Goal: Task Accomplishment & Management: Use online tool/utility

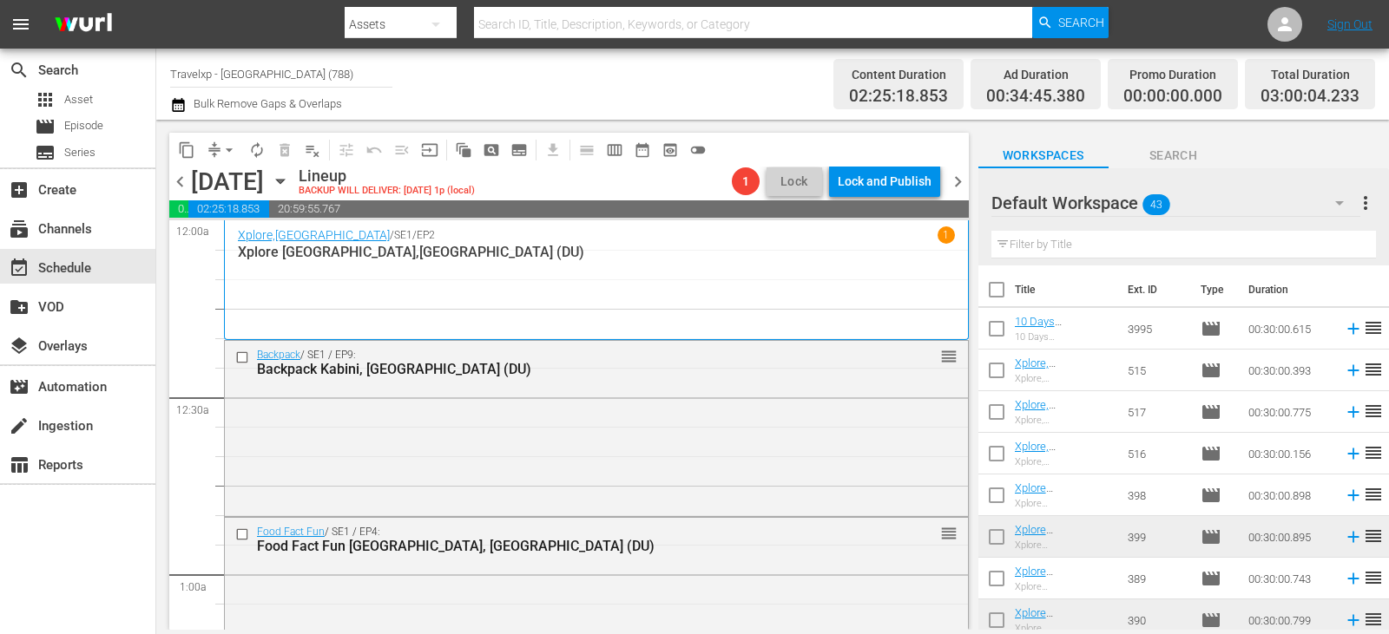
scroll to position [868, 0]
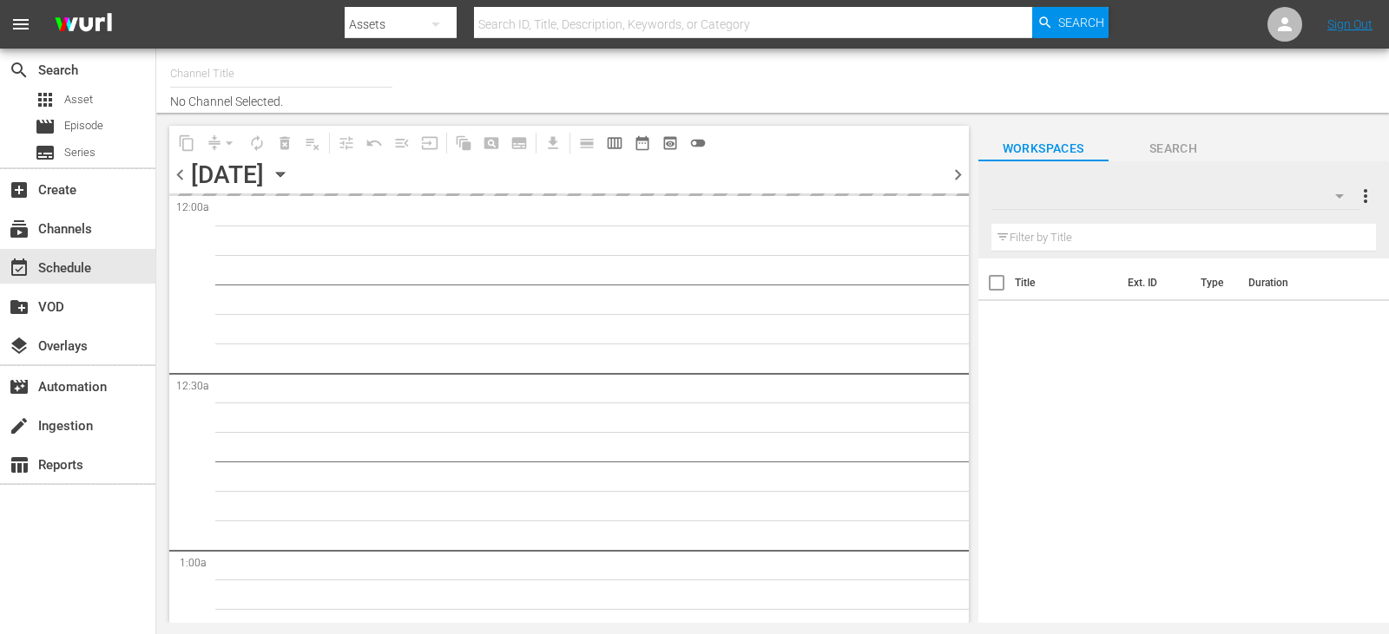
type input "Travelxp - [GEOGRAPHIC_DATA] (788)"
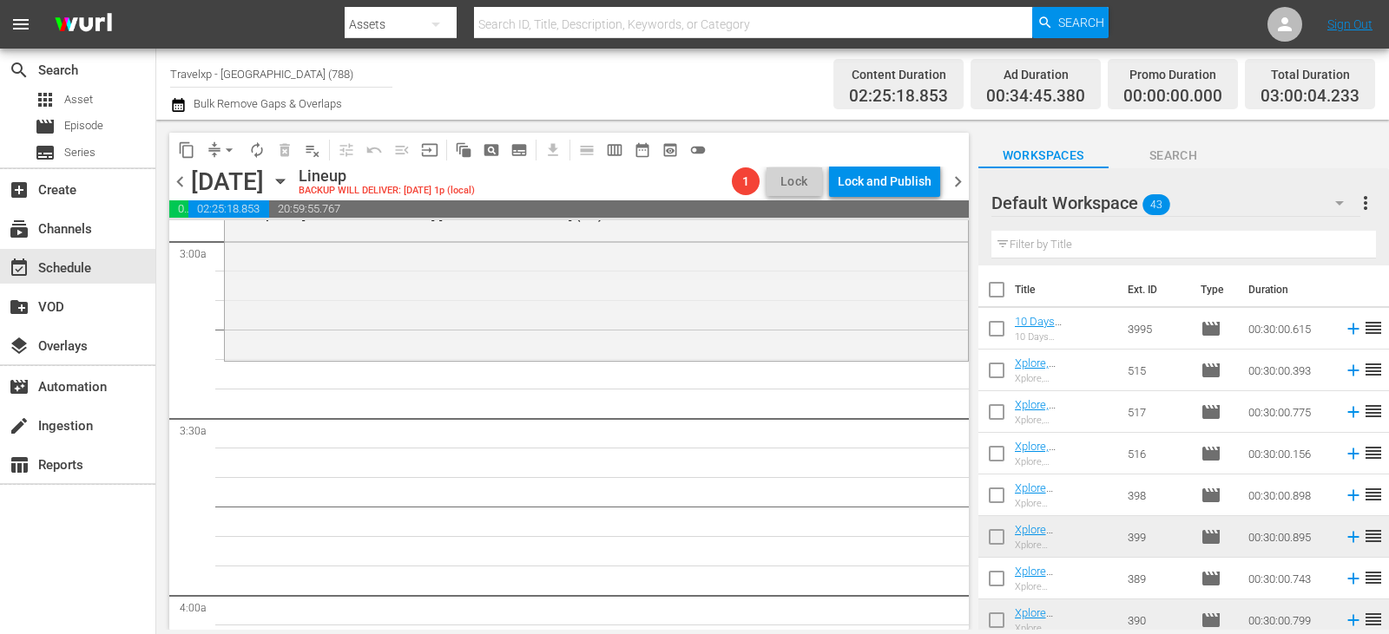
scroll to position [955, 0]
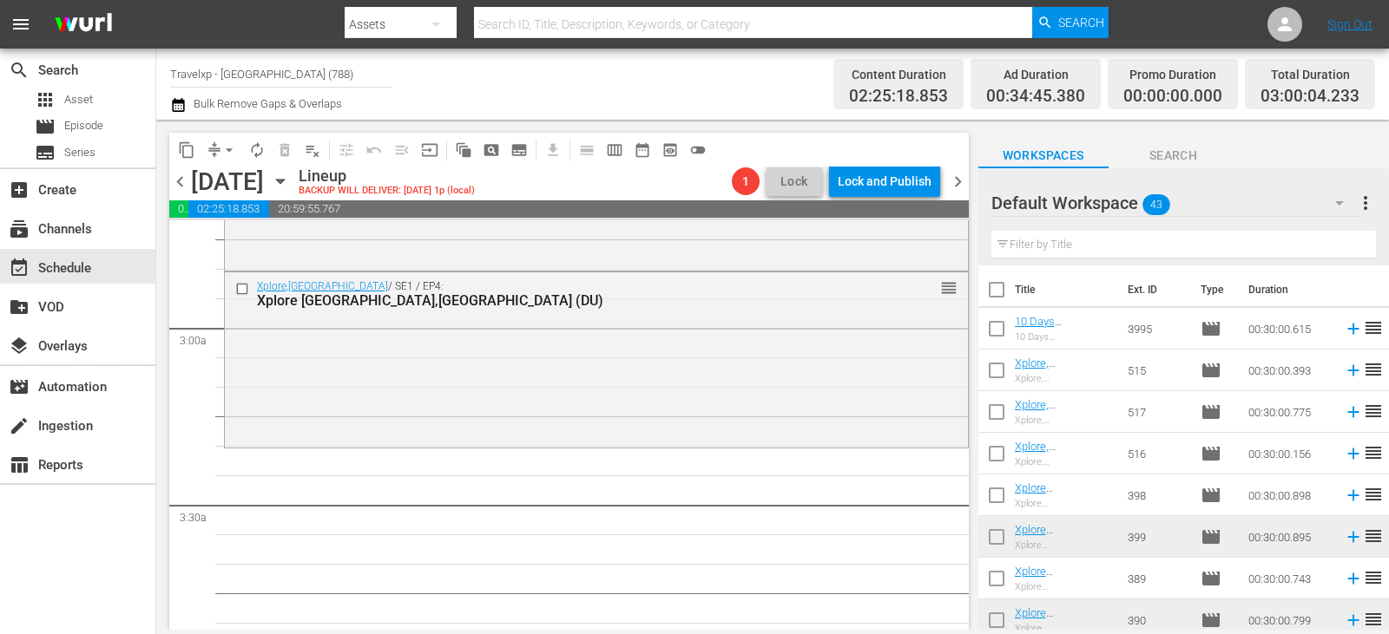
click at [1203, 234] on input "text" at bounding box center [1183, 245] width 384 height 28
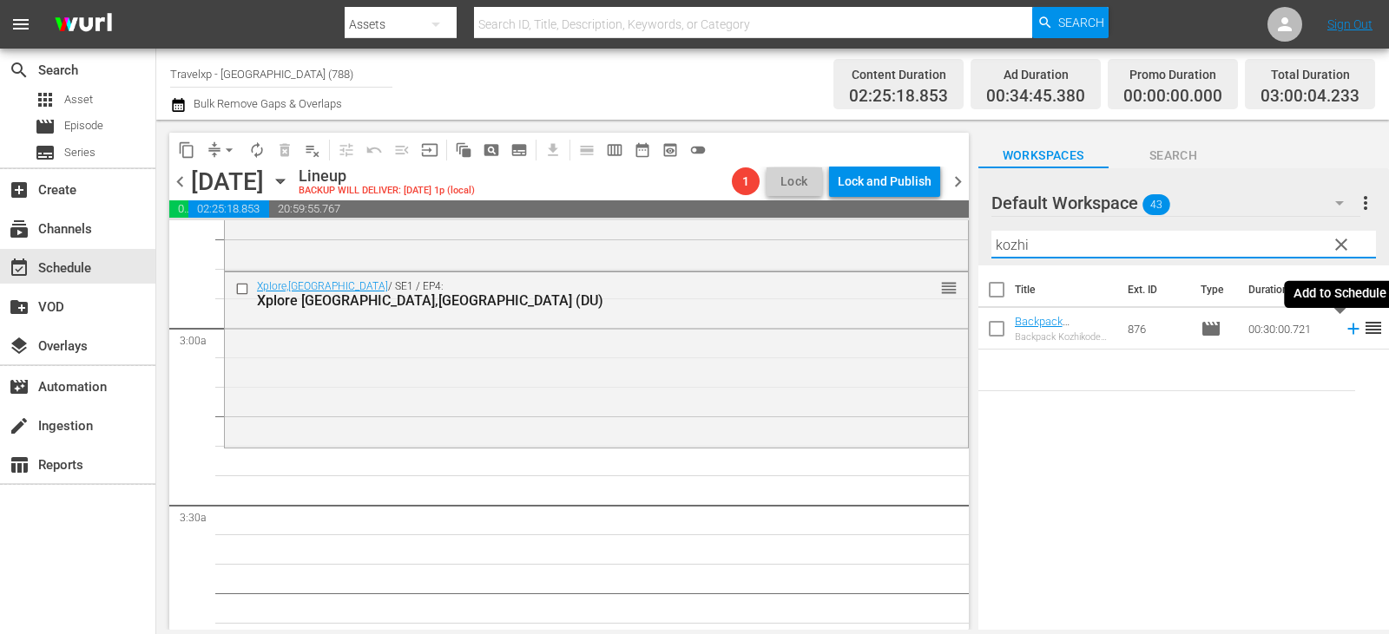
type input "kozhi"
click at [1347, 330] on icon at bounding box center [1352, 329] width 11 height 11
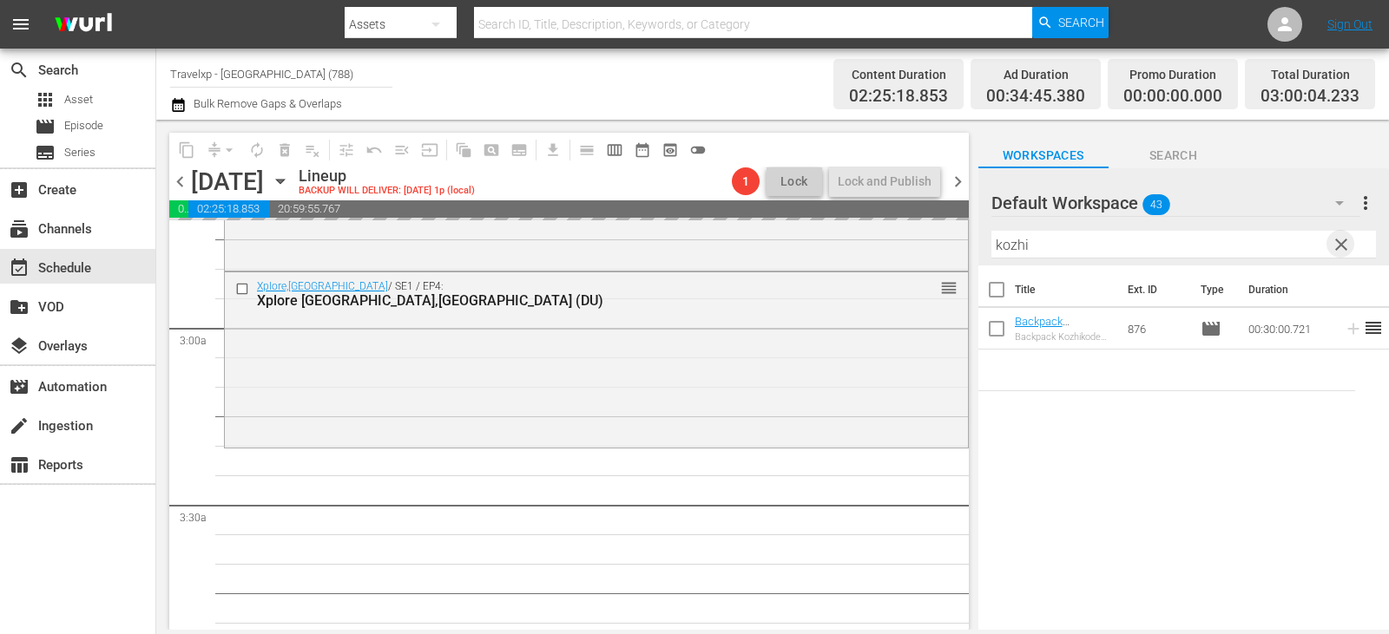
click at [1342, 238] on span "clear" at bounding box center [1340, 244] width 21 height 21
click at [1342, 238] on input "text" at bounding box center [1183, 245] width 384 height 28
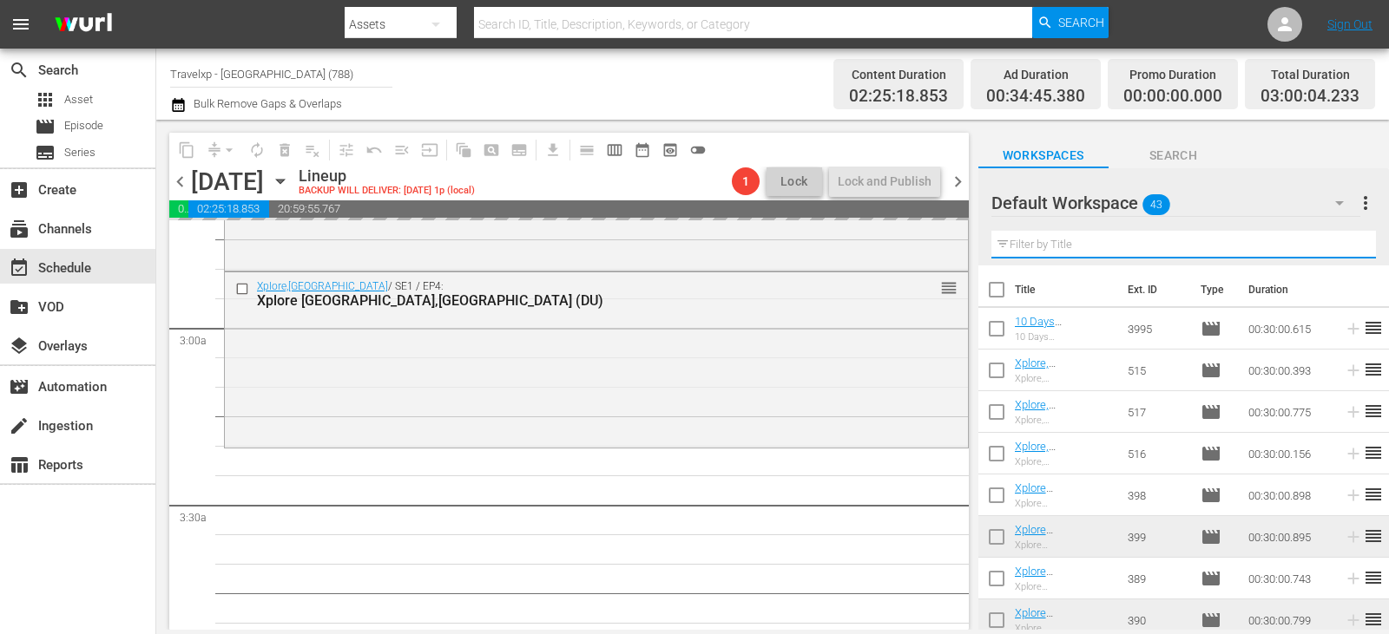
click at [1342, 238] on input "text" at bounding box center [1183, 245] width 384 height 28
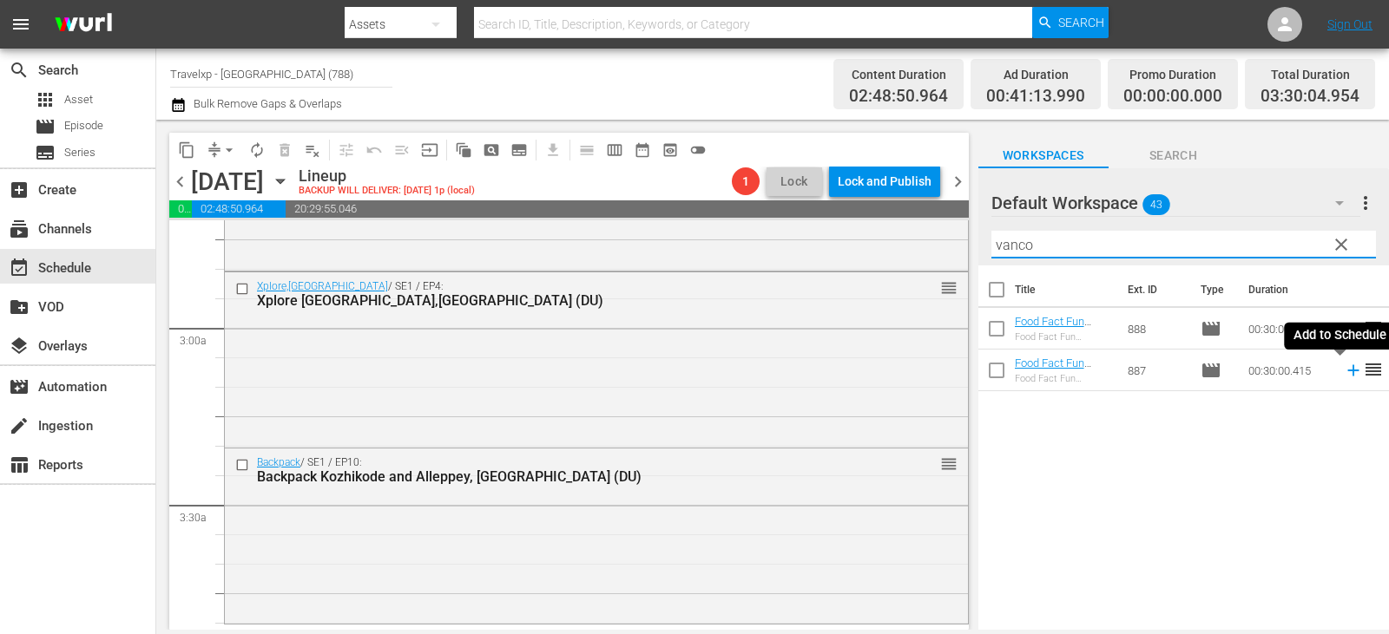
type input "vanco"
click at [1345, 374] on icon at bounding box center [1352, 370] width 19 height 19
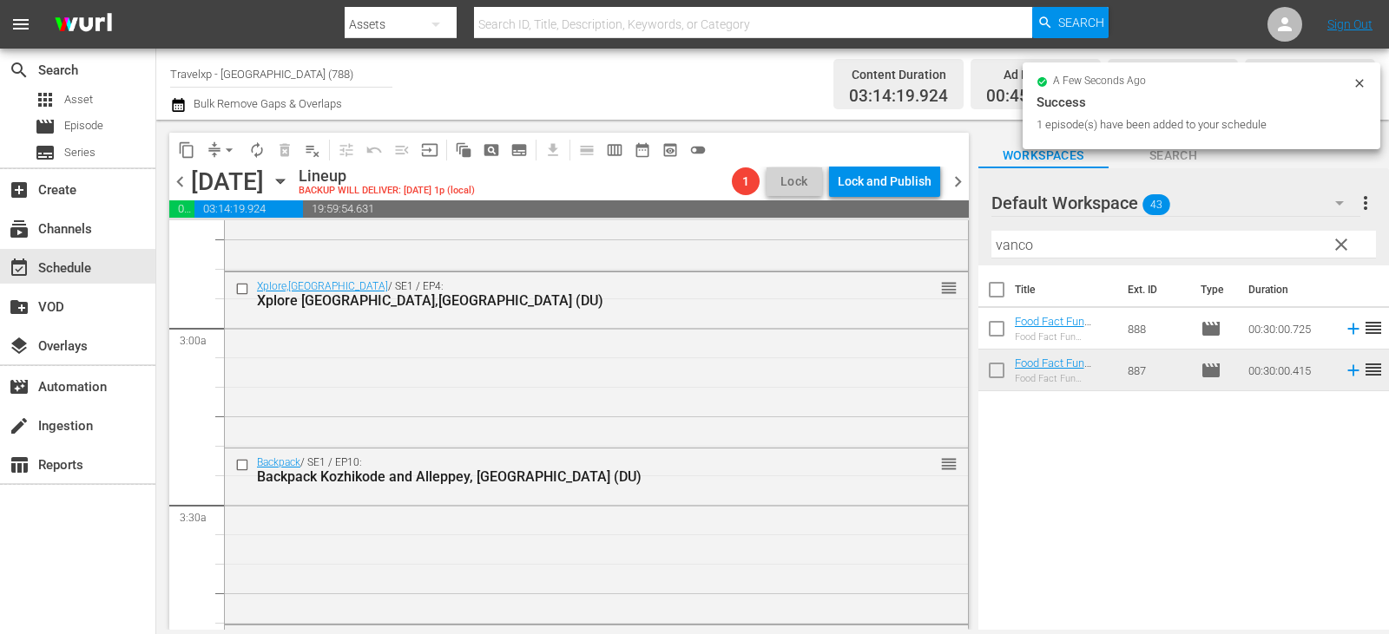
click at [1327, 240] on button "clear" at bounding box center [1340, 244] width 28 height 28
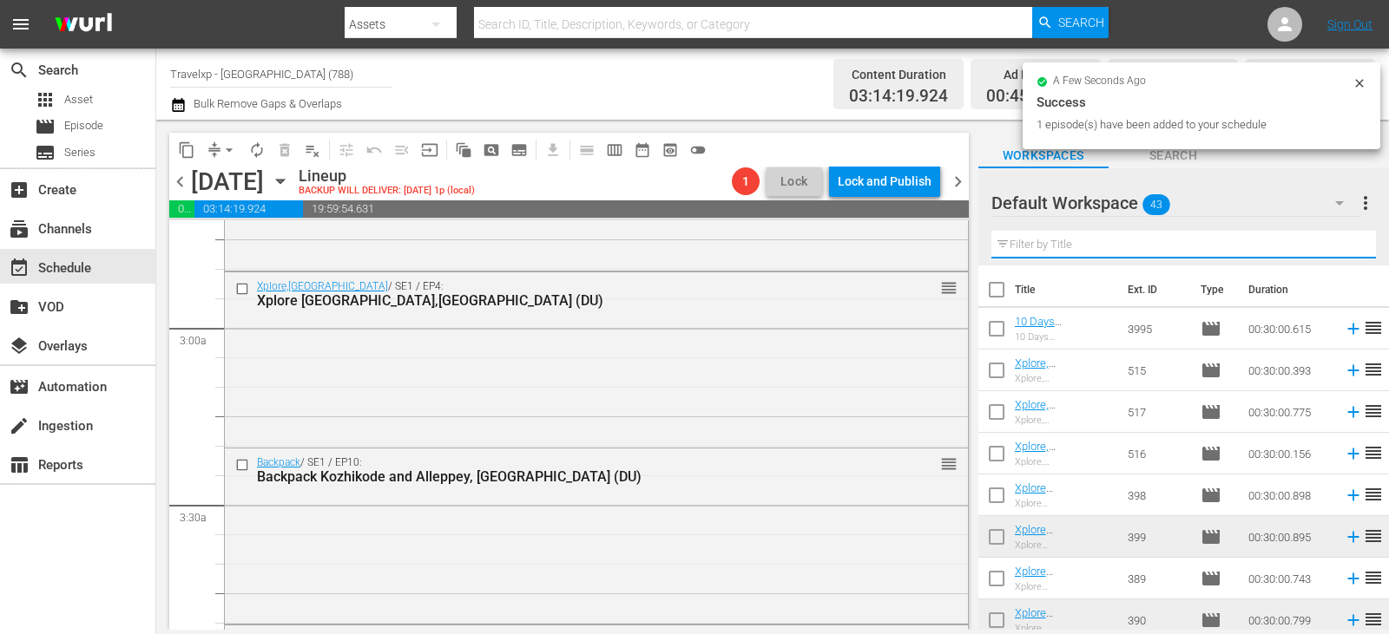
click at [1333, 251] on input "text" at bounding box center [1183, 245] width 384 height 28
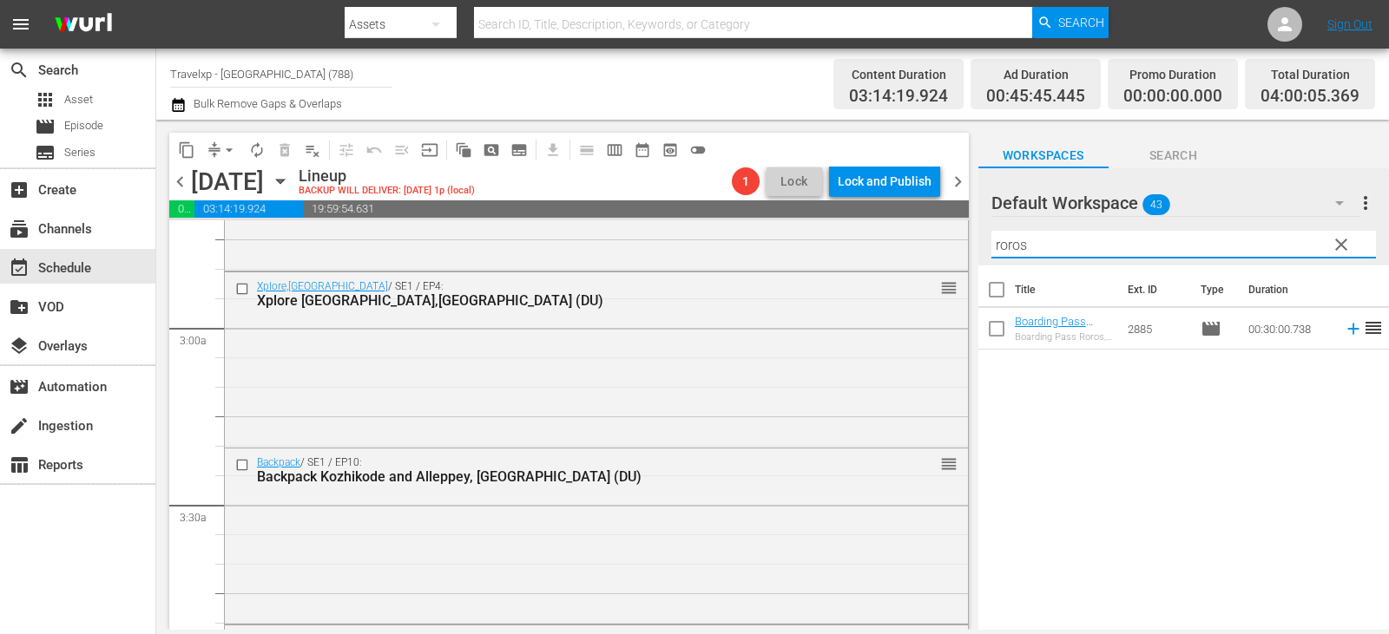
type input "roros"
click at [1344, 328] on icon at bounding box center [1352, 328] width 19 height 19
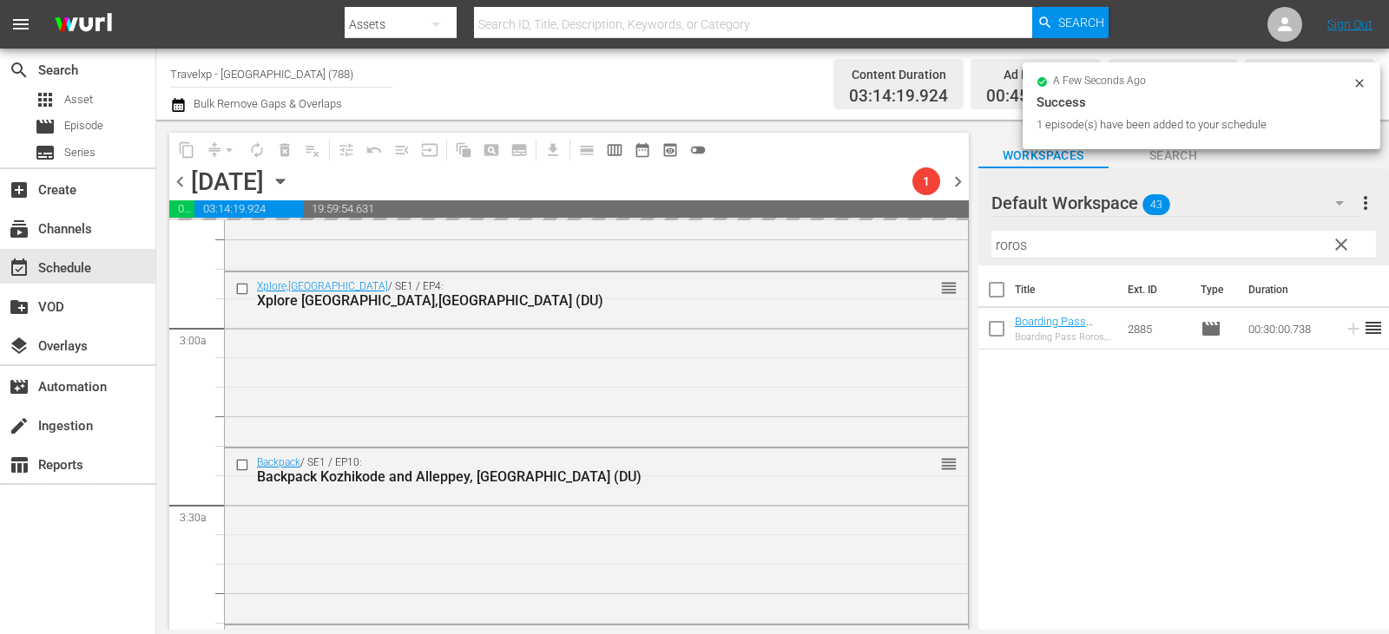
click at [1337, 237] on span "clear" at bounding box center [1340, 244] width 21 height 21
click at [1338, 238] on input "roros" at bounding box center [1183, 245] width 384 height 28
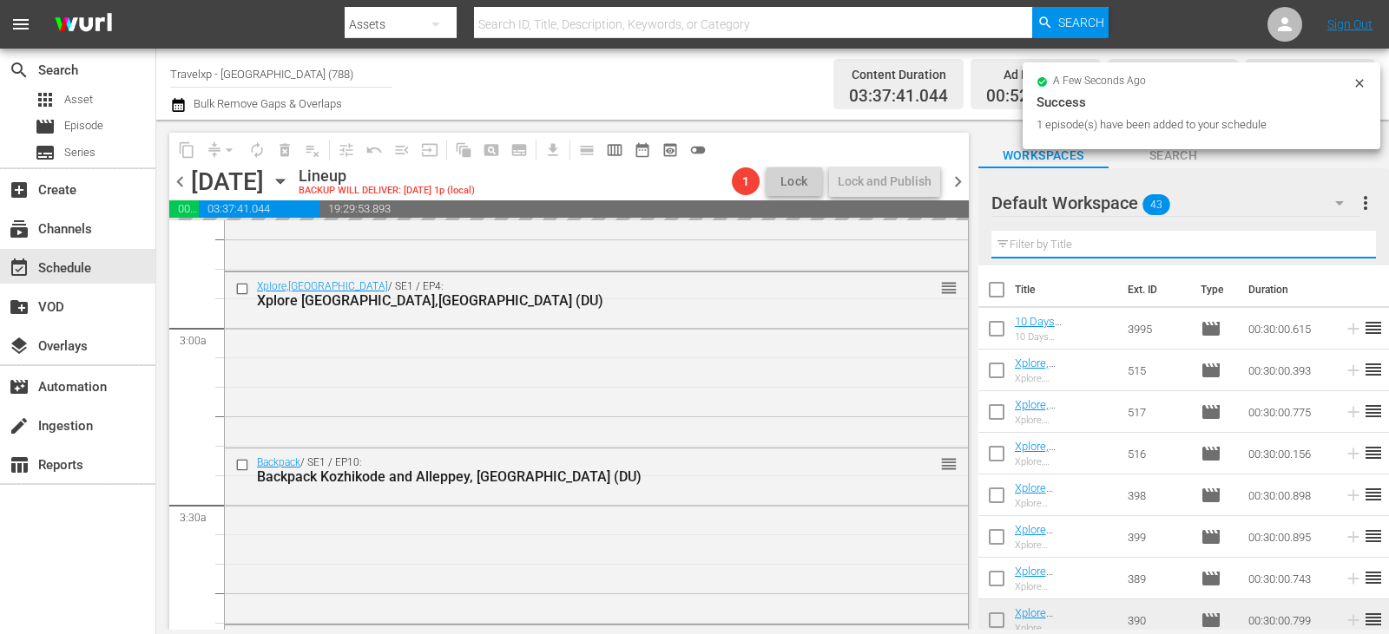
click at [1338, 240] on input "text" at bounding box center [1183, 245] width 384 height 28
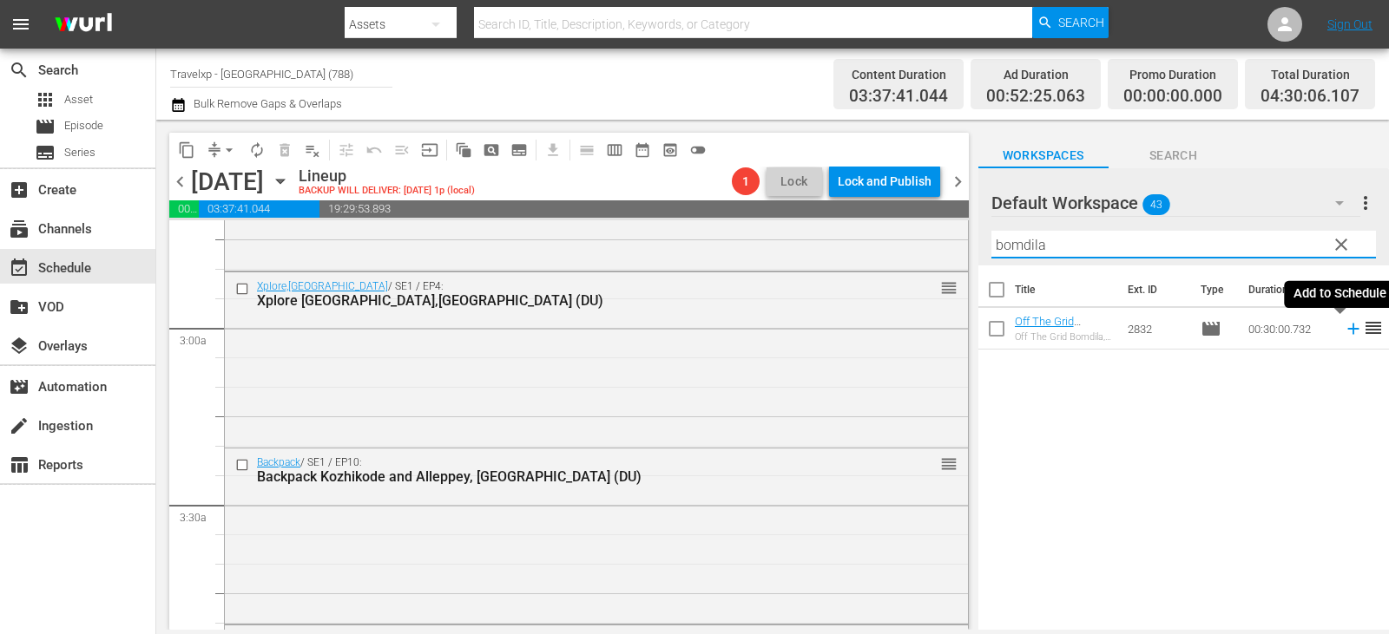
type input "bomdila"
click at [1343, 330] on icon at bounding box center [1352, 328] width 19 height 19
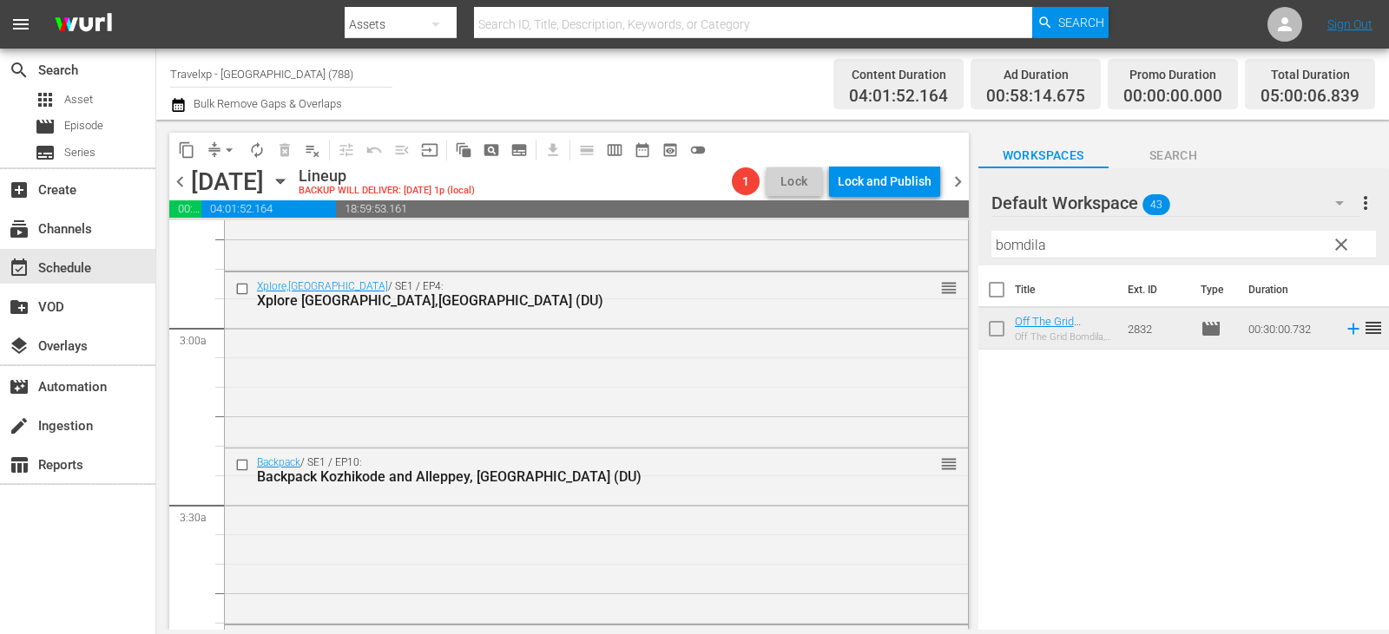
click at [1337, 246] on span "clear" at bounding box center [1340, 244] width 21 height 21
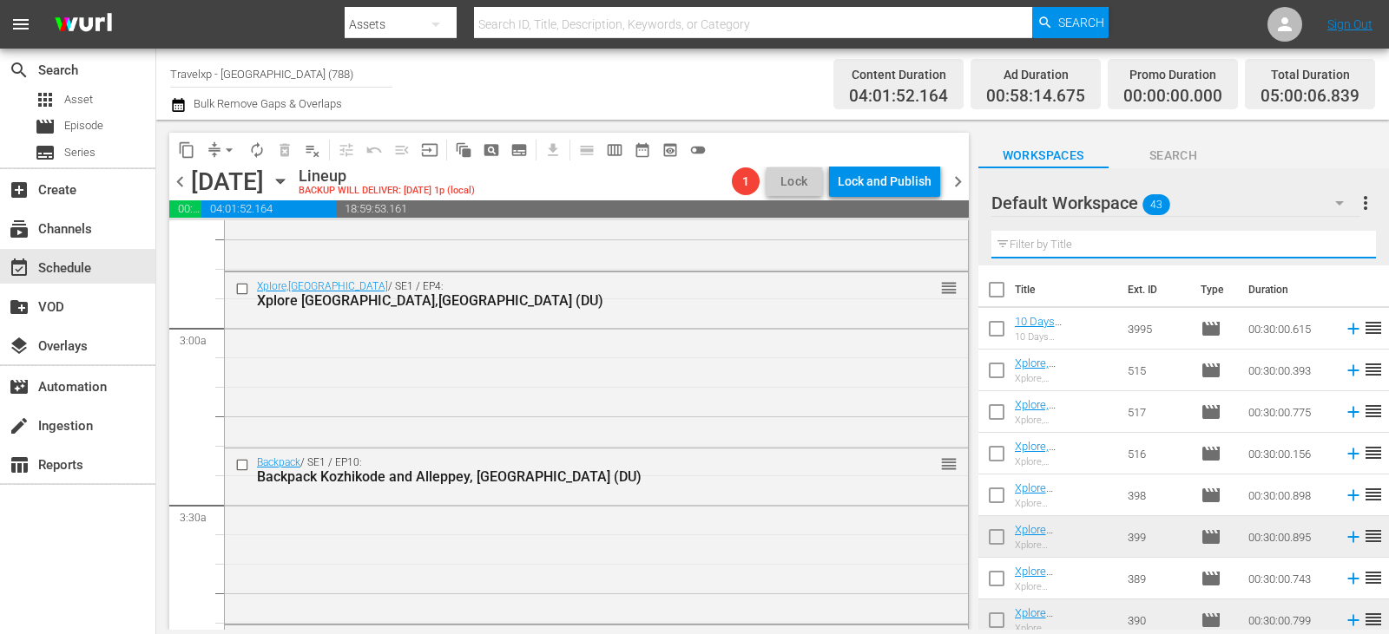
click at [1337, 246] on input "text" at bounding box center [1183, 245] width 384 height 28
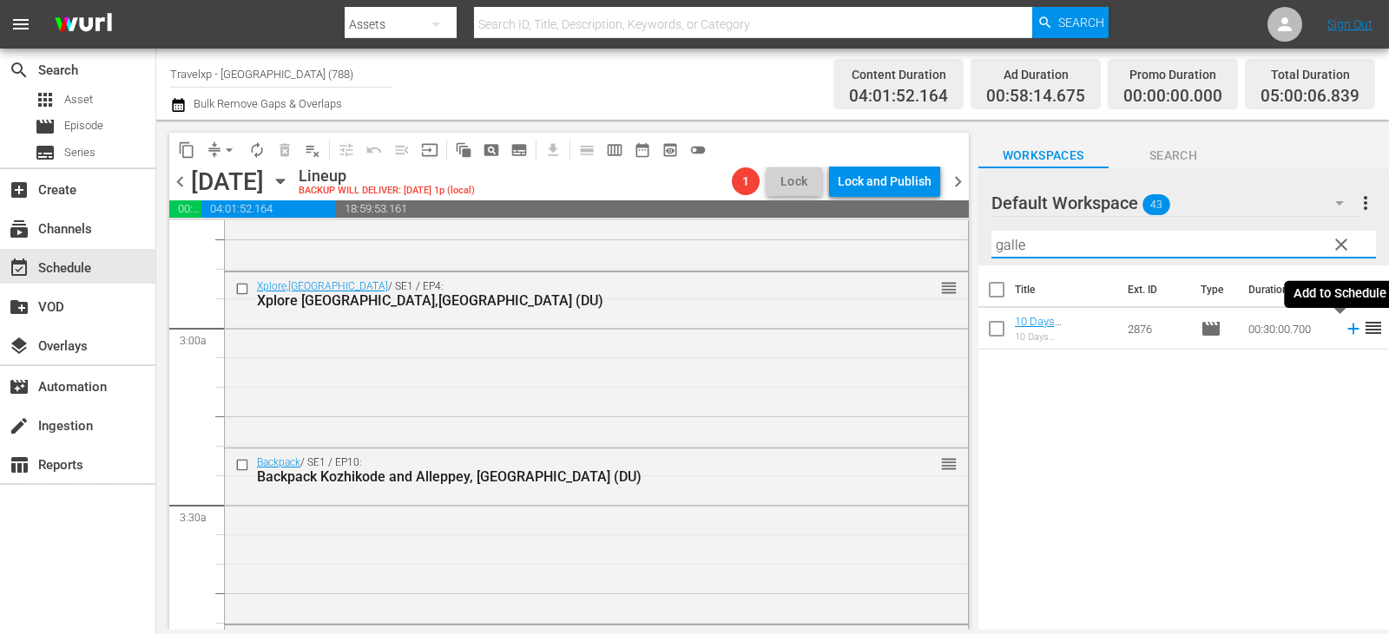
type input "galle"
click at [1346, 332] on icon at bounding box center [1352, 328] width 19 height 19
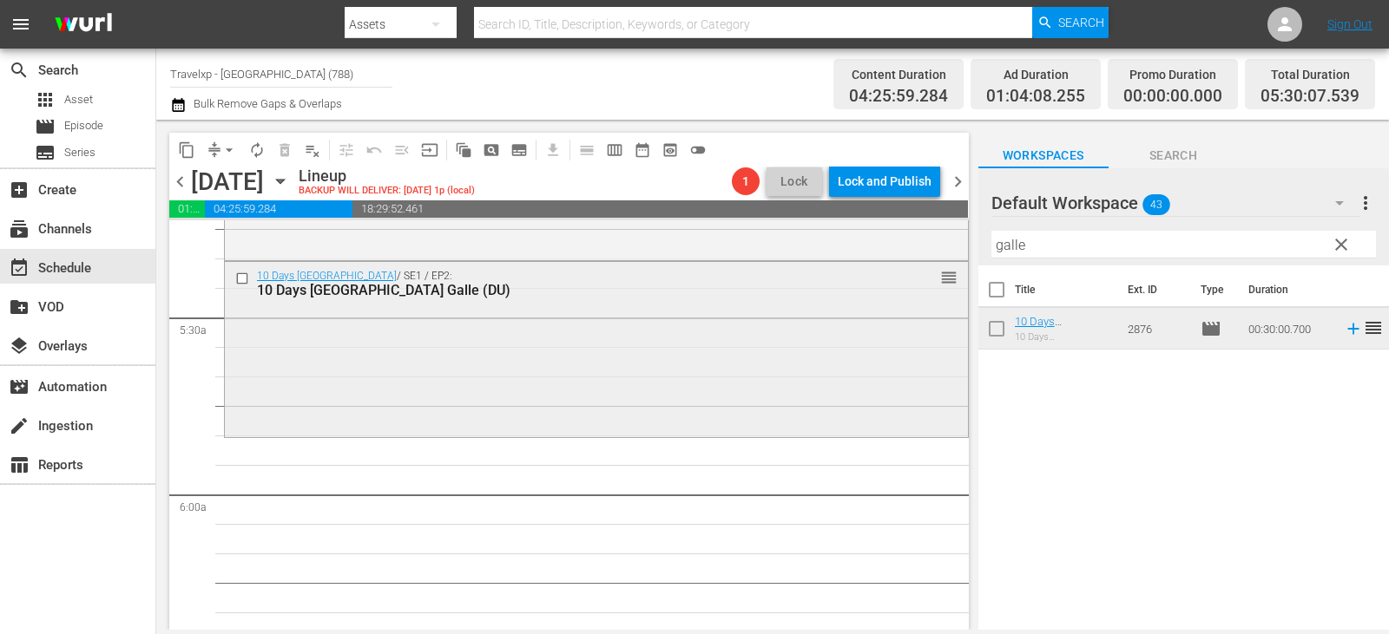
scroll to position [1822, 0]
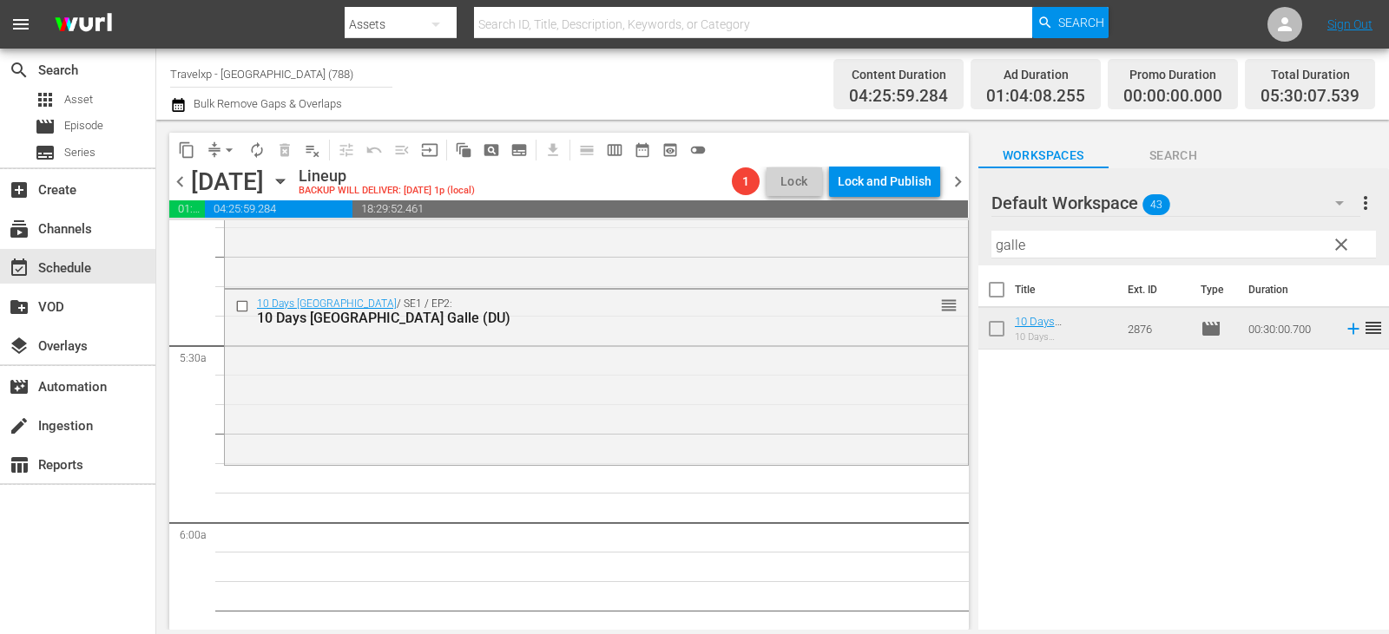
click at [1344, 250] on span "clear" at bounding box center [1340, 244] width 21 height 21
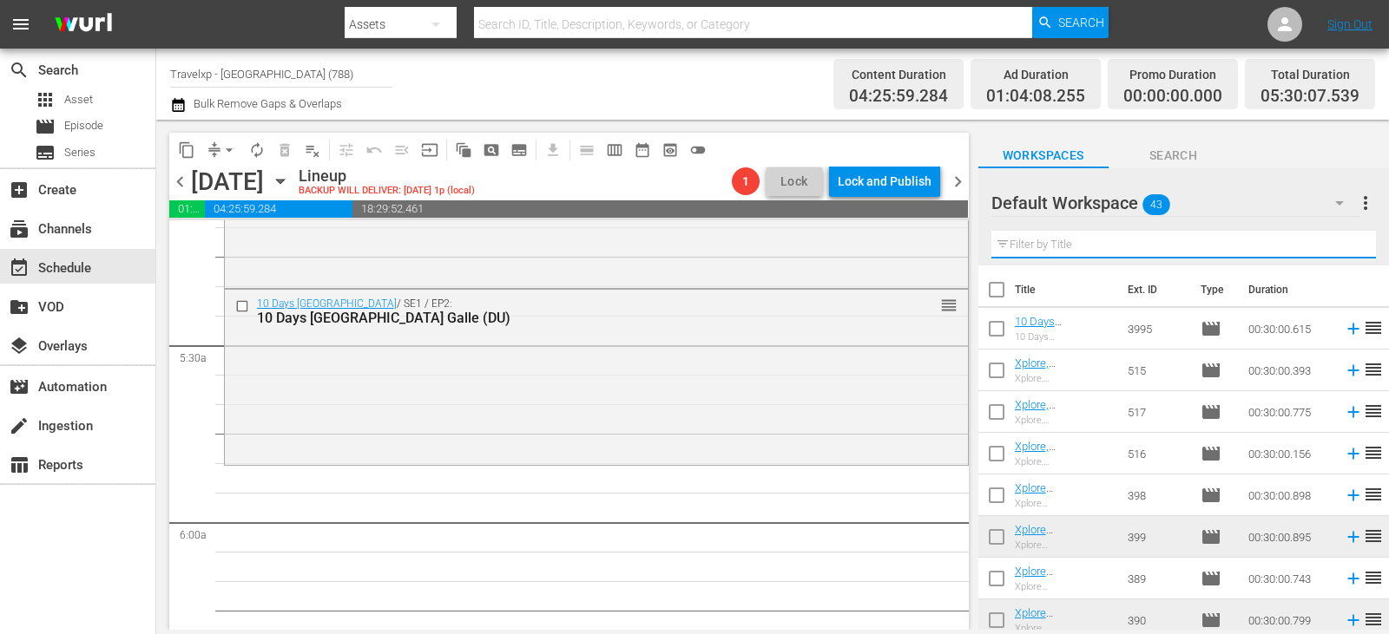
click at [1344, 250] on input "text" at bounding box center [1183, 245] width 384 height 28
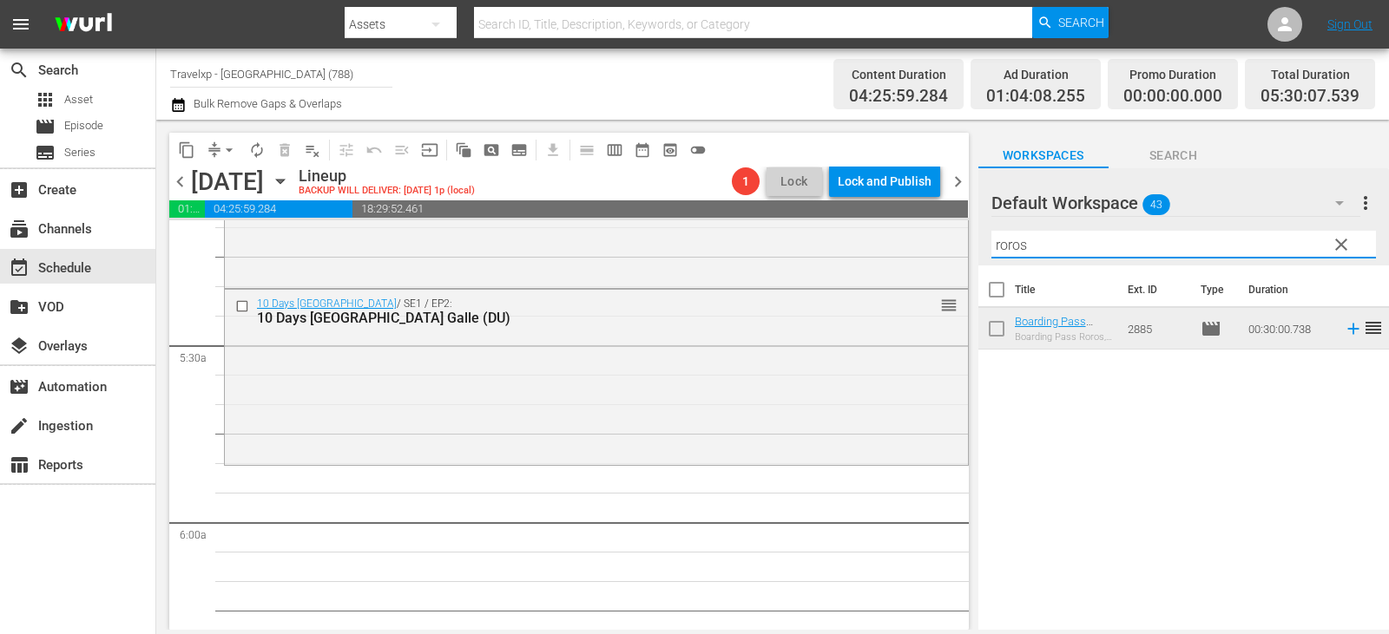
type input "roros"
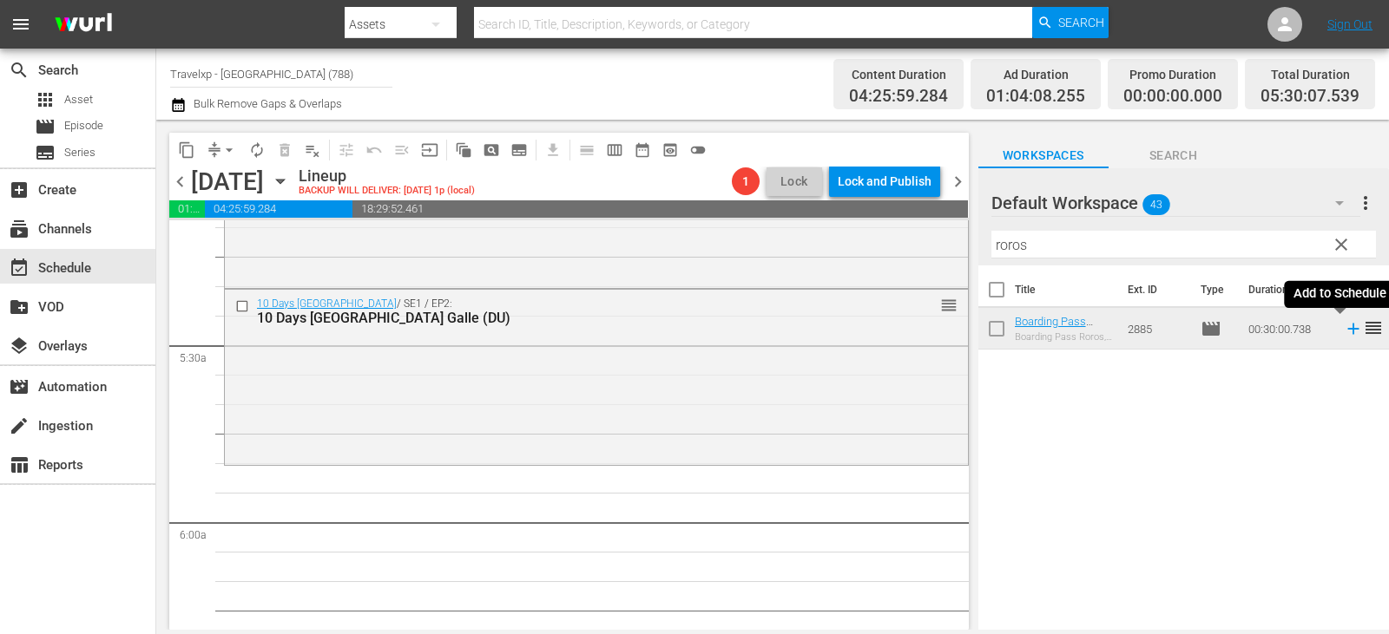
click at [1347, 330] on icon at bounding box center [1352, 329] width 11 height 11
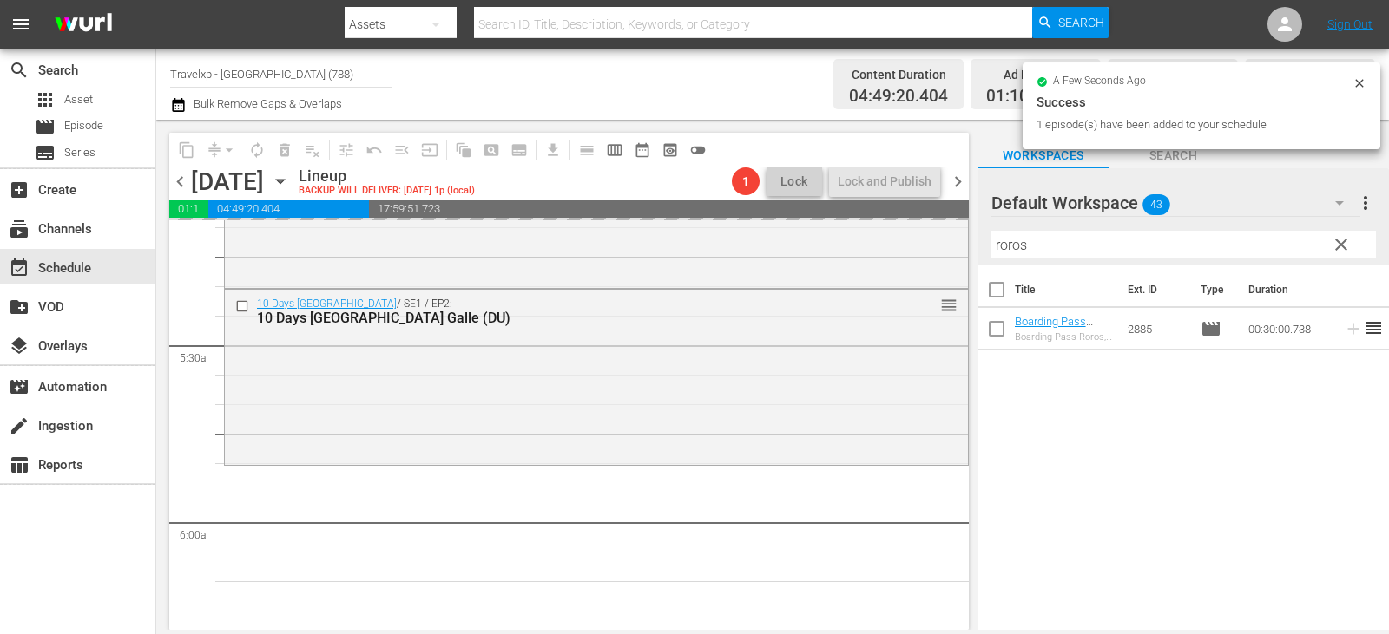
click at [1337, 250] on span "clear" at bounding box center [1340, 244] width 21 height 21
click at [1337, 250] on input "roros" at bounding box center [1183, 245] width 384 height 28
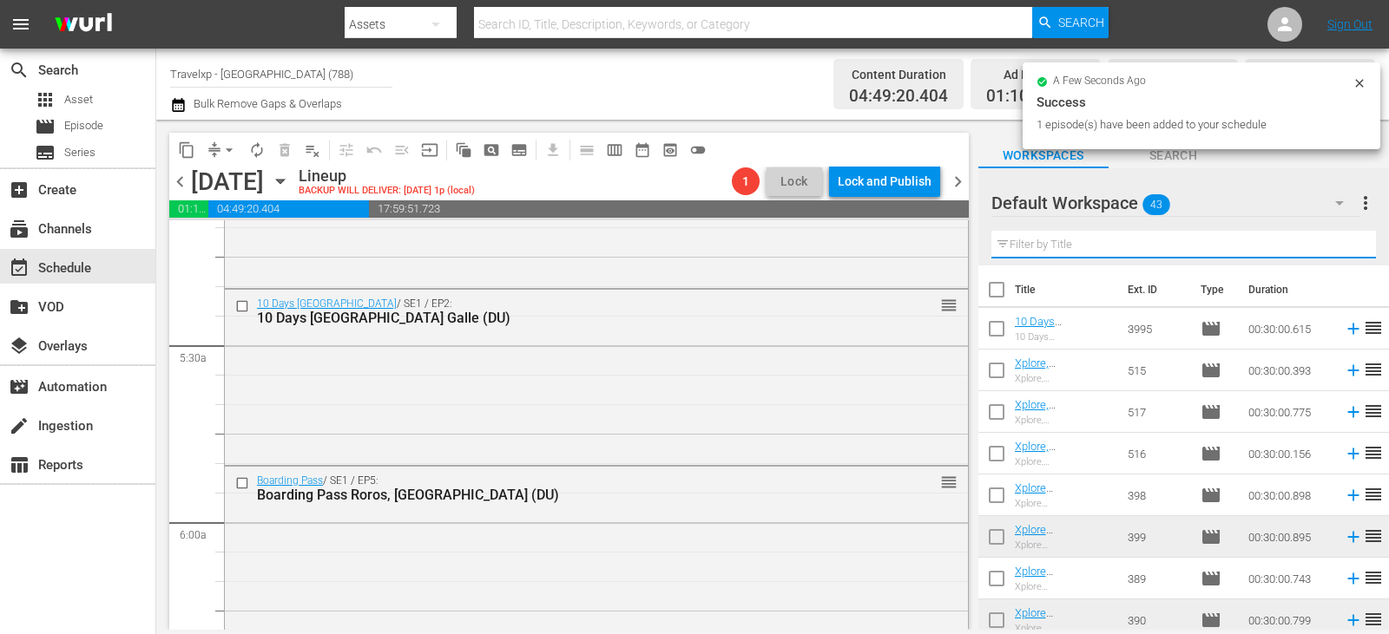
drag, startPoint x: 1337, startPoint y: 250, endPoint x: 1309, endPoint y: 251, distance: 28.7
click at [1337, 250] on input "text" at bounding box center [1183, 245] width 384 height 28
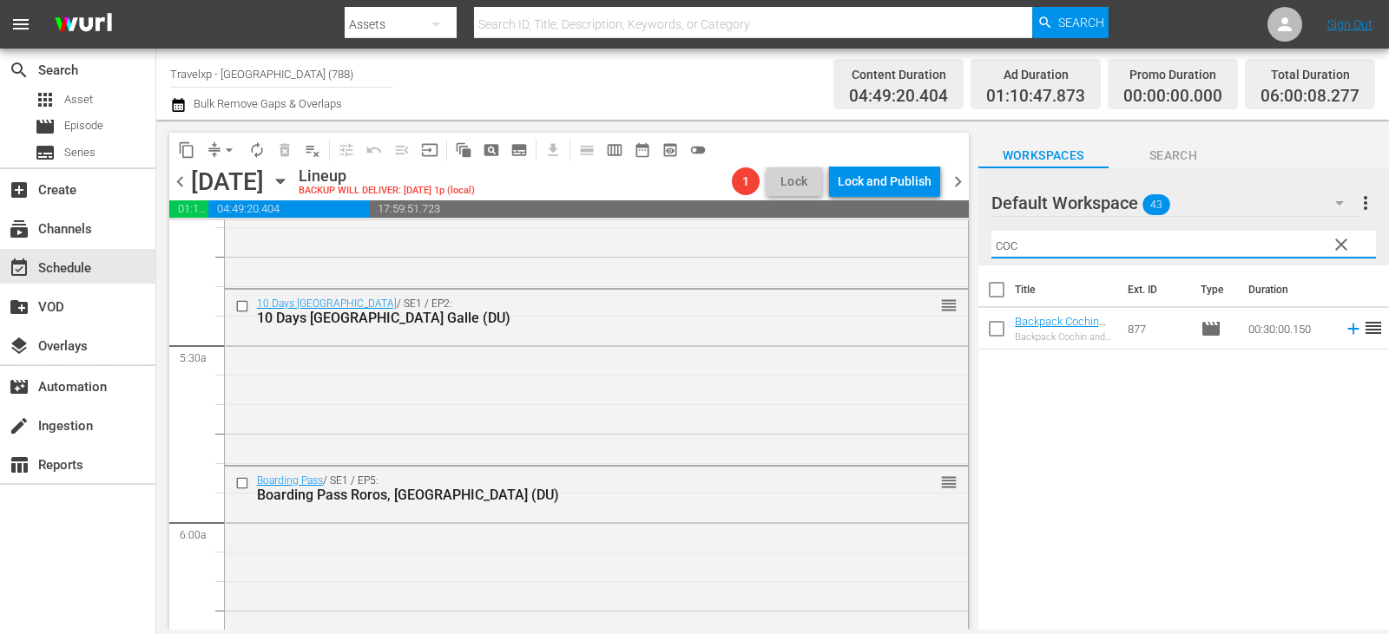
type input "coc"
click at [1343, 331] on icon at bounding box center [1352, 328] width 19 height 19
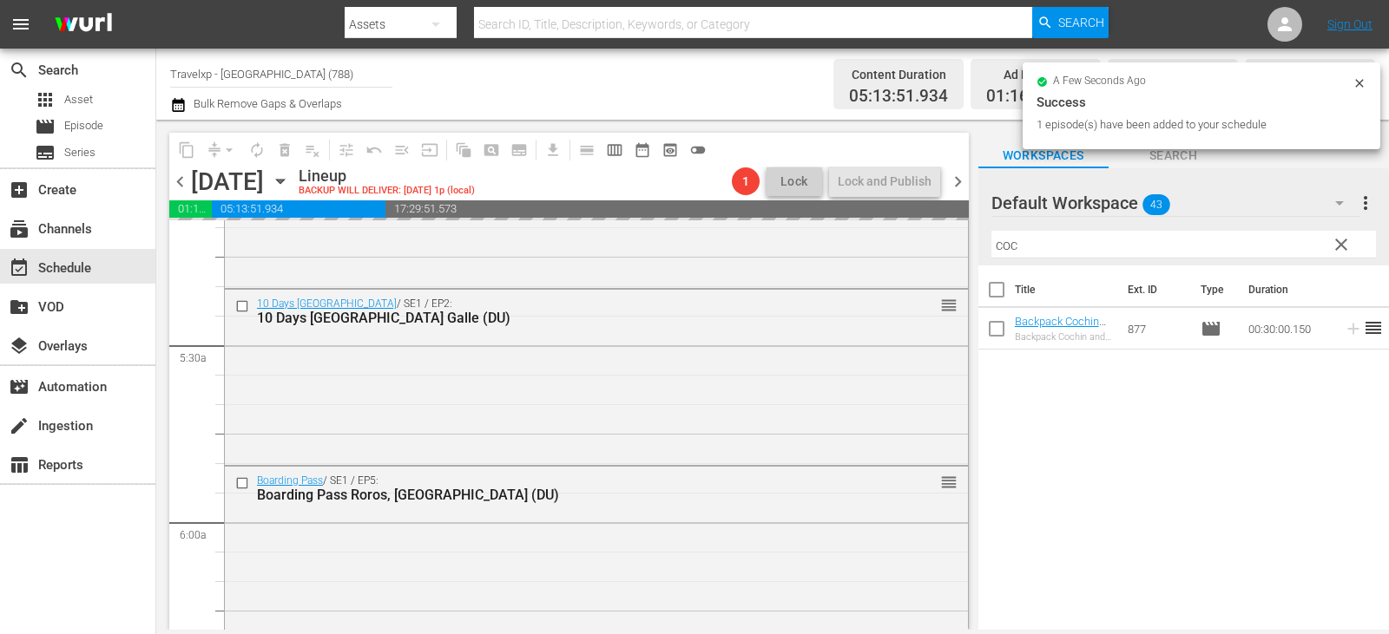
click at [1336, 245] on span "clear" at bounding box center [1340, 244] width 21 height 21
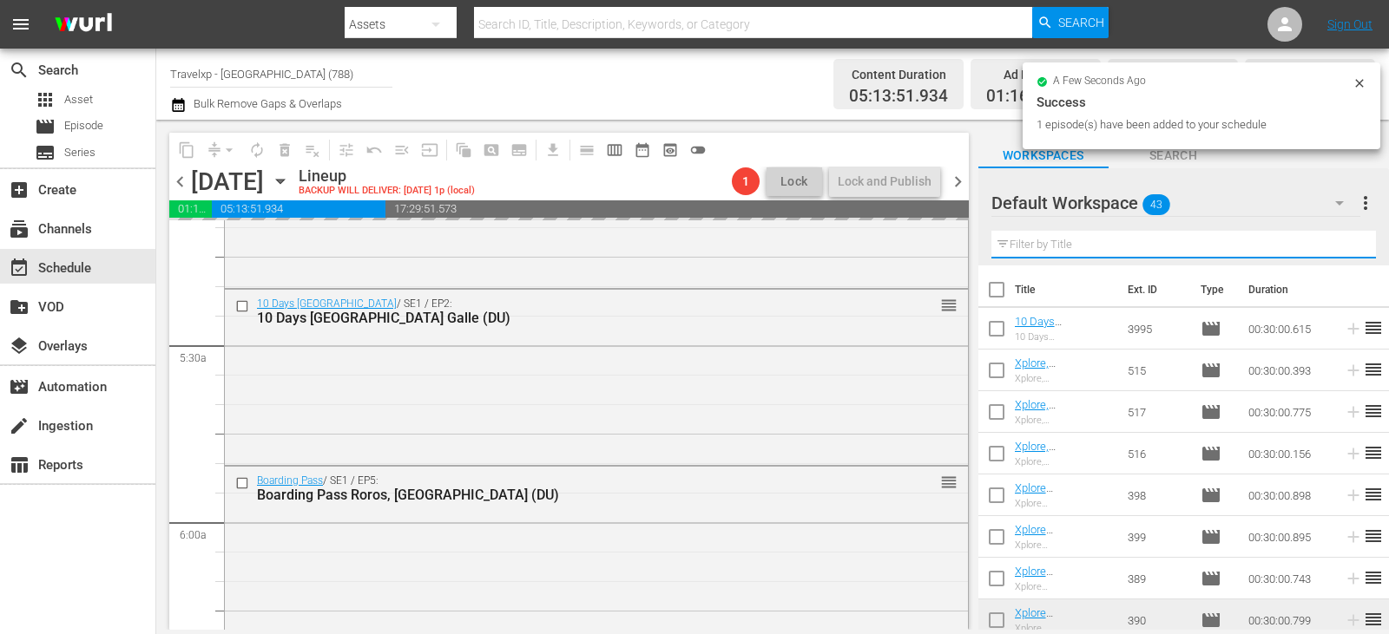
click at [1336, 245] on input "text" at bounding box center [1183, 245] width 384 height 28
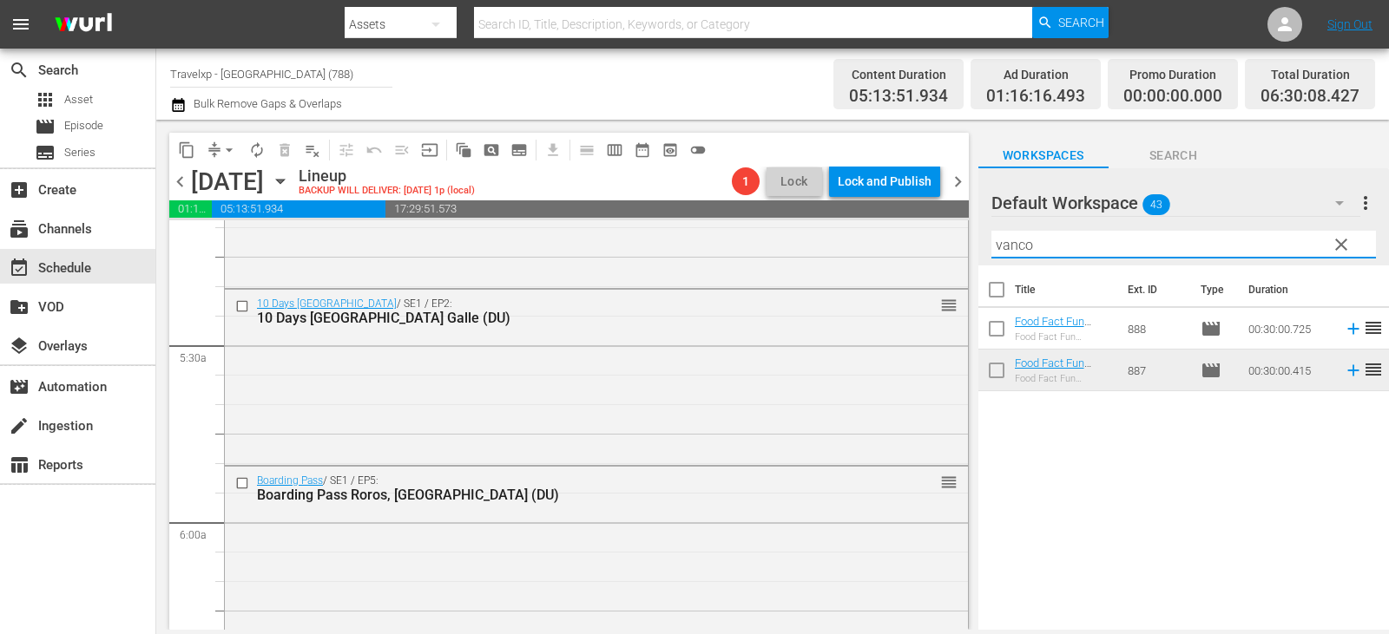
type input "vanco"
click at [1343, 331] on icon at bounding box center [1352, 328] width 19 height 19
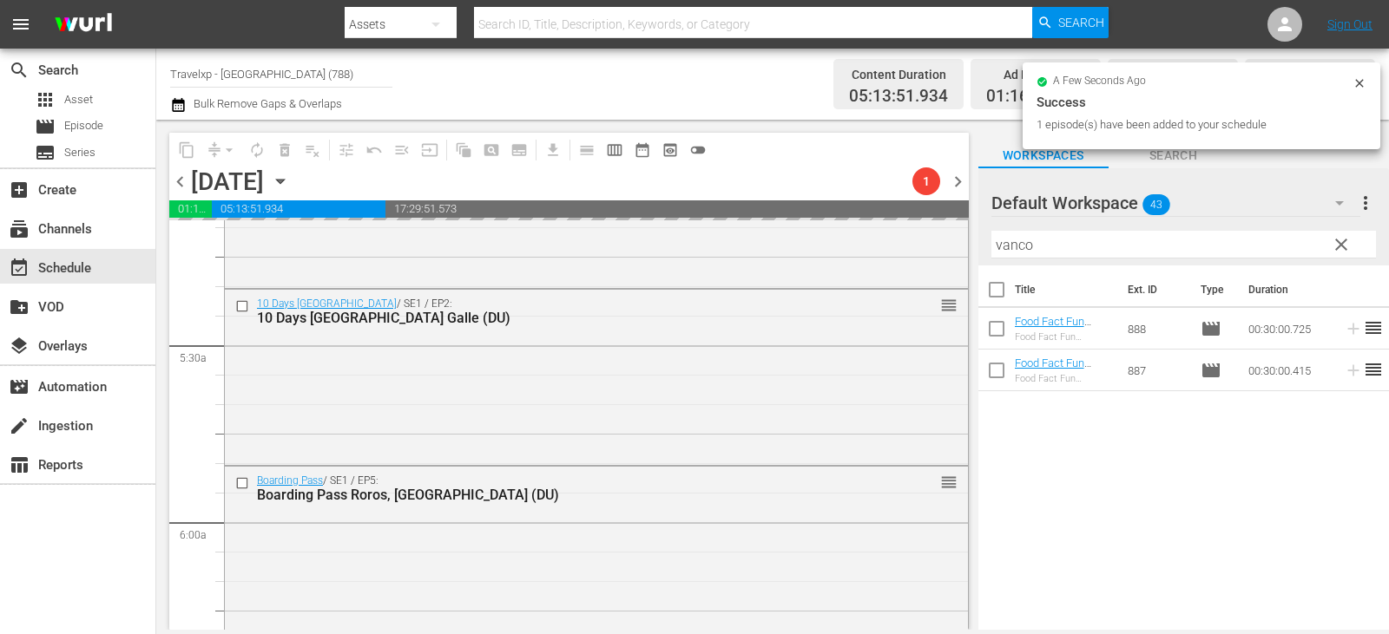
click at [1342, 248] on span "clear" at bounding box center [1340, 244] width 21 height 21
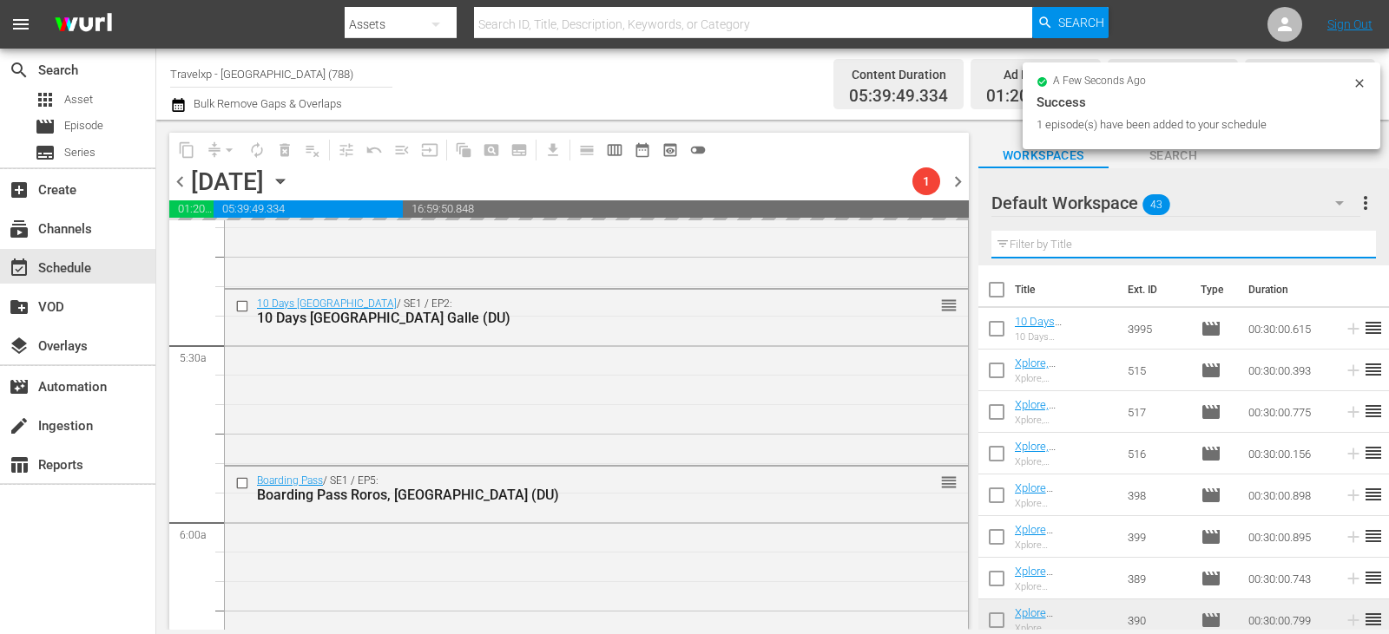
click at [1342, 248] on input "text" at bounding box center [1183, 245] width 384 height 28
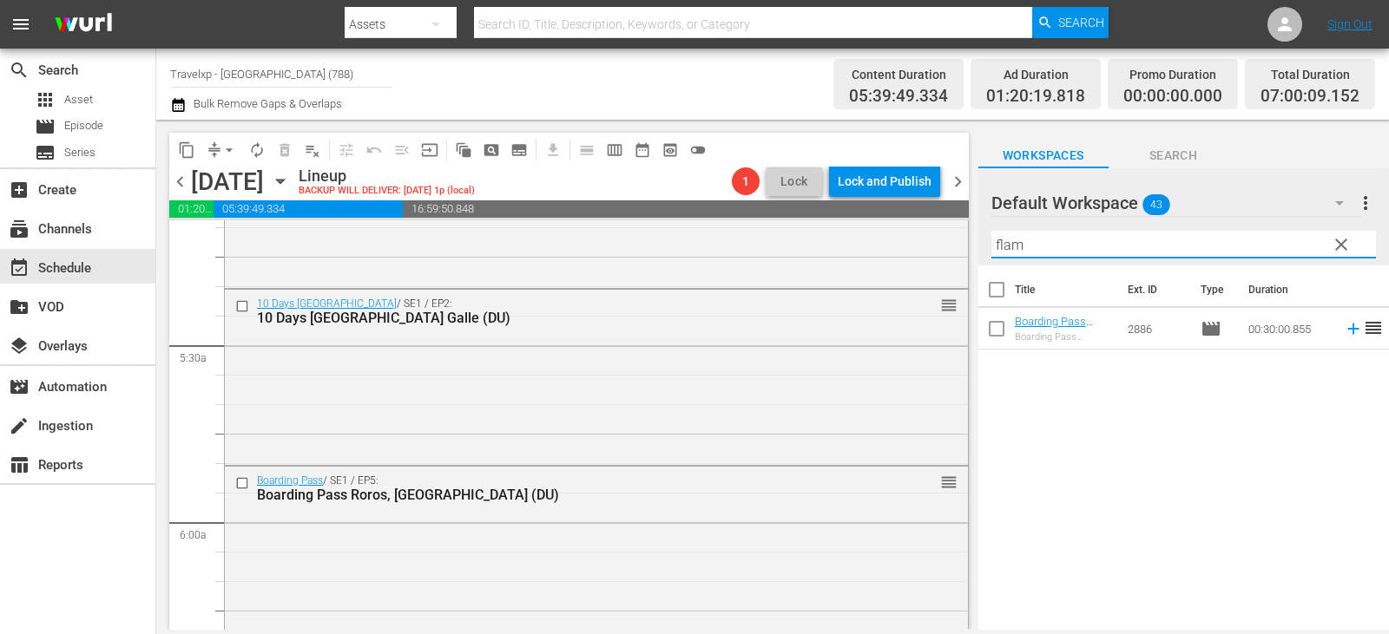
type input "flam"
click at [1343, 332] on icon at bounding box center [1352, 328] width 19 height 19
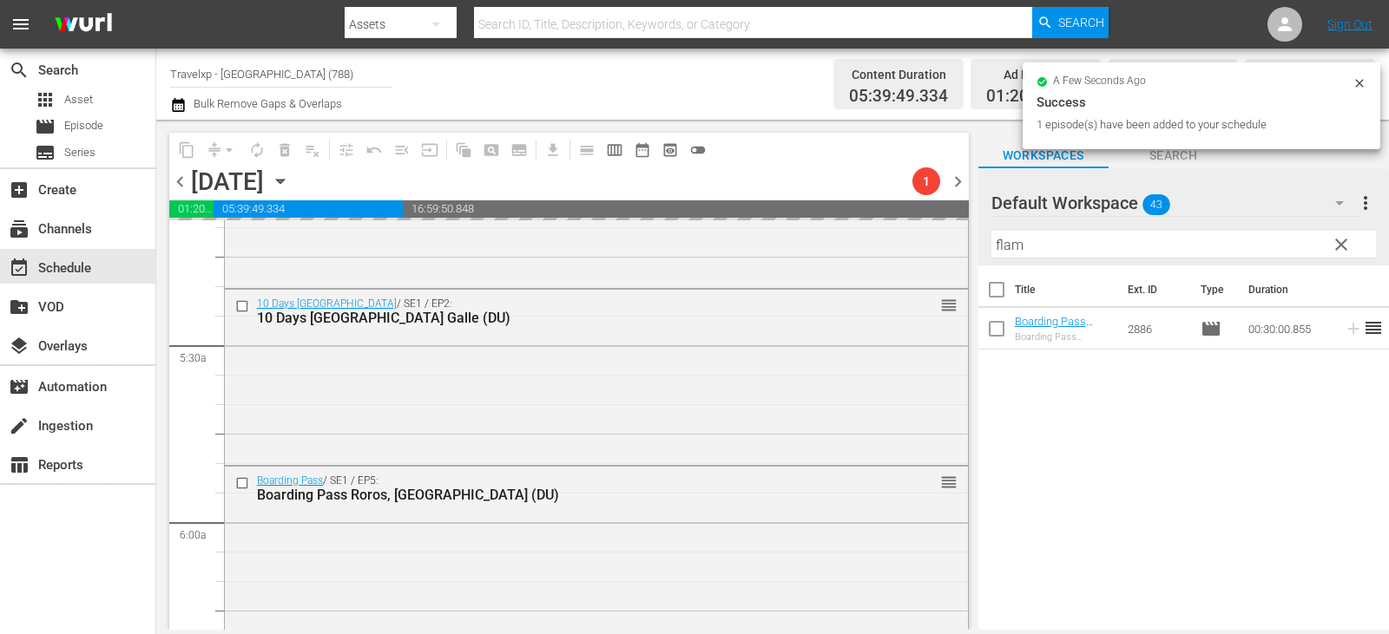
click at [1344, 239] on span "clear" at bounding box center [1340, 244] width 21 height 21
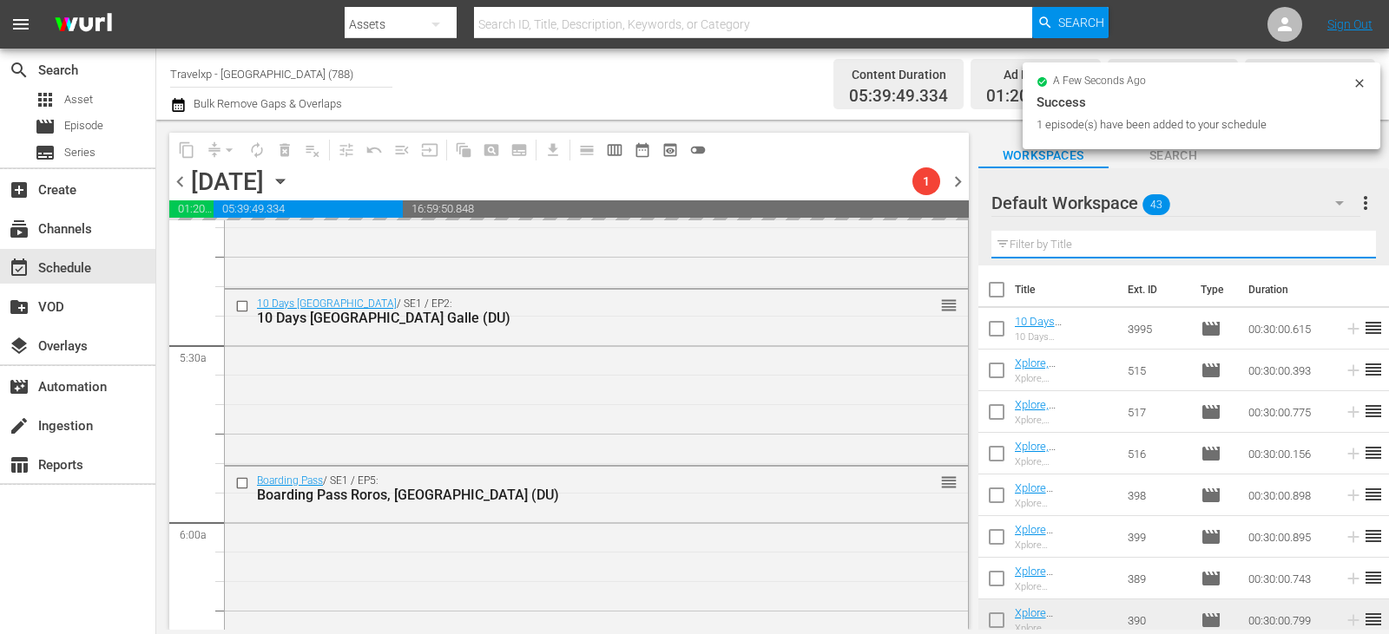
click at [1344, 239] on input "text" at bounding box center [1183, 245] width 384 height 28
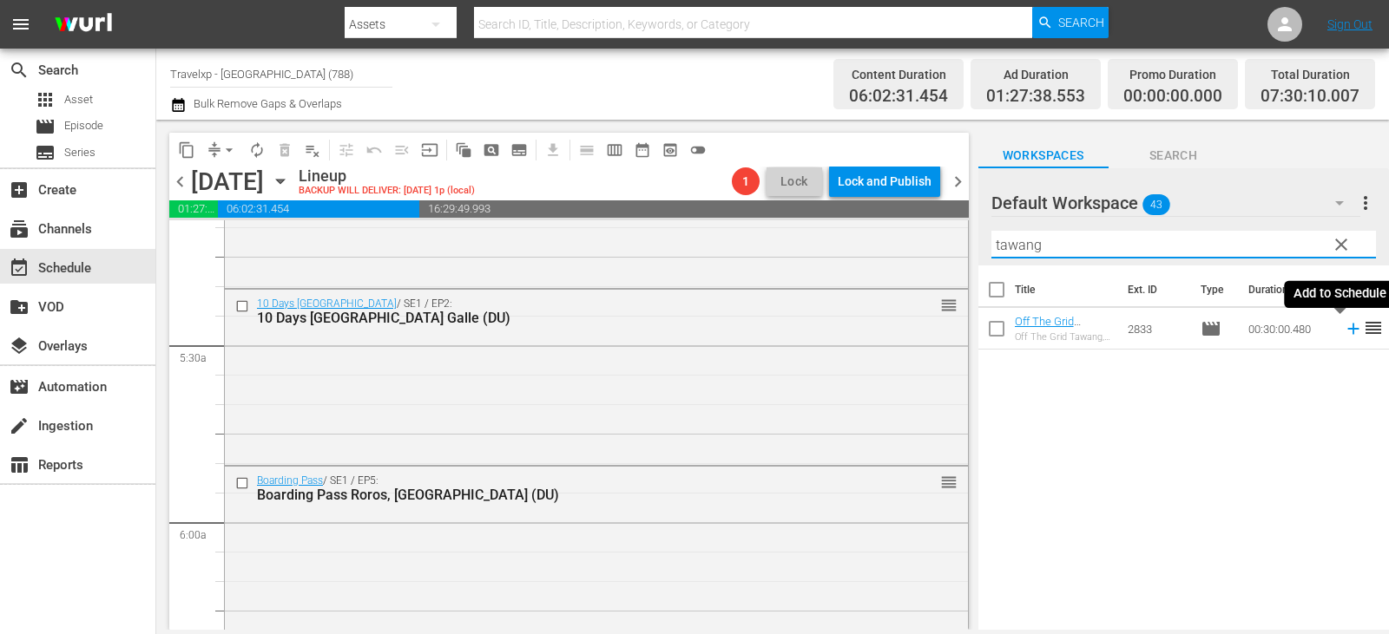
type input "tawang"
click at [1347, 335] on icon at bounding box center [1352, 329] width 11 height 11
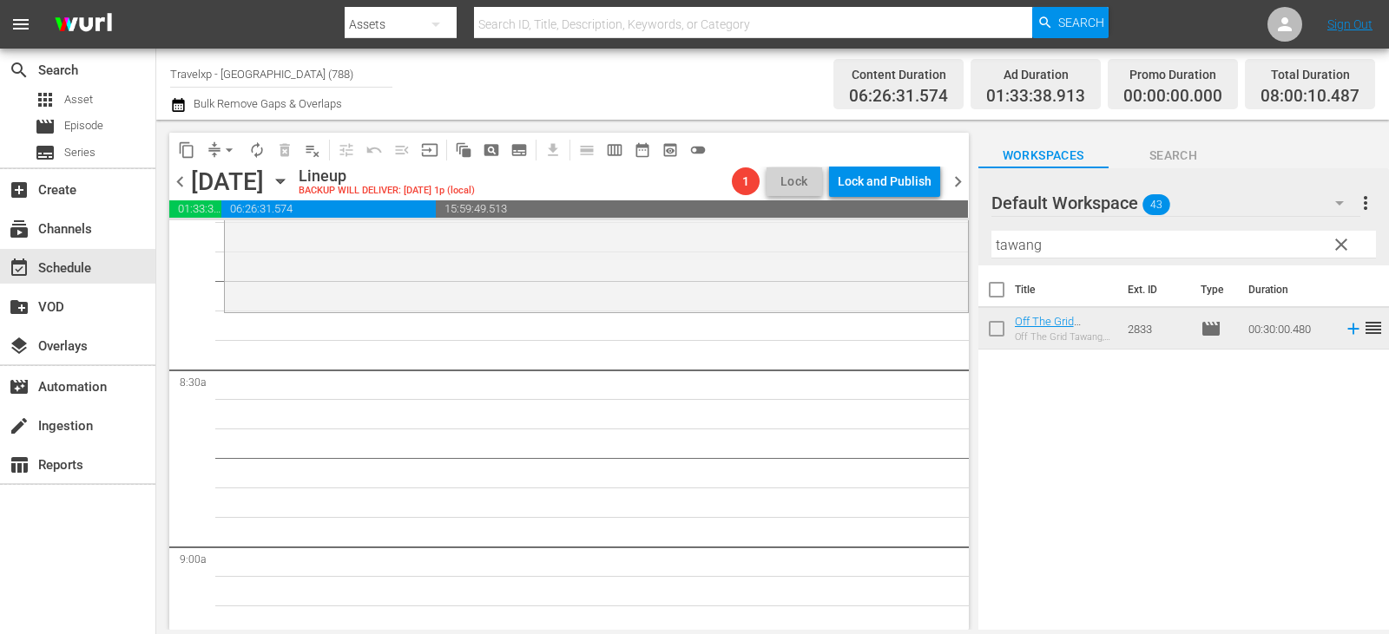
scroll to position [2777, 0]
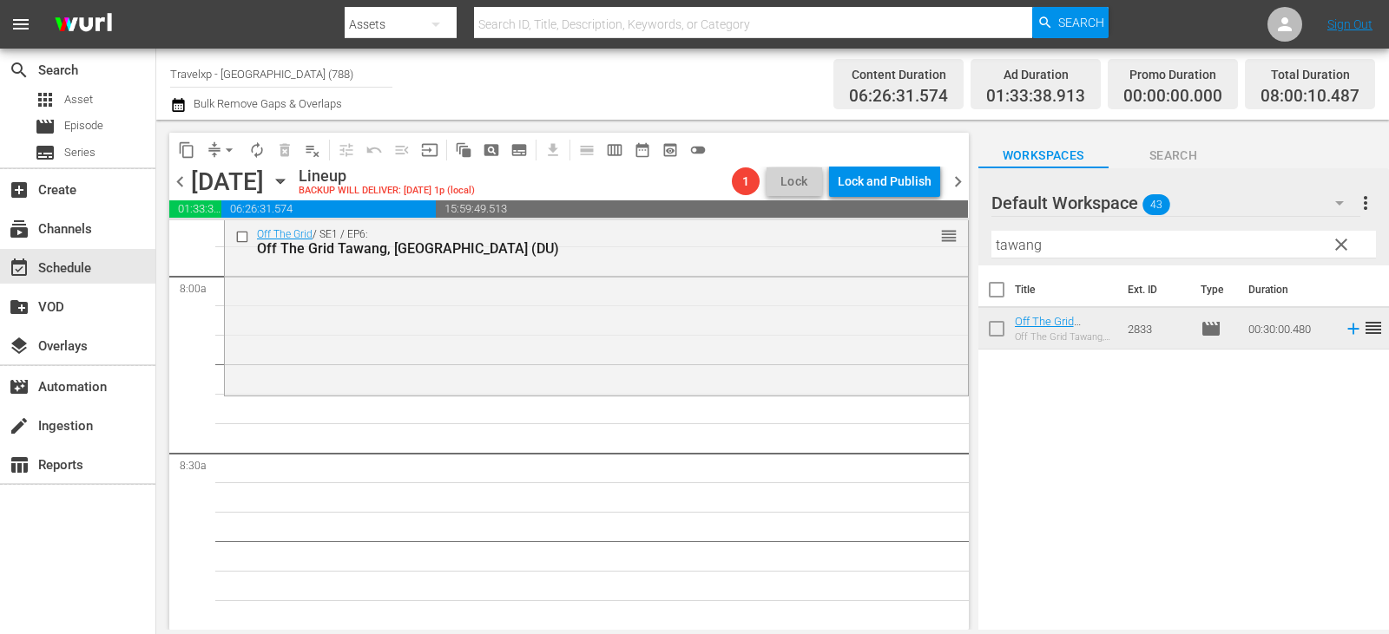
click at [1332, 248] on span "clear" at bounding box center [1340, 244] width 21 height 21
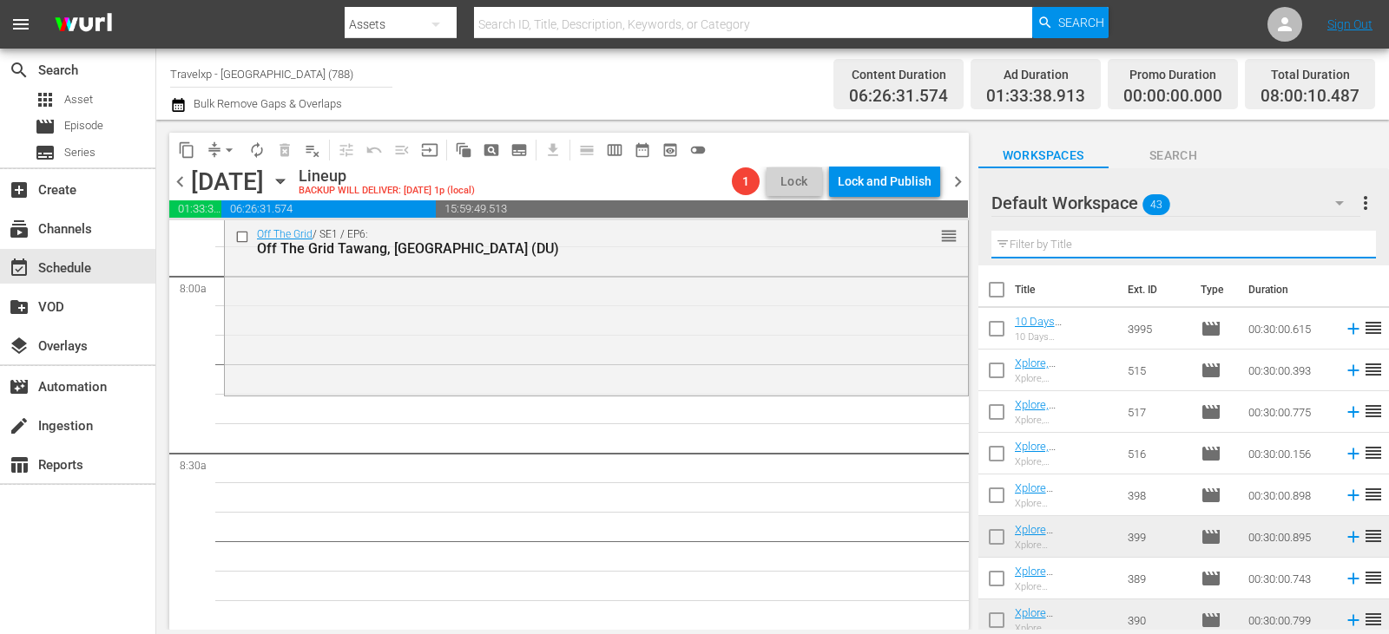
click at [1332, 248] on input "text" at bounding box center [1183, 245] width 384 height 28
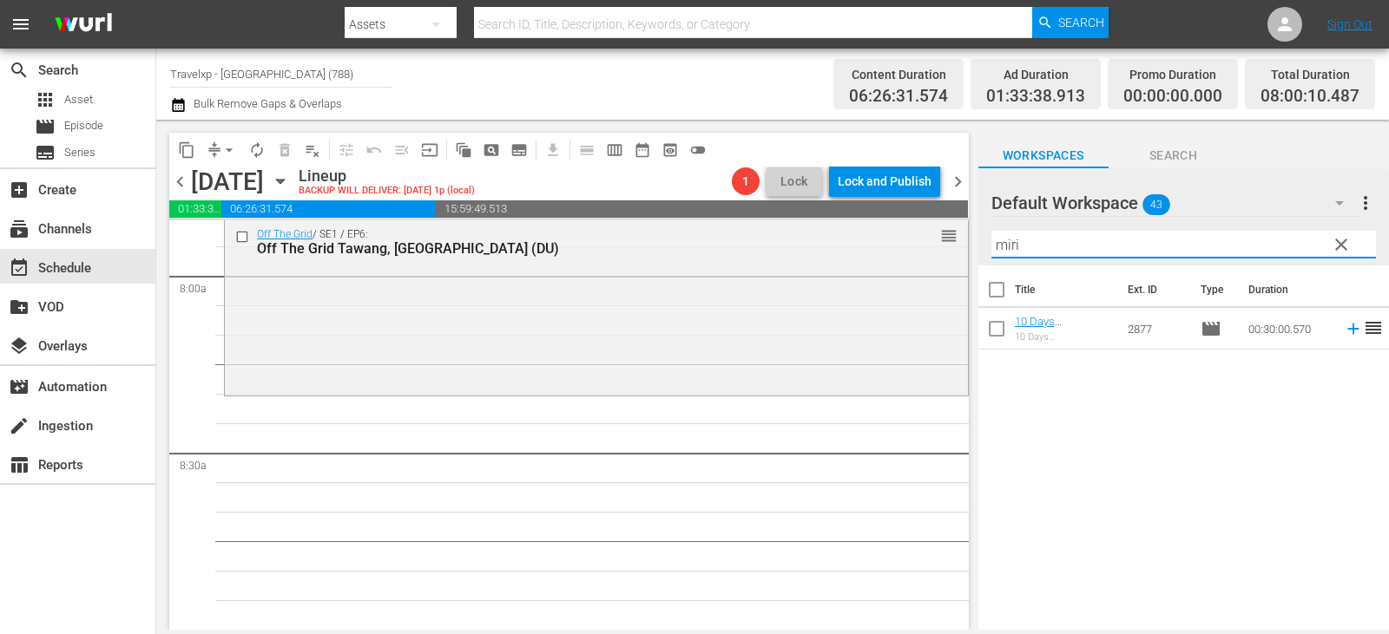
type input "miri"
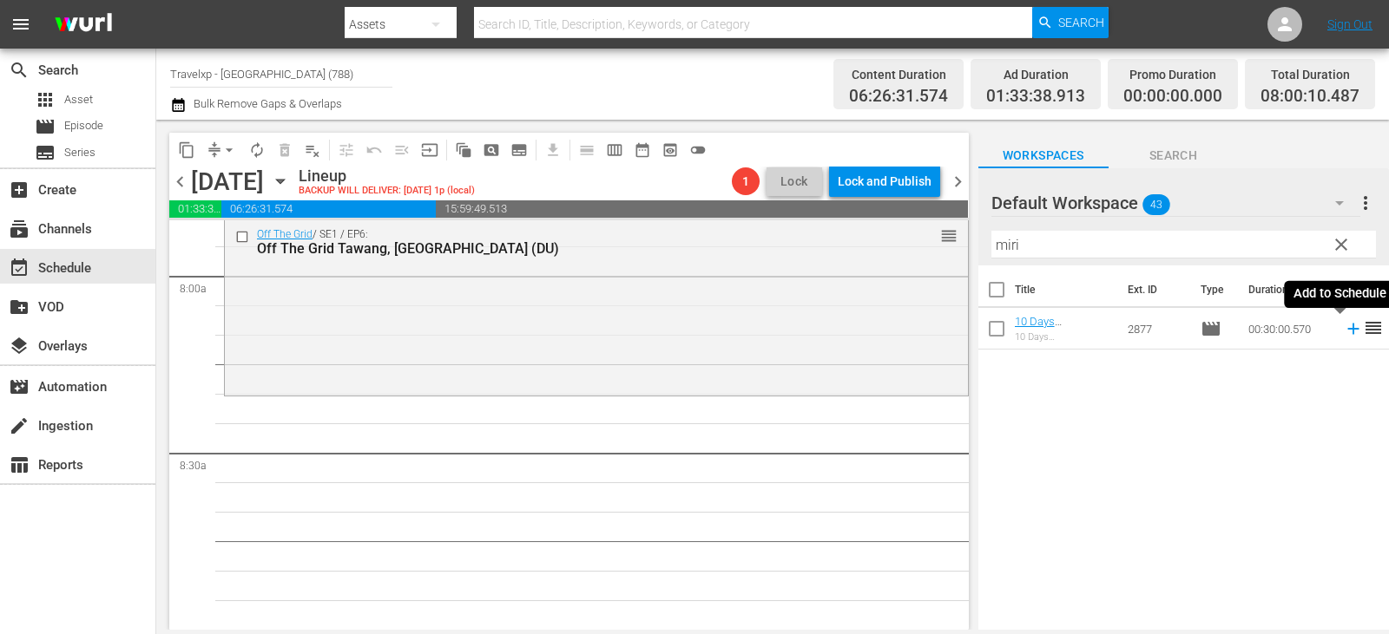
click at [1343, 329] on icon at bounding box center [1352, 328] width 19 height 19
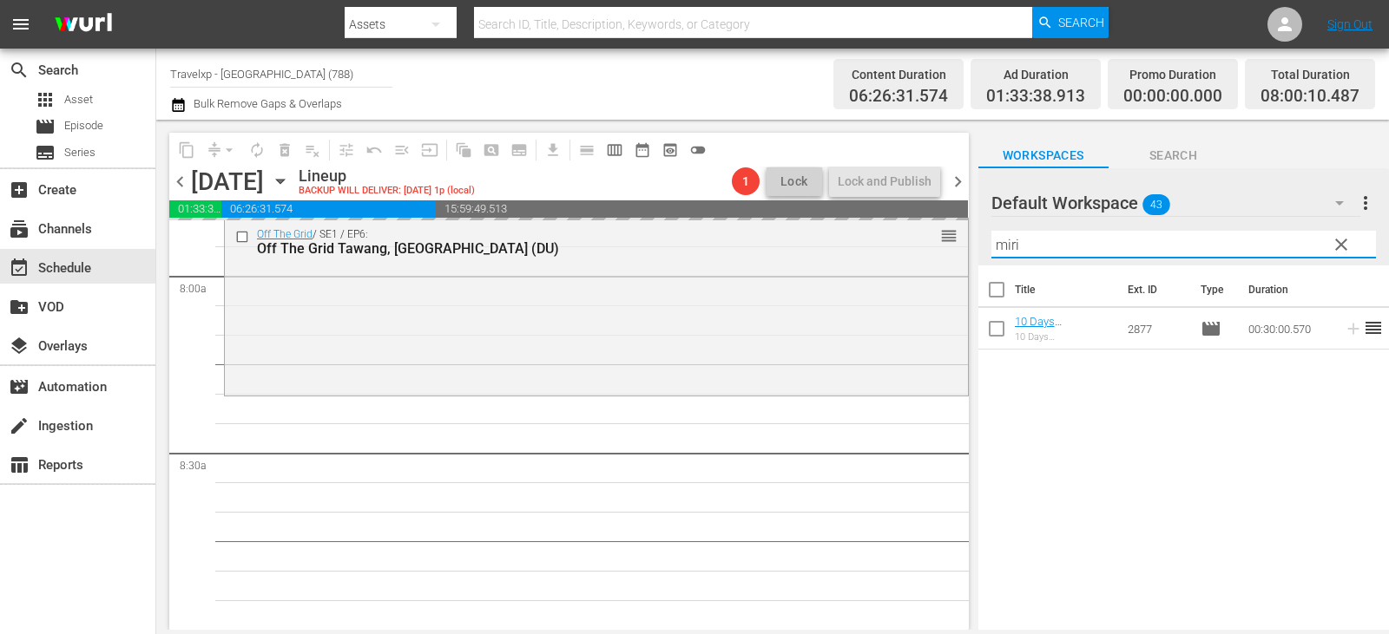
click at [1363, 241] on input "miri" at bounding box center [1183, 245] width 384 height 28
click at [1322, 248] on input "miri" at bounding box center [1183, 245] width 384 height 28
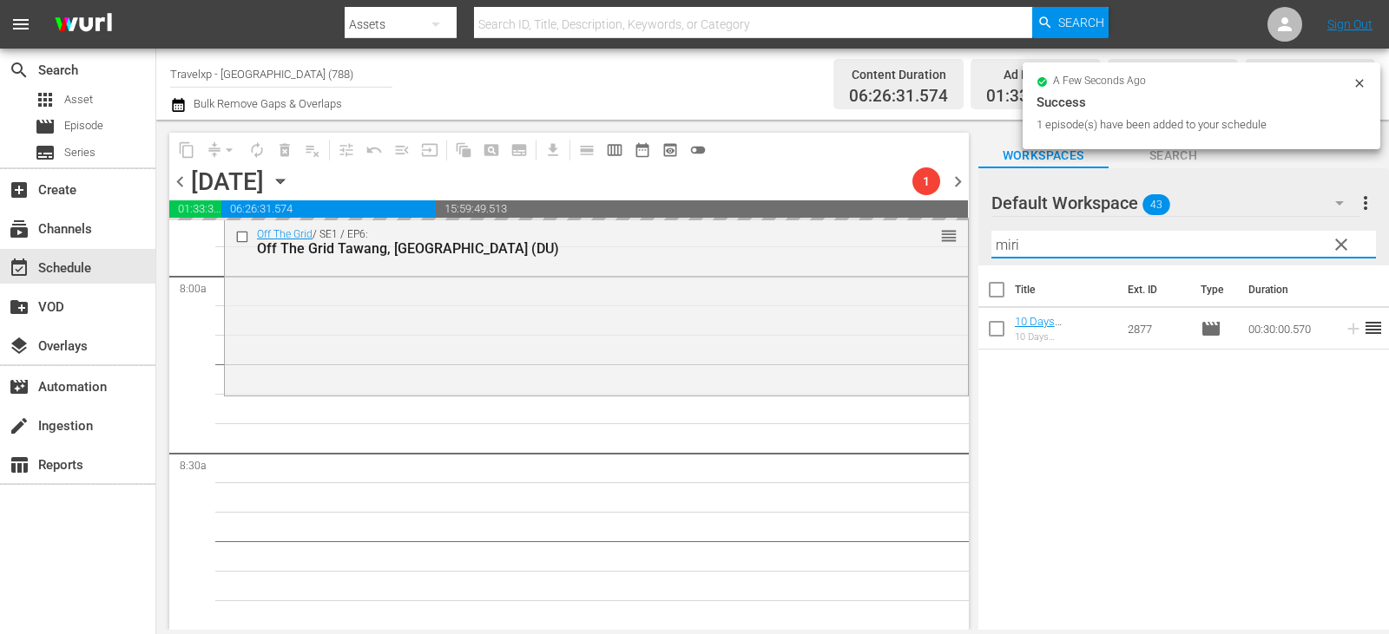
click at [1336, 240] on span "clear" at bounding box center [1340, 244] width 21 height 21
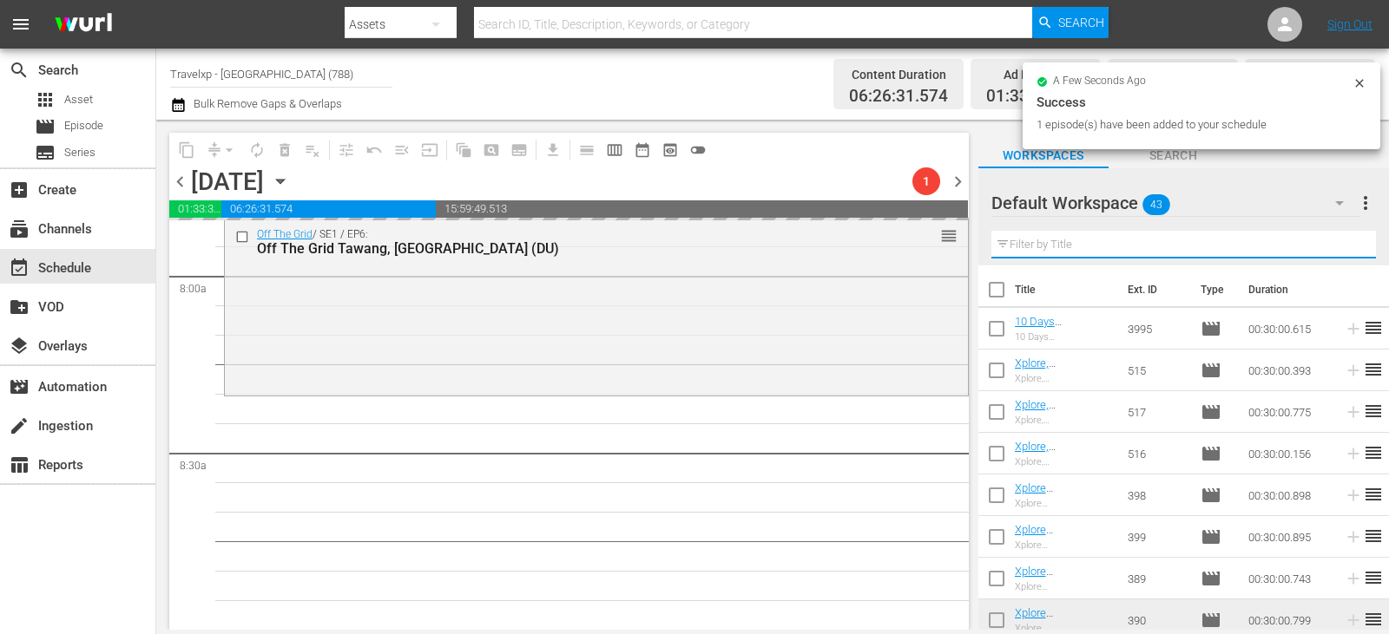
click at [1336, 240] on input "text" at bounding box center [1183, 245] width 384 height 28
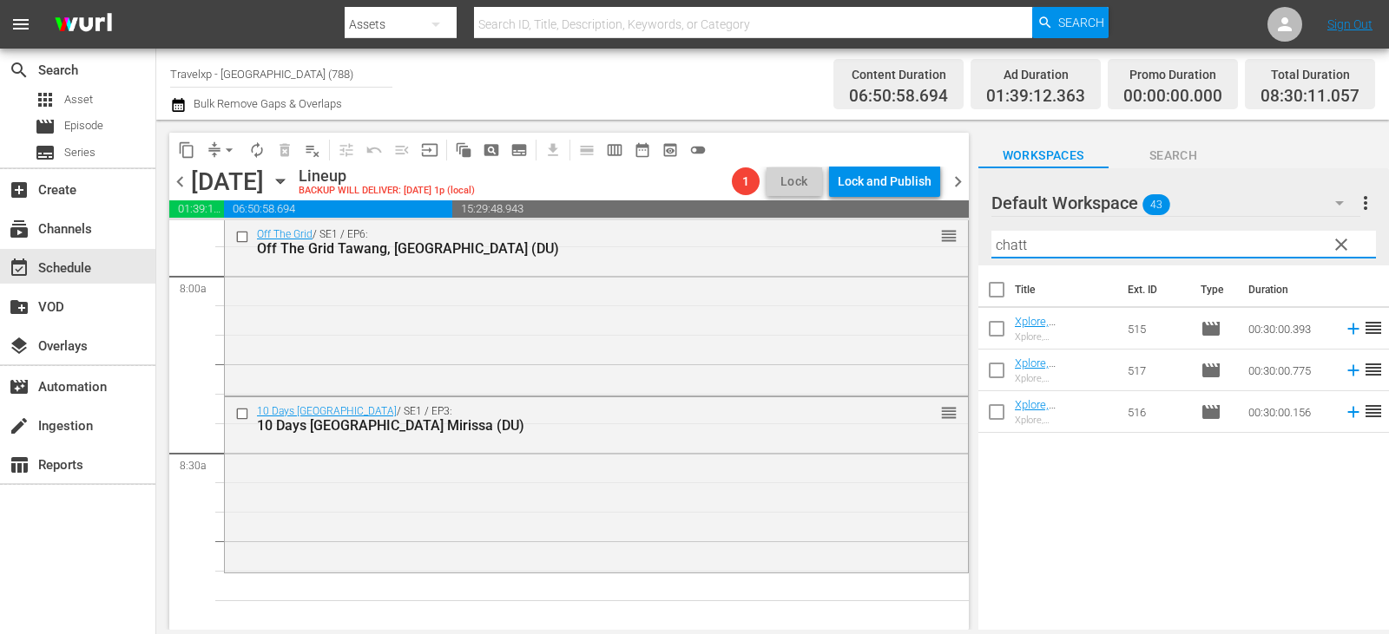
type input "chatt"
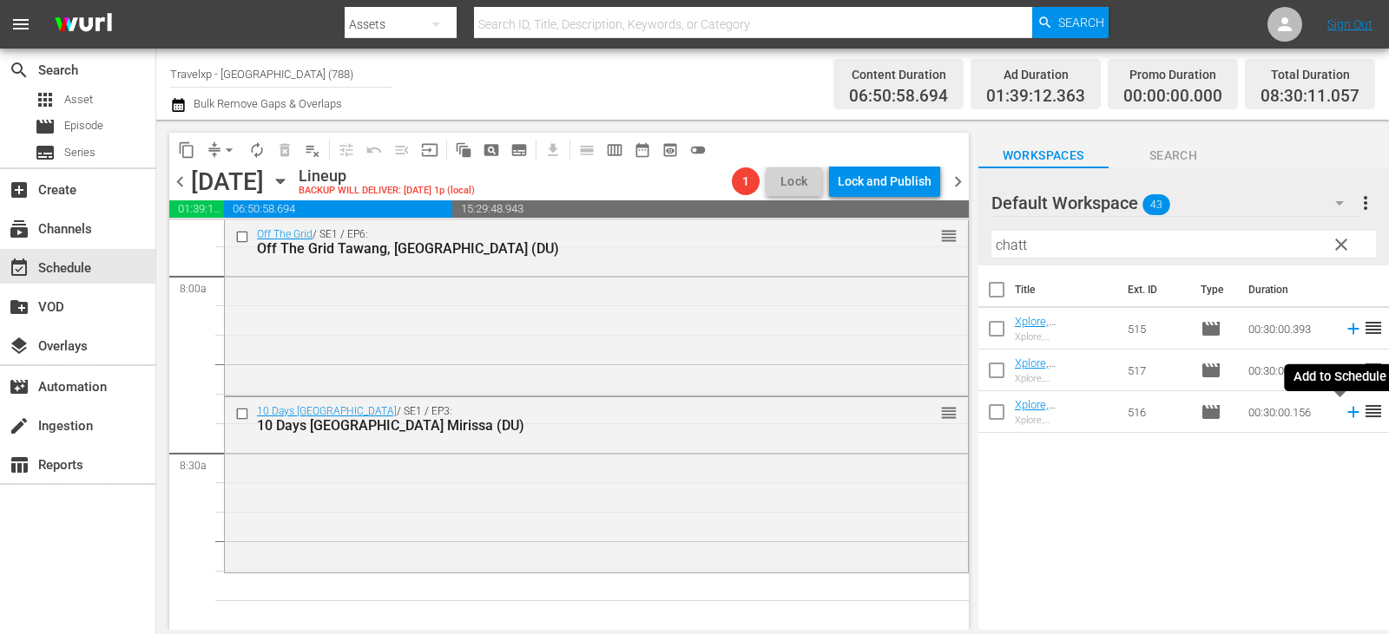
click at [1347, 413] on icon at bounding box center [1352, 412] width 11 height 11
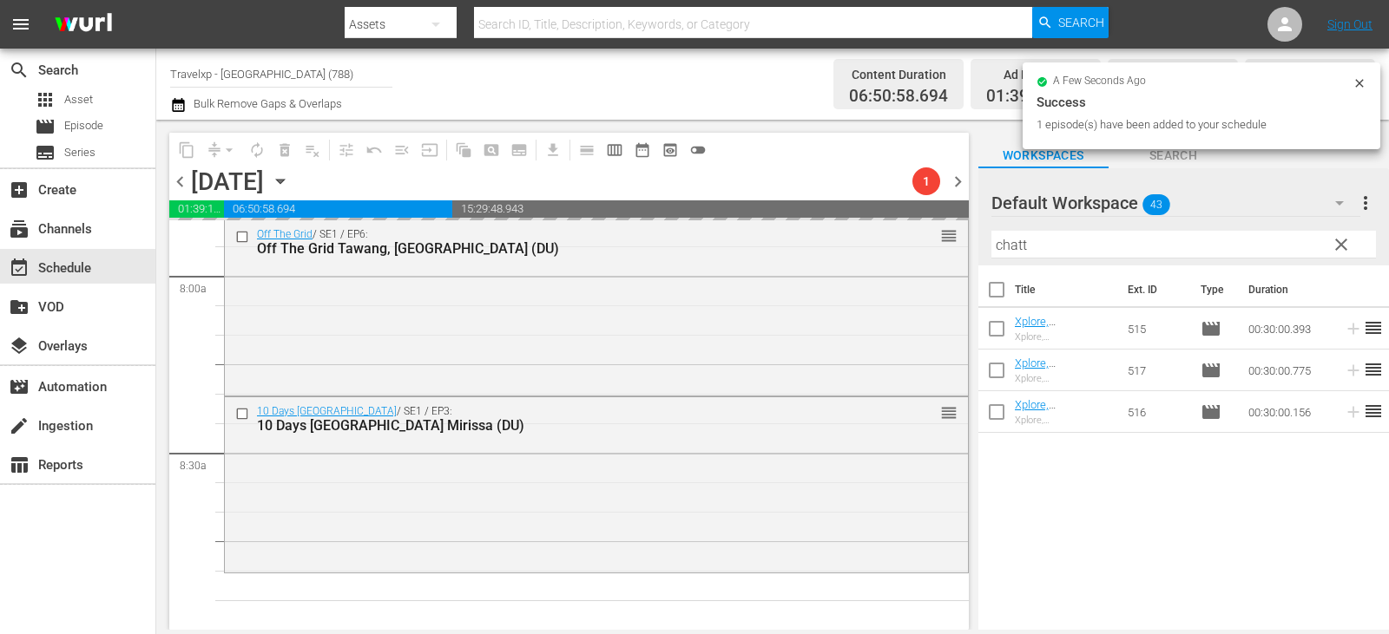
click at [1343, 250] on span "clear" at bounding box center [1340, 244] width 21 height 21
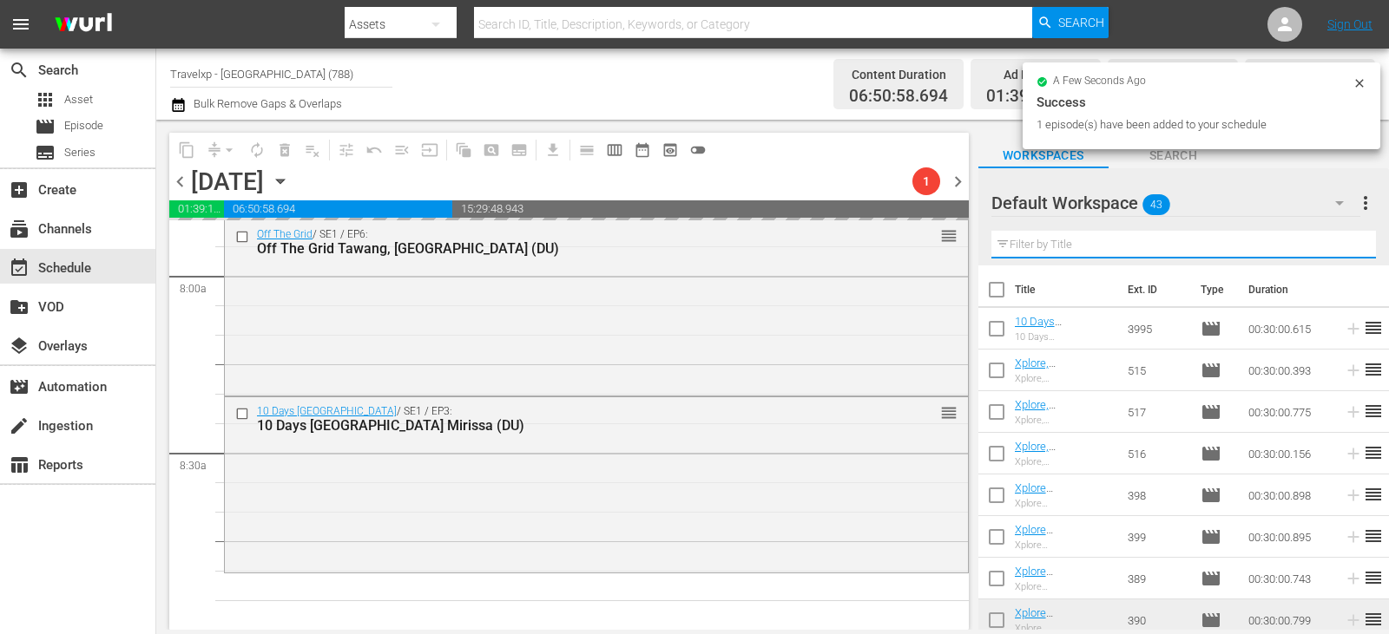
click at [1343, 250] on input "text" at bounding box center [1183, 245] width 384 height 28
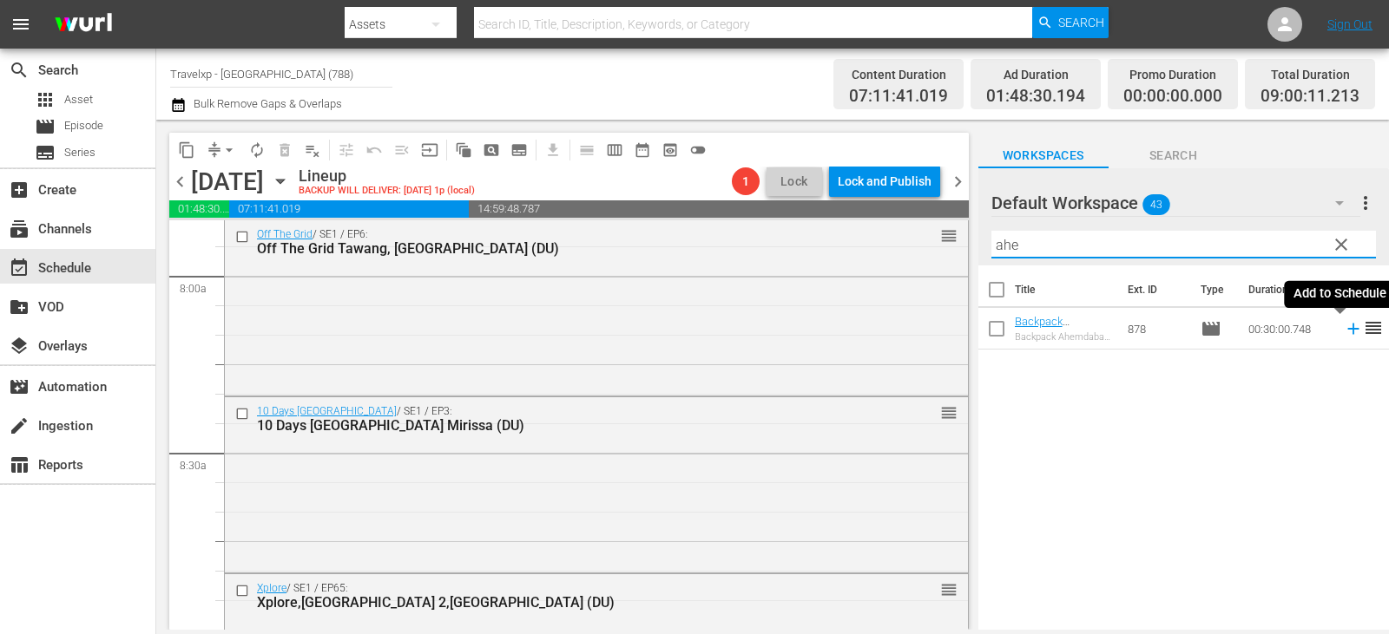
type input "ahe"
click at [1343, 335] on icon at bounding box center [1352, 328] width 19 height 19
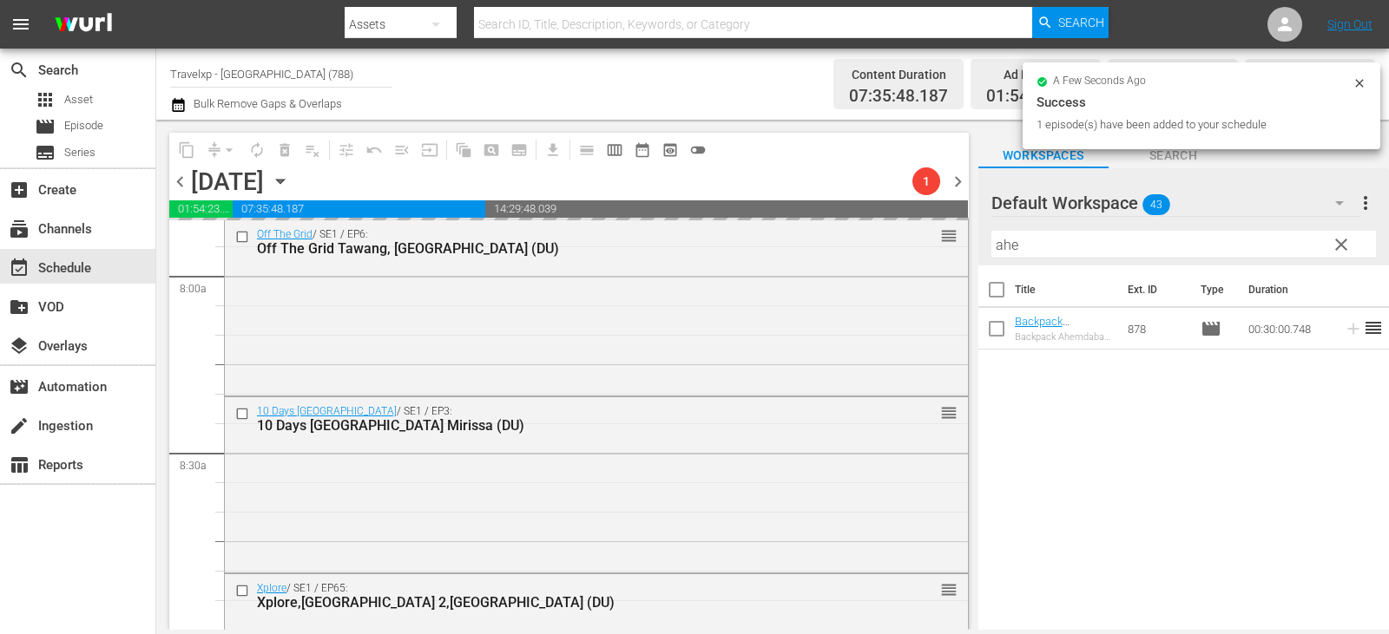
click at [1340, 248] on span "clear" at bounding box center [1340, 244] width 21 height 21
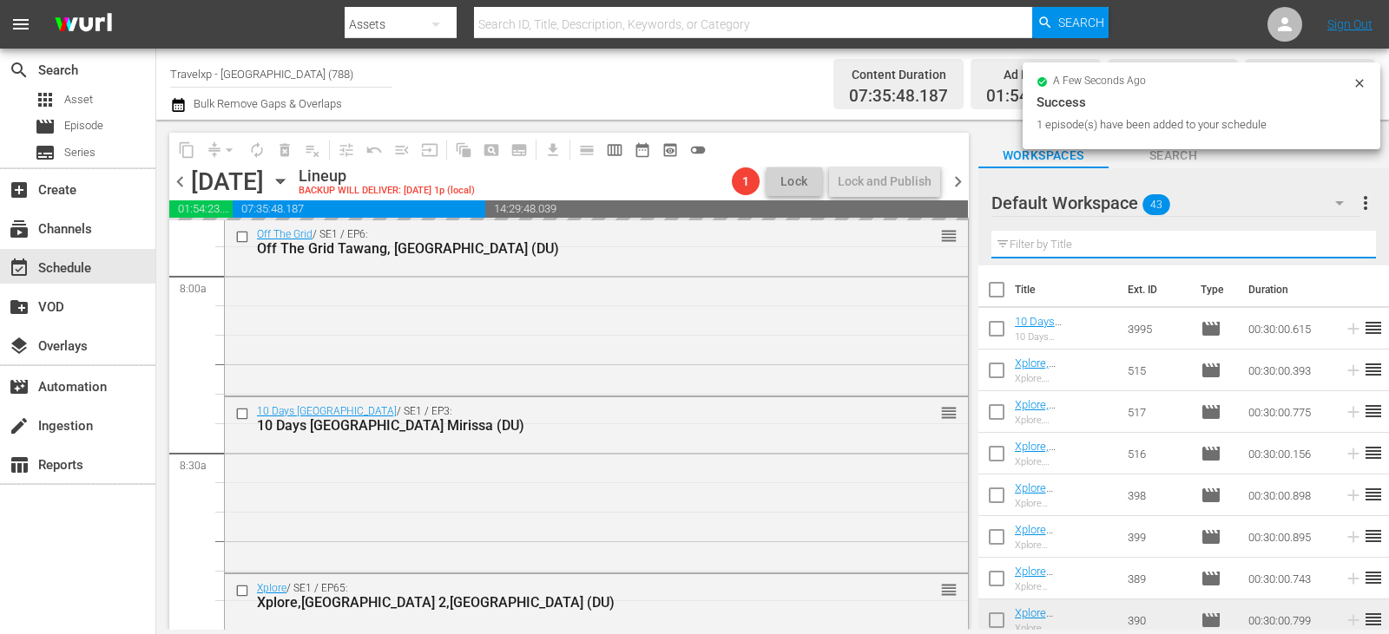
drag, startPoint x: 1340, startPoint y: 248, endPoint x: 1326, endPoint y: 249, distance: 13.9
click at [1340, 248] on input "text" at bounding box center [1183, 245] width 384 height 28
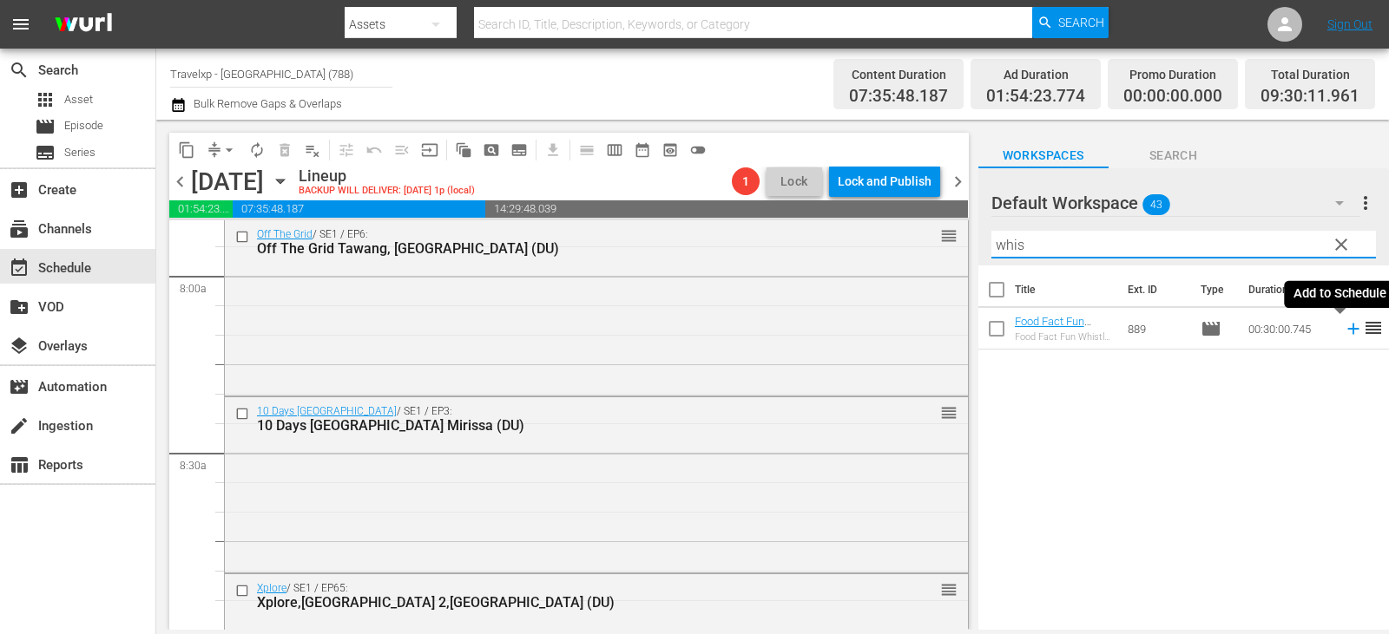
type input "whis"
click at [1347, 330] on icon at bounding box center [1352, 329] width 11 height 11
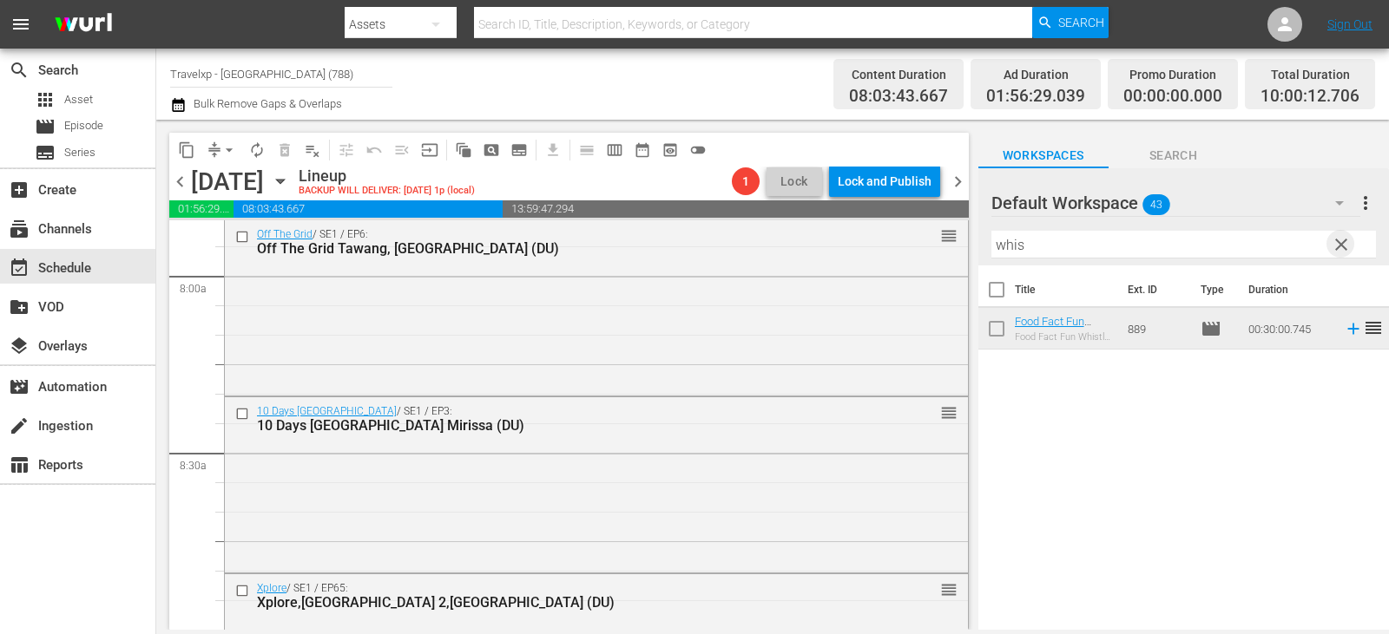
click at [1346, 243] on span "clear" at bounding box center [1340, 244] width 21 height 21
click at [1346, 243] on input "text" at bounding box center [1183, 245] width 384 height 28
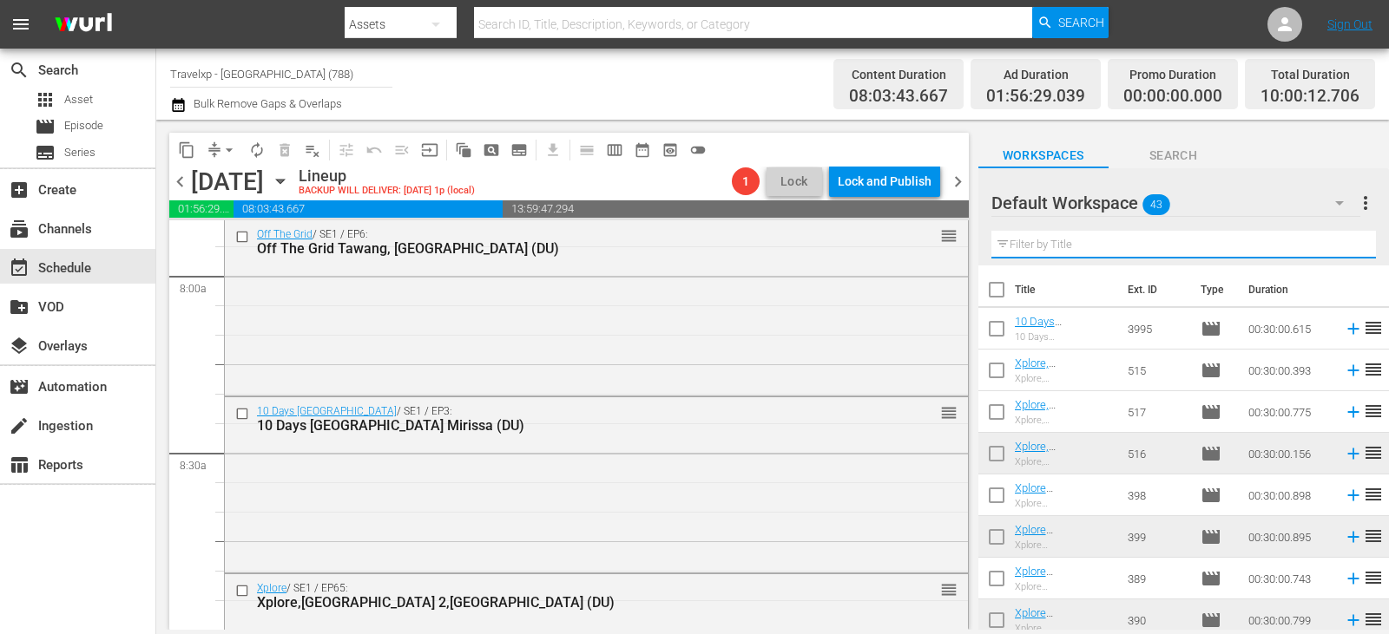
click at [1346, 243] on input "text" at bounding box center [1183, 245] width 384 height 28
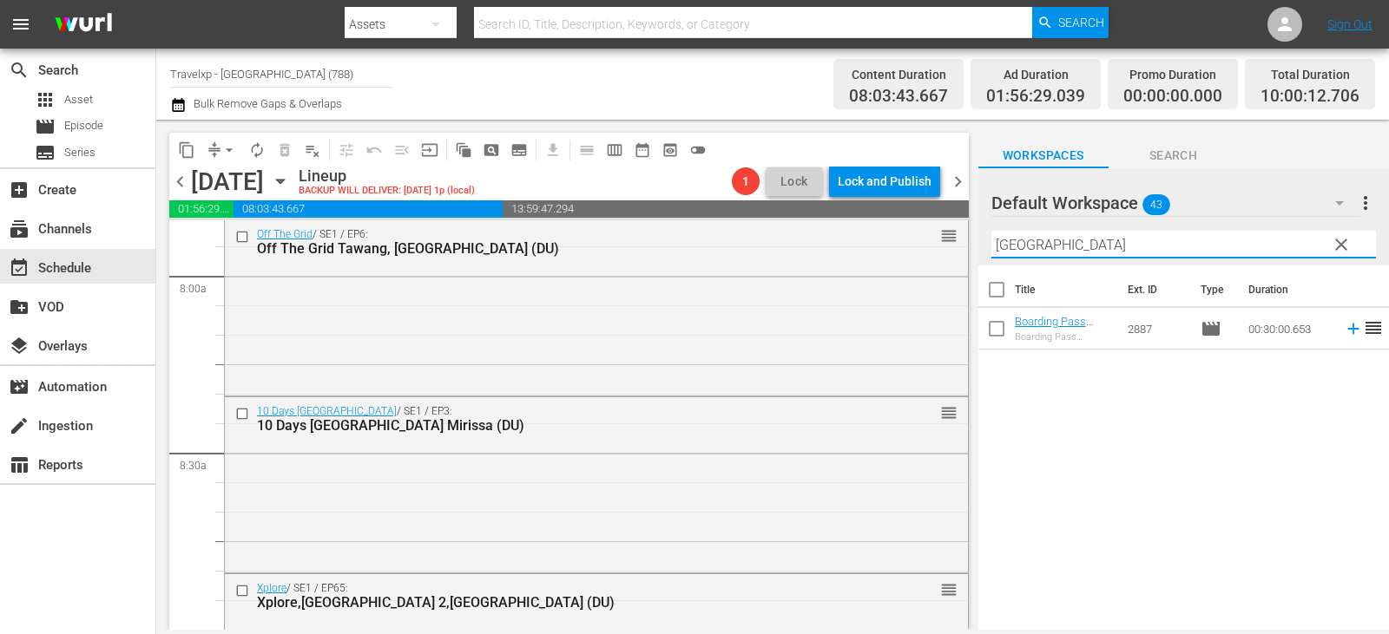
type input "[GEOGRAPHIC_DATA]"
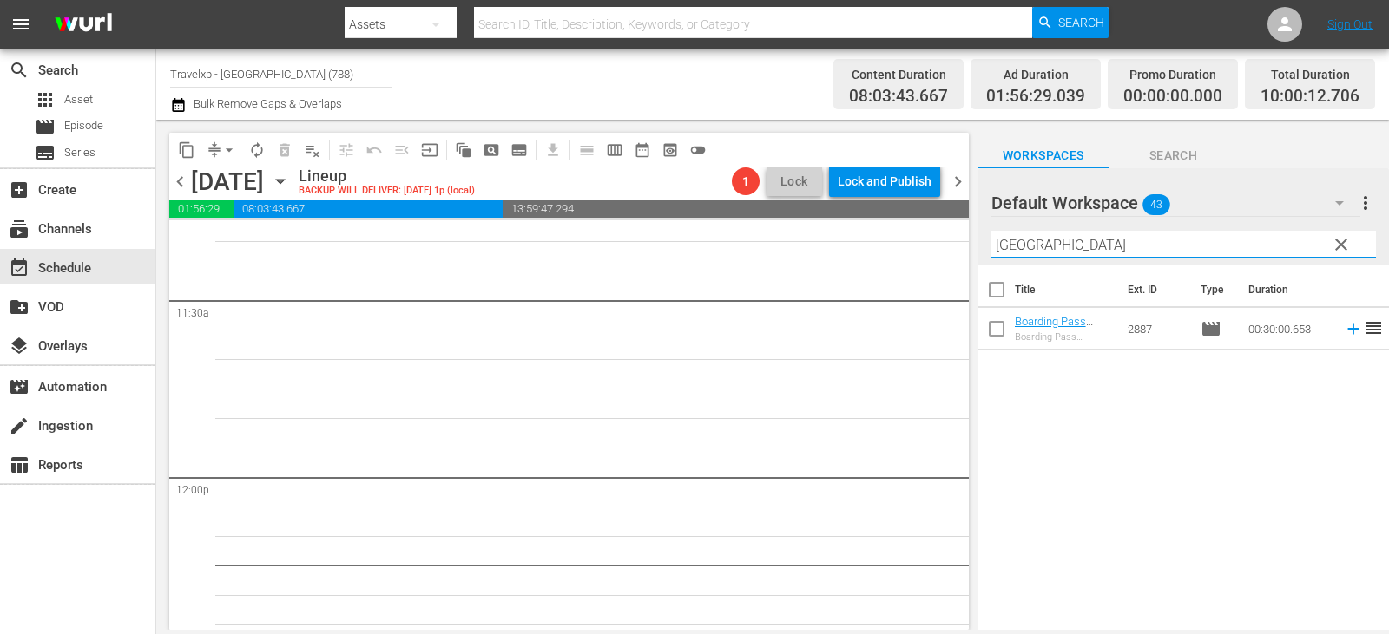
scroll to position [3385, 0]
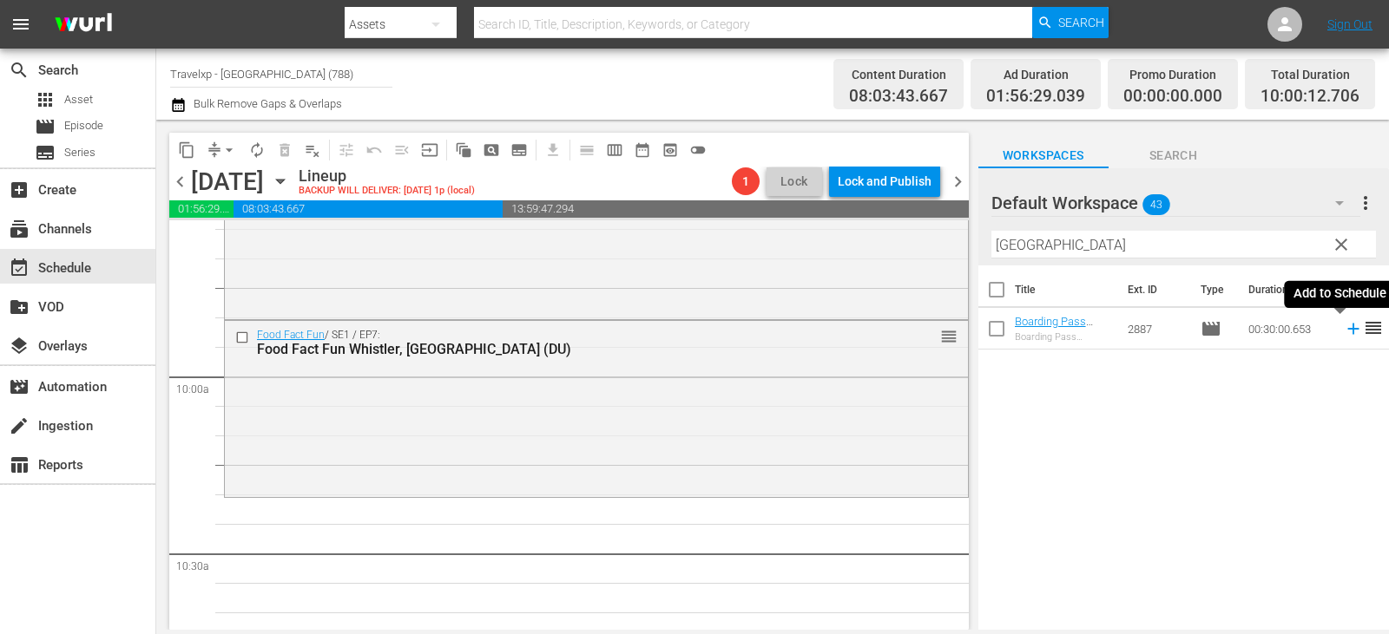
click at [1343, 332] on icon at bounding box center [1352, 328] width 19 height 19
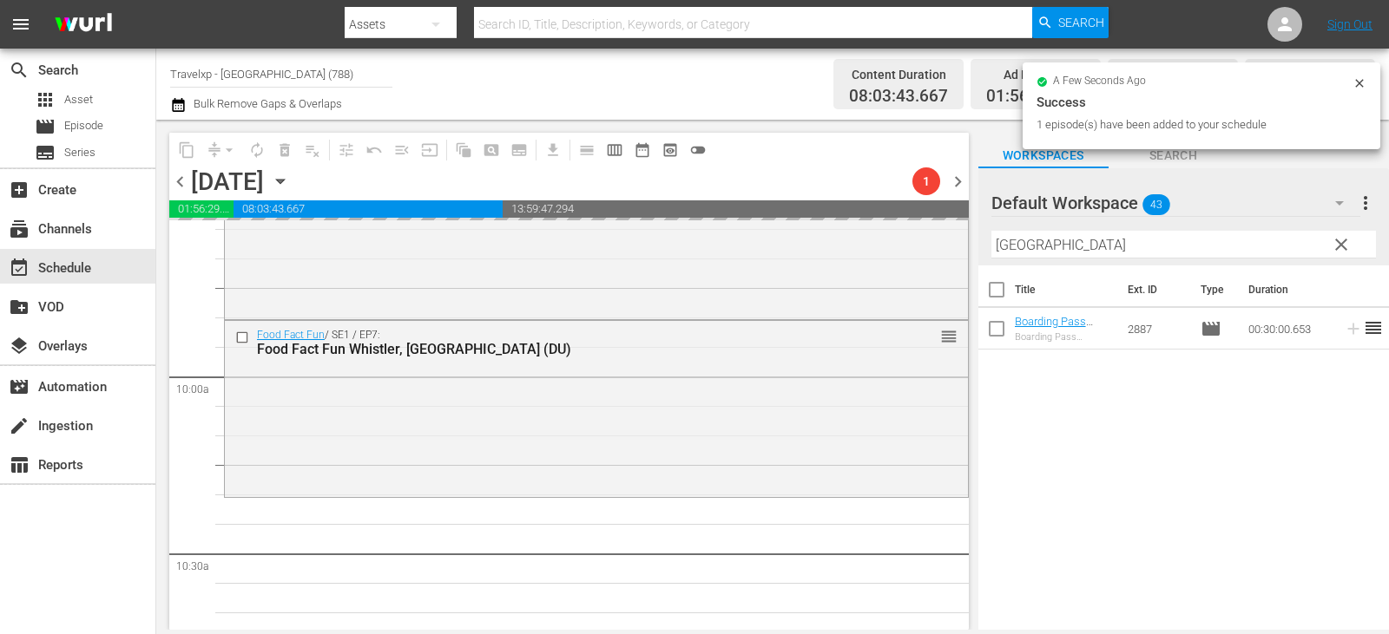
click at [1345, 240] on span "clear" at bounding box center [1340, 244] width 21 height 21
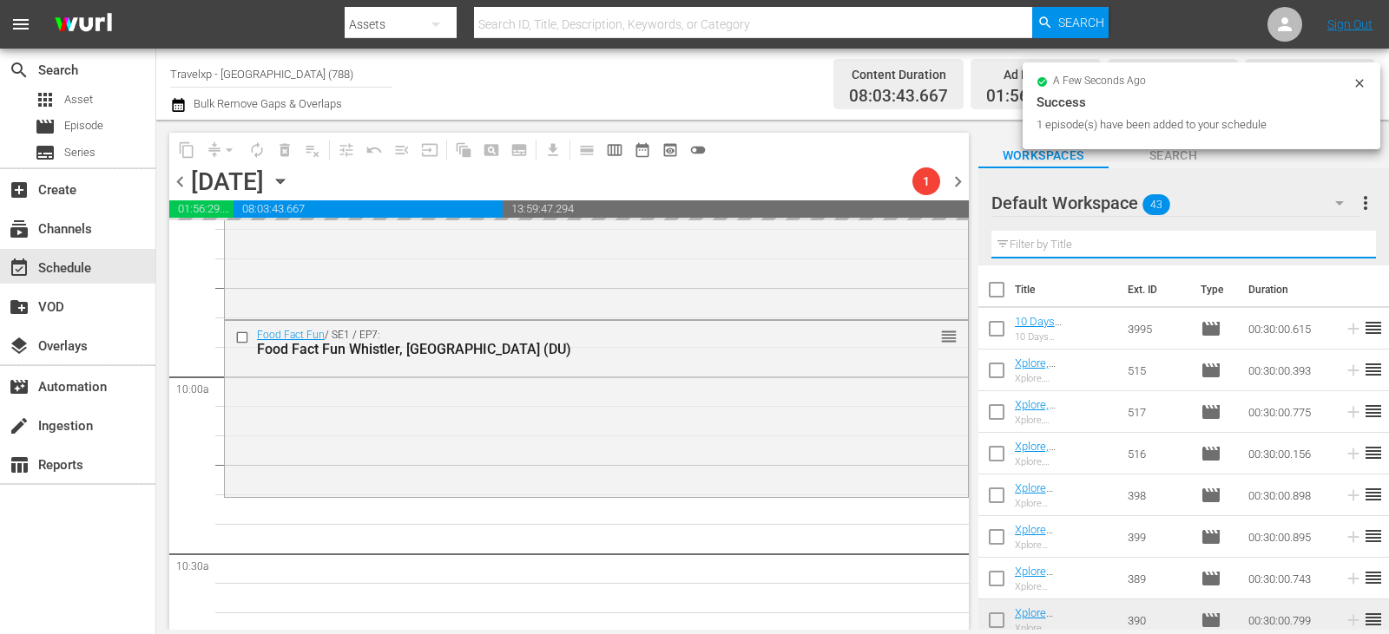
click at [1345, 240] on input "text" at bounding box center [1183, 245] width 384 height 28
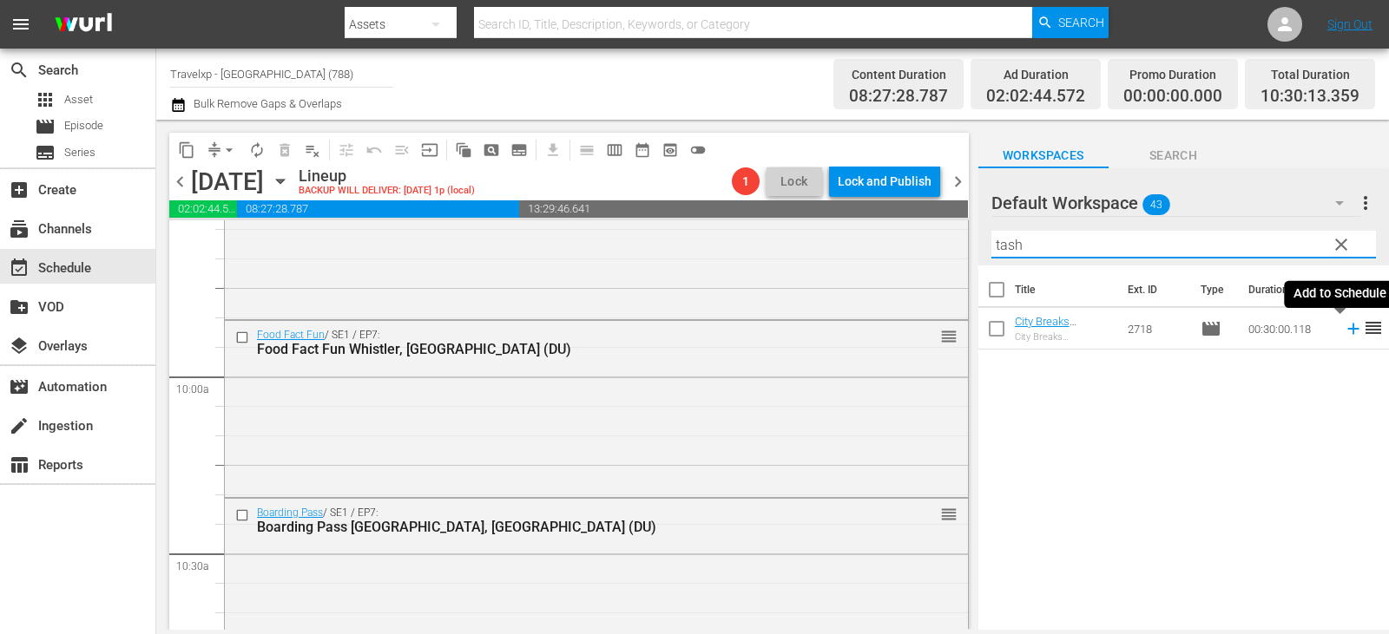
type input "tash"
click at [1343, 329] on icon at bounding box center [1352, 328] width 19 height 19
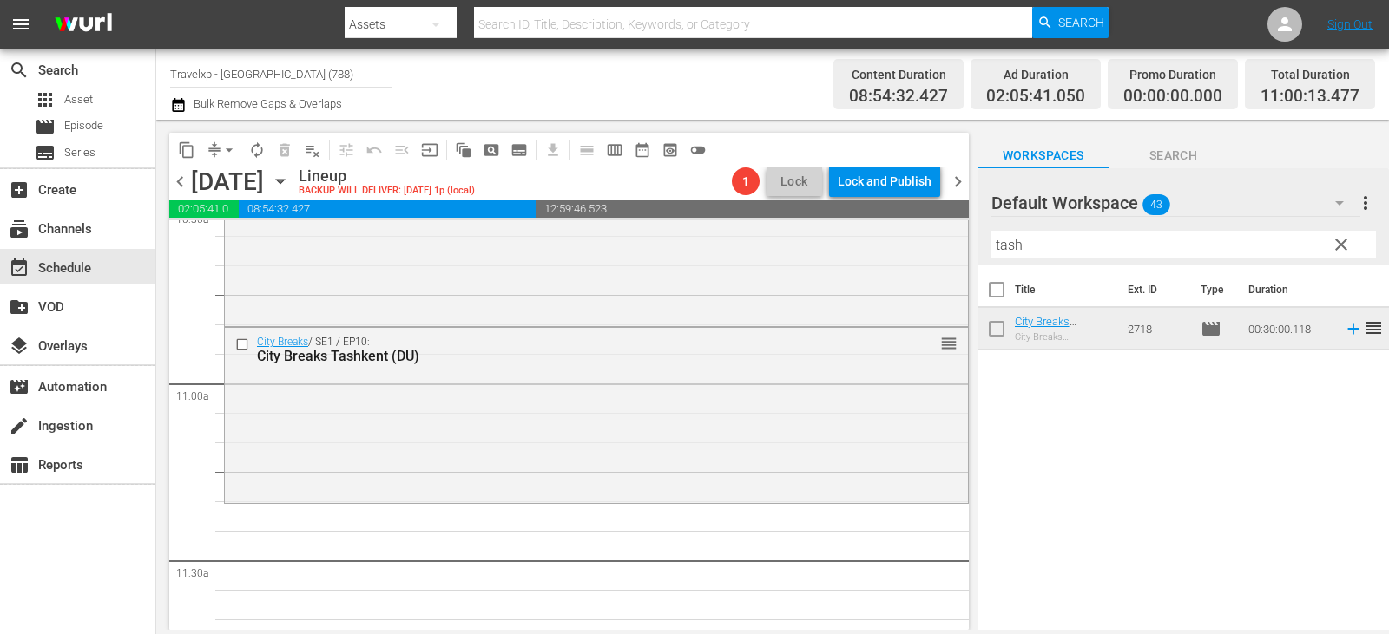
scroll to position [3819, 0]
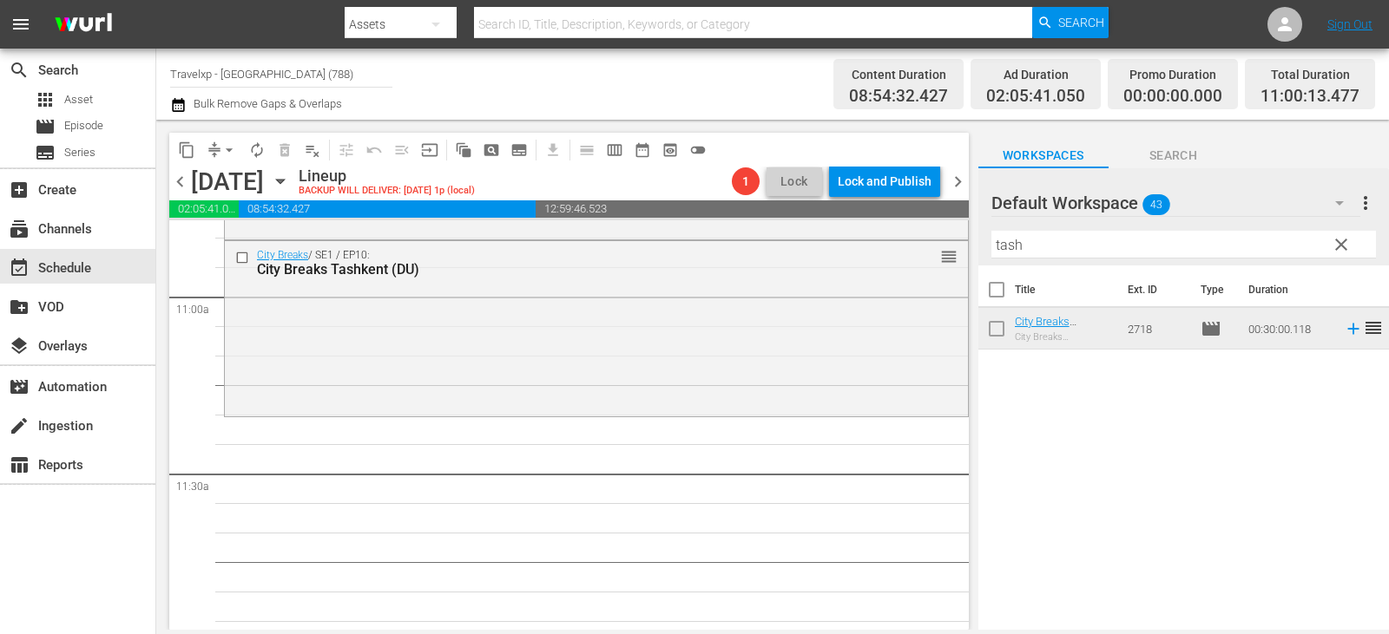
click at [1336, 249] on span "clear" at bounding box center [1340, 244] width 21 height 21
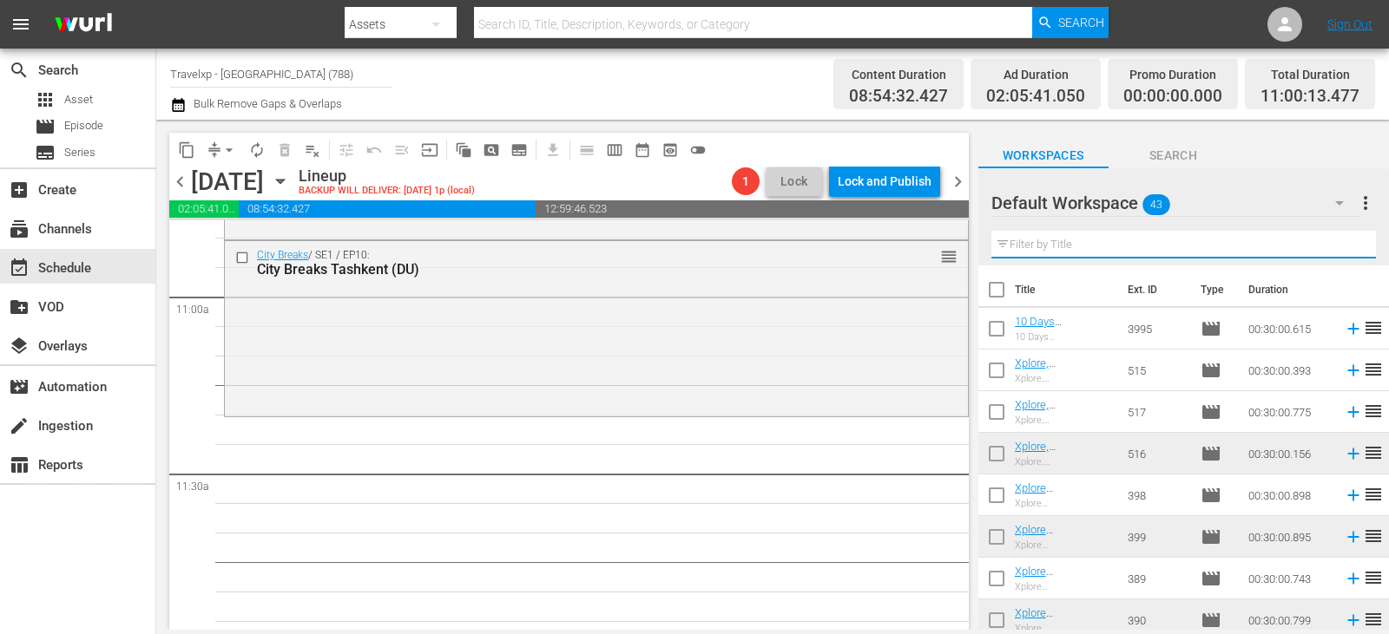
click at [1336, 249] on input "text" at bounding box center [1183, 245] width 384 height 28
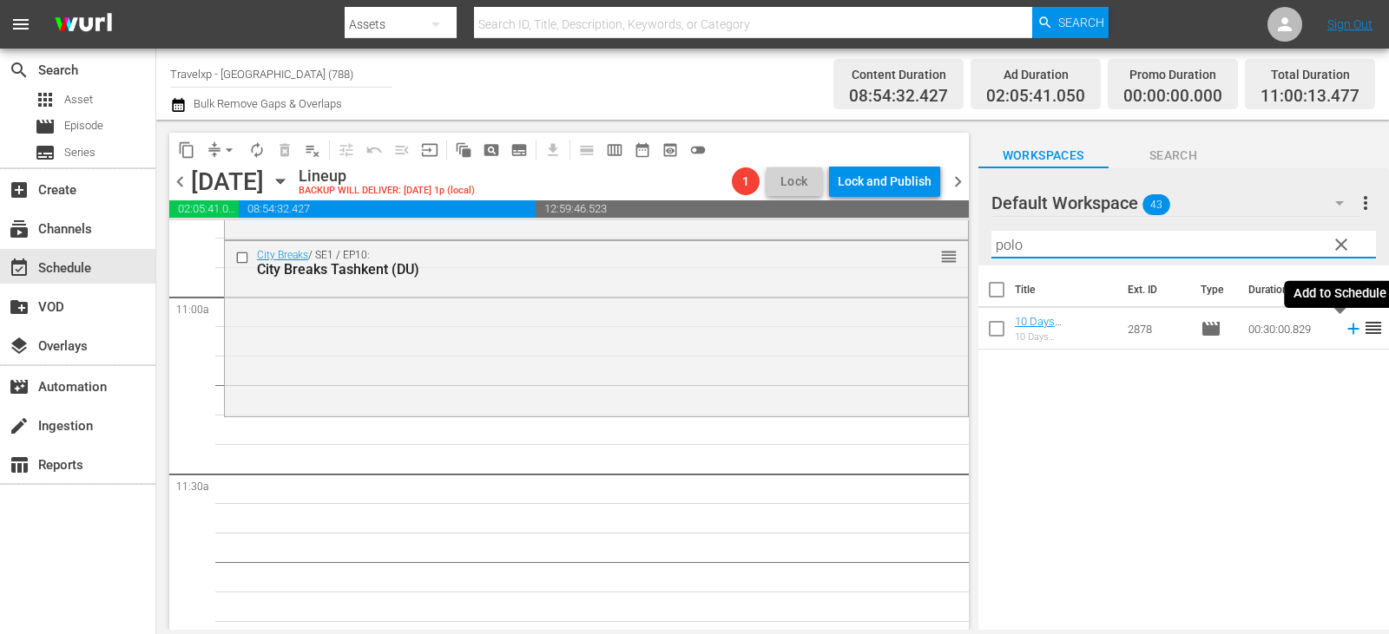
type input "polo"
click at [1347, 332] on icon at bounding box center [1352, 329] width 11 height 11
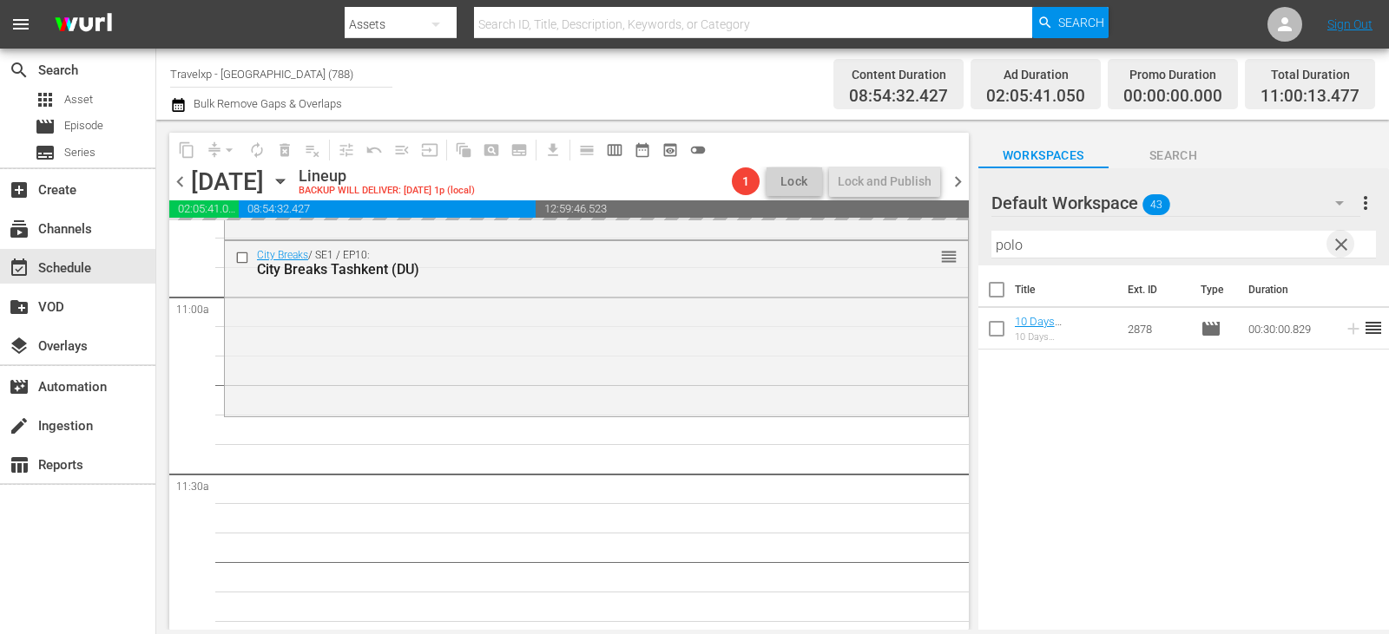
click at [1347, 253] on span "clear" at bounding box center [1340, 244] width 21 height 21
click at [1347, 253] on input "text" at bounding box center [1183, 245] width 384 height 28
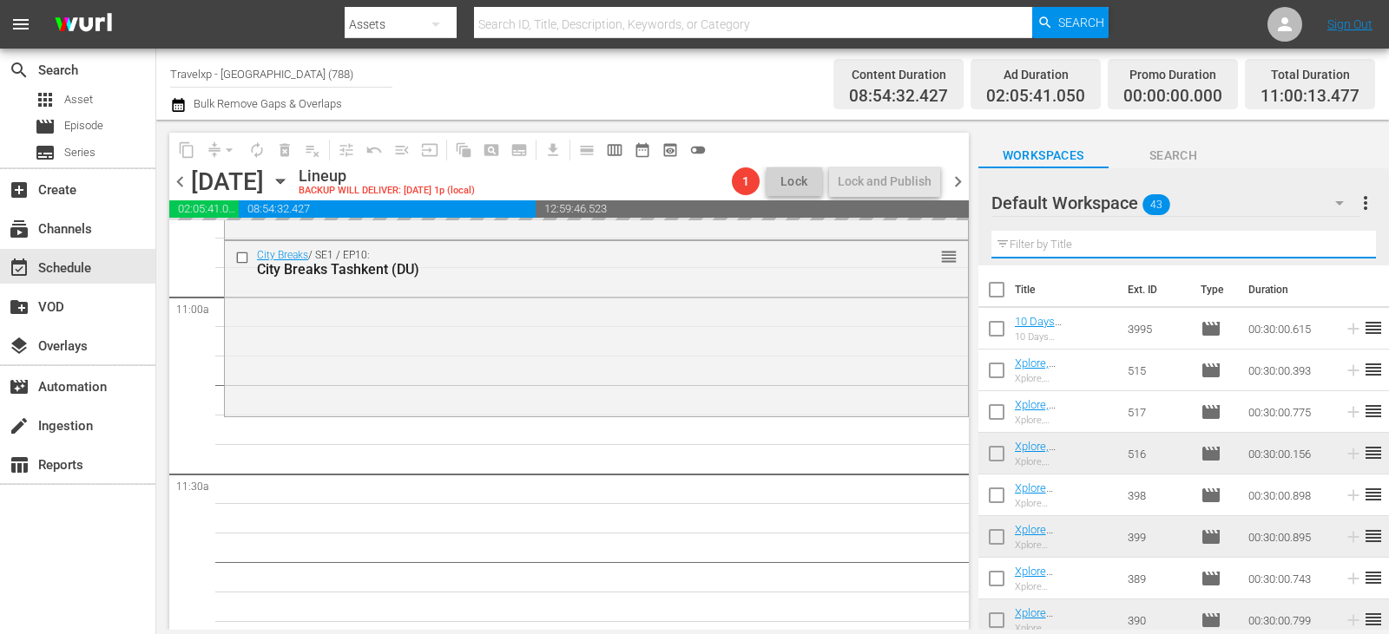
click at [1347, 253] on input "text" at bounding box center [1183, 245] width 384 height 28
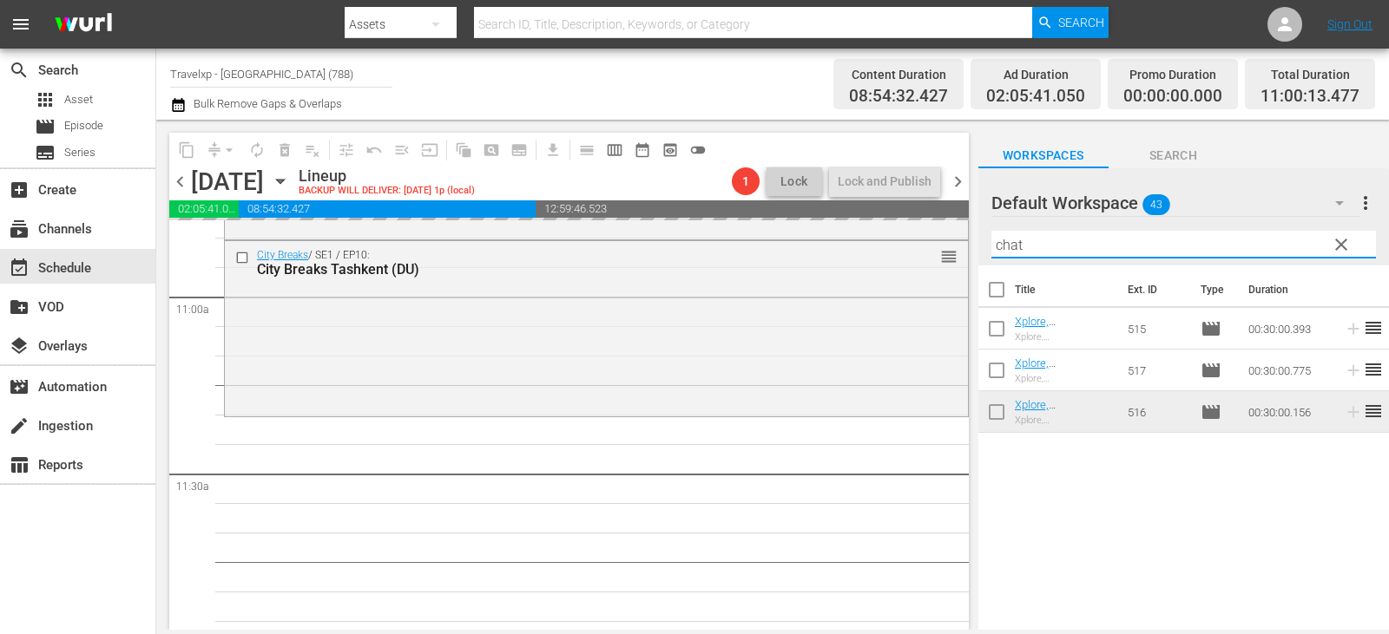
type input "chat"
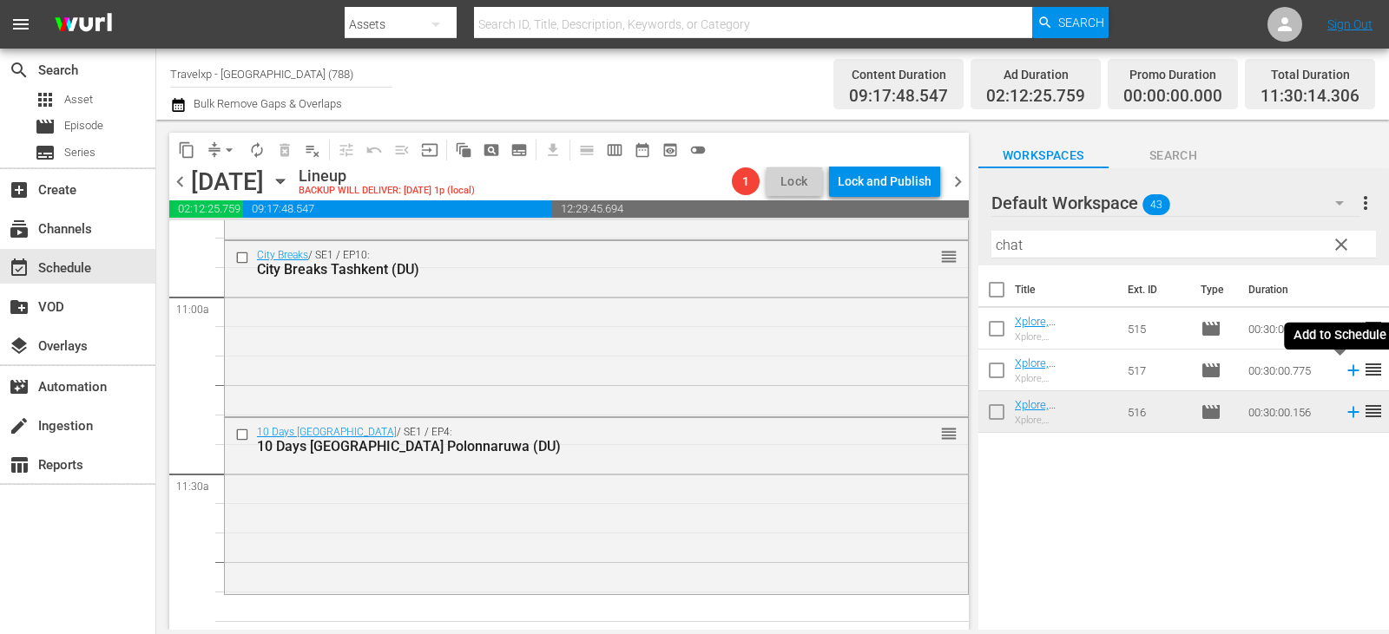
click at [1343, 375] on icon at bounding box center [1352, 370] width 19 height 19
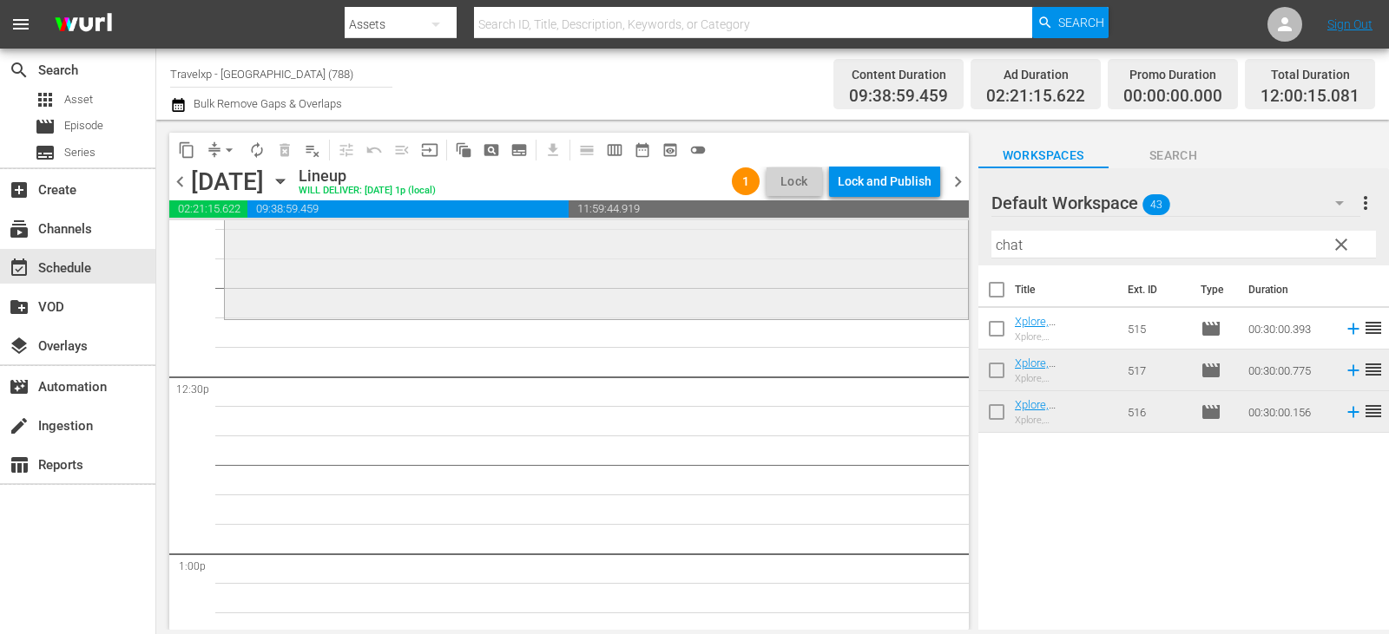
scroll to position [4166, 0]
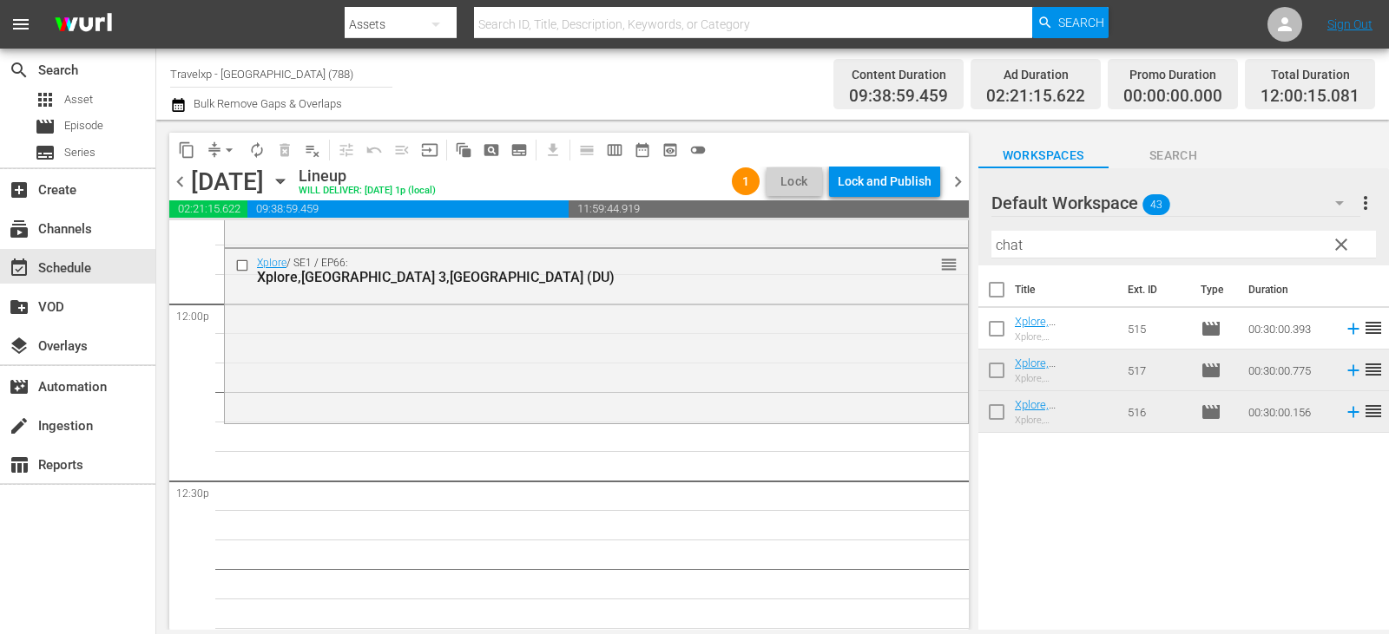
click at [1332, 245] on span "clear" at bounding box center [1340, 244] width 21 height 21
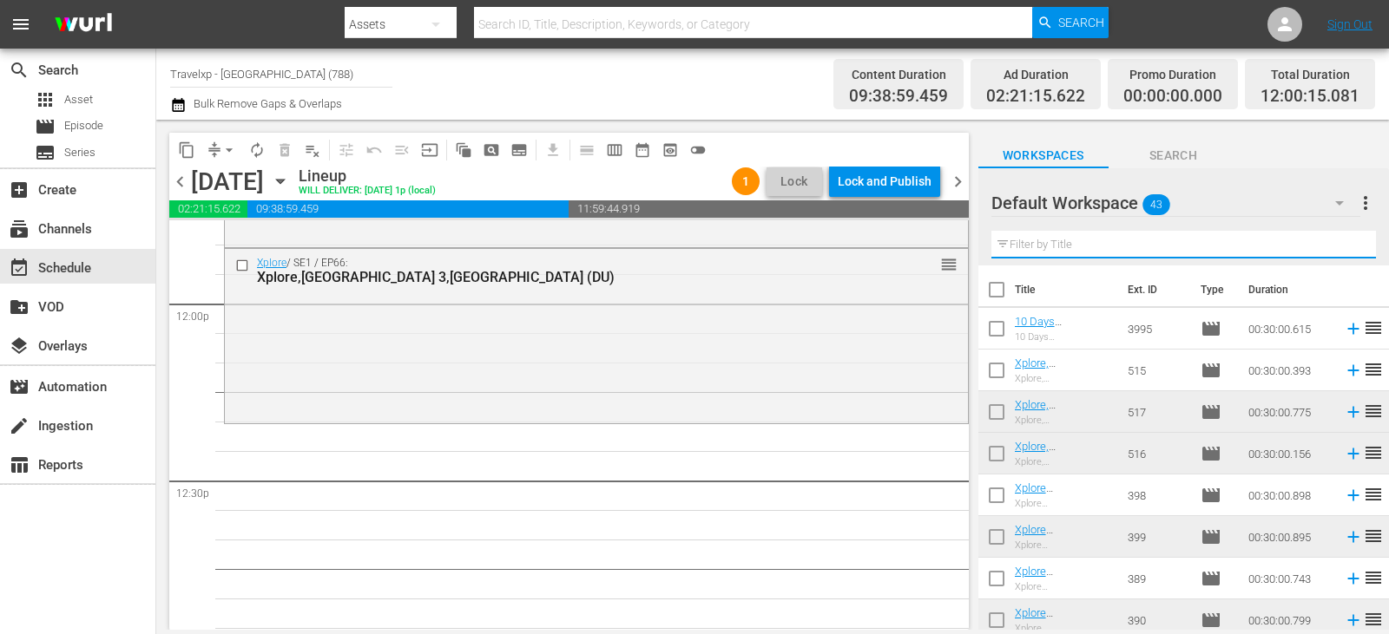
click at [1332, 245] on input "text" at bounding box center [1183, 245] width 384 height 28
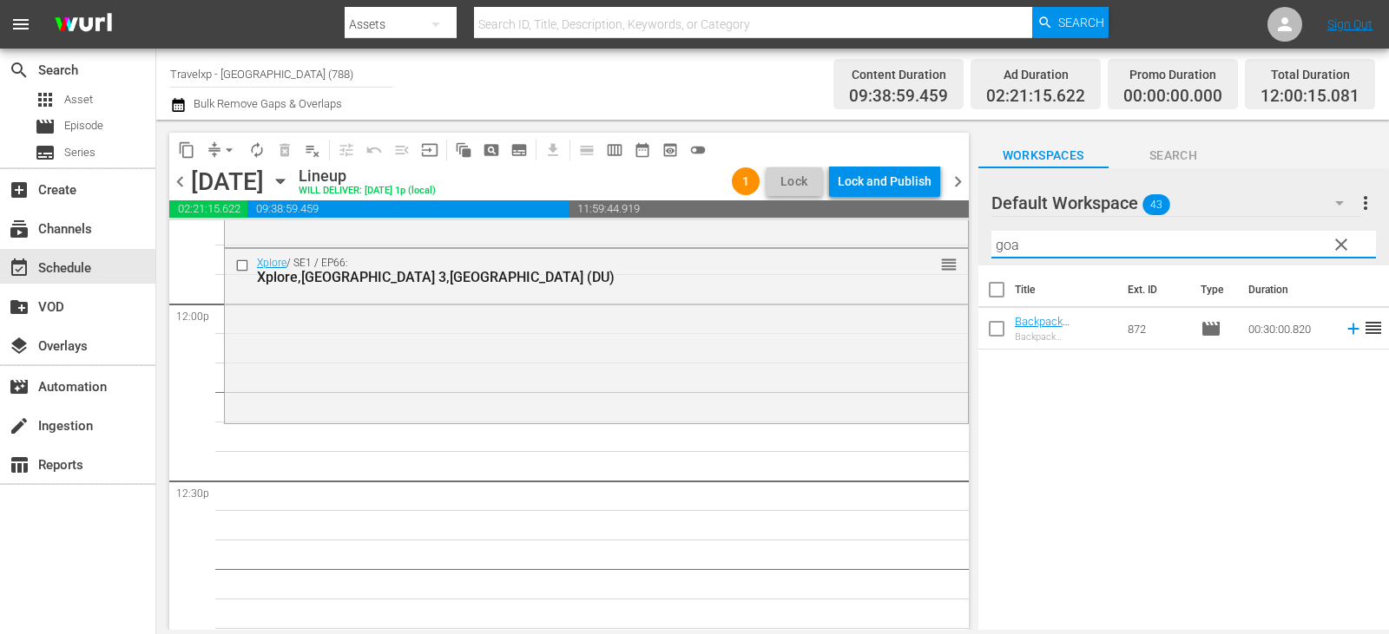
type input "goa"
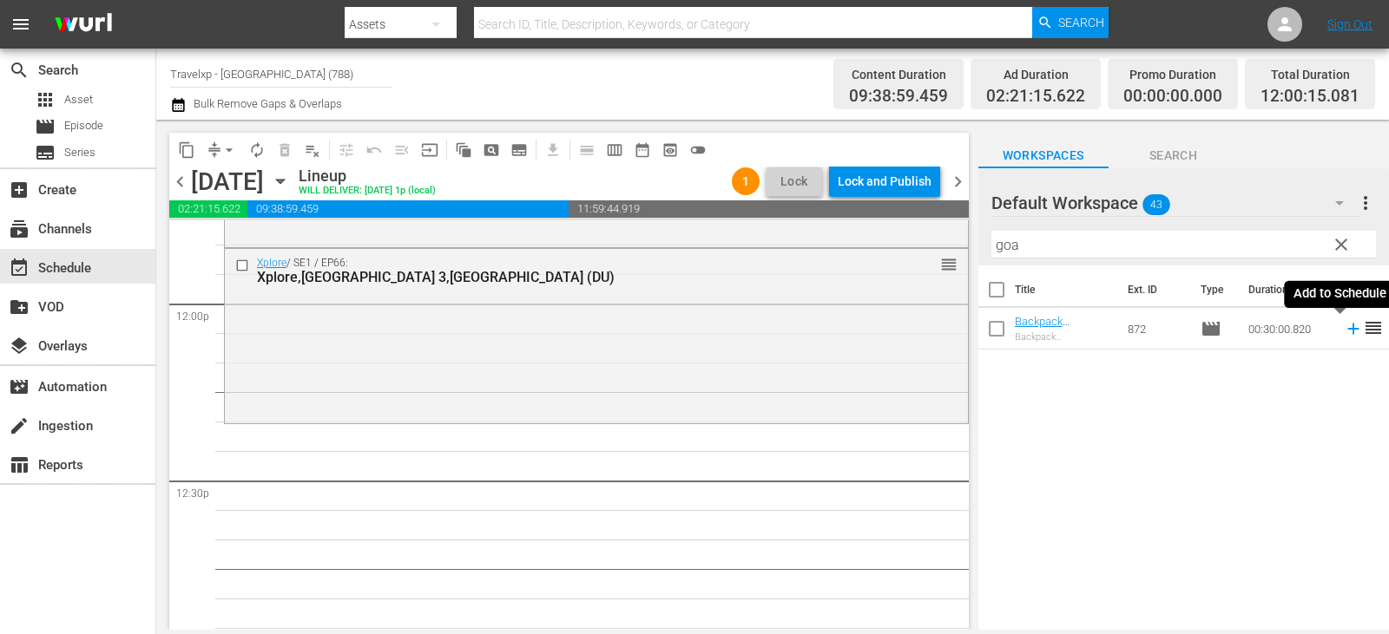
click at [1347, 331] on icon at bounding box center [1352, 329] width 11 height 11
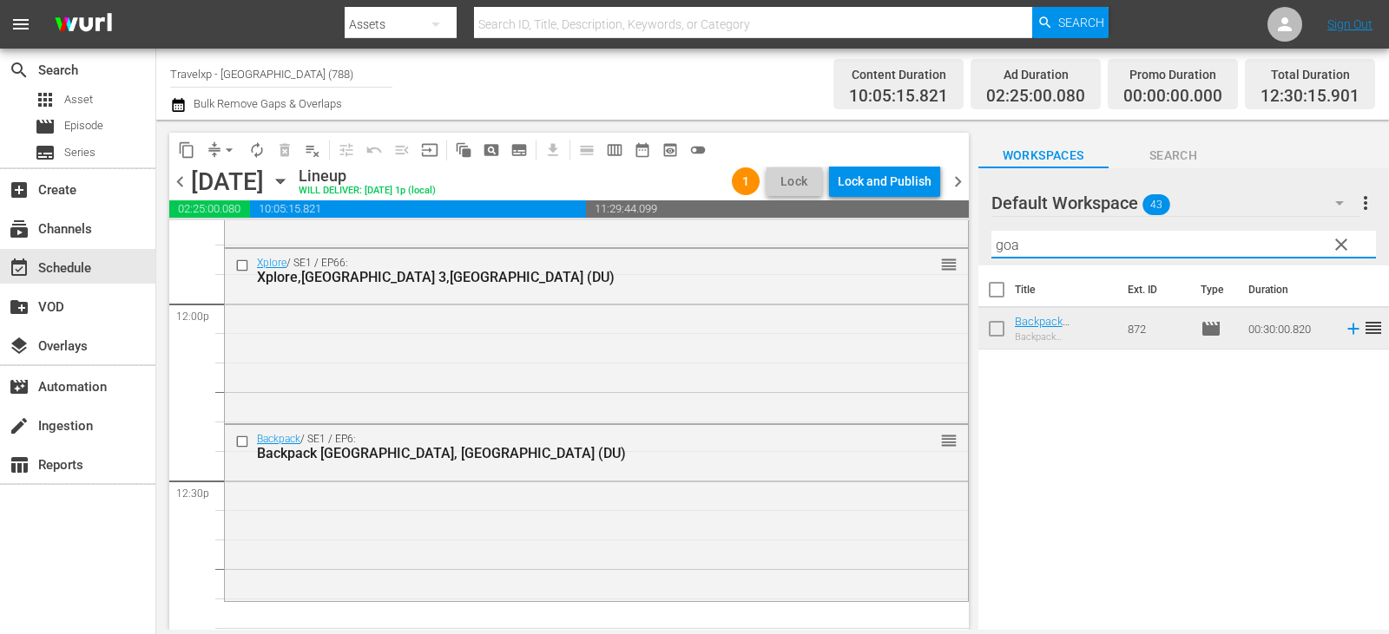
click at [1354, 245] on input "goa" at bounding box center [1183, 245] width 384 height 28
click at [1348, 245] on span "clear" at bounding box center [1340, 244] width 21 height 21
click at [1348, 245] on input "text" at bounding box center [1183, 245] width 384 height 28
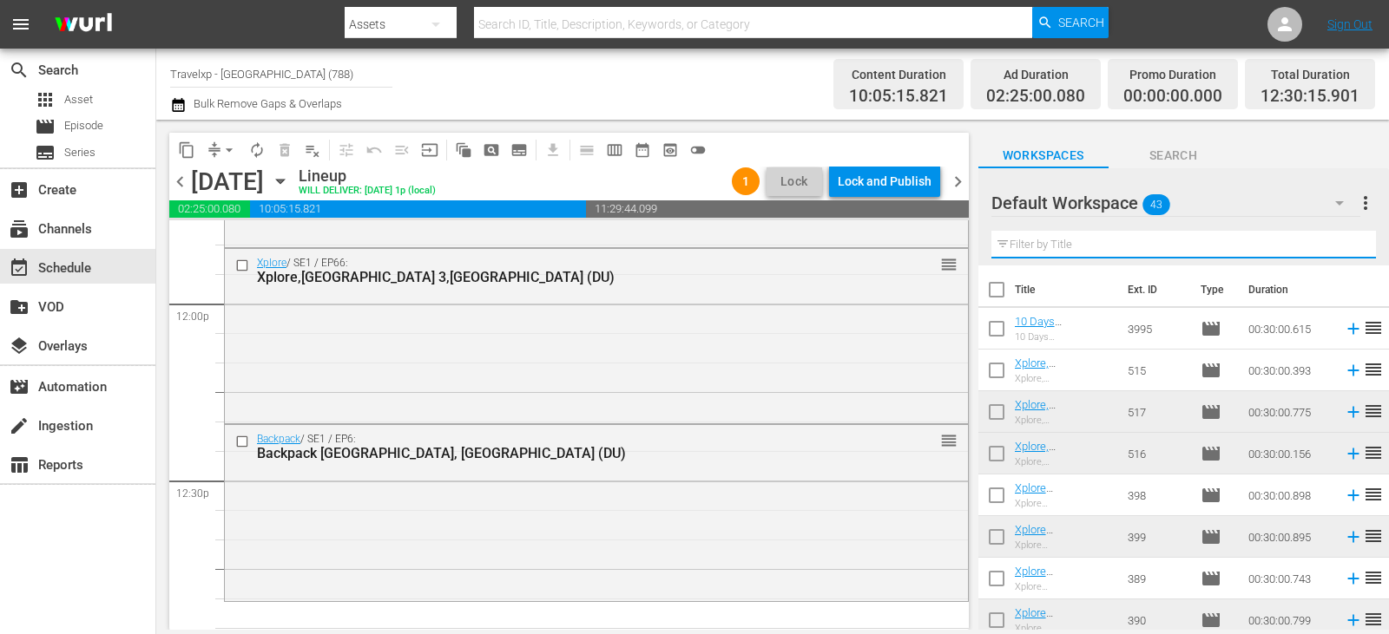
click at [1348, 245] on input "text" at bounding box center [1183, 245] width 384 height 28
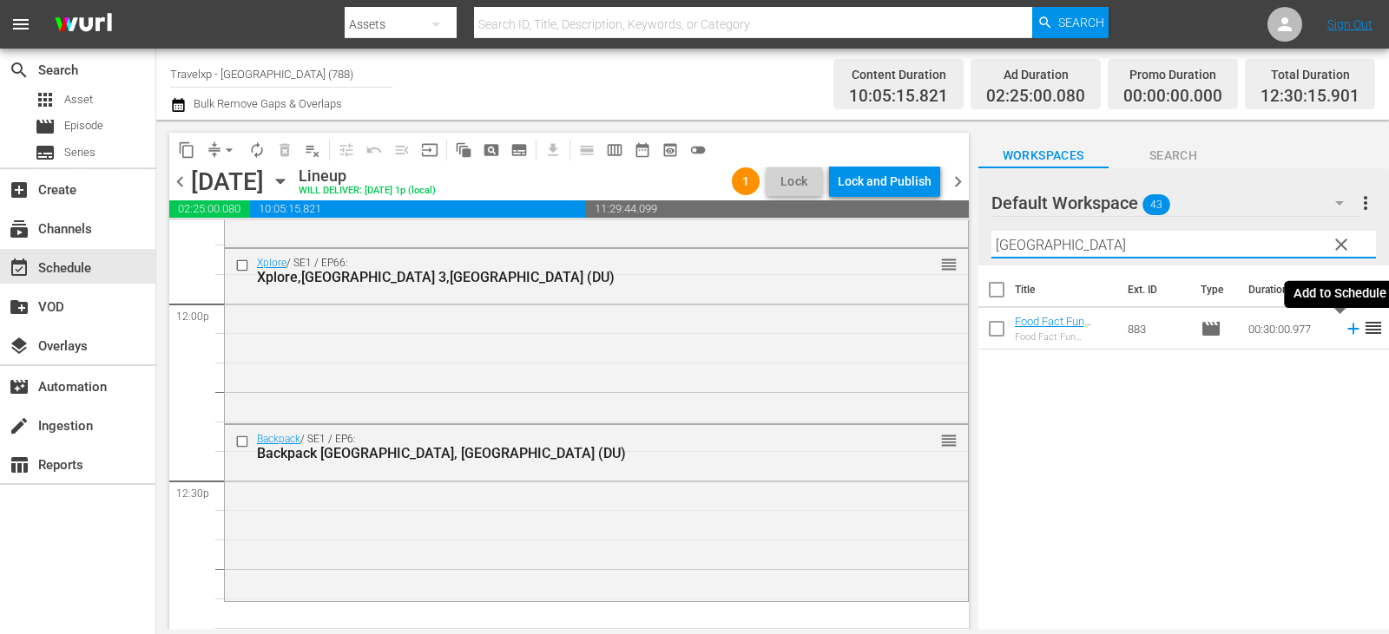
type input "[GEOGRAPHIC_DATA]"
click at [1343, 331] on icon at bounding box center [1352, 328] width 19 height 19
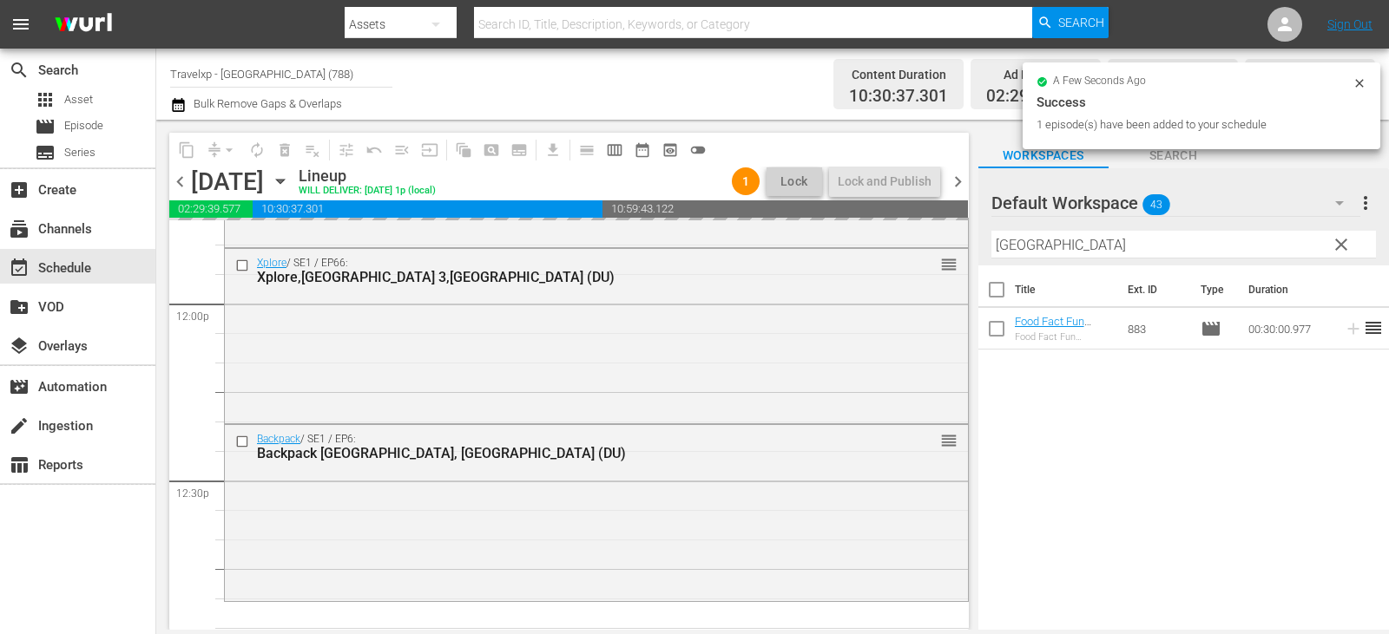
click at [1338, 256] on button "clear" at bounding box center [1340, 244] width 28 height 28
click at [1338, 256] on input "text" at bounding box center [1183, 245] width 384 height 28
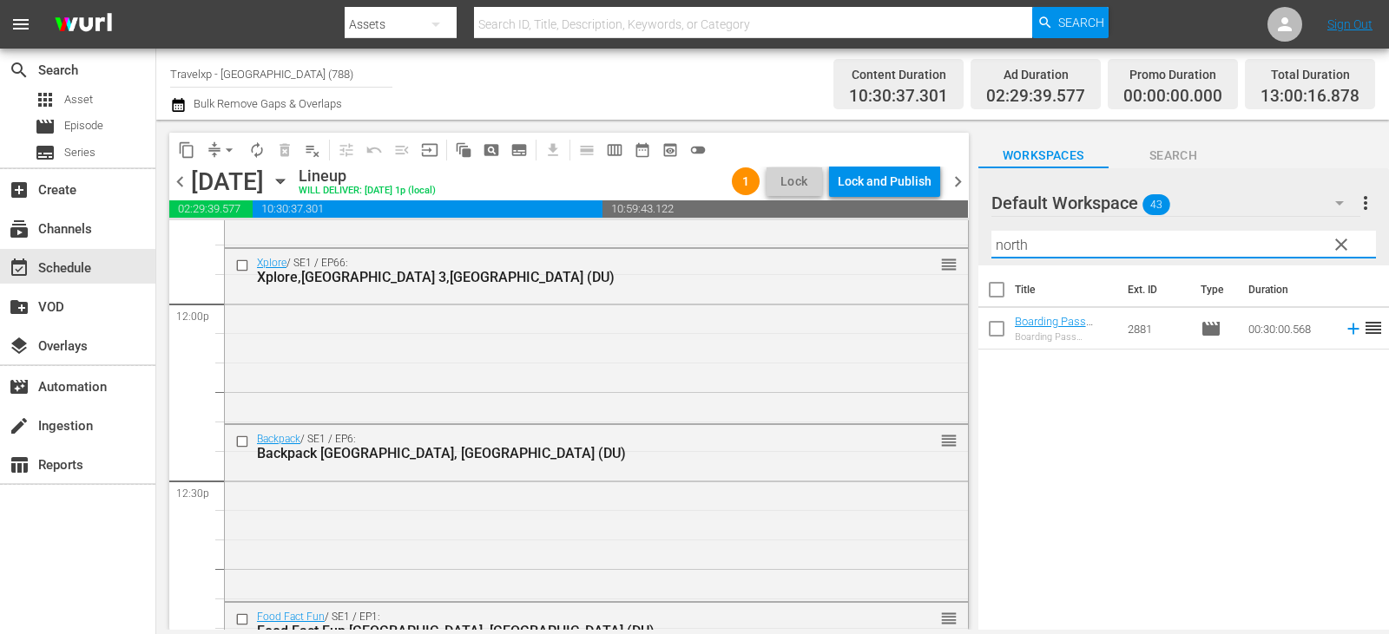
type input "north"
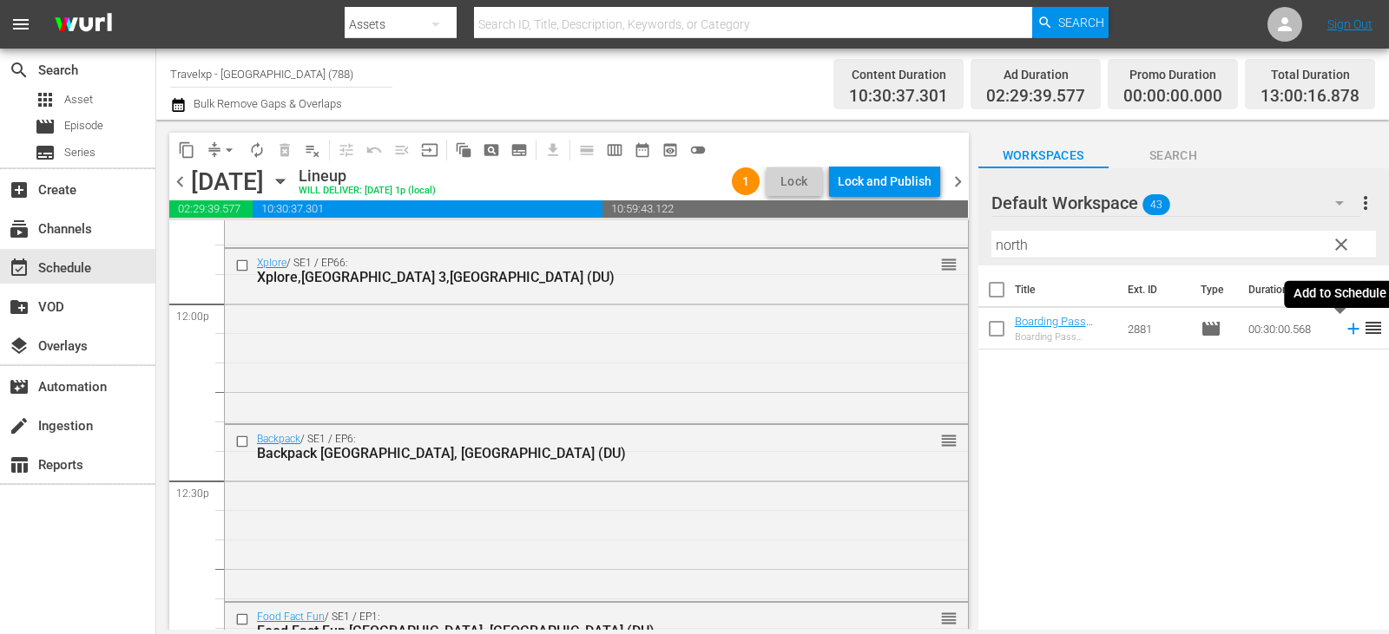
click at [1343, 332] on icon at bounding box center [1352, 328] width 19 height 19
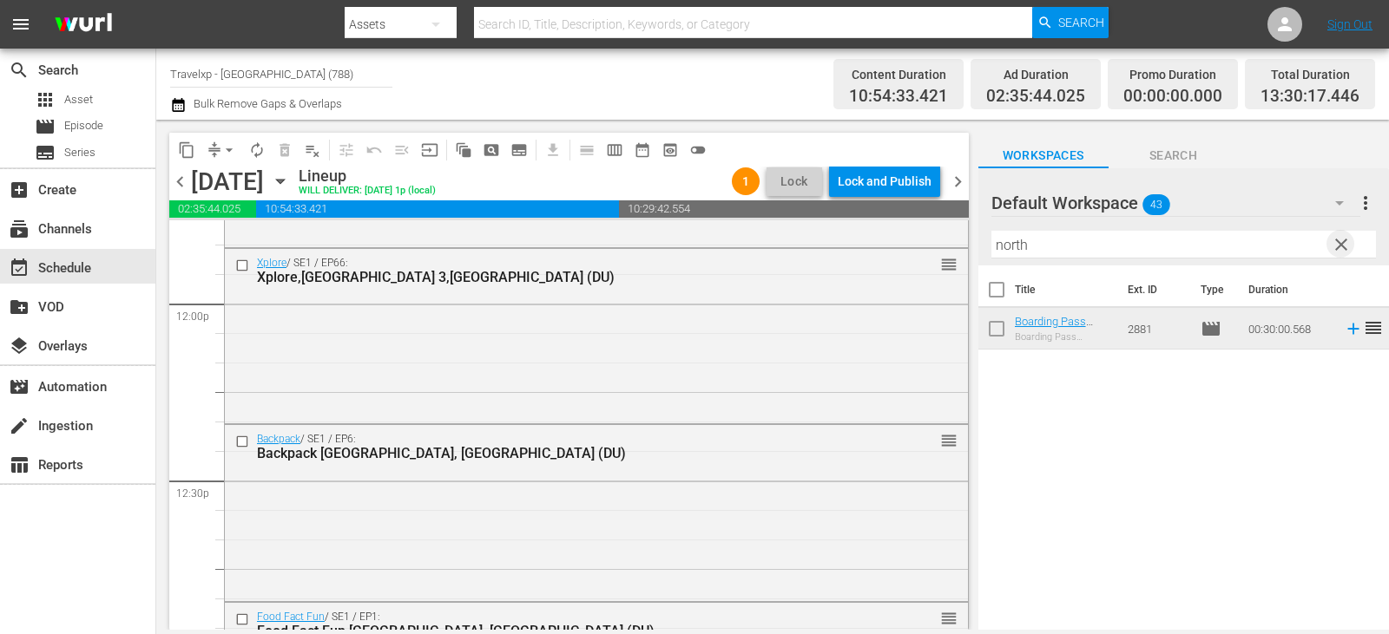
click at [1346, 252] on span "clear" at bounding box center [1340, 244] width 21 height 21
click at [1346, 252] on input "text" at bounding box center [1183, 245] width 384 height 28
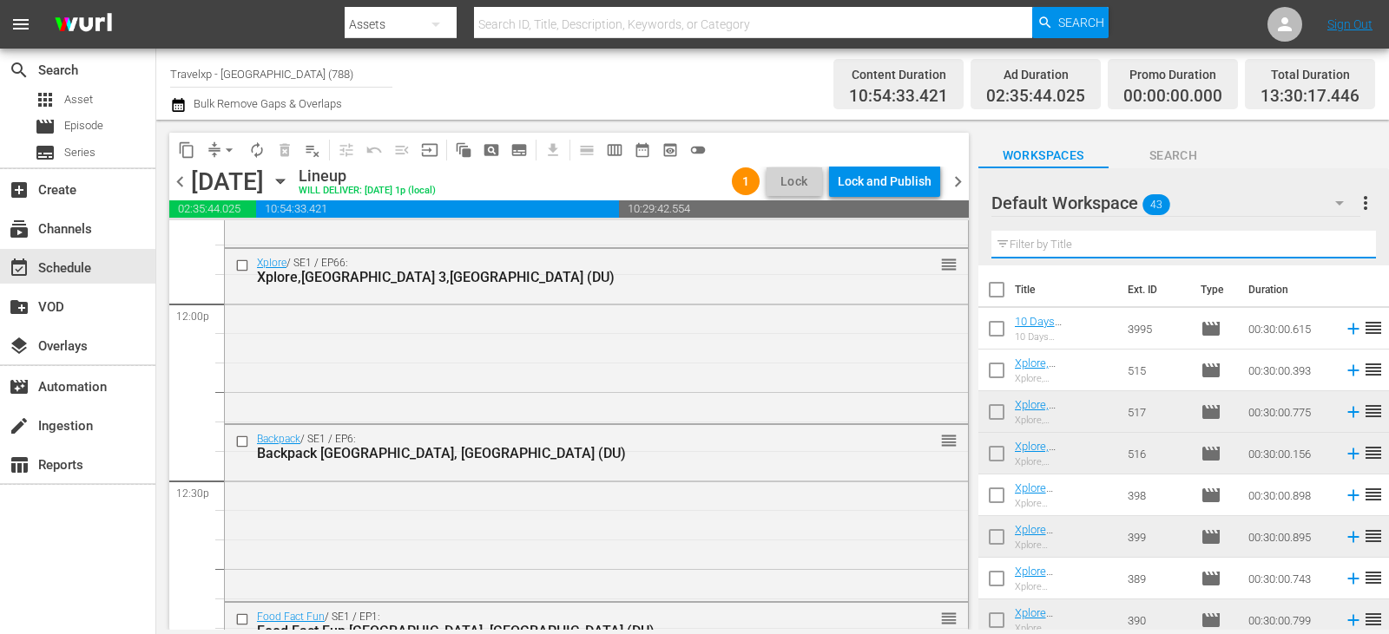
click at [1346, 252] on input "text" at bounding box center [1183, 245] width 384 height 28
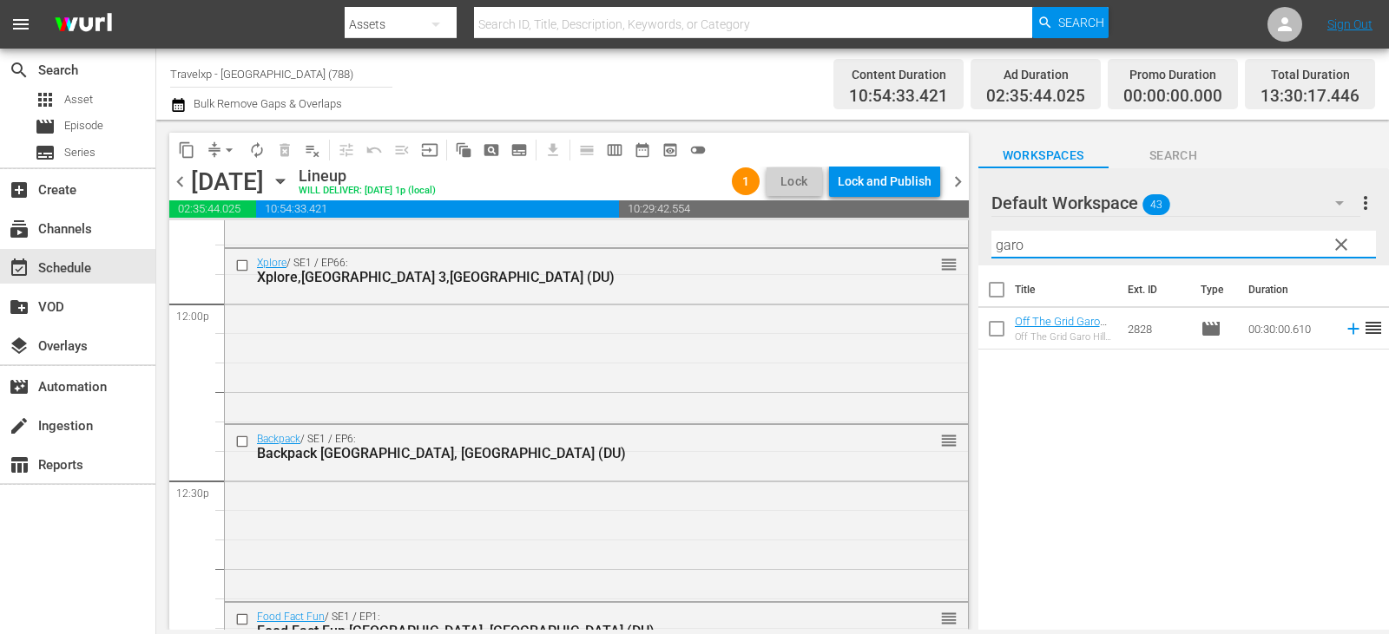
type input "garo"
click at [1343, 328] on icon at bounding box center [1352, 328] width 19 height 19
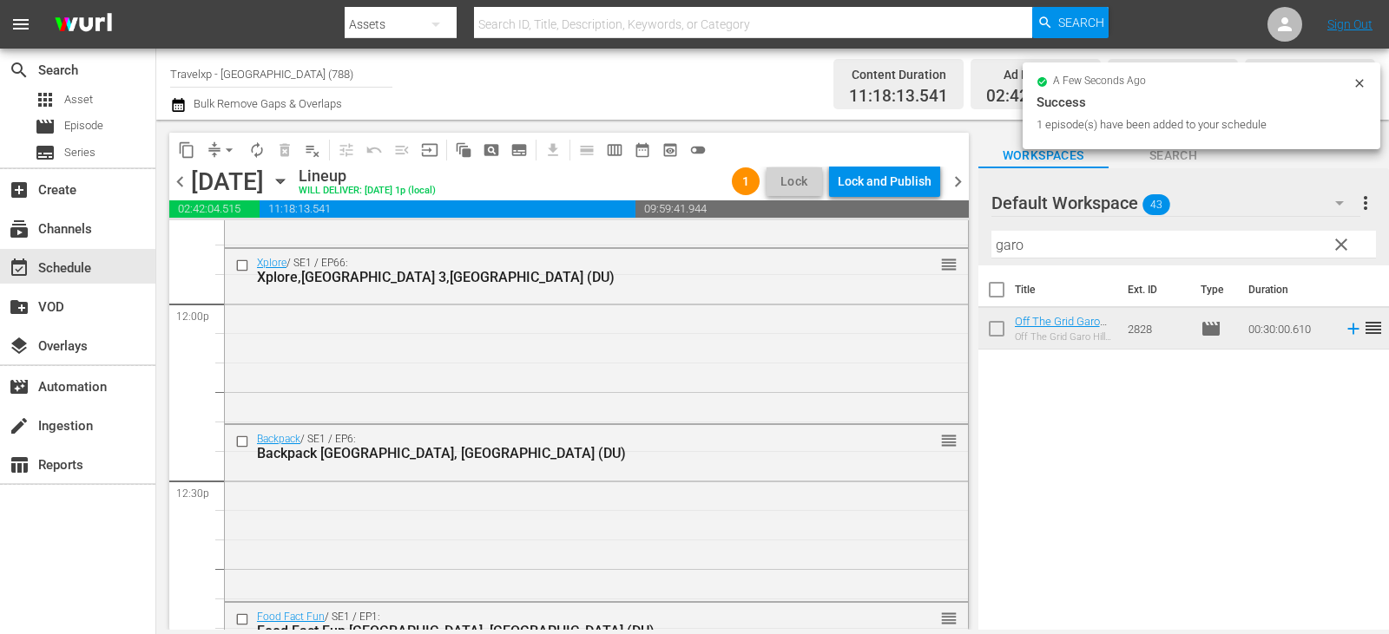
click at [1339, 245] on span "clear" at bounding box center [1340, 244] width 21 height 21
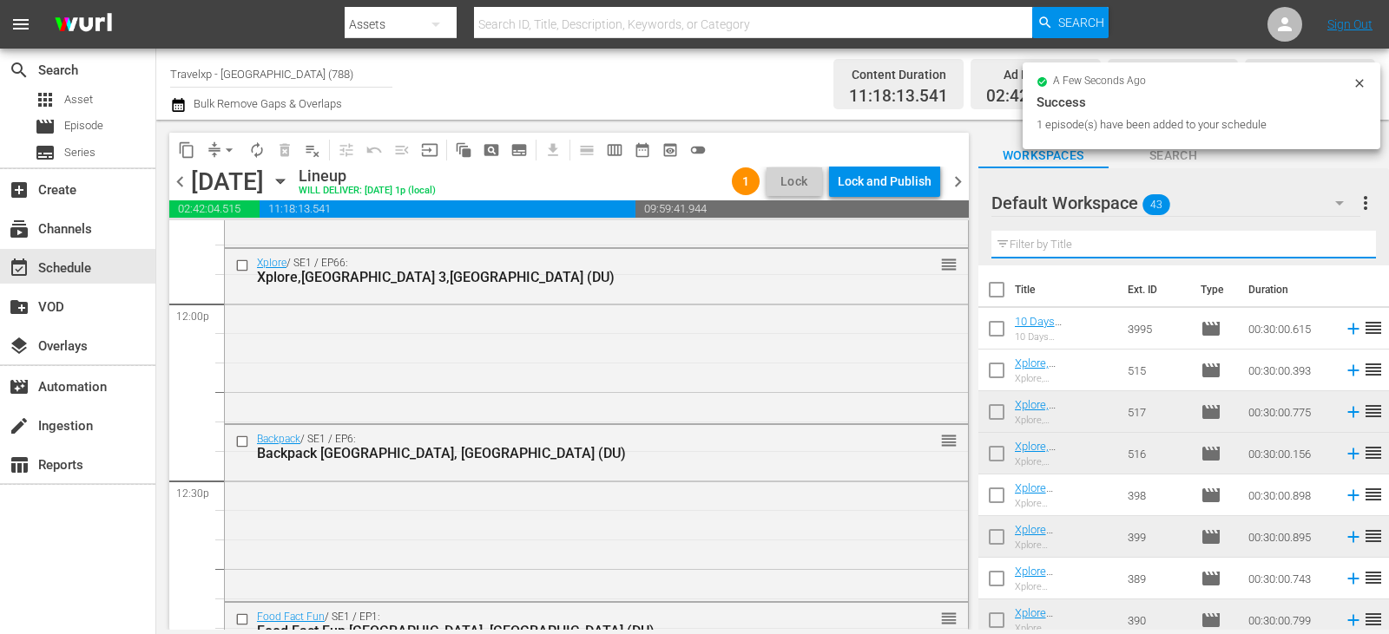
click at [1339, 245] on input "text" at bounding box center [1183, 245] width 384 height 28
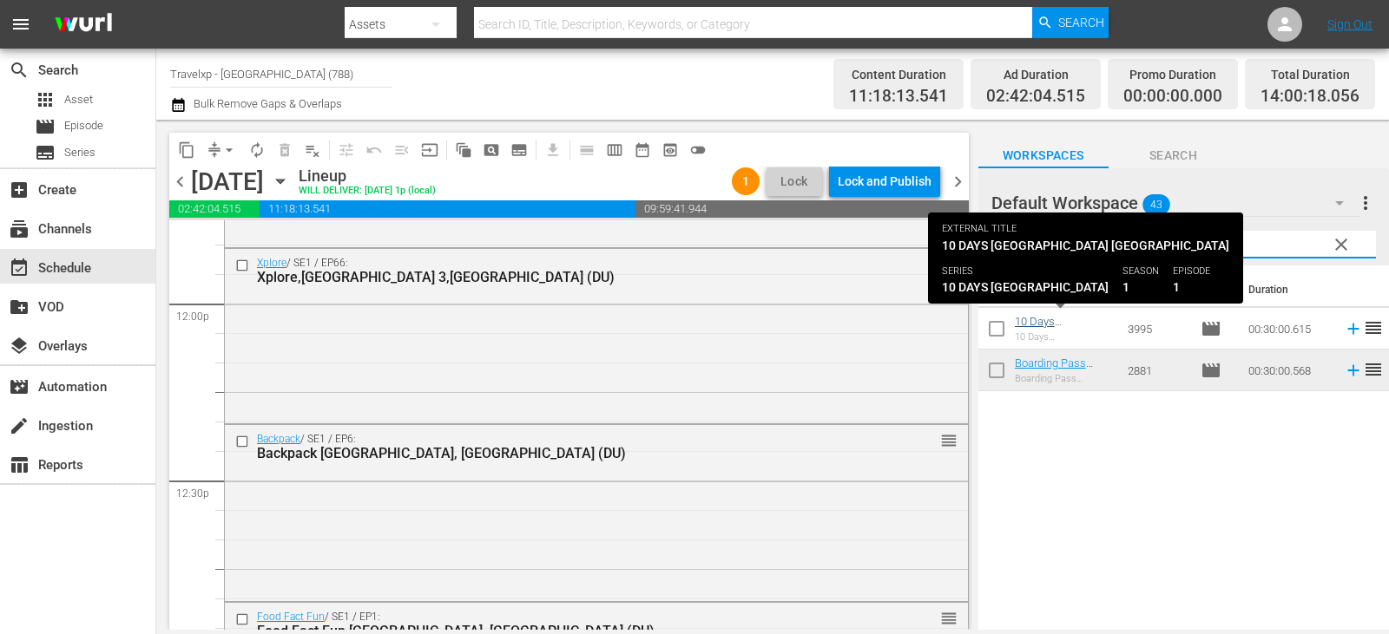
type input "cape"
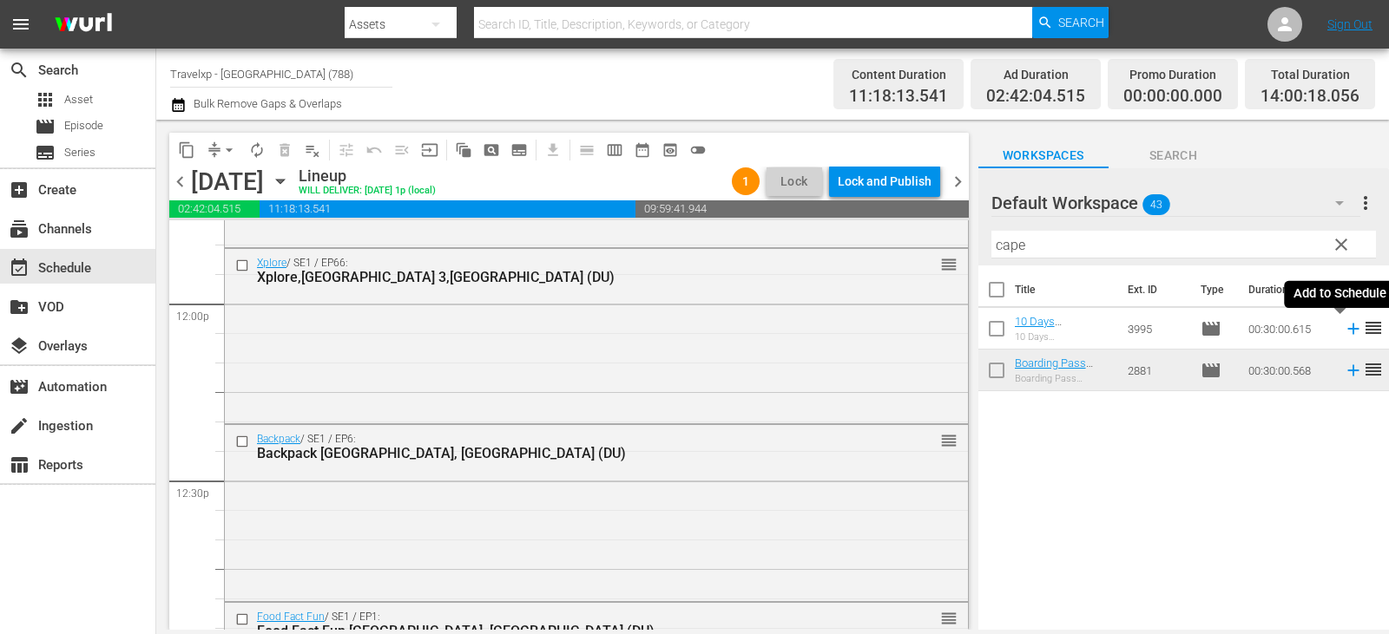
click at [1343, 325] on icon at bounding box center [1352, 328] width 19 height 19
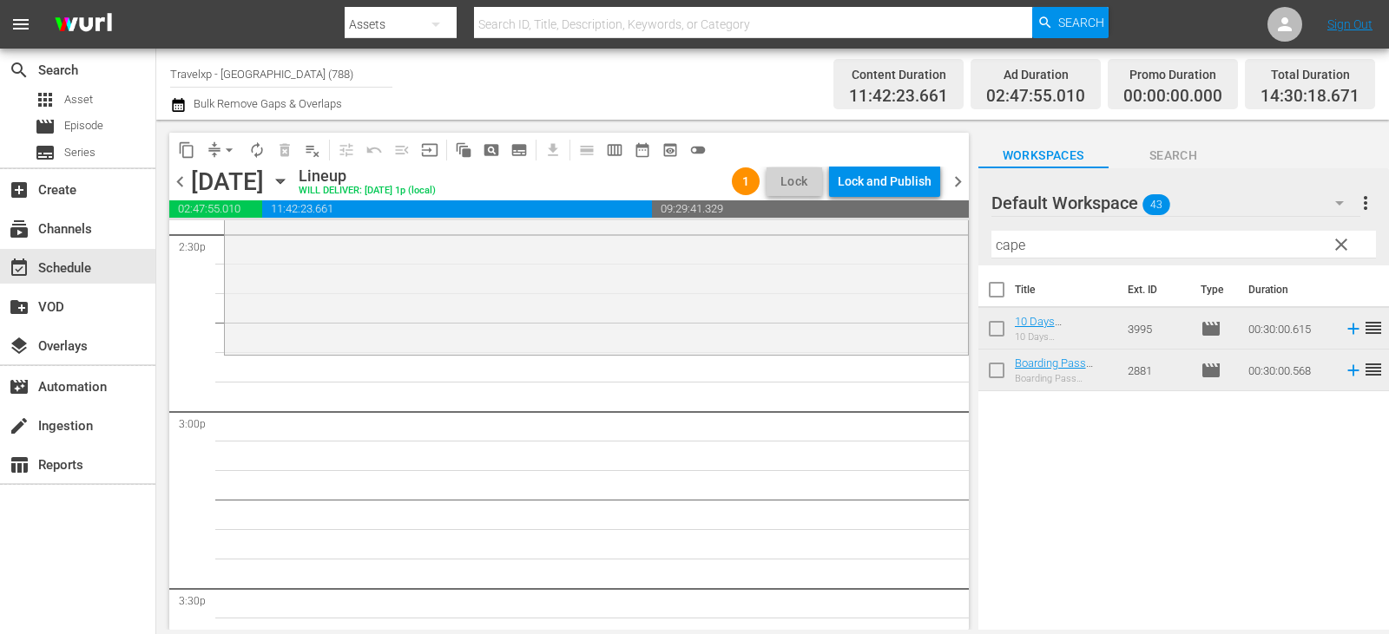
scroll to position [5034, 0]
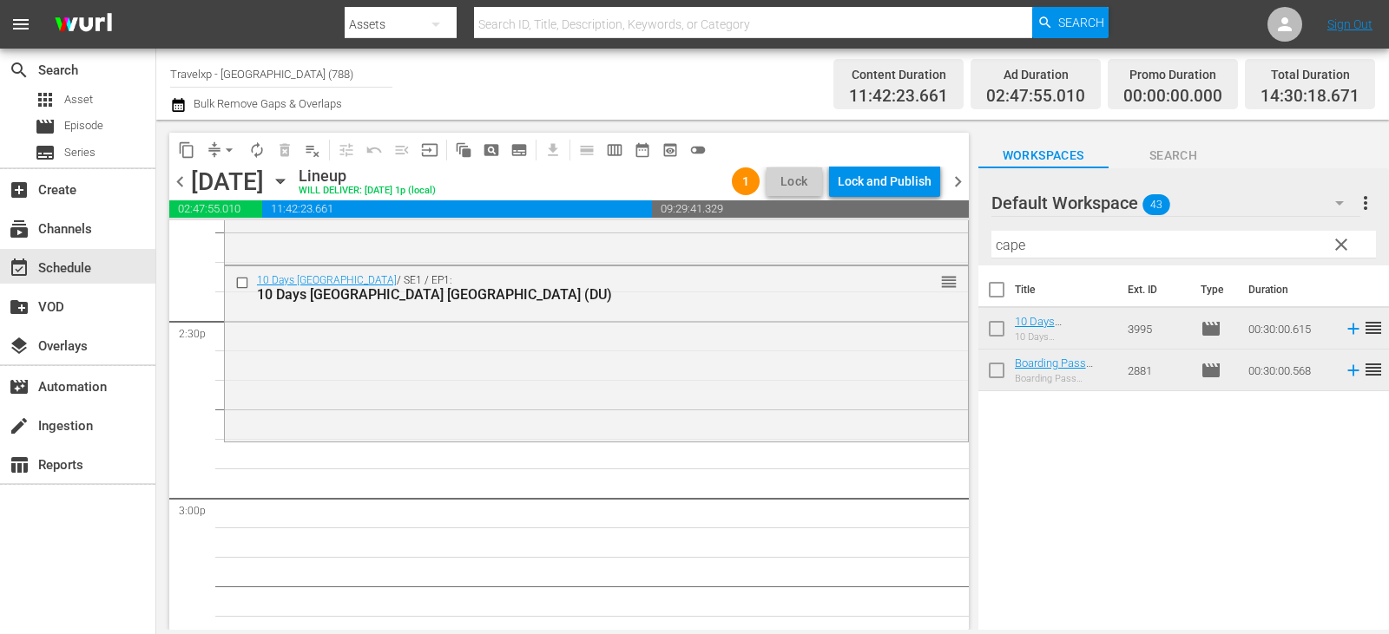
click at [1336, 241] on span "clear" at bounding box center [1340, 244] width 21 height 21
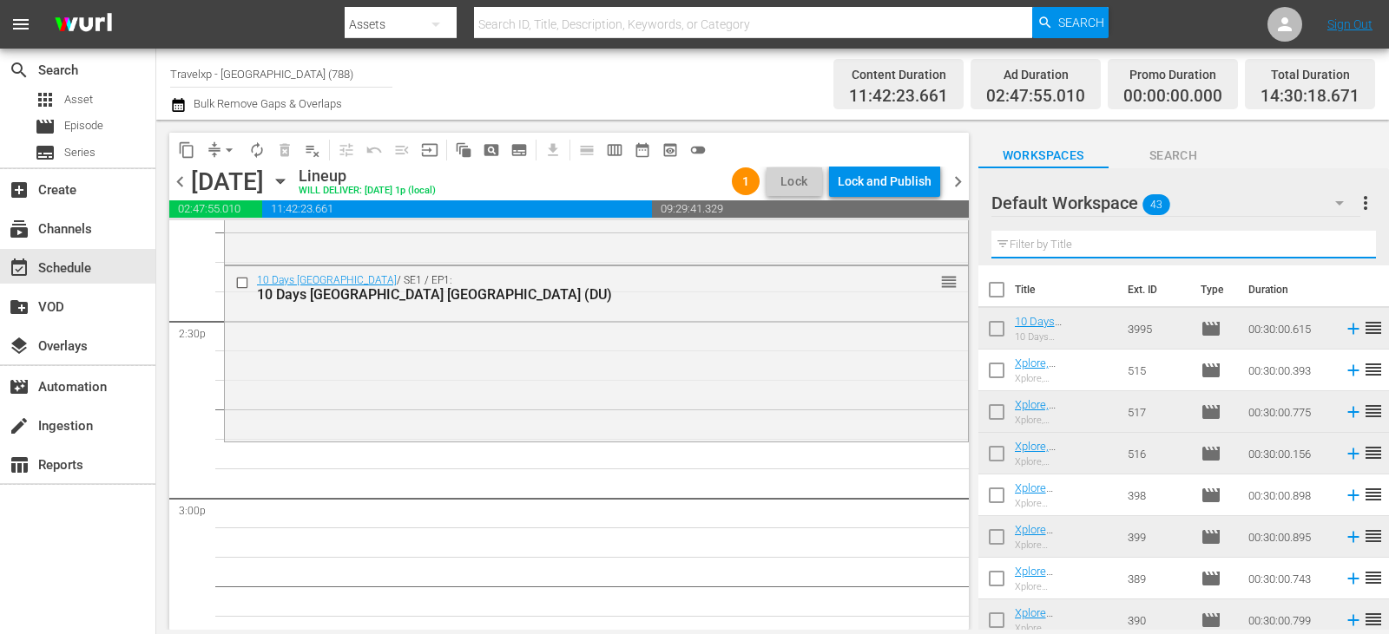
click at [1336, 241] on input "text" at bounding box center [1183, 245] width 384 height 28
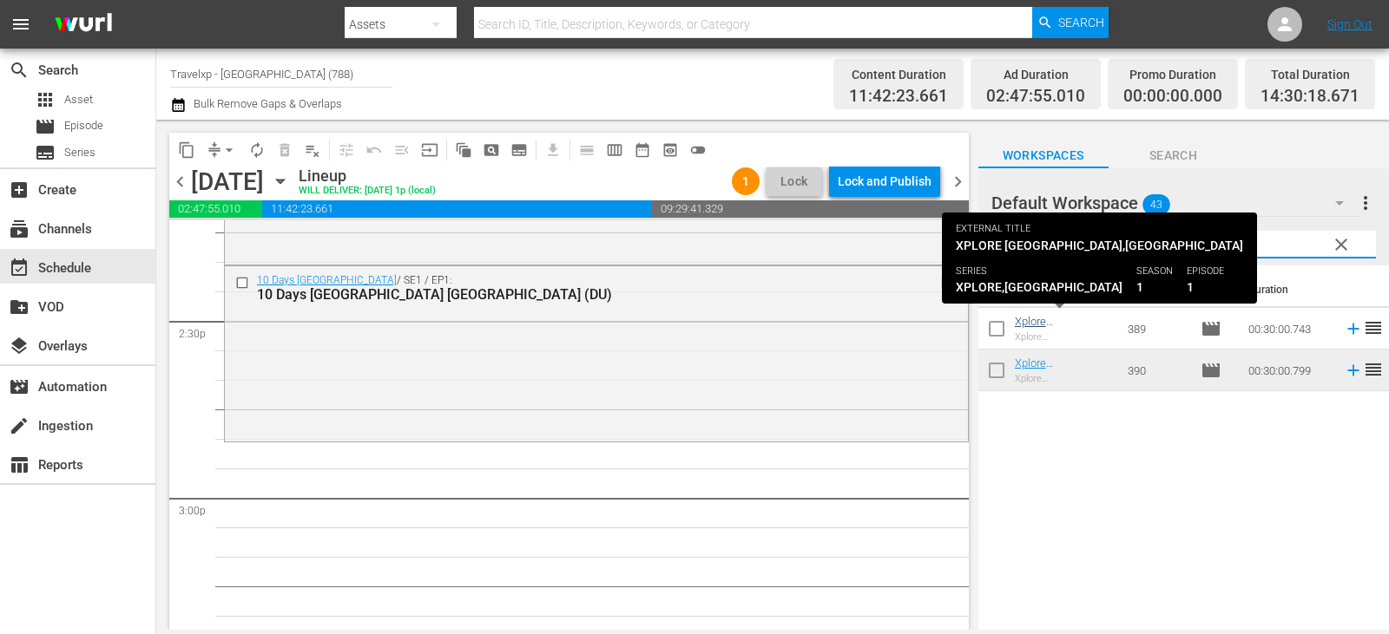
type input "bangk"
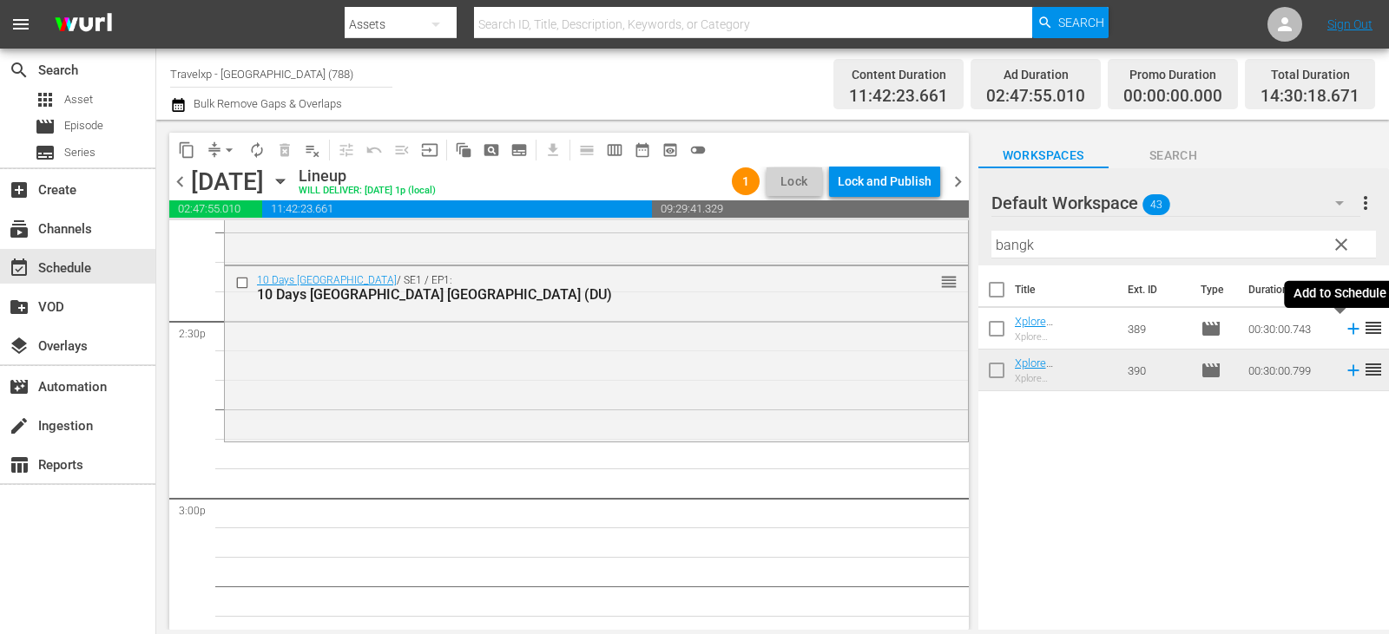
click at [1347, 330] on icon at bounding box center [1352, 329] width 11 height 11
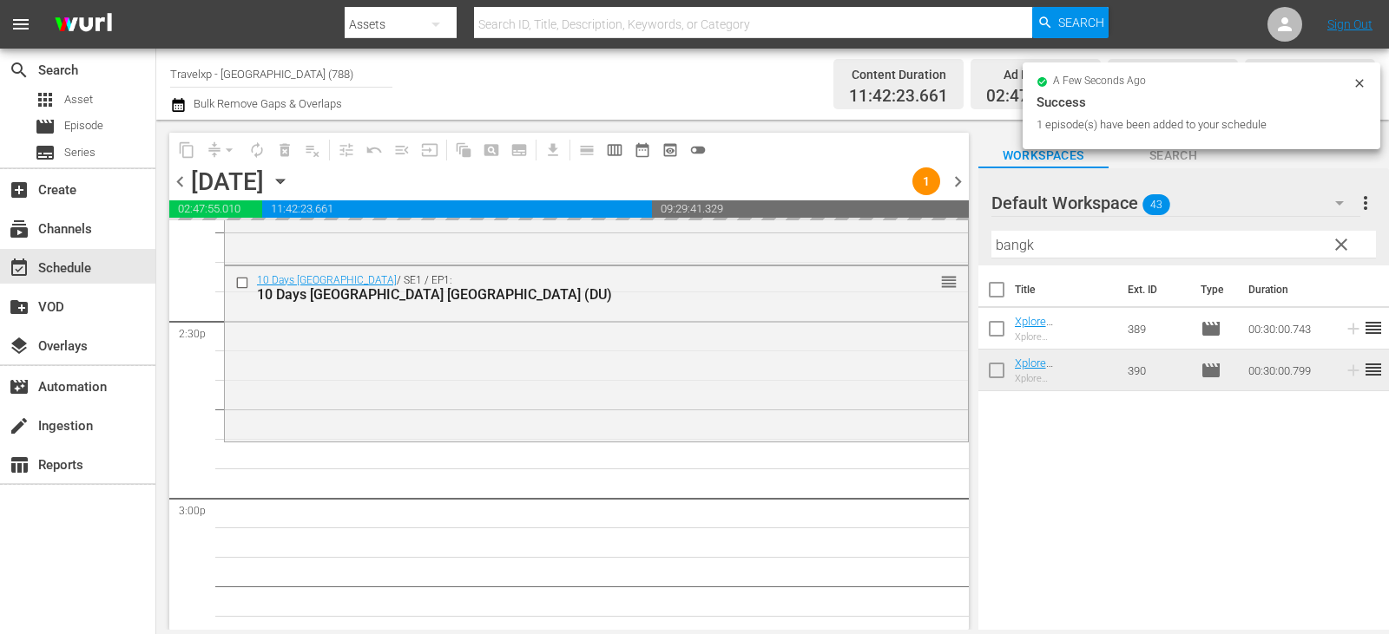
click at [1343, 246] on span "clear" at bounding box center [1340, 244] width 21 height 21
click at [1343, 246] on input "bangk" at bounding box center [1183, 245] width 384 height 28
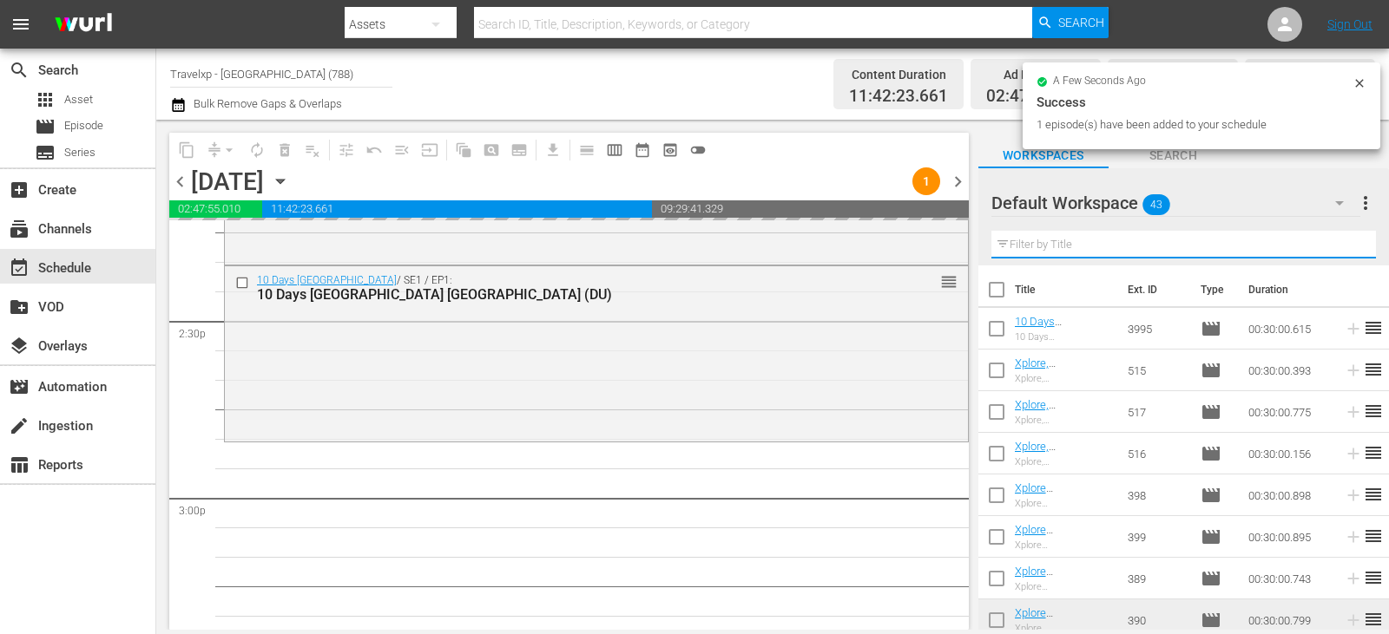
click at [1343, 246] on input "text" at bounding box center [1183, 245] width 384 height 28
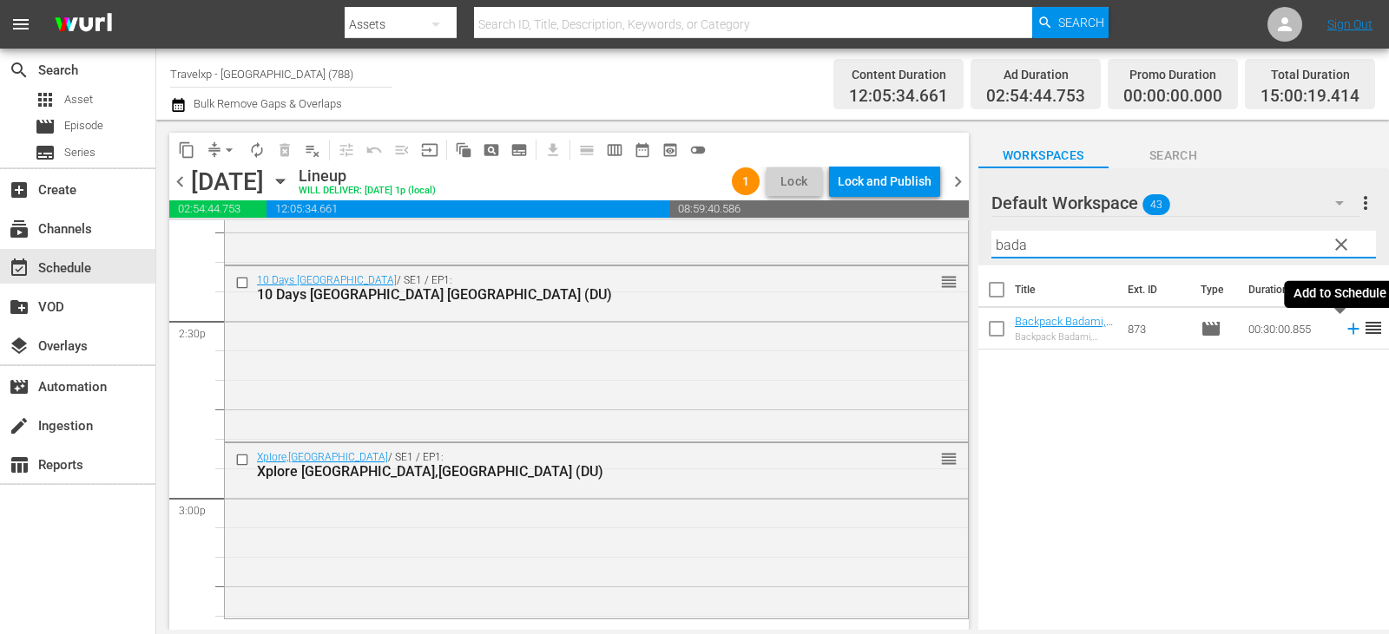
type input "bada"
click at [1343, 332] on icon at bounding box center [1352, 328] width 19 height 19
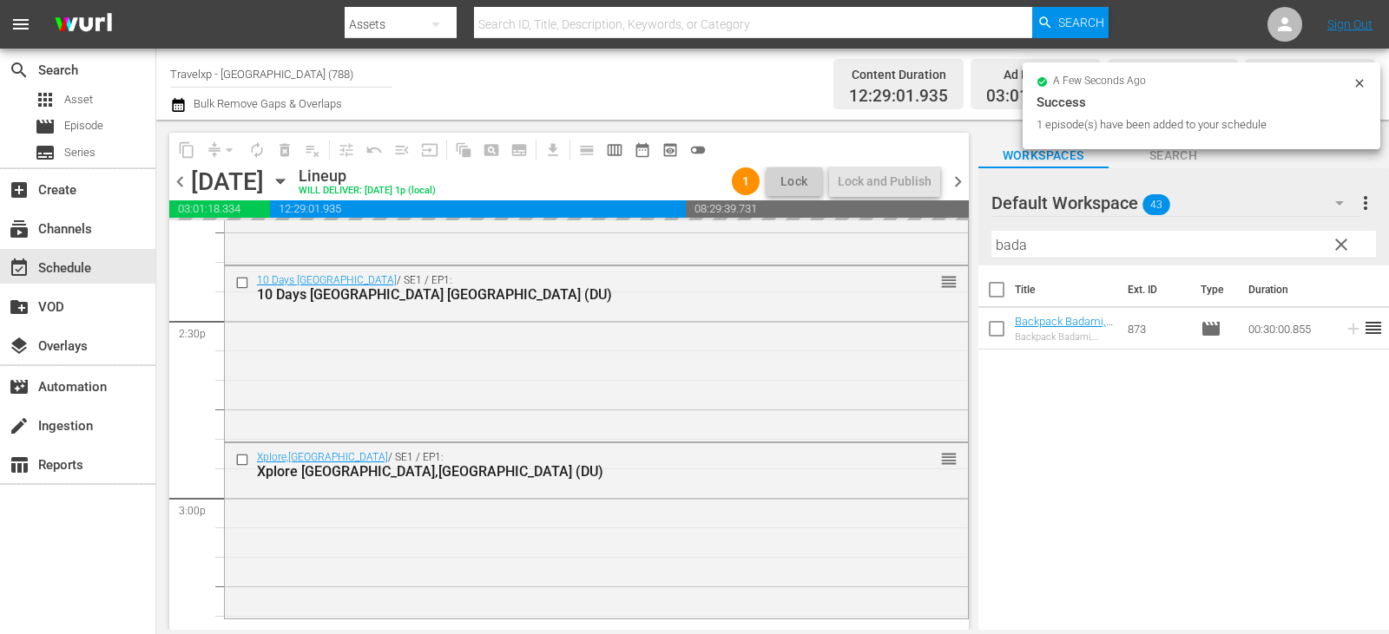
click at [1348, 243] on span "clear" at bounding box center [1340, 244] width 21 height 21
click at [1348, 243] on input "bada" at bounding box center [1183, 245] width 384 height 28
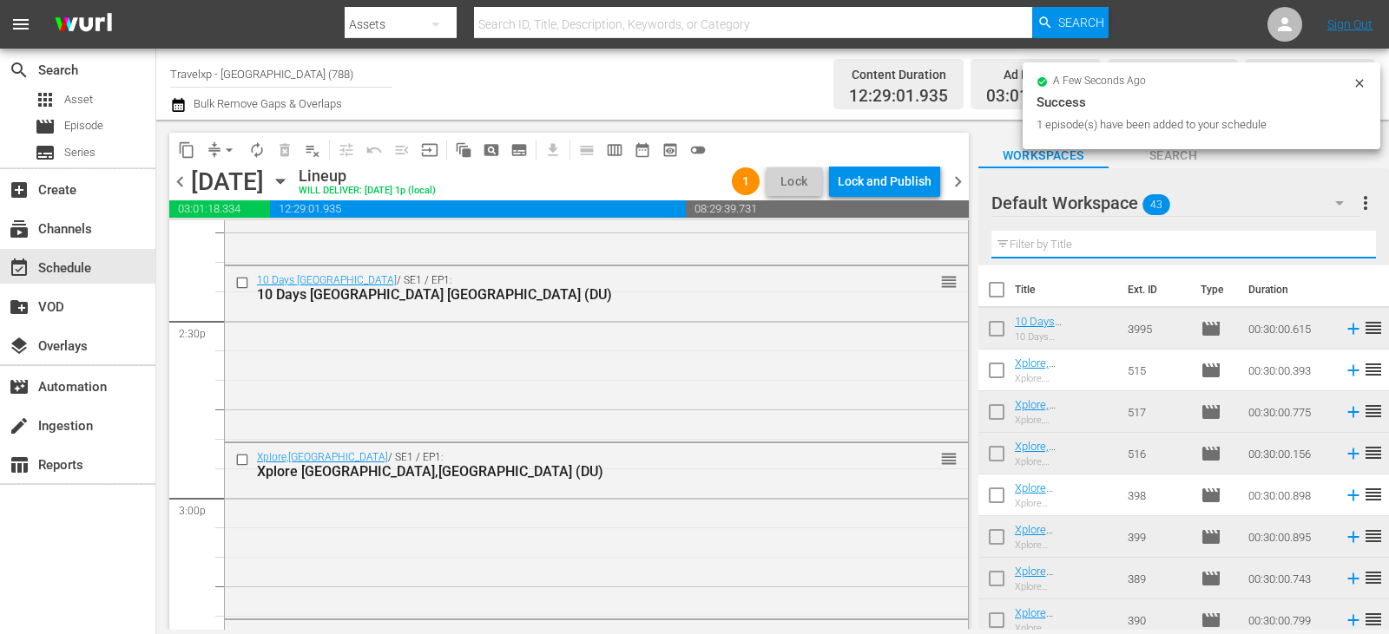
click at [1348, 243] on input "text" at bounding box center [1183, 245] width 384 height 28
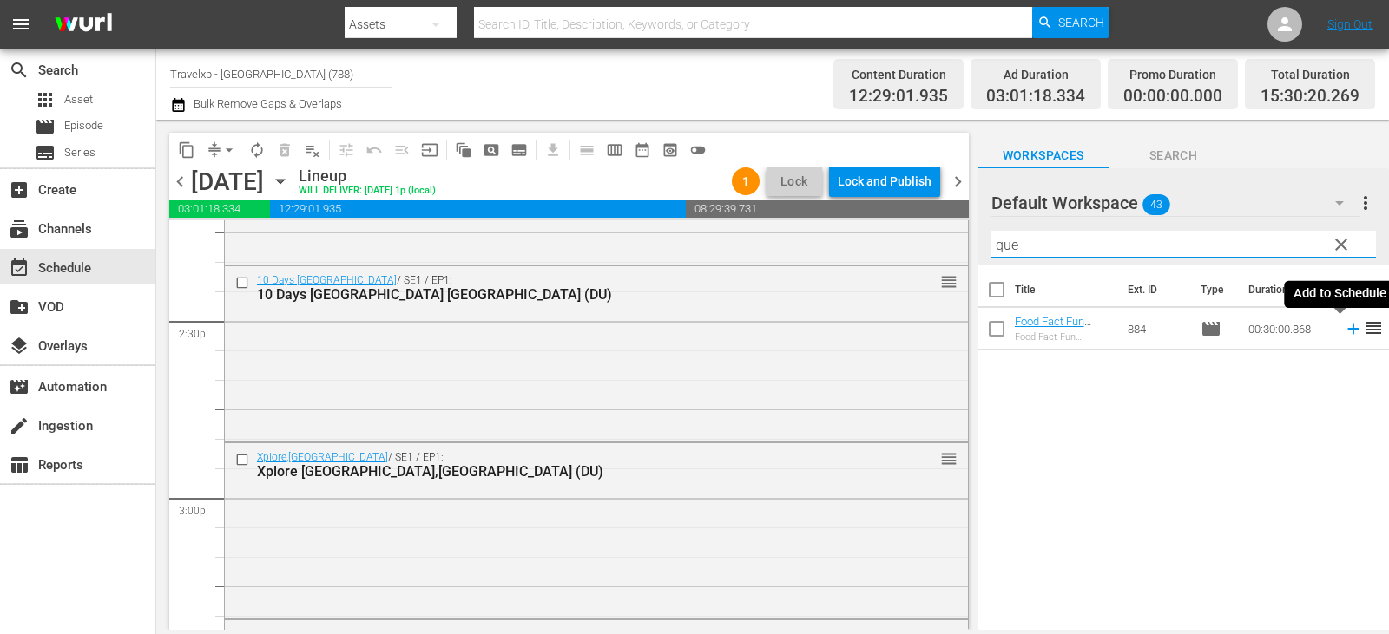
type input "que"
click at [1347, 332] on icon at bounding box center [1352, 329] width 11 height 11
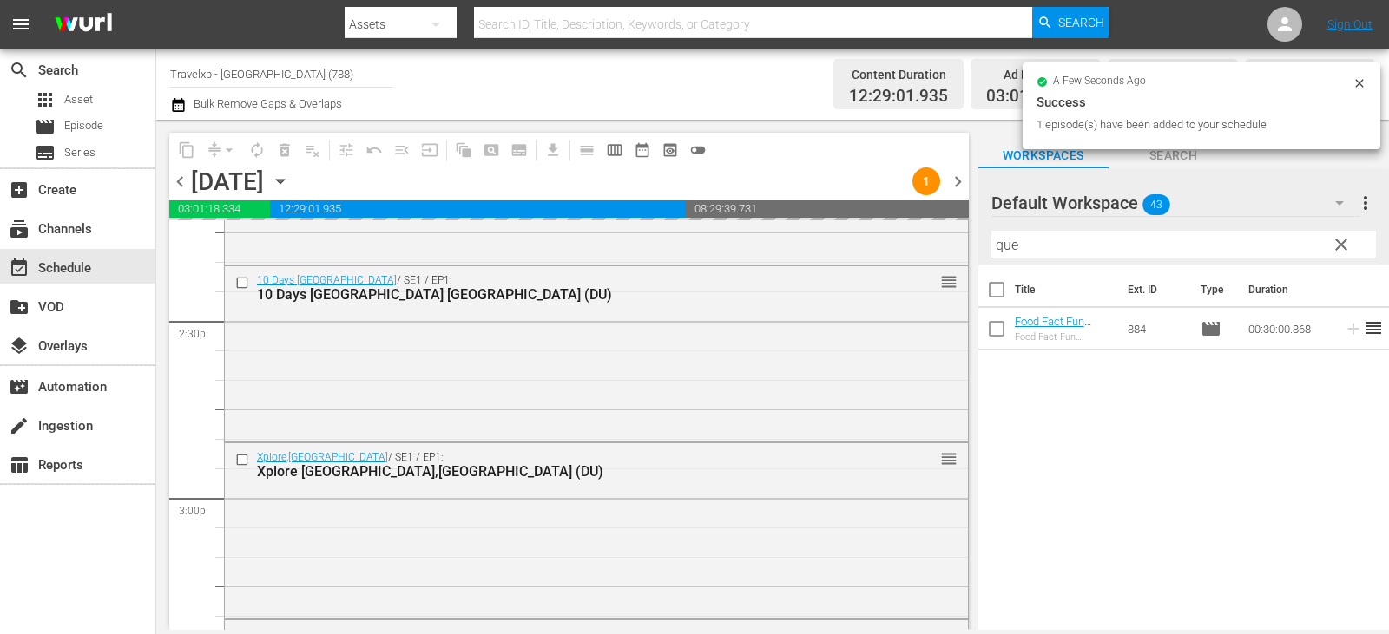
click at [1344, 248] on span "clear" at bounding box center [1340, 244] width 21 height 21
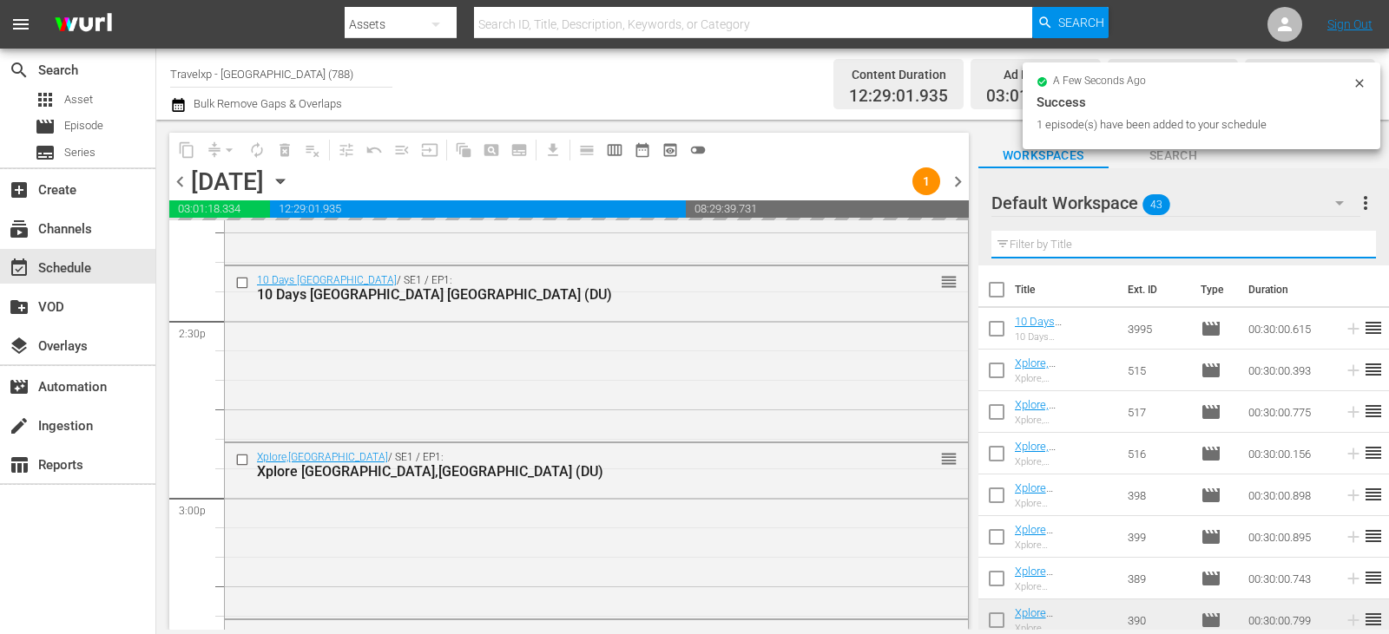
click at [1344, 248] on input "text" at bounding box center [1183, 245] width 384 height 28
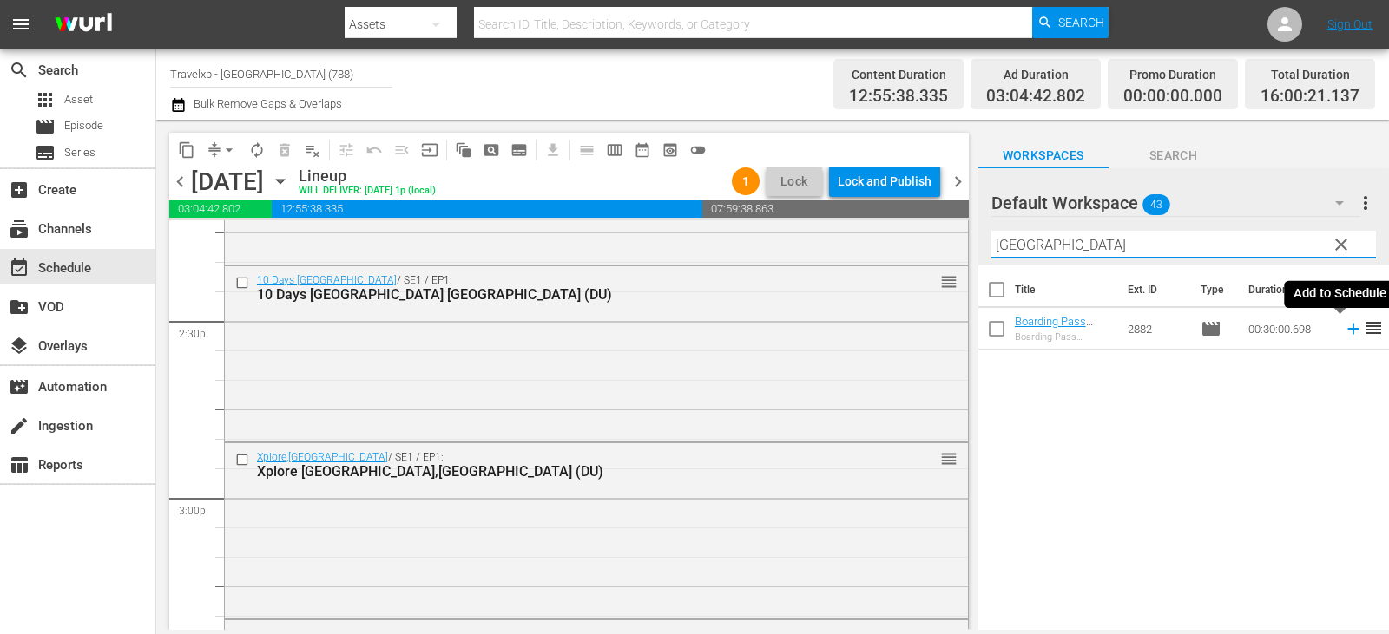
type input "[GEOGRAPHIC_DATA]"
click at [1347, 328] on icon at bounding box center [1352, 329] width 11 height 11
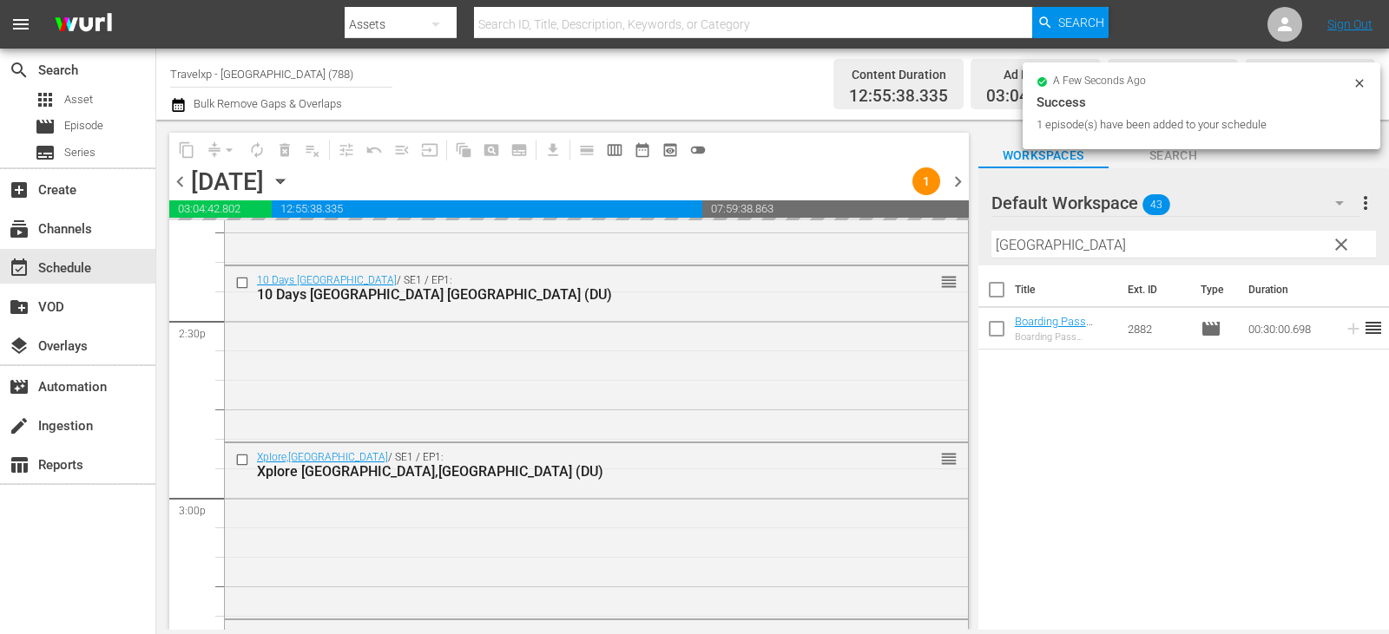
click at [1323, 251] on input "[GEOGRAPHIC_DATA]" at bounding box center [1183, 245] width 384 height 28
click at [1355, 253] on input "[GEOGRAPHIC_DATA]" at bounding box center [1183, 245] width 384 height 28
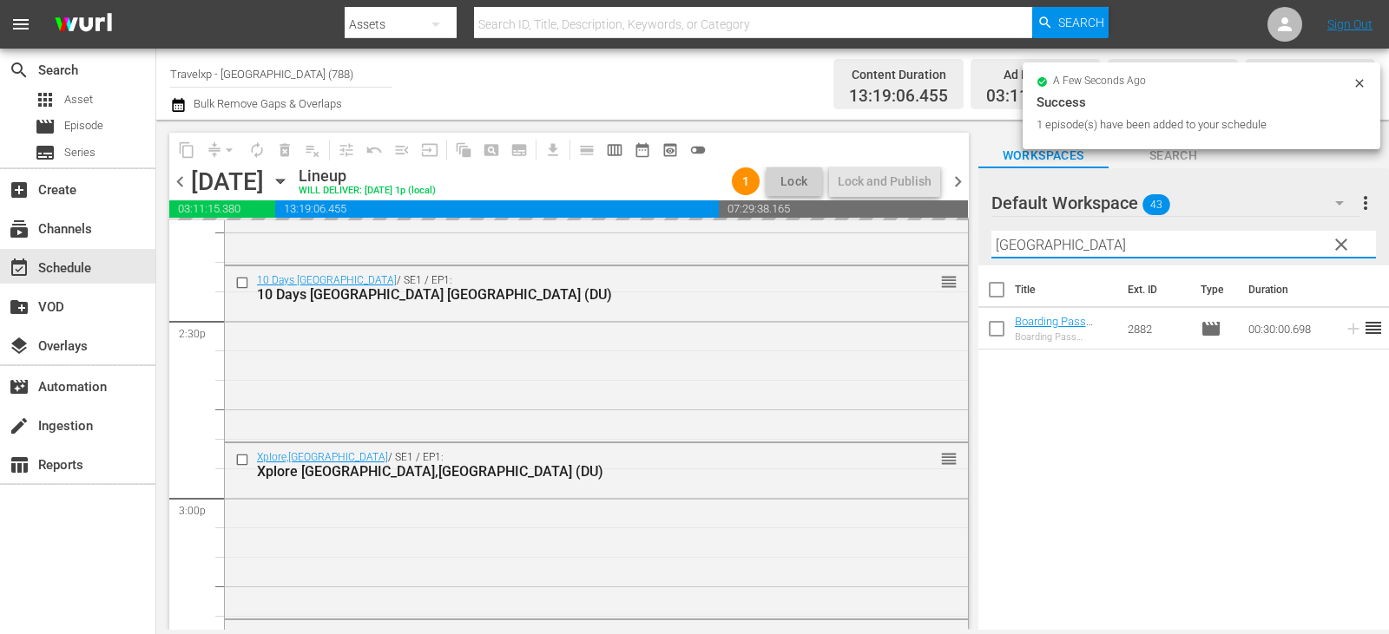
click at [1355, 253] on input "[GEOGRAPHIC_DATA]" at bounding box center [1183, 245] width 384 height 28
click at [1339, 244] on span "clear" at bounding box center [1340, 244] width 21 height 21
click at [1339, 244] on input "[GEOGRAPHIC_DATA]" at bounding box center [1183, 245] width 384 height 28
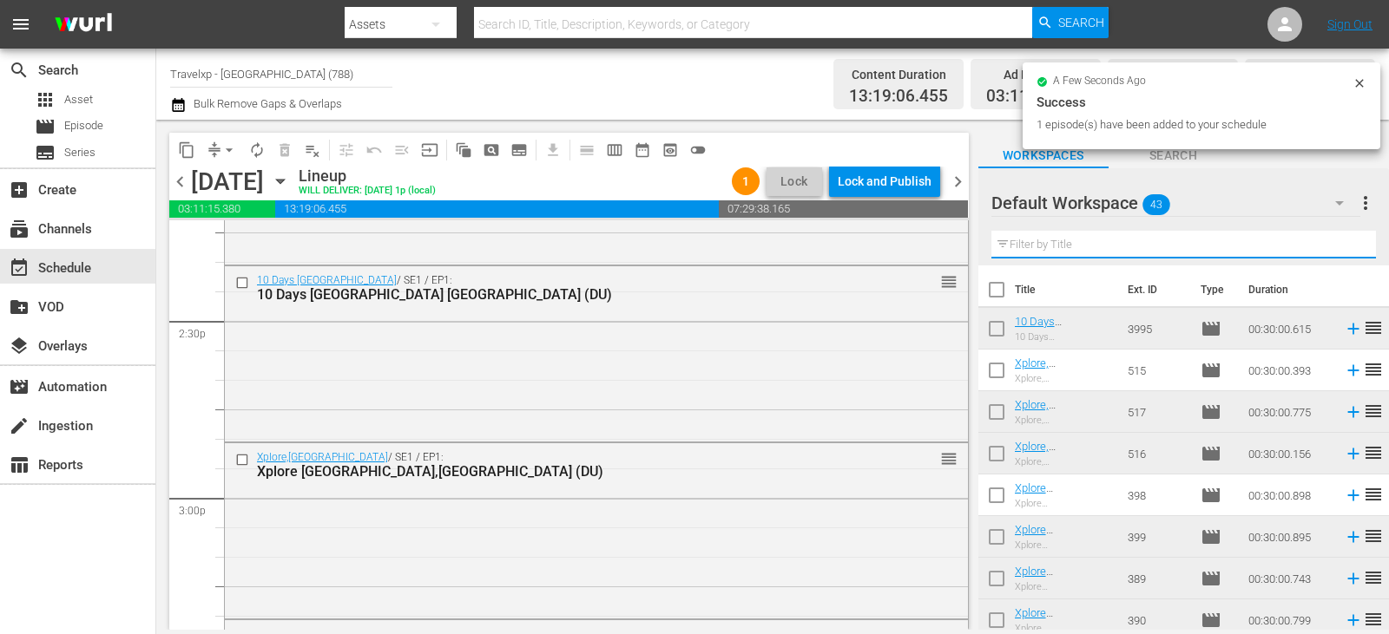
click at [1339, 244] on input "text" at bounding box center [1183, 245] width 384 height 28
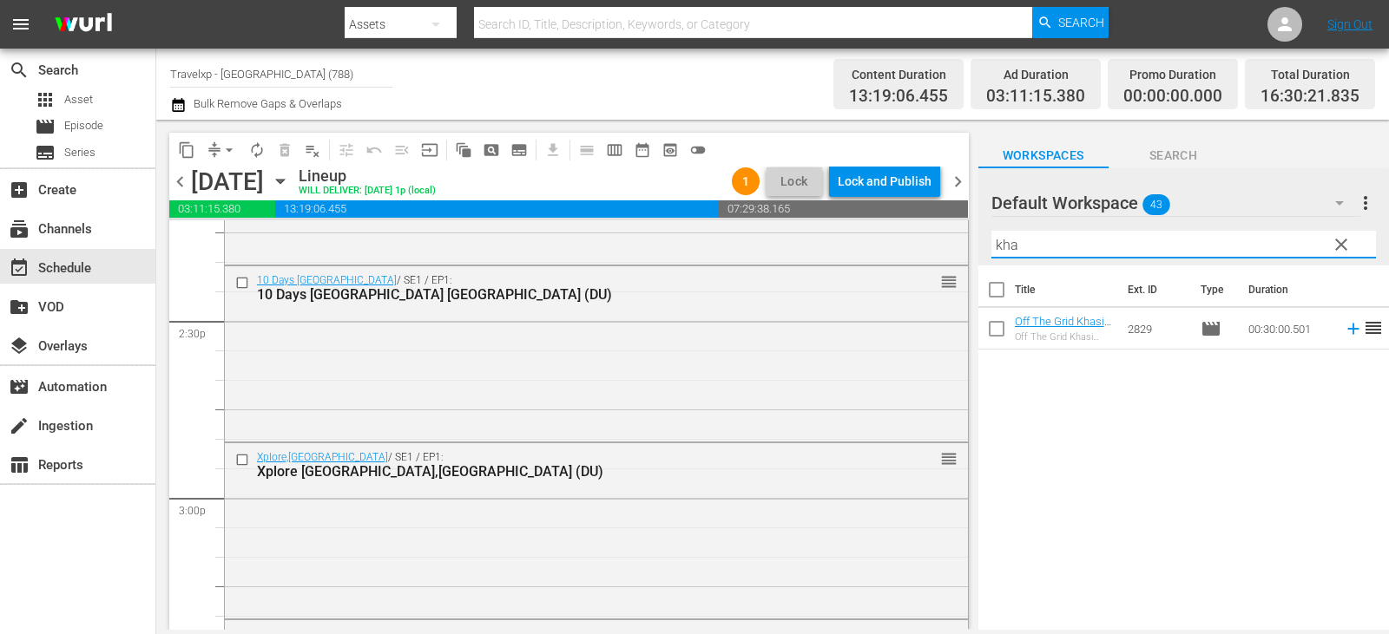
type input "kha"
click at [1363, 325] on span "reorder" at bounding box center [1373, 328] width 21 height 21
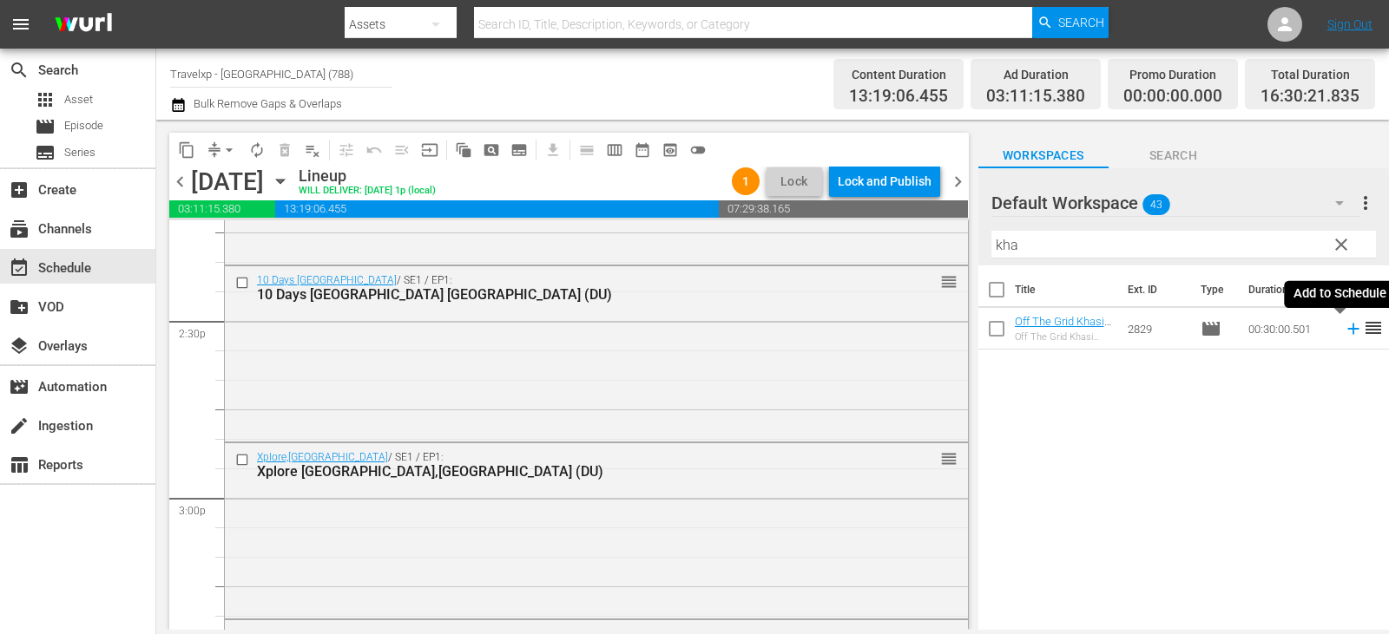
click at [1343, 331] on icon at bounding box center [1352, 328] width 19 height 19
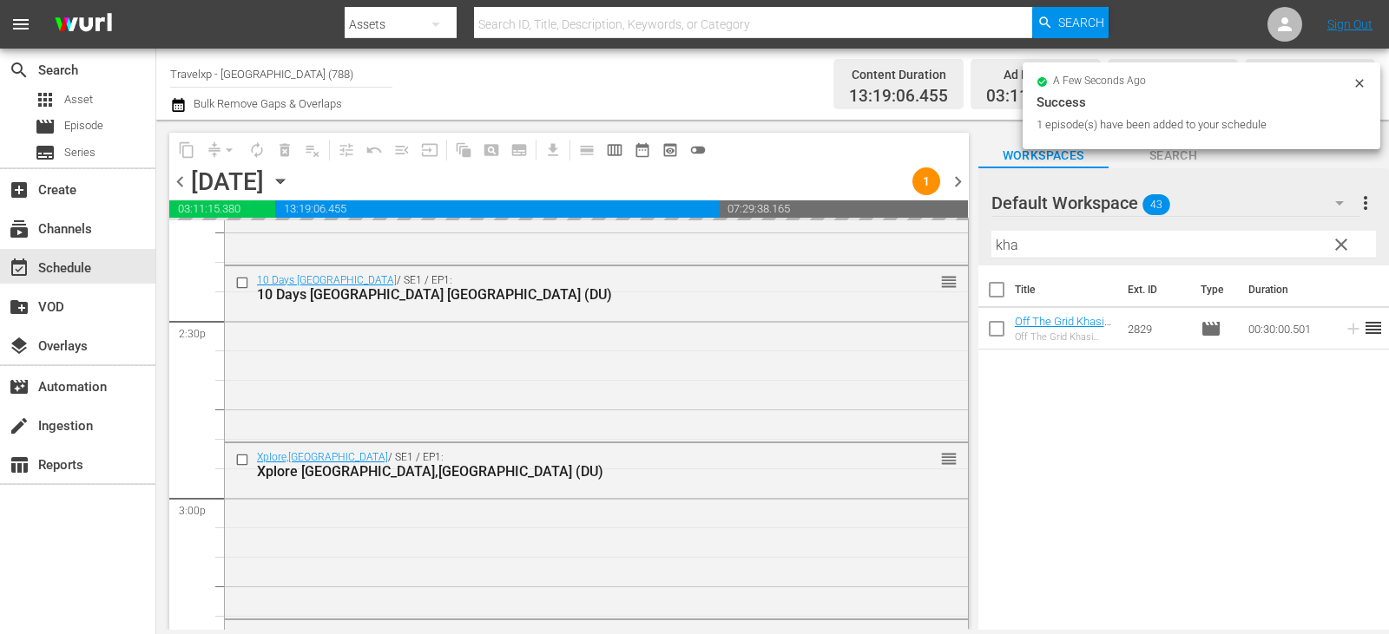
click at [1349, 246] on span "clear" at bounding box center [1340, 244] width 21 height 21
click at [1349, 246] on input "kha" at bounding box center [1183, 245] width 384 height 28
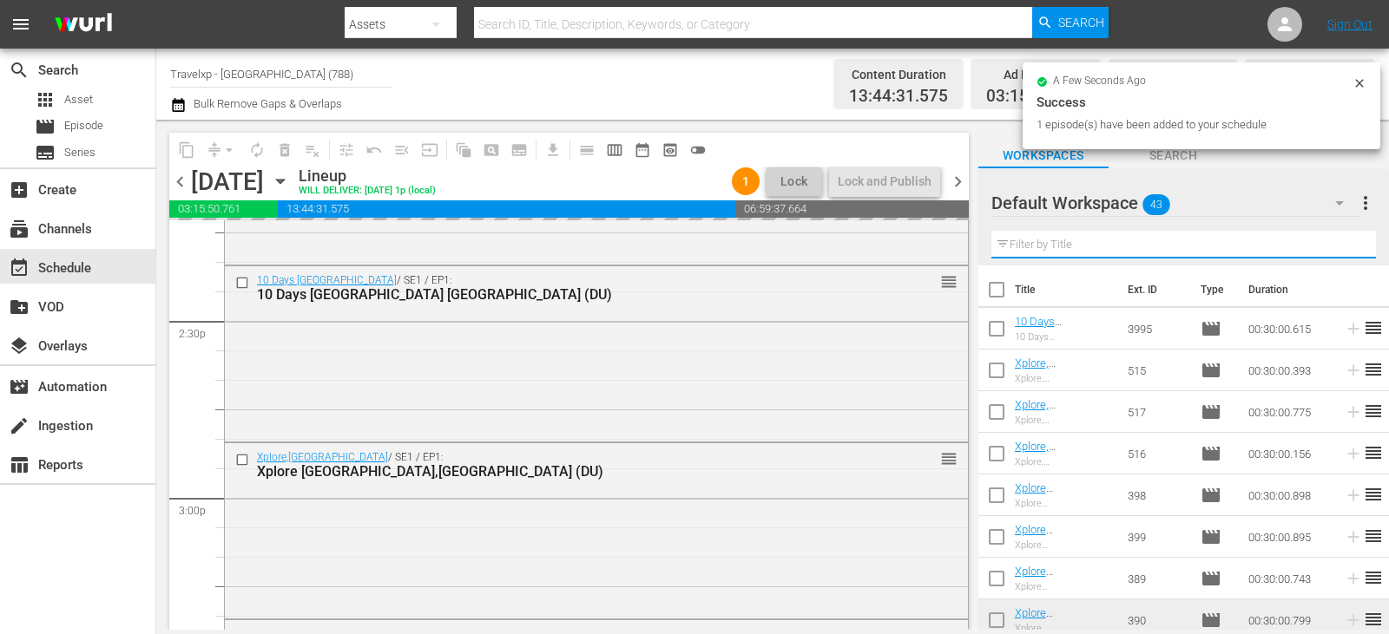
click at [1349, 246] on input "text" at bounding box center [1183, 245] width 384 height 28
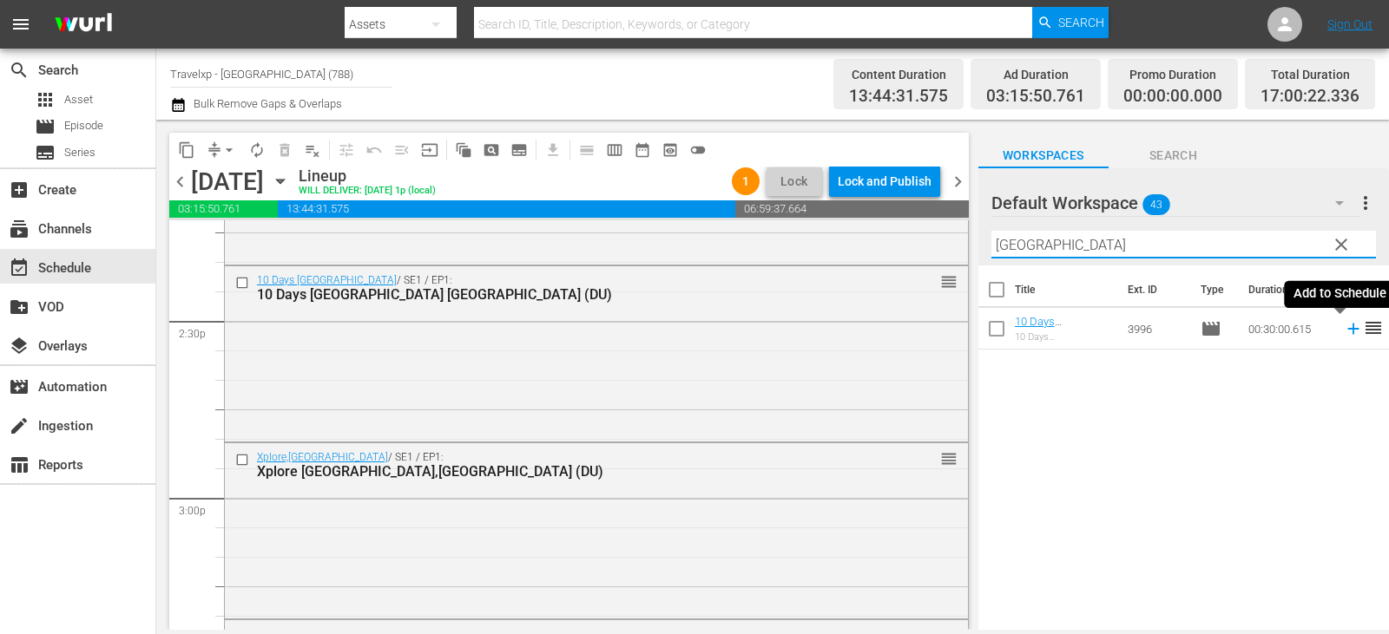
type input "[GEOGRAPHIC_DATA]"
click at [1347, 330] on icon at bounding box center [1352, 329] width 11 height 11
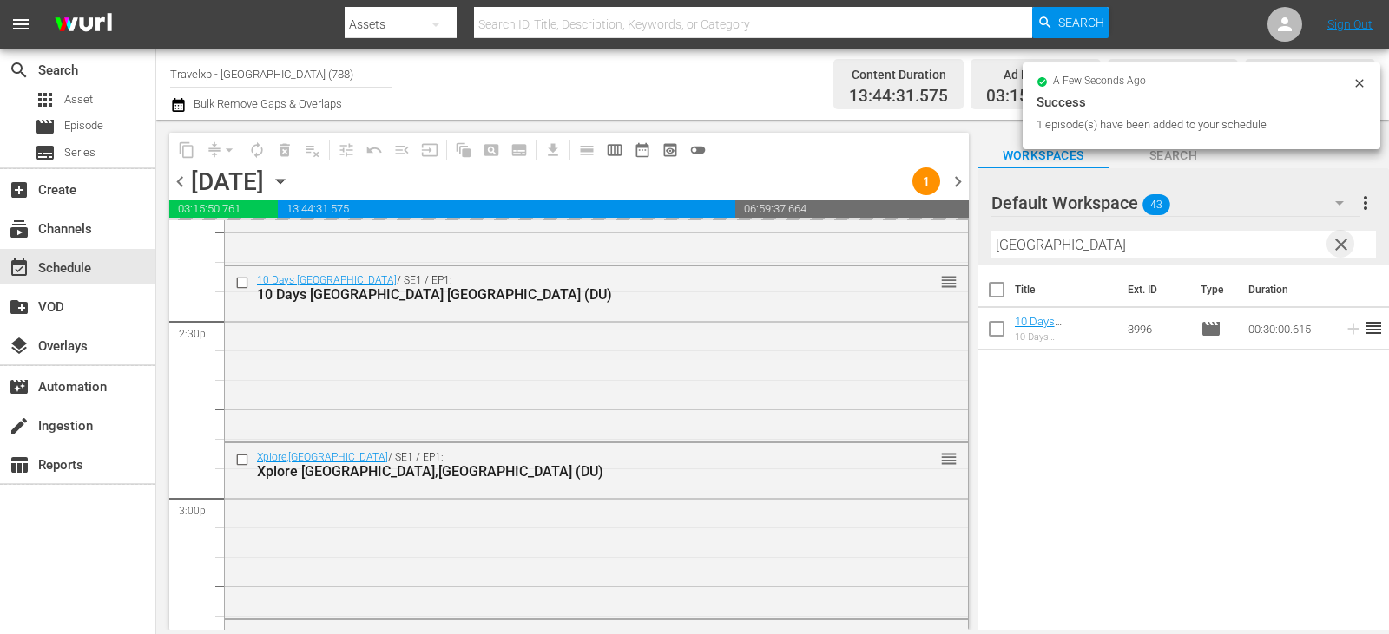
click at [1331, 253] on span "clear" at bounding box center [1340, 244] width 21 height 21
click at [1331, 253] on input "text" at bounding box center [1183, 245] width 384 height 28
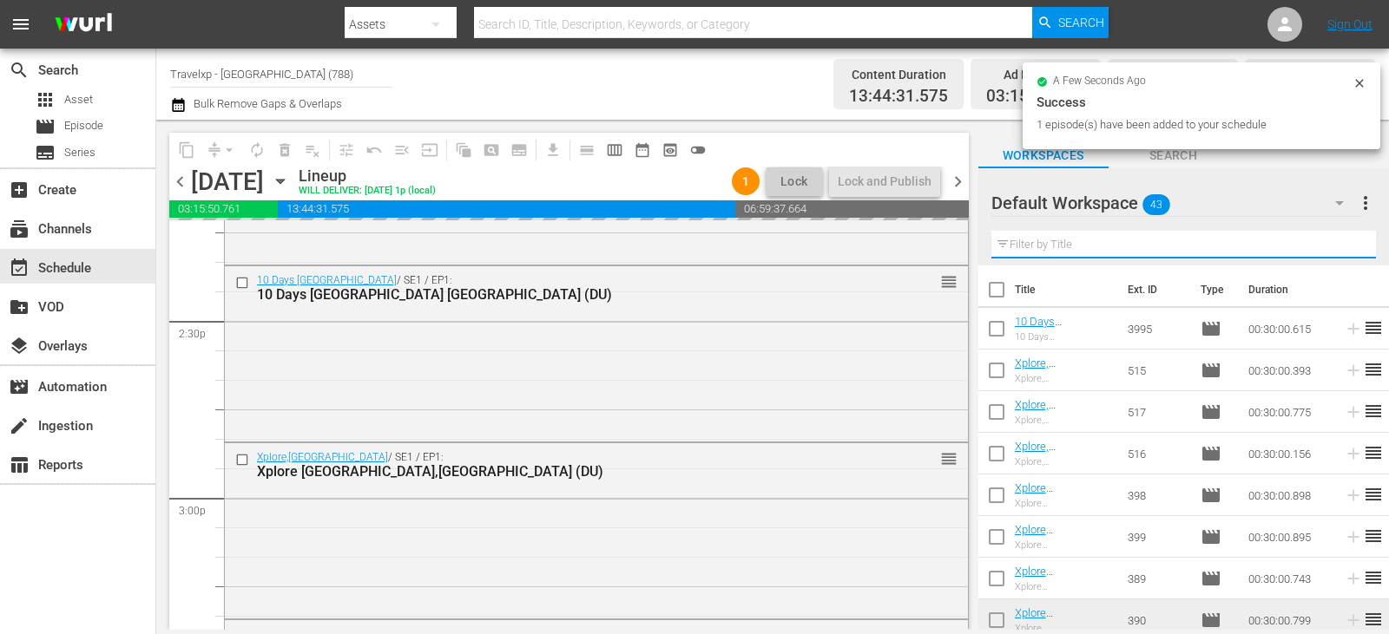
click at [1331, 253] on input "text" at bounding box center [1183, 245] width 384 height 28
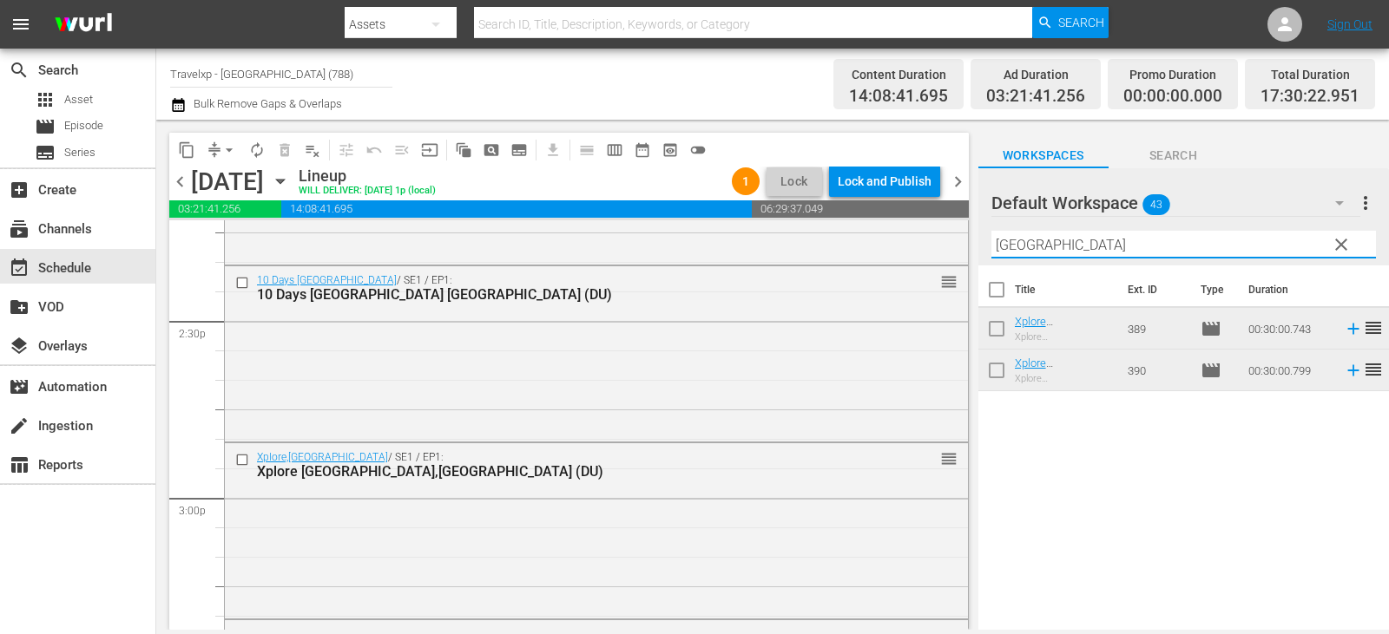
type input "[GEOGRAPHIC_DATA]"
click at [1343, 373] on icon at bounding box center [1352, 370] width 19 height 19
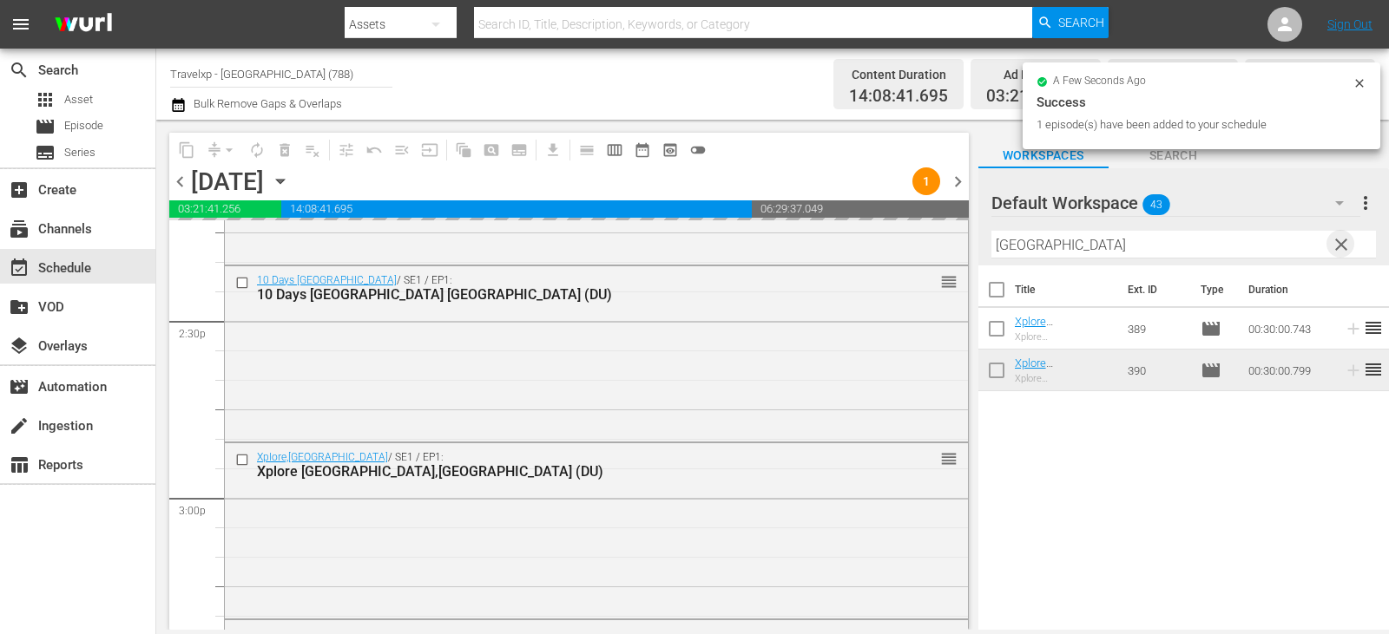
click at [1341, 244] on span "clear" at bounding box center [1340, 244] width 21 height 21
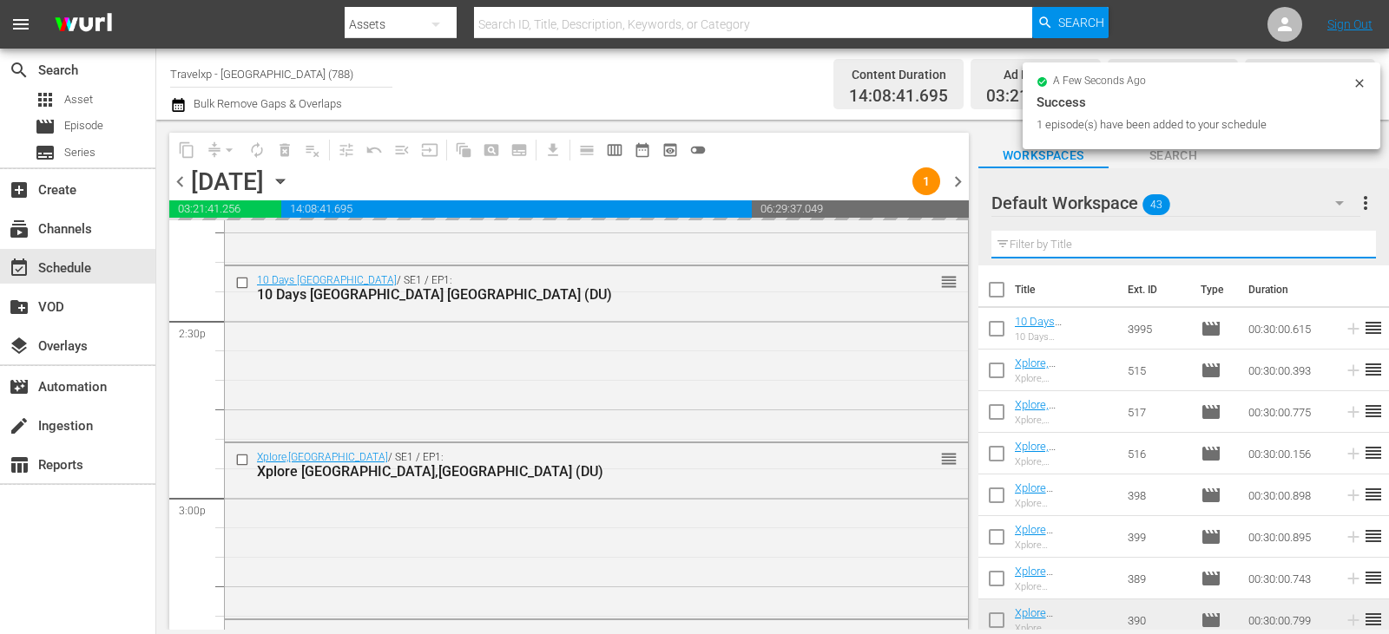
click at [1341, 244] on input "text" at bounding box center [1183, 245] width 384 height 28
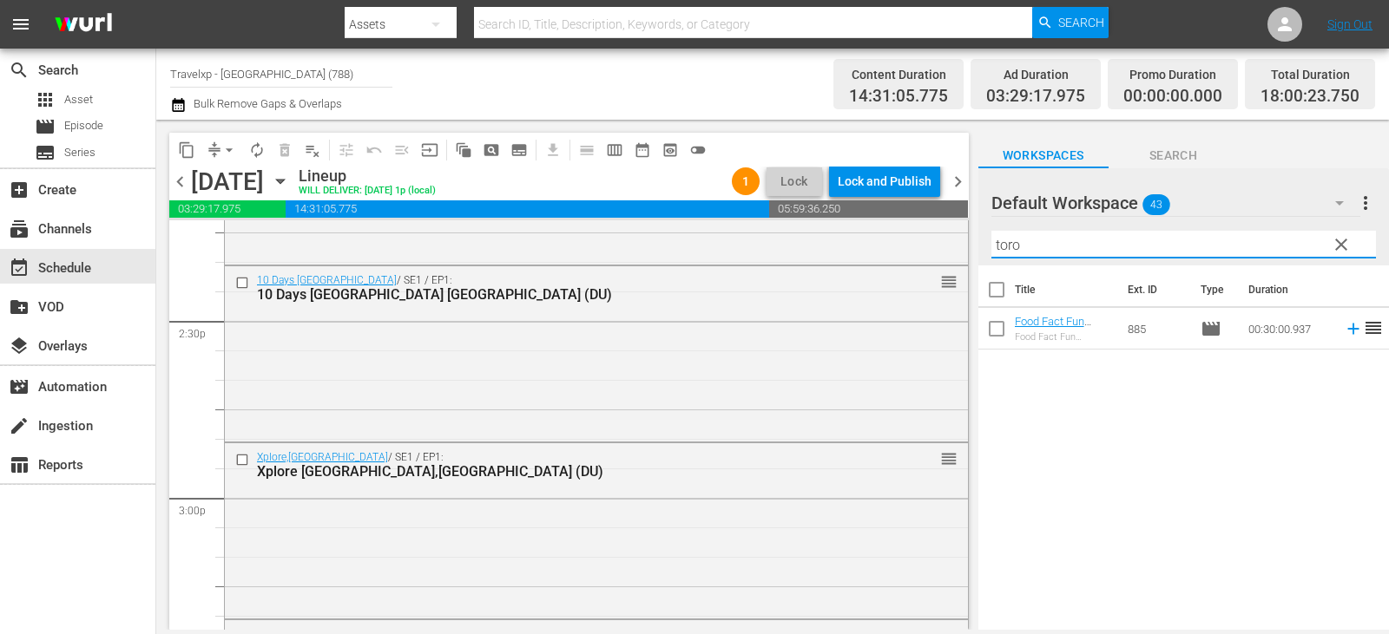
type input "toro"
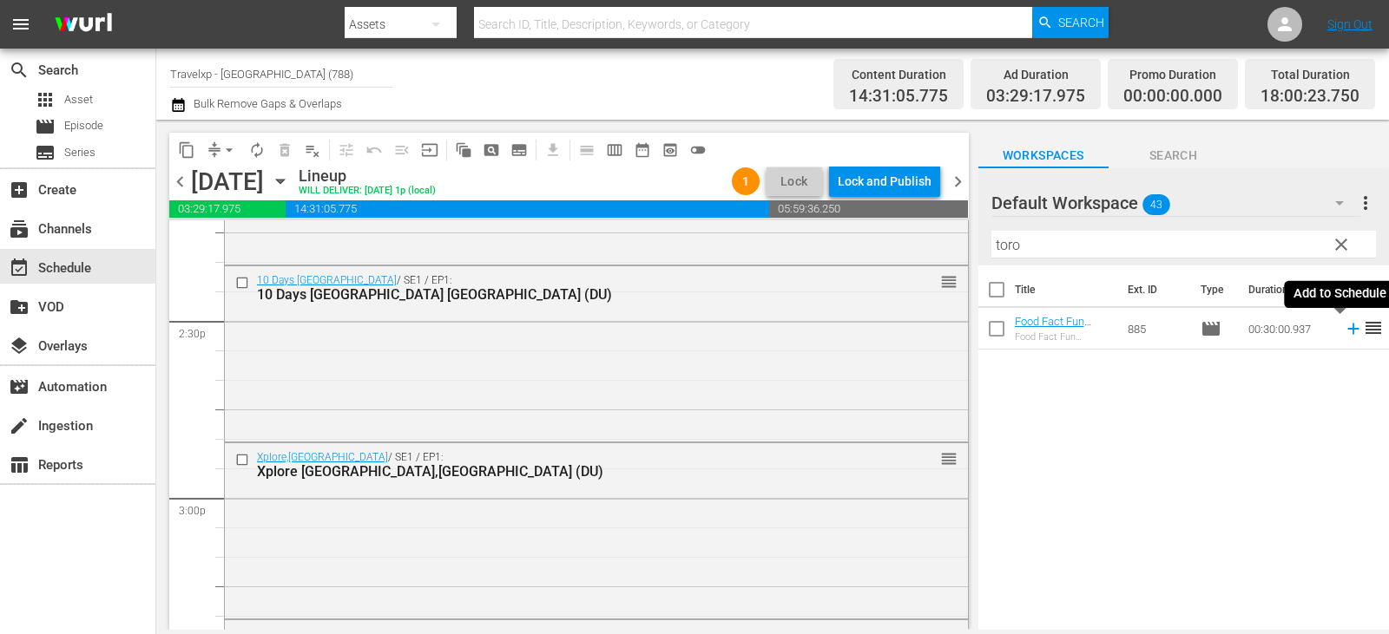
click at [1348, 334] on icon at bounding box center [1352, 328] width 19 height 19
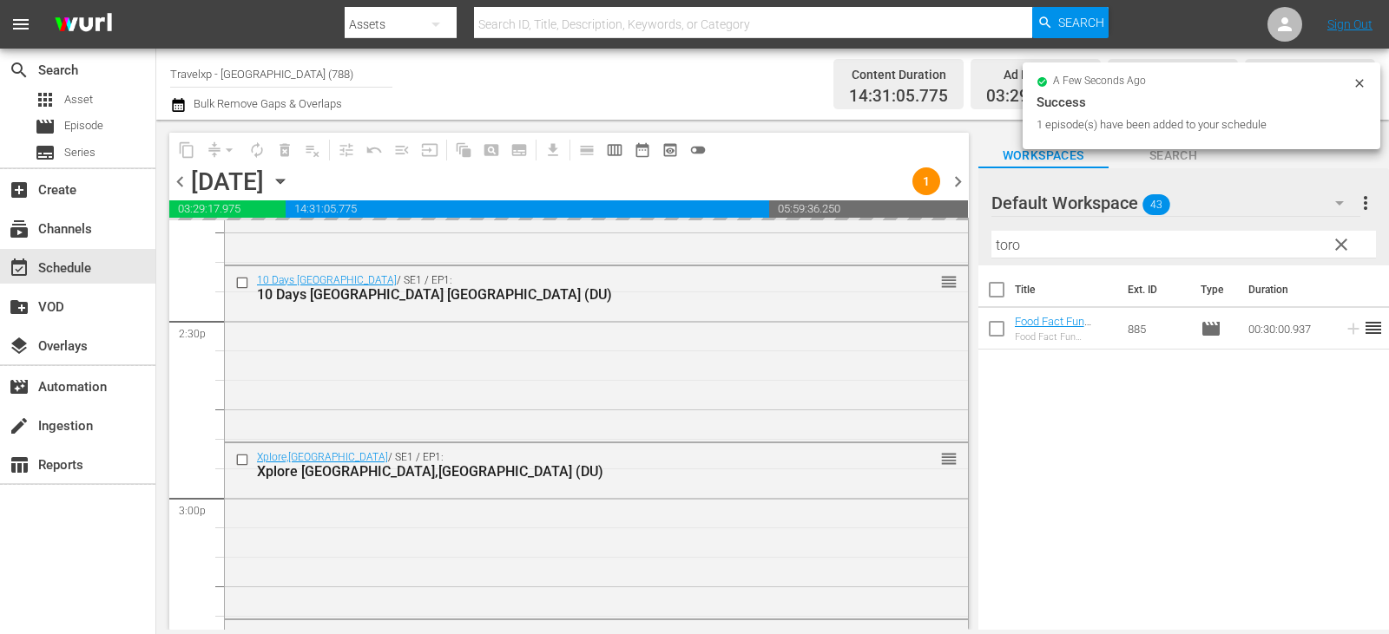
click at [1336, 244] on span "clear" at bounding box center [1340, 244] width 21 height 21
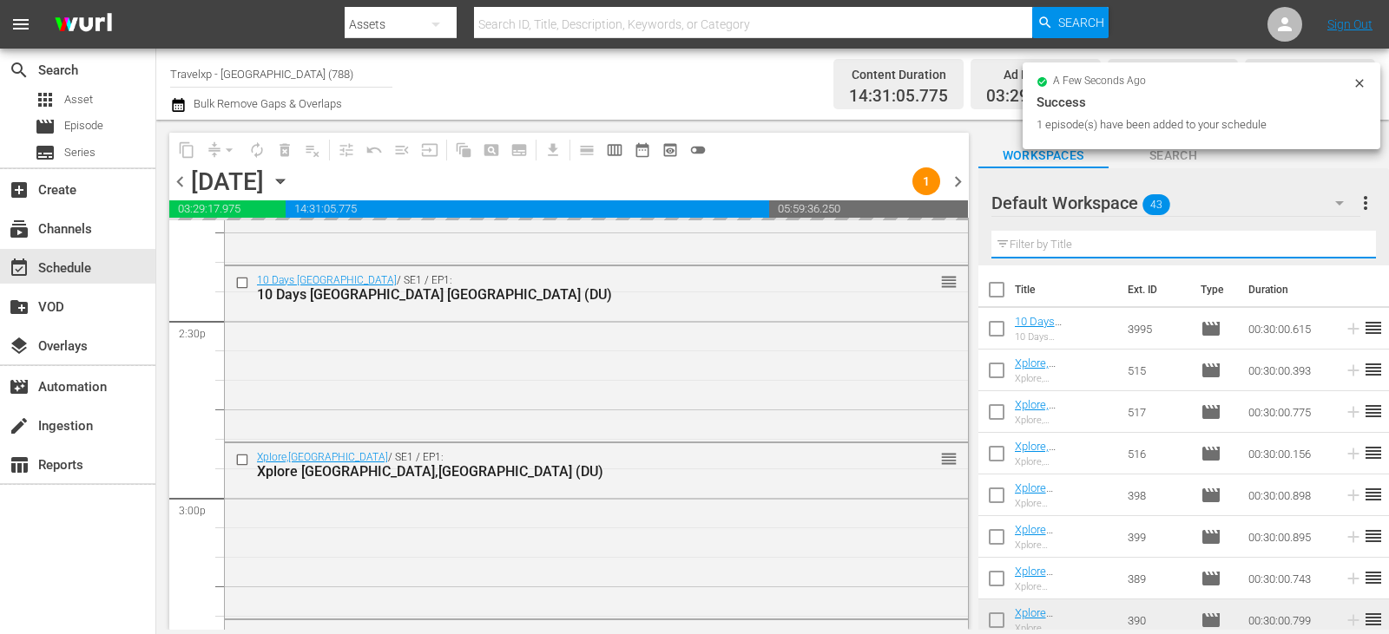
click at [1336, 244] on input "text" at bounding box center [1183, 245] width 384 height 28
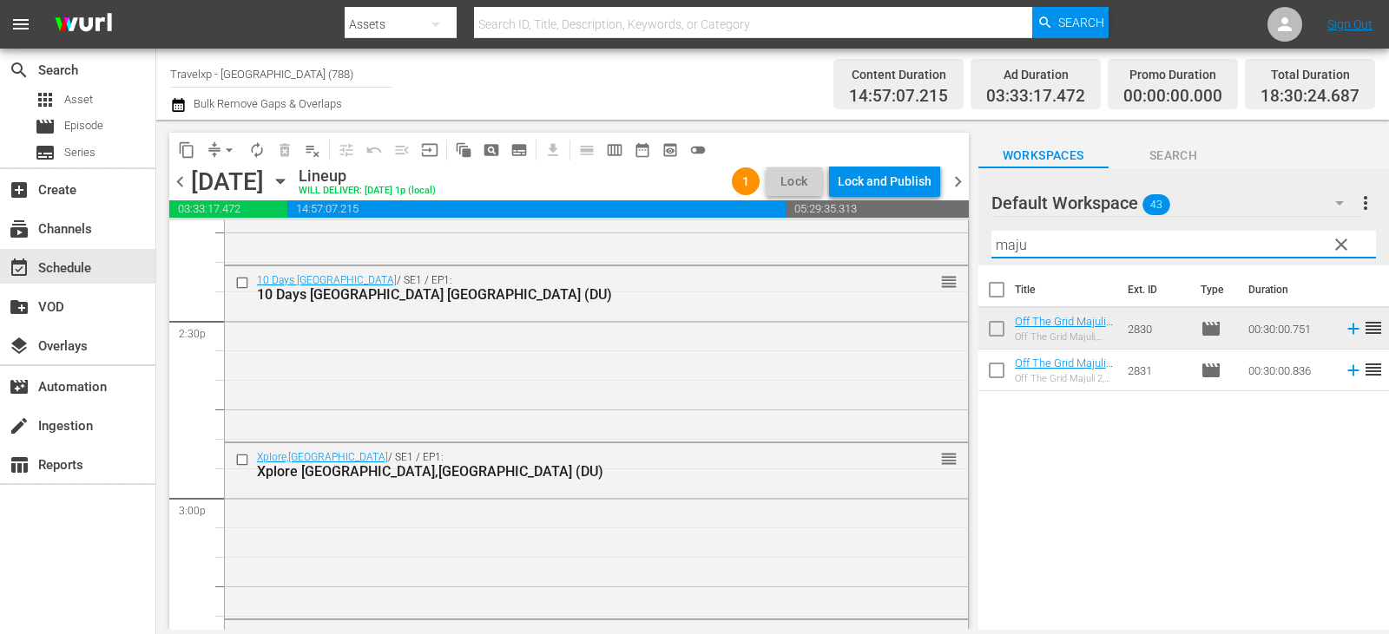
type input "maju"
click at [1347, 330] on icon at bounding box center [1352, 329] width 11 height 11
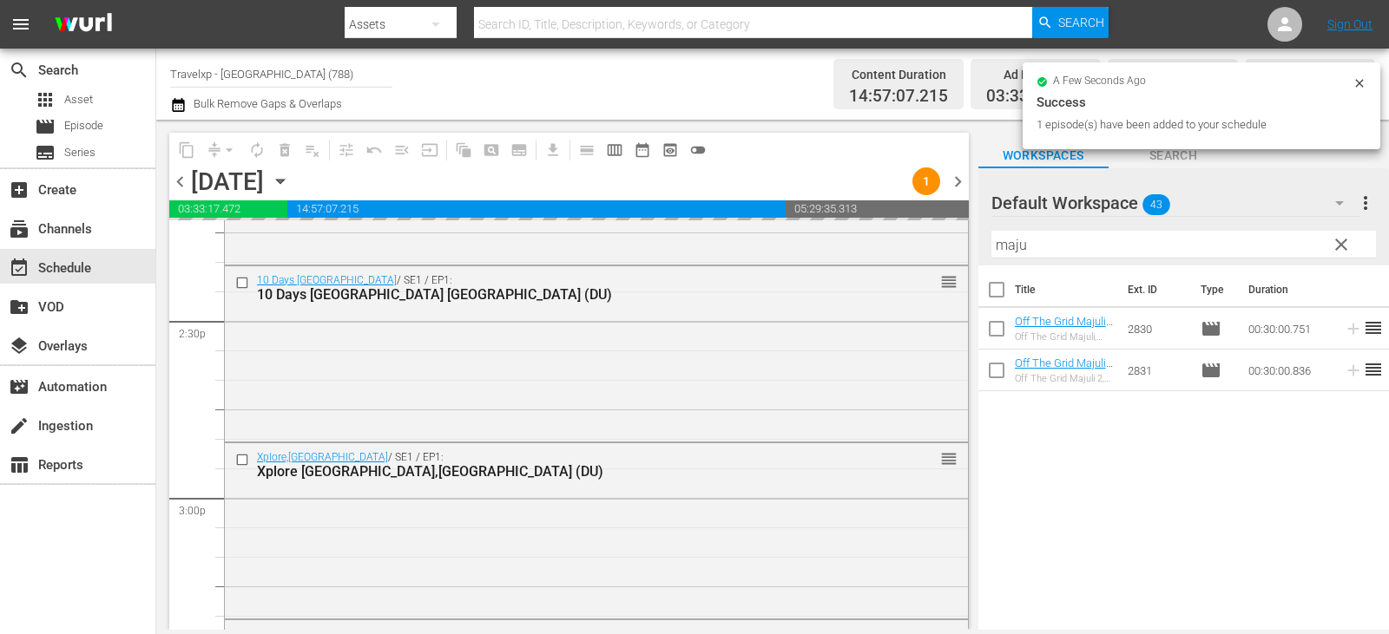
click at [1339, 243] on span "clear" at bounding box center [1340, 244] width 21 height 21
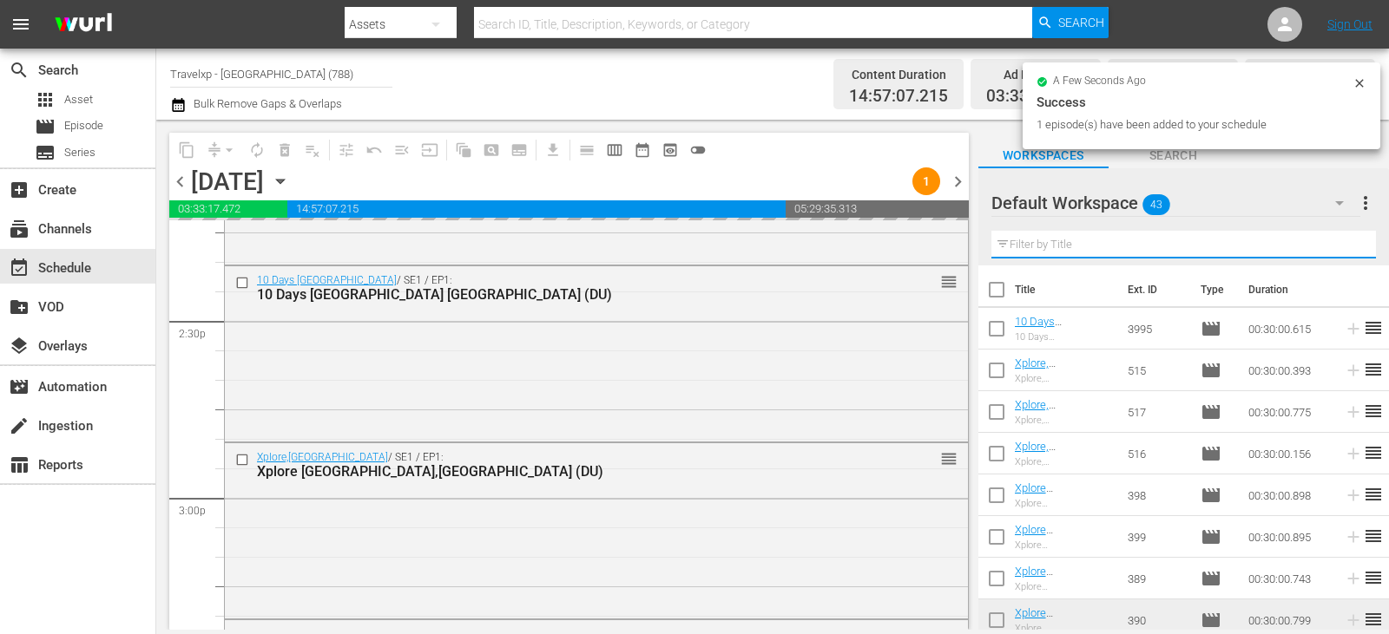
click at [1339, 243] on input "text" at bounding box center [1183, 245] width 384 height 28
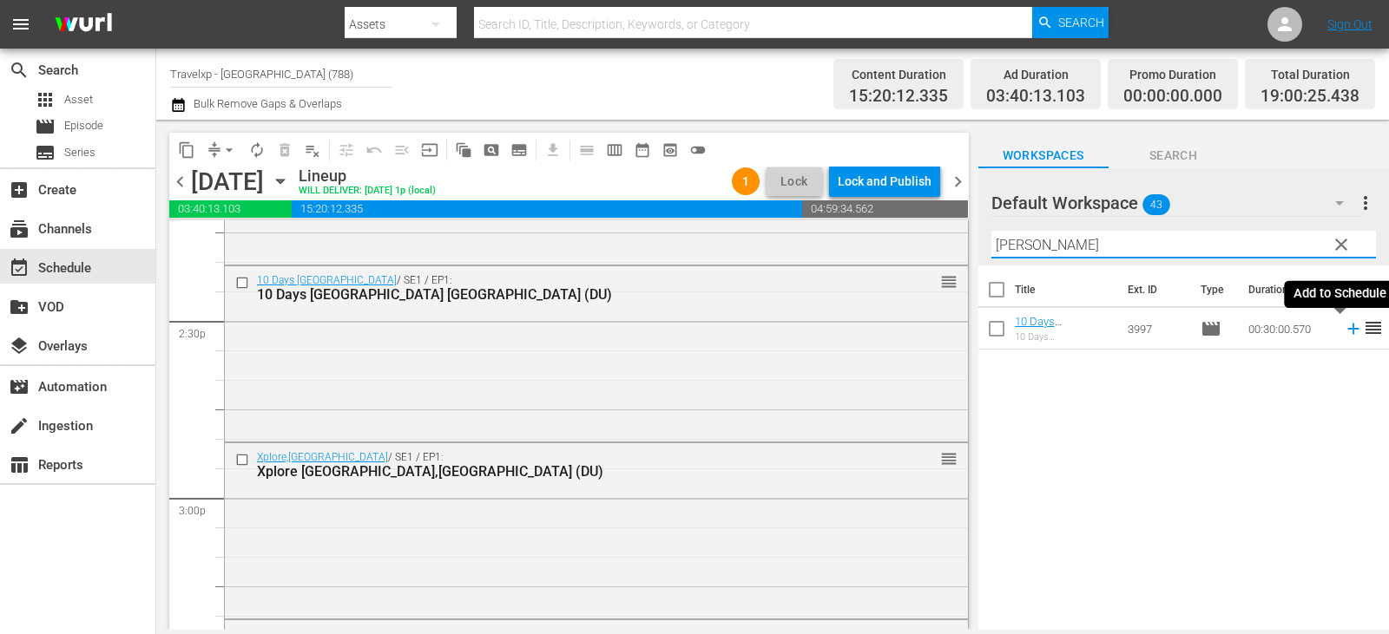
type input "[PERSON_NAME]"
click at [1343, 331] on icon at bounding box center [1352, 328] width 19 height 19
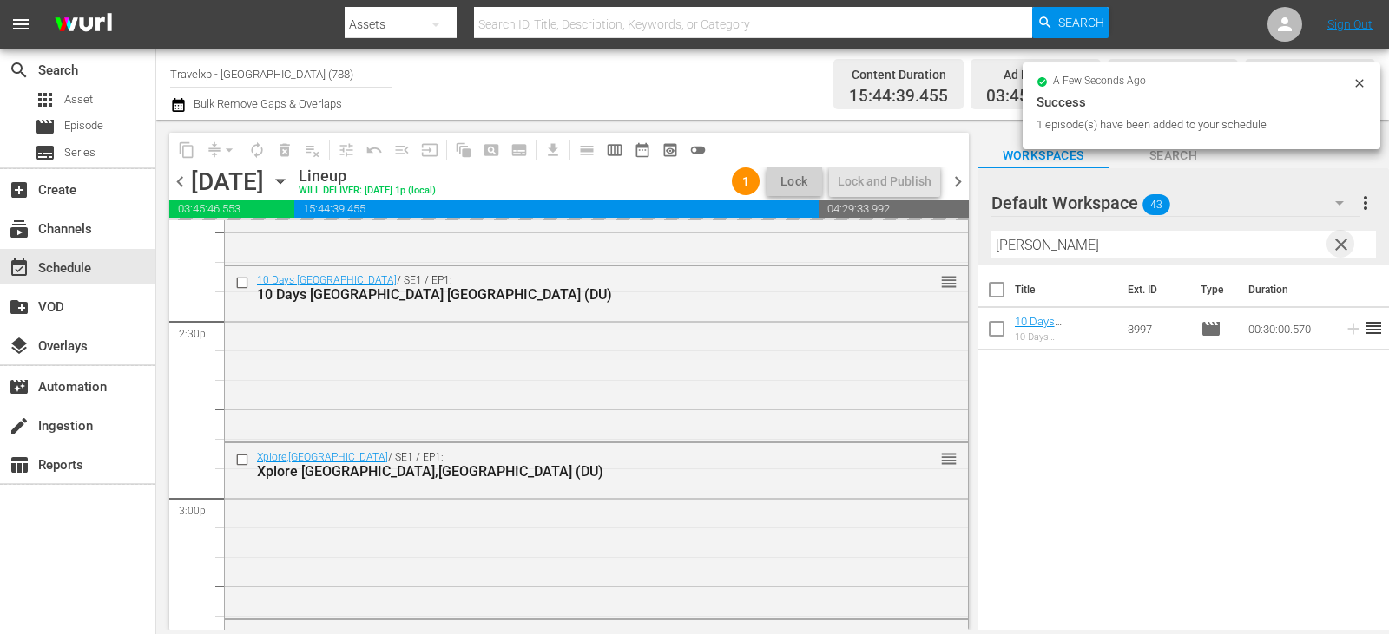
click at [1336, 246] on span "clear" at bounding box center [1340, 244] width 21 height 21
click at [1336, 246] on input "text" at bounding box center [1183, 245] width 384 height 28
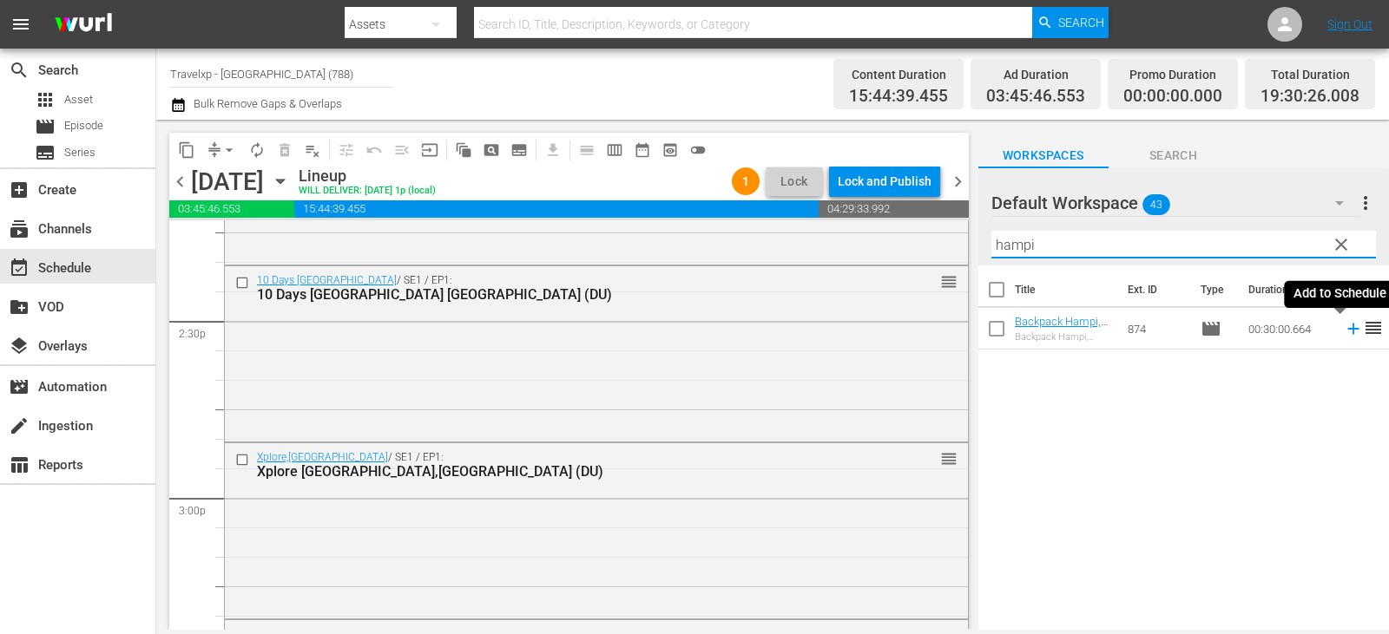
type input "hampi"
click at [1348, 337] on icon at bounding box center [1352, 328] width 19 height 19
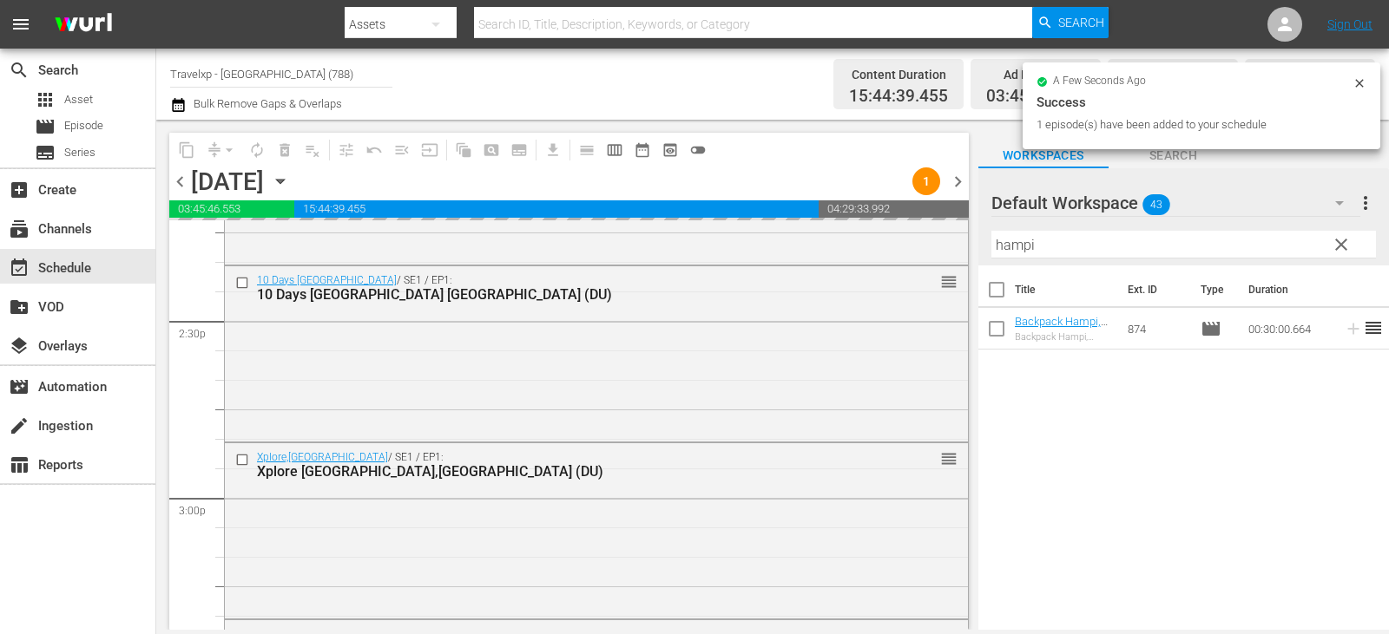
click at [1337, 253] on span "clear" at bounding box center [1340, 244] width 21 height 21
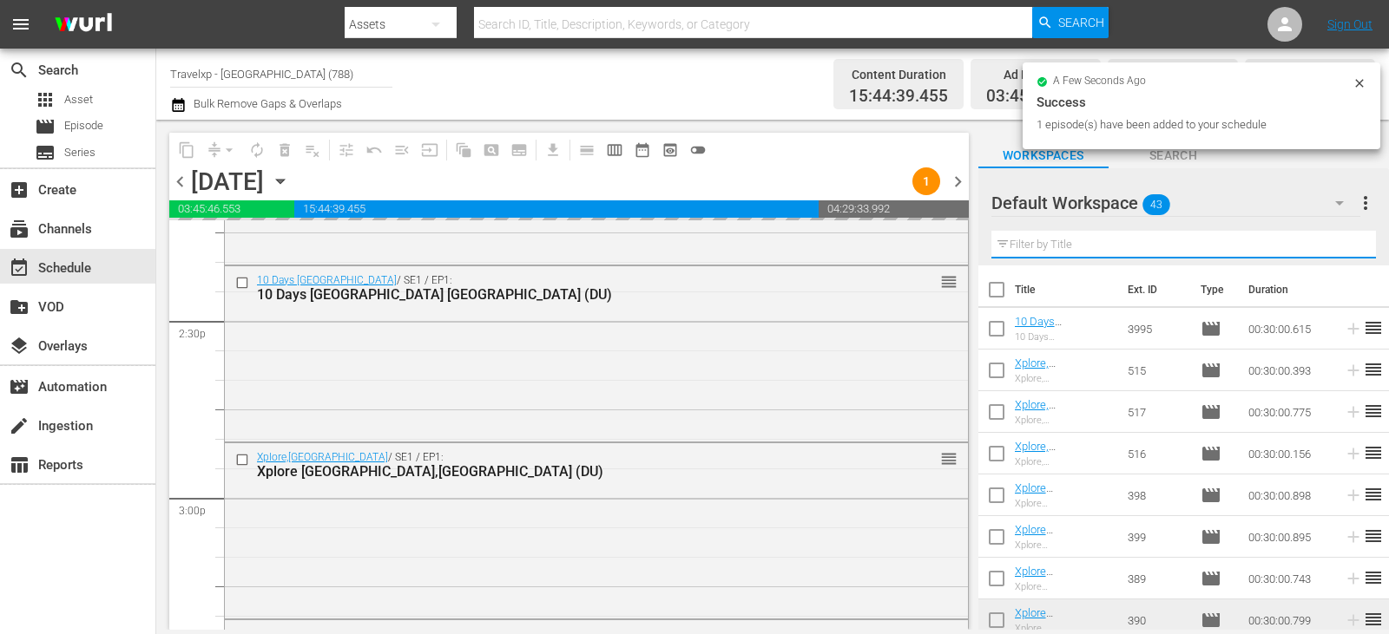
click at [1337, 253] on input "text" at bounding box center [1183, 245] width 384 height 28
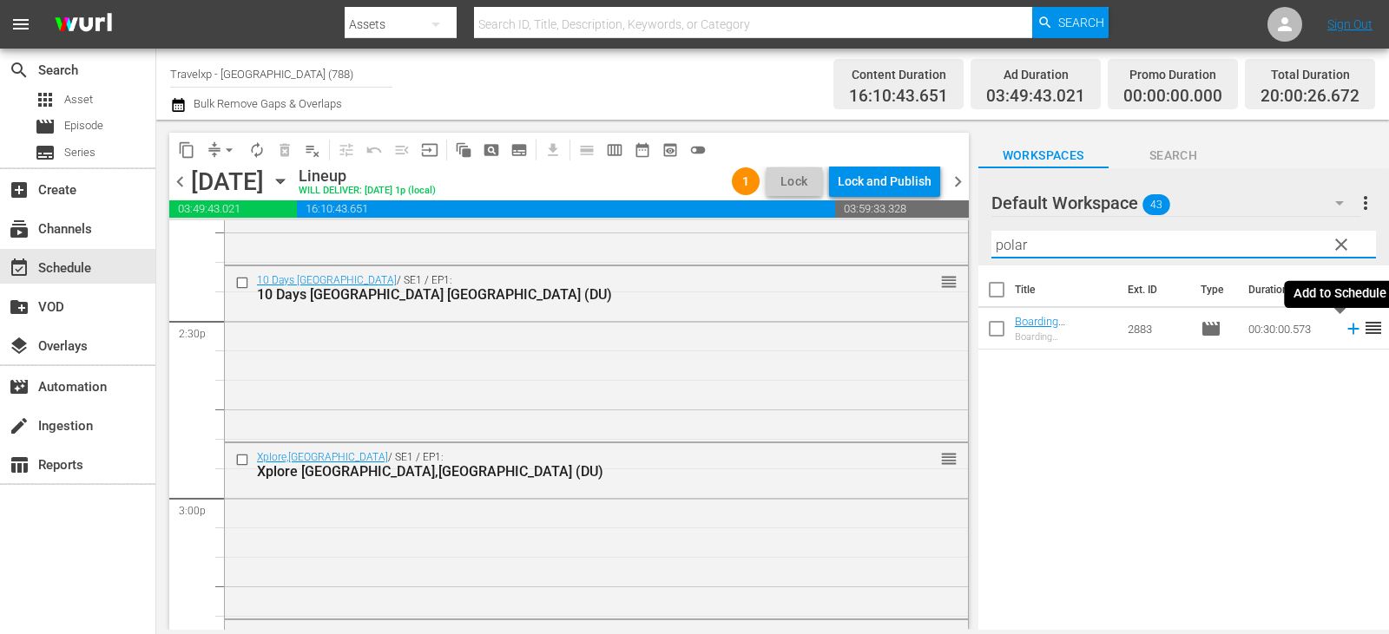
type input "polar"
click at [1343, 325] on icon at bounding box center [1352, 328] width 19 height 19
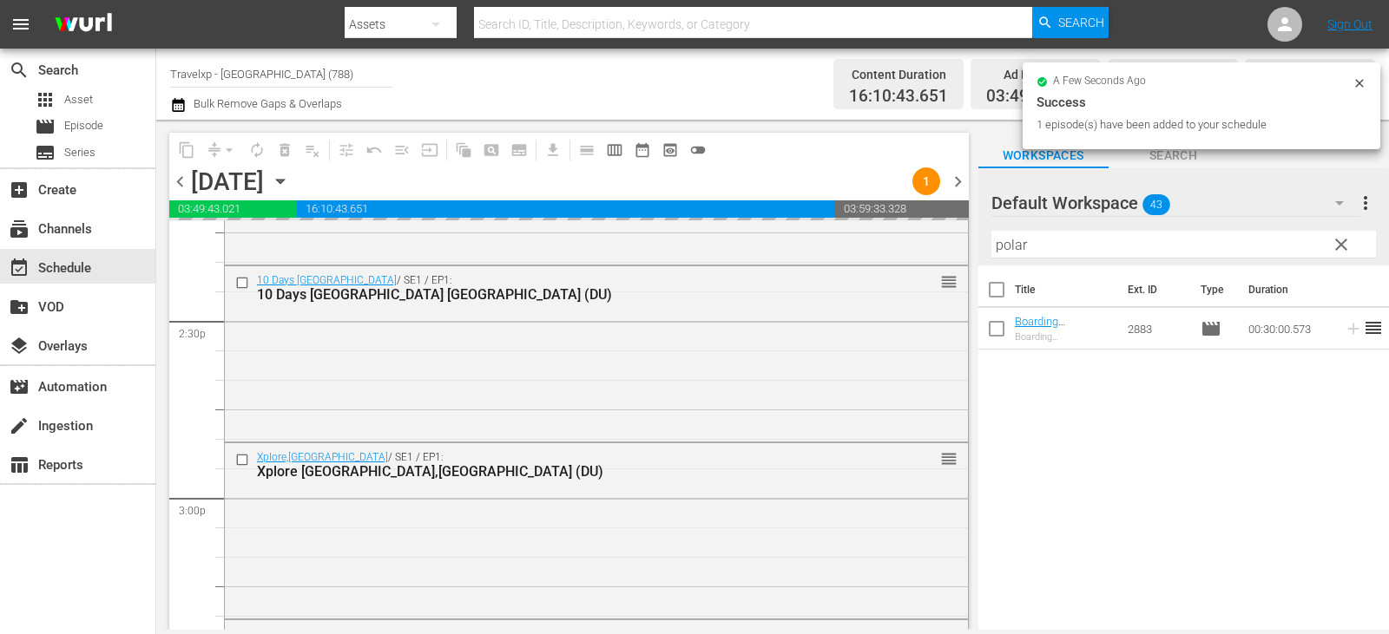
click at [1339, 243] on span "clear" at bounding box center [1340, 244] width 21 height 21
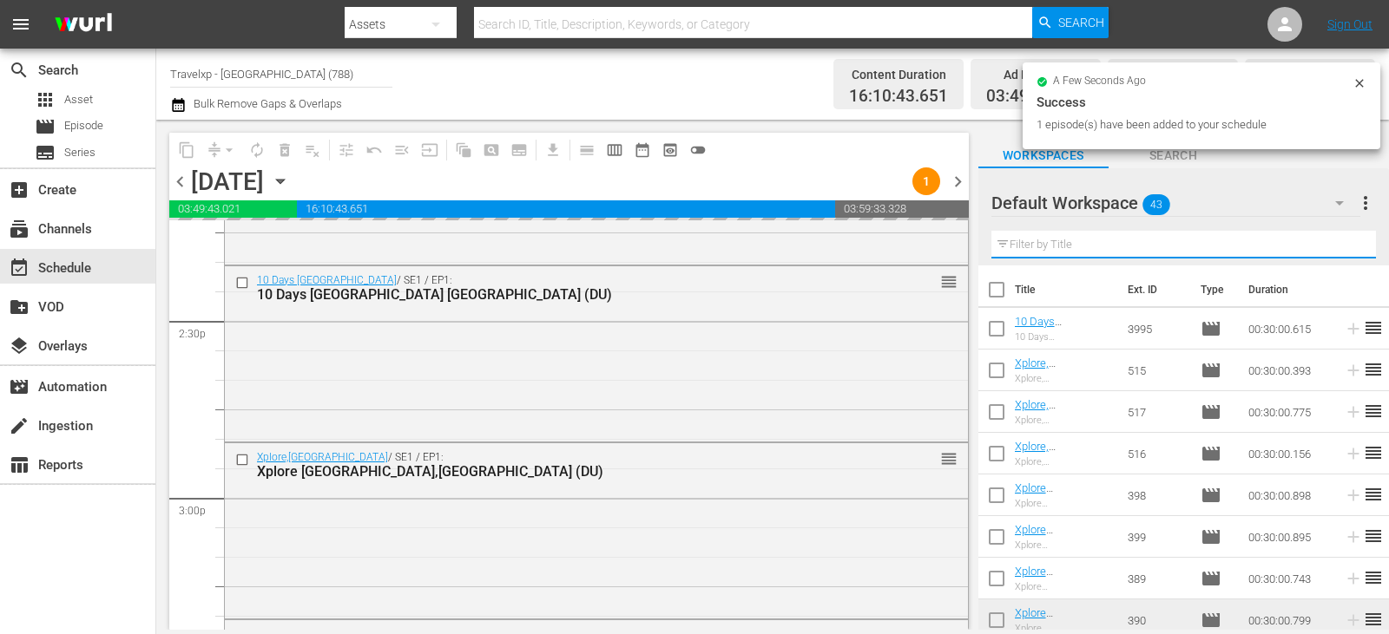
click at [1339, 243] on input "text" at bounding box center [1183, 245] width 384 height 28
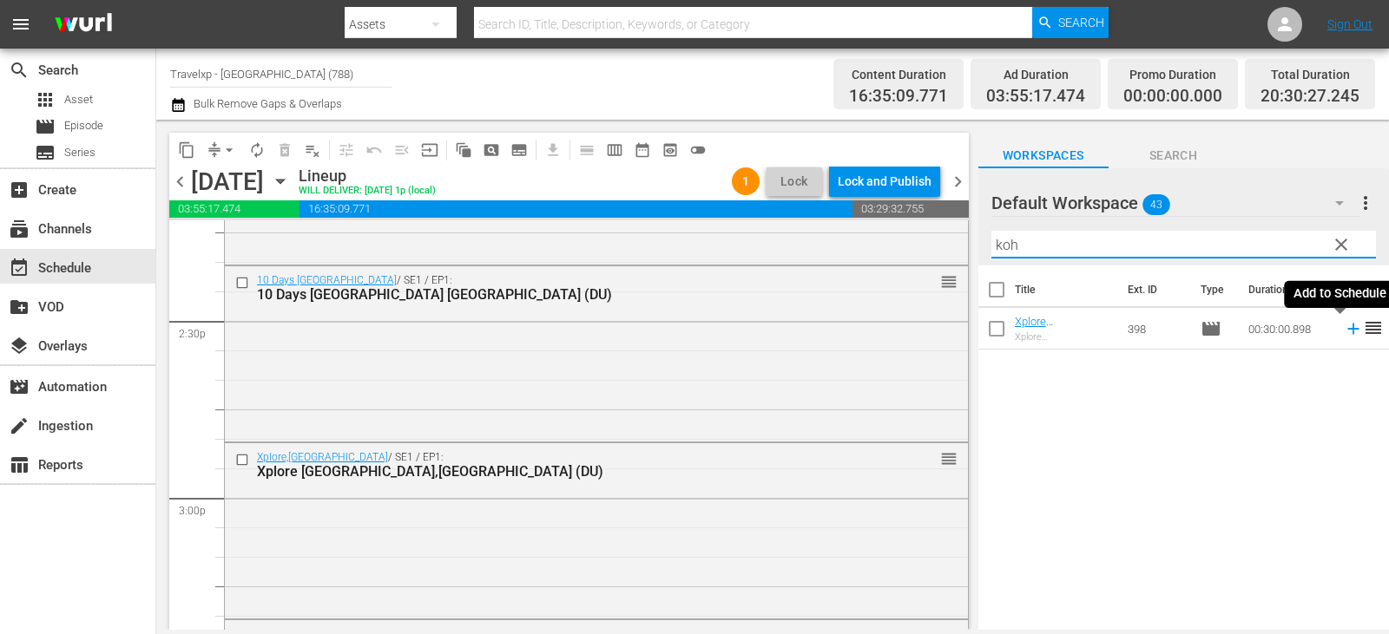
type input "koh"
click at [1343, 329] on icon at bounding box center [1352, 328] width 19 height 19
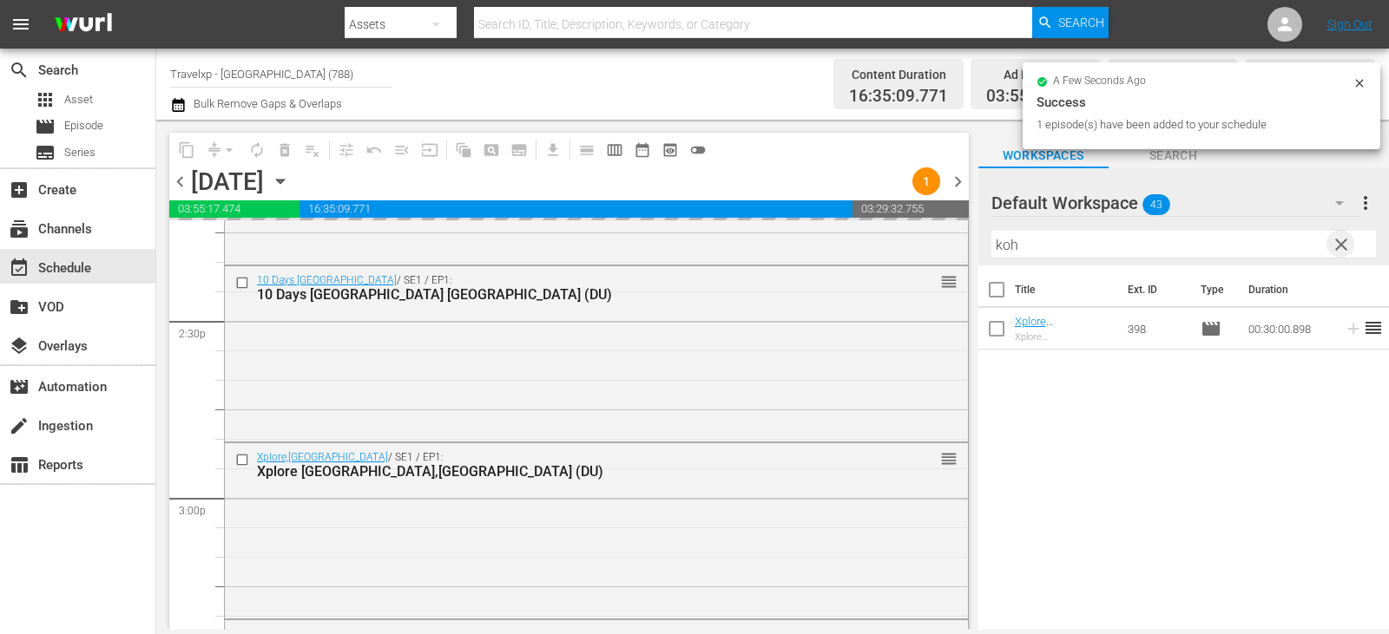
click at [1333, 254] on span "clear" at bounding box center [1340, 244] width 21 height 21
click at [1333, 254] on input "text" at bounding box center [1183, 245] width 384 height 28
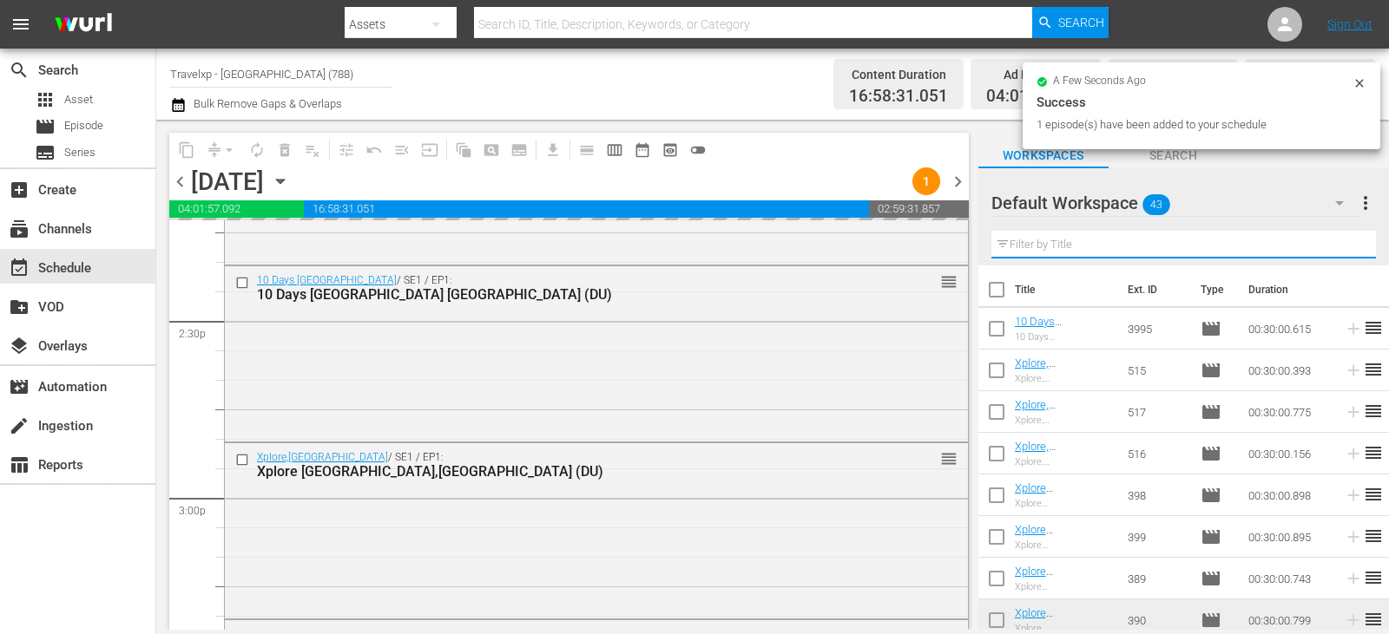
click at [1333, 254] on input "text" at bounding box center [1183, 245] width 384 height 28
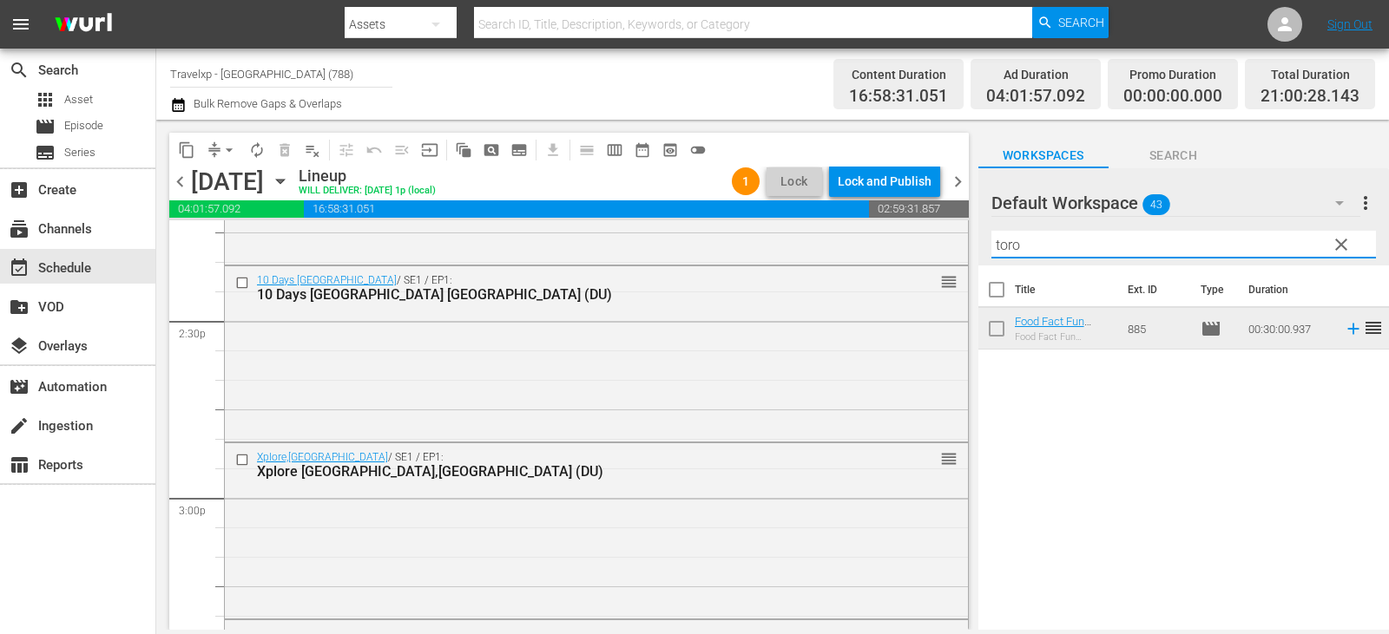
type input "toro"
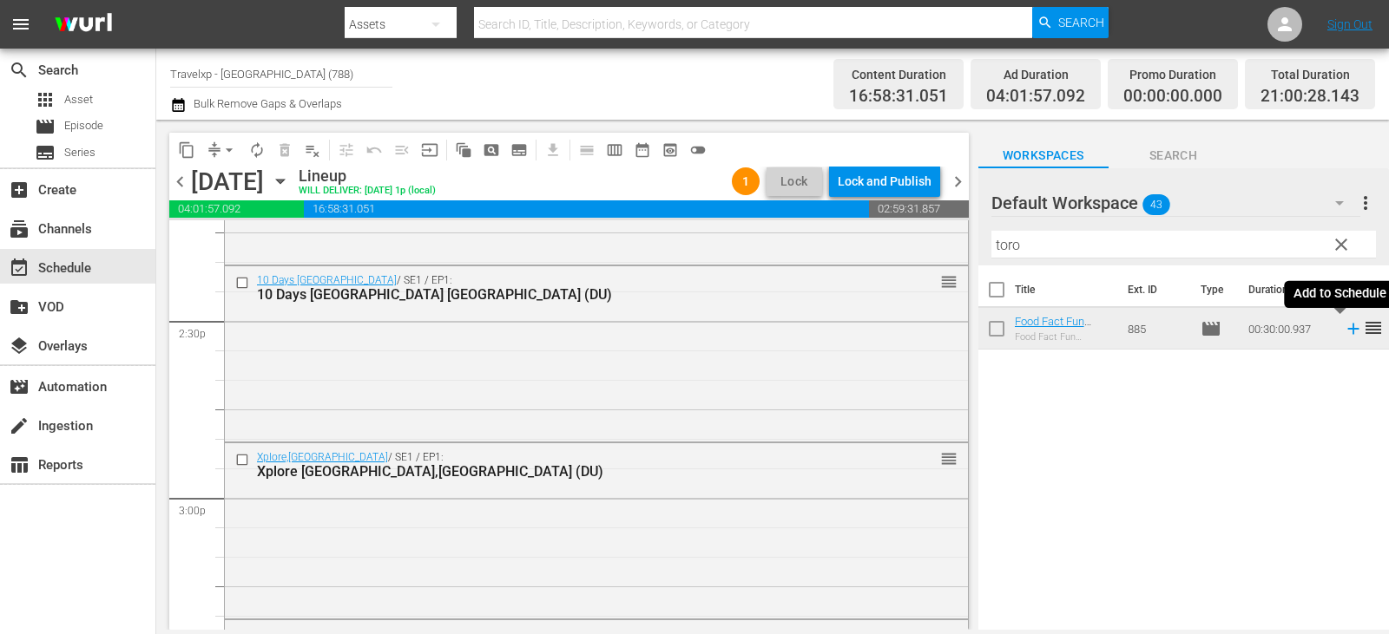
click at [1343, 332] on icon at bounding box center [1352, 328] width 19 height 19
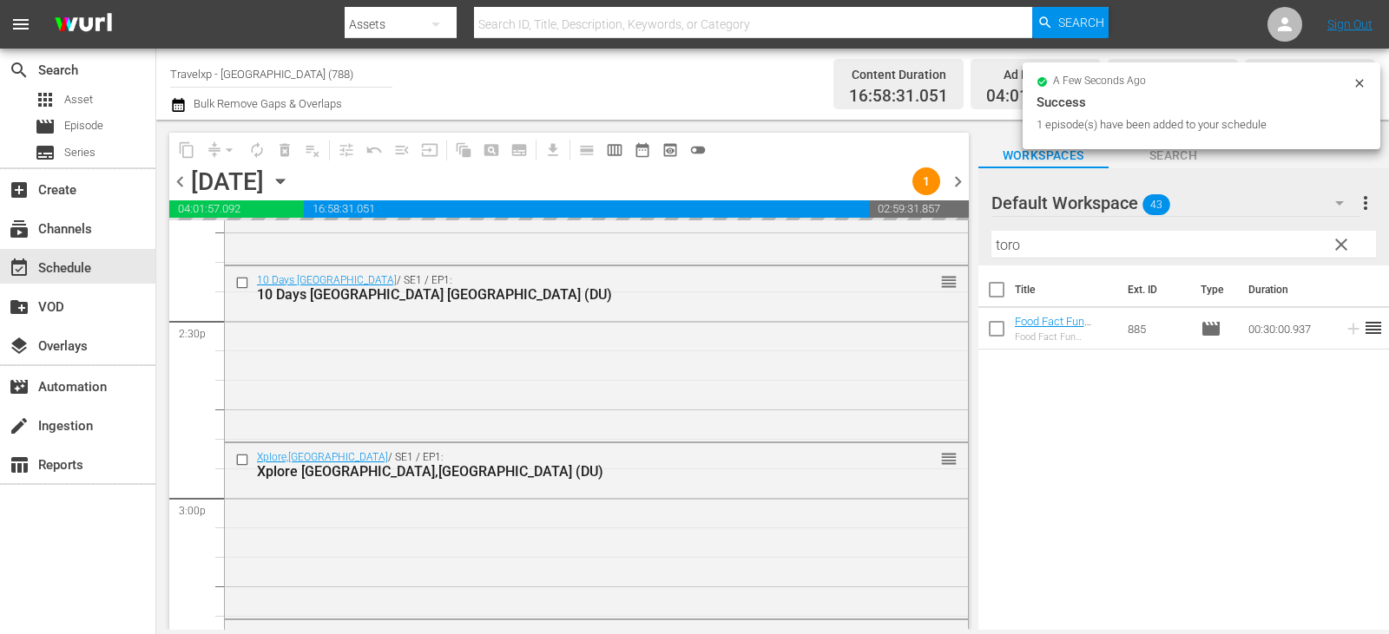
click at [1338, 248] on span "clear" at bounding box center [1340, 244] width 21 height 21
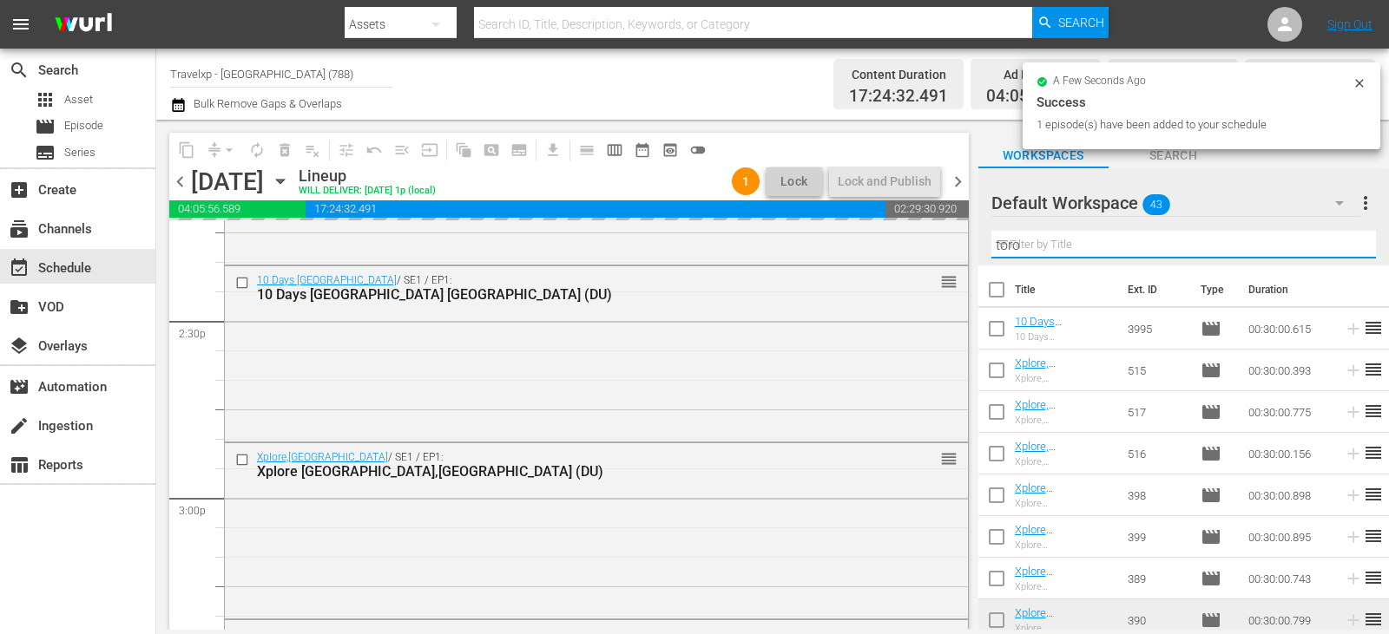
click at [1338, 248] on input "toro" at bounding box center [1183, 245] width 384 height 28
drag, startPoint x: 1338, startPoint y: 248, endPoint x: 1272, endPoint y: 227, distance: 69.4
click at [1338, 248] on input "text" at bounding box center [1183, 245] width 384 height 28
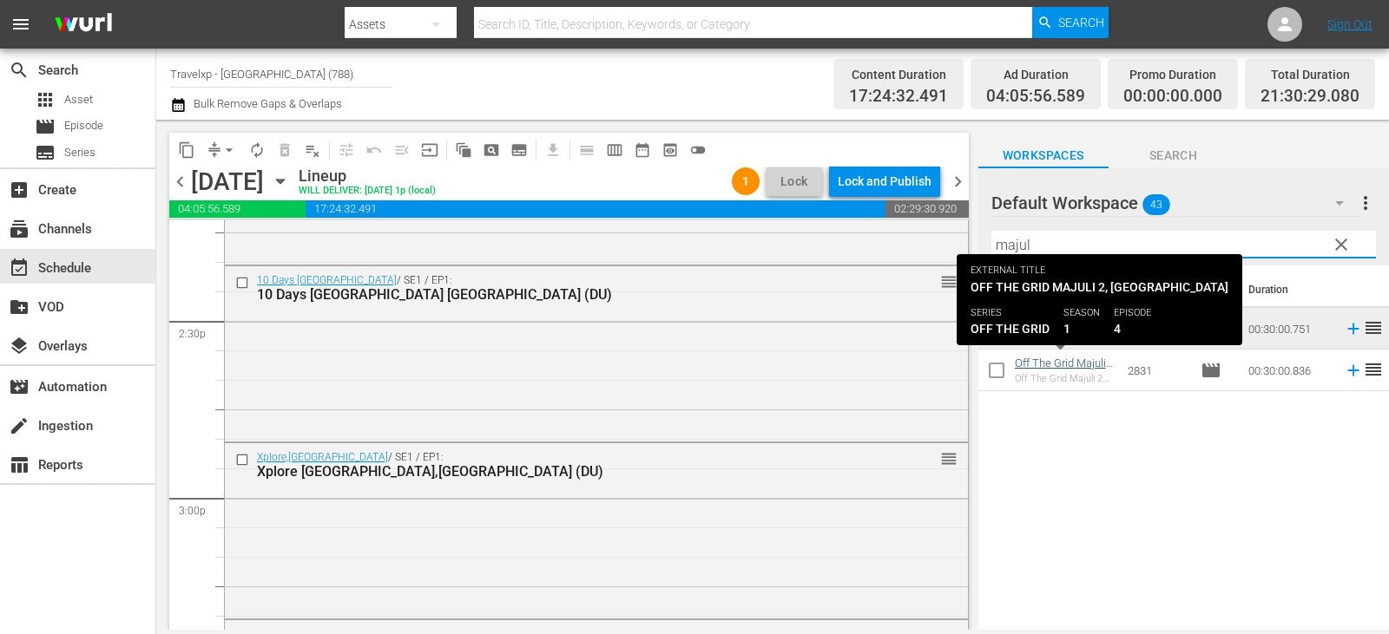
type input "majul"
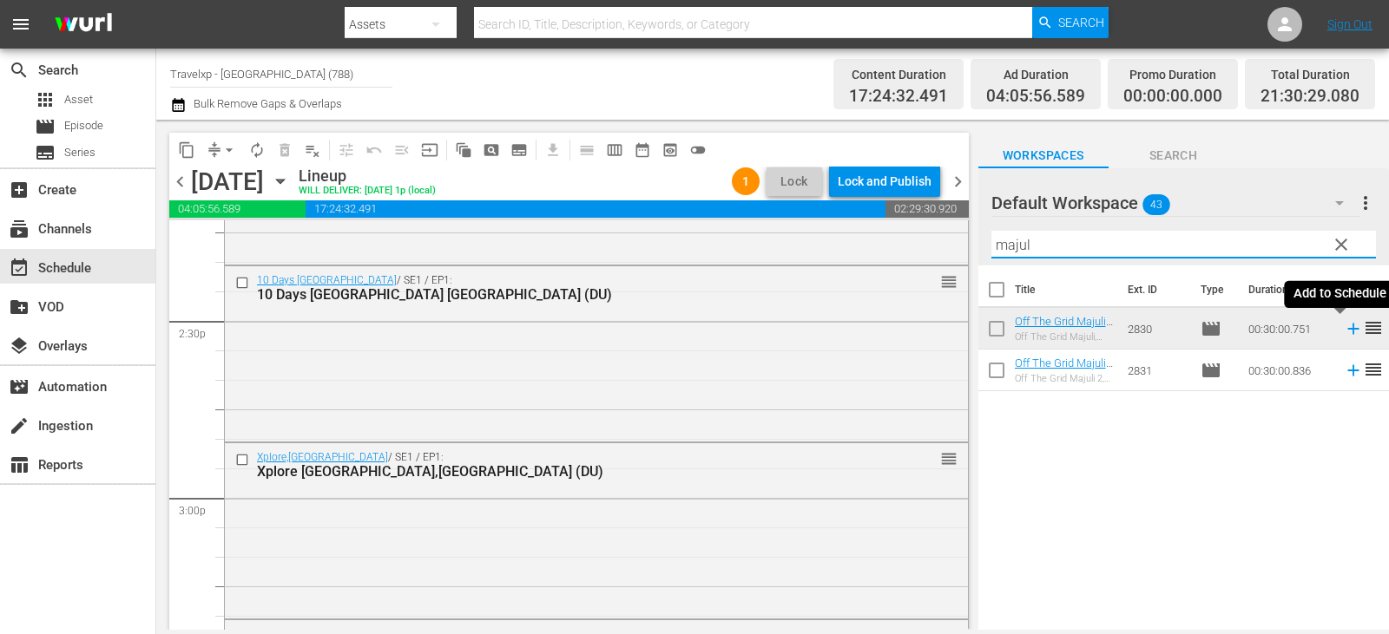
click at [1343, 332] on icon at bounding box center [1352, 328] width 19 height 19
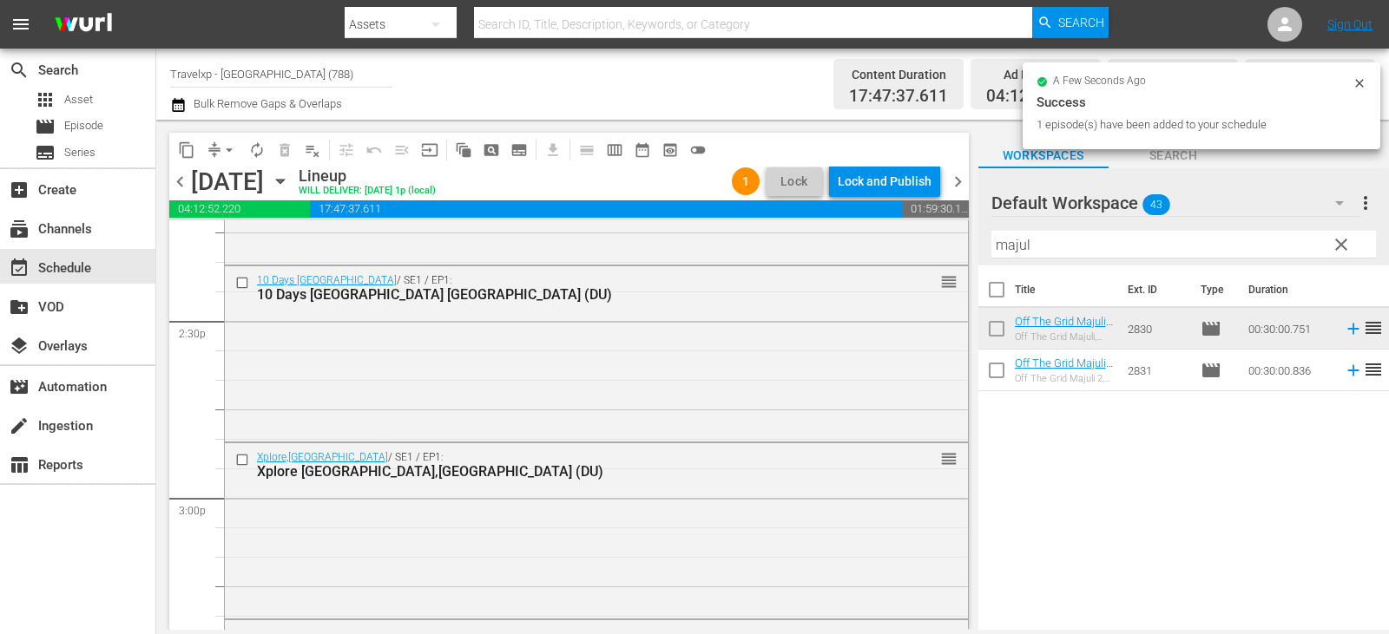
click at [1336, 242] on span "clear" at bounding box center [1340, 244] width 21 height 21
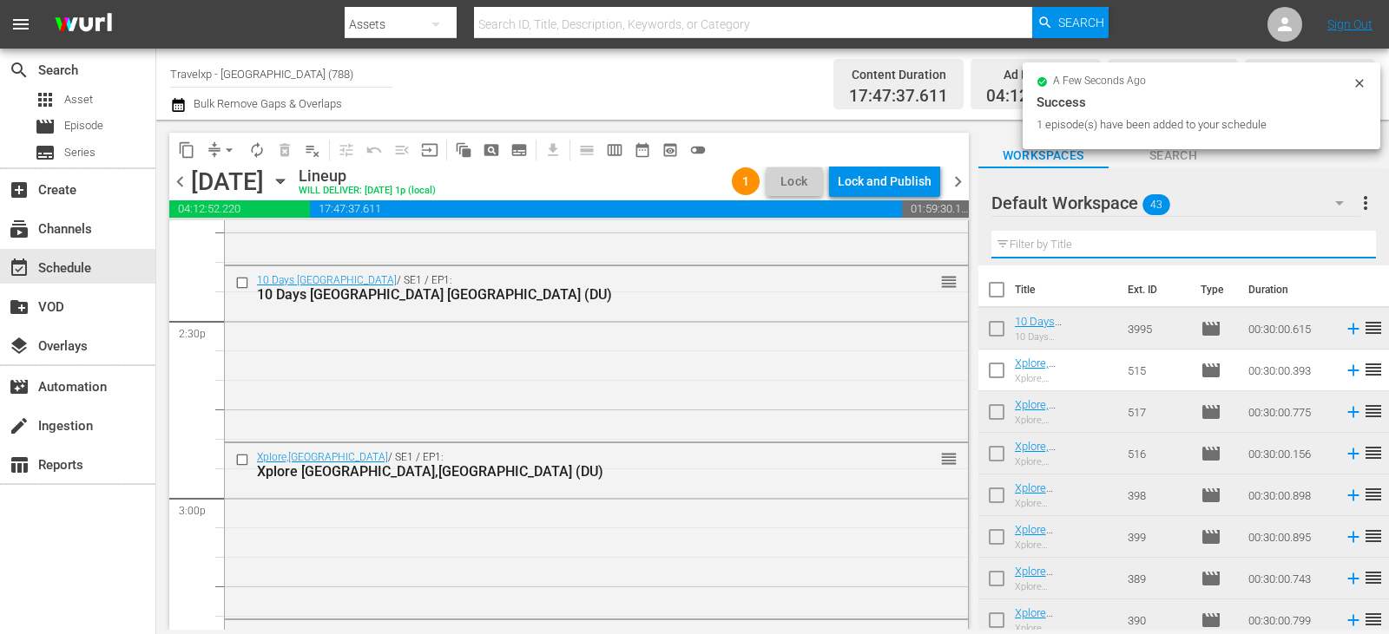
click at [1336, 242] on input "text" at bounding box center [1183, 245] width 384 height 28
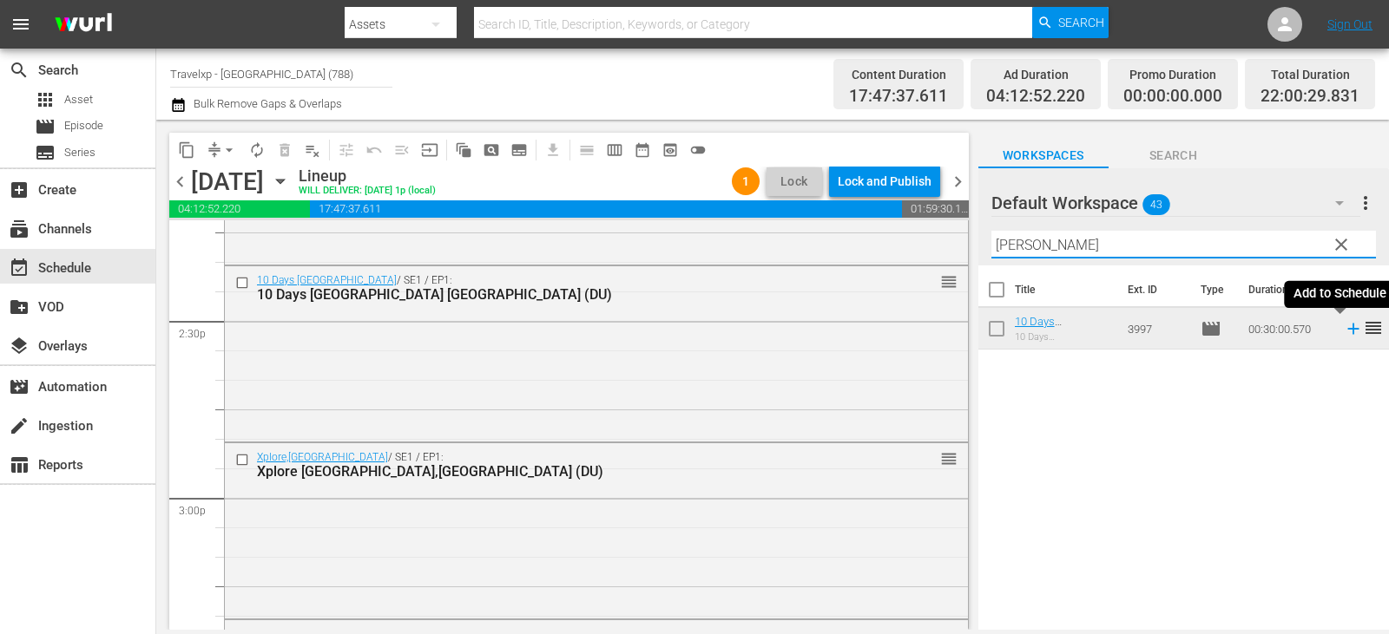
type input "[PERSON_NAME]"
click at [1343, 327] on icon at bounding box center [1352, 328] width 19 height 19
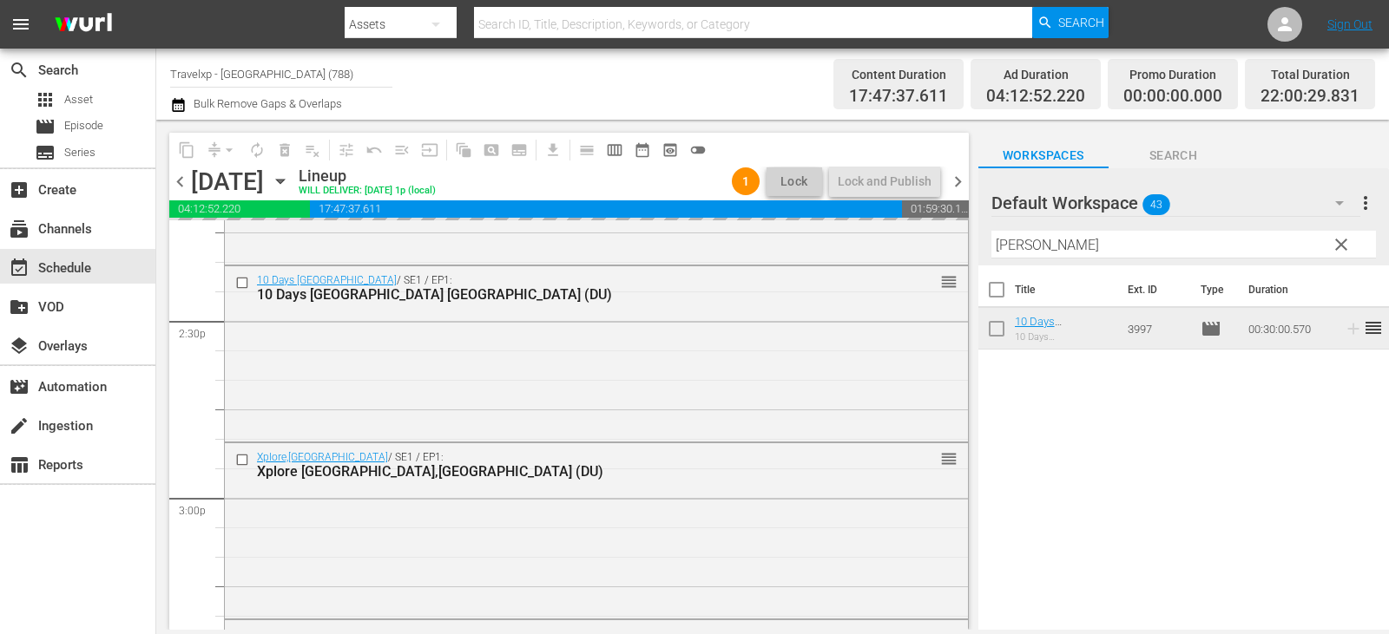
click at [1355, 247] on input "[PERSON_NAME]" at bounding box center [1183, 245] width 384 height 28
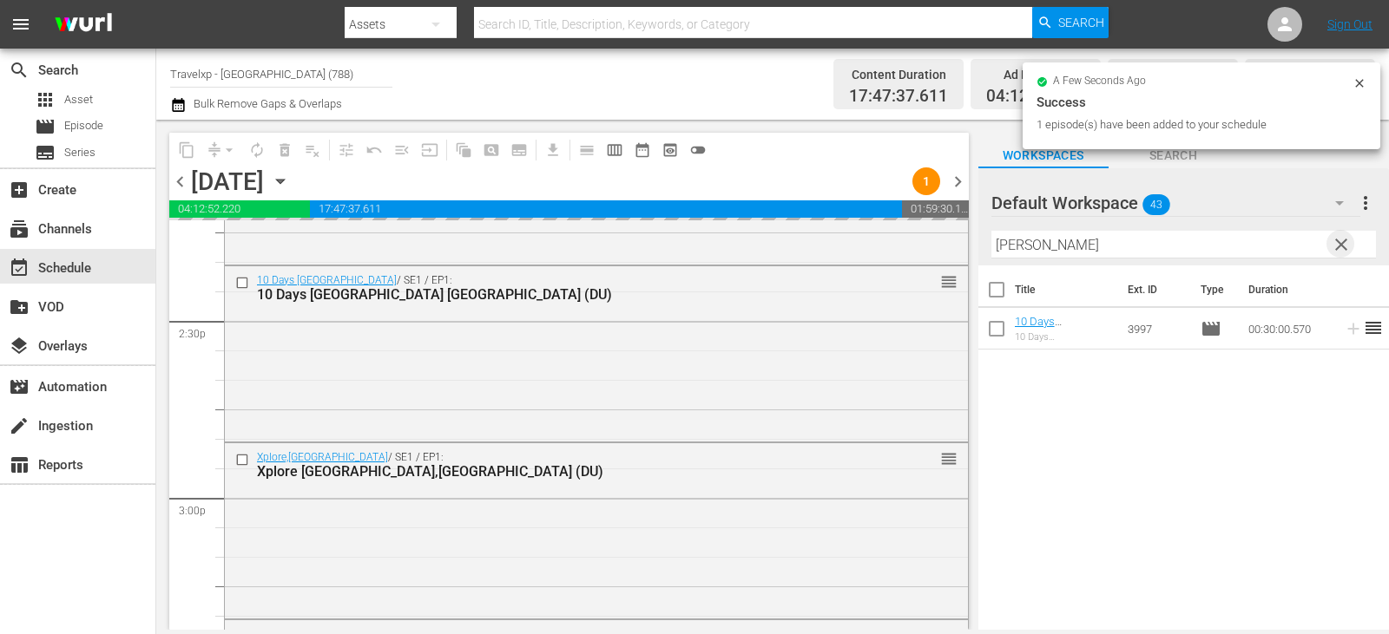
click at [1344, 249] on span "clear" at bounding box center [1340, 244] width 21 height 21
click at [1344, 249] on input "[PERSON_NAME]" at bounding box center [1183, 245] width 384 height 28
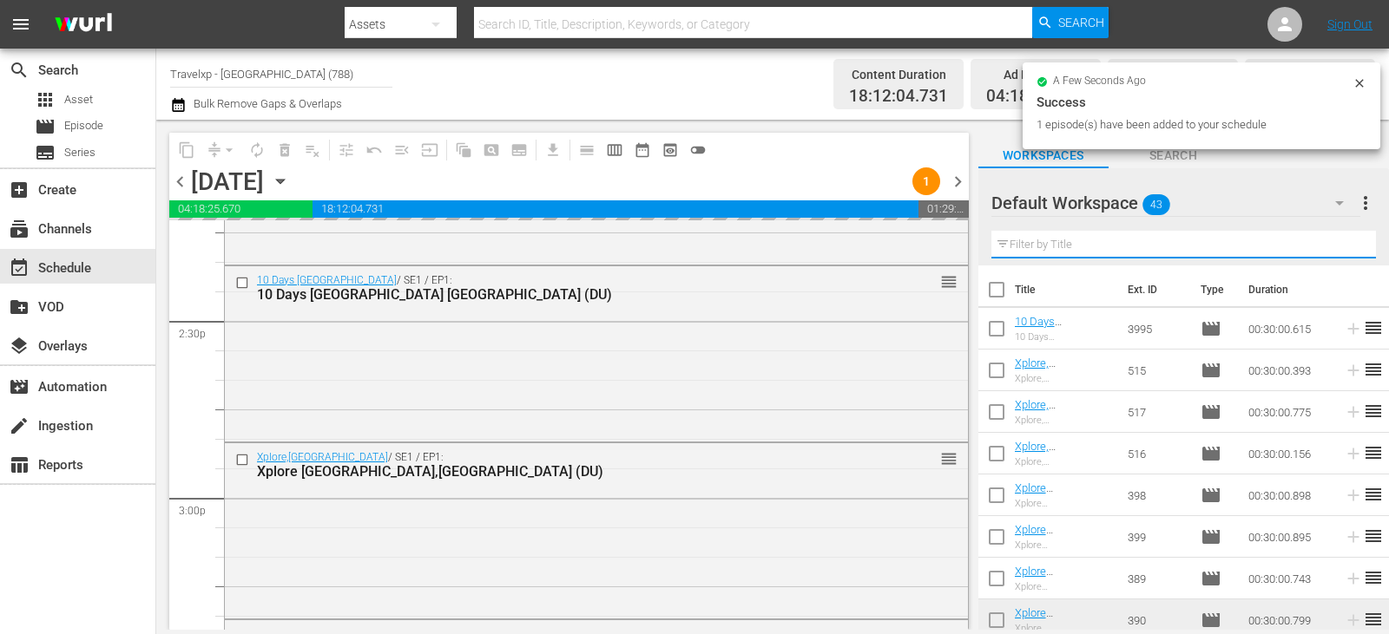
click at [1344, 249] on input "text" at bounding box center [1183, 245] width 384 height 28
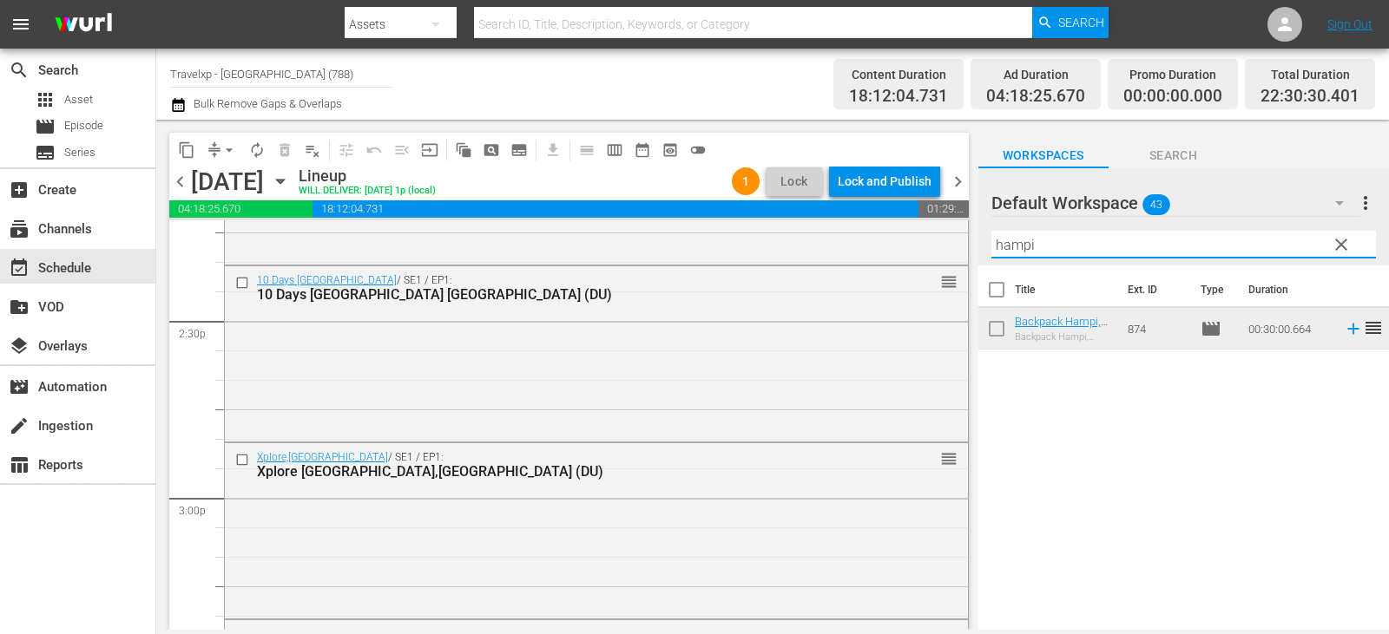
type input "hampi"
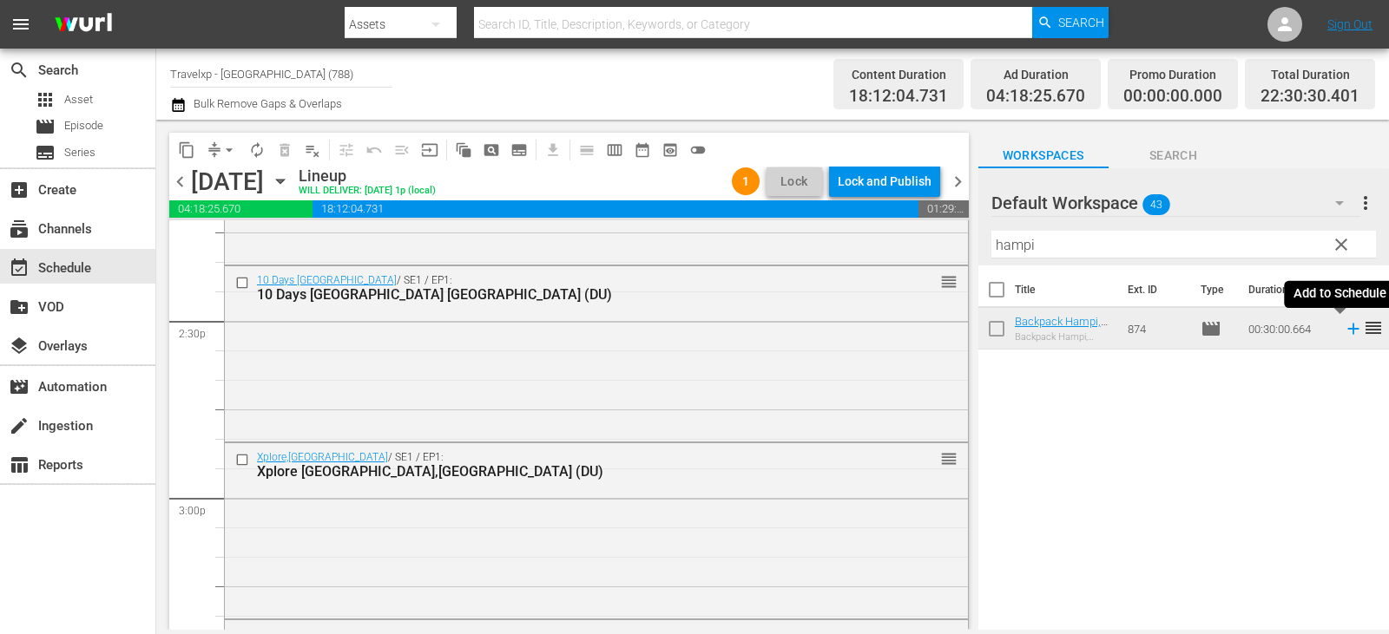
click at [1343, 334] on icon at bounding box center [1352, 328] width 19 height 19
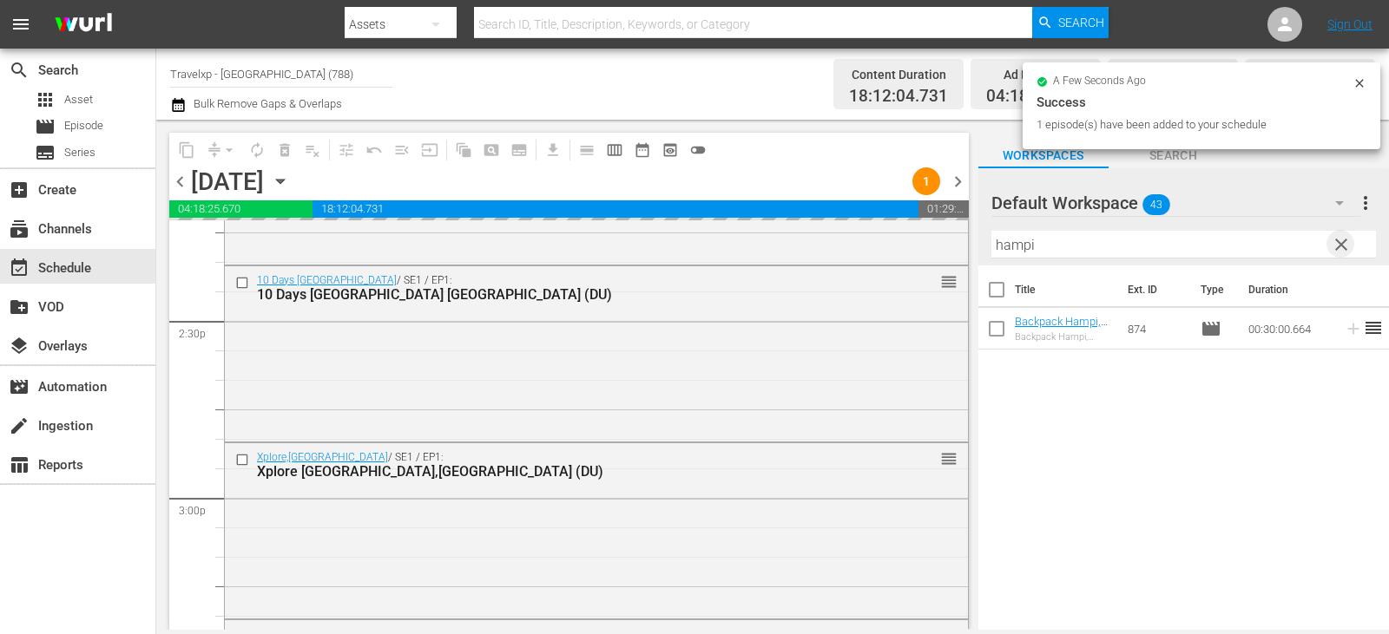
click at [1343, 236] on span "clear" at bounding box center [1340, 244] width 21 height 21
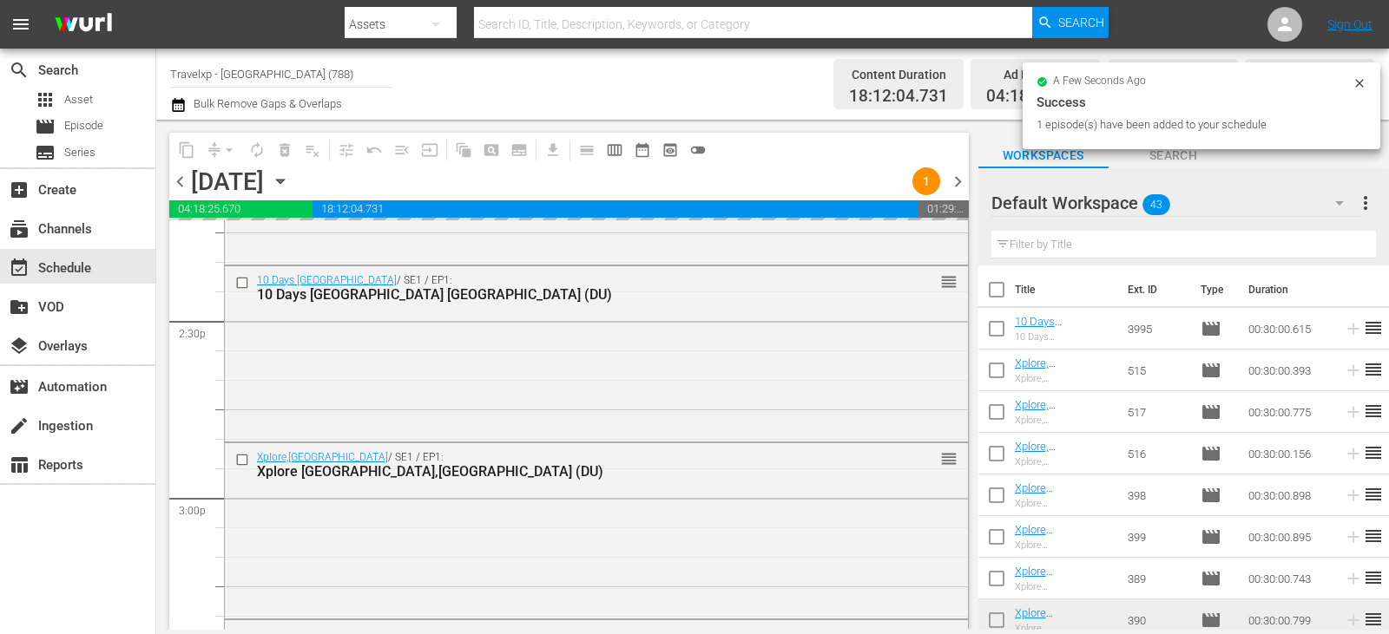
click at [1343, 251] on input "text" at bounding box center [1183, 245] width 384 height 28
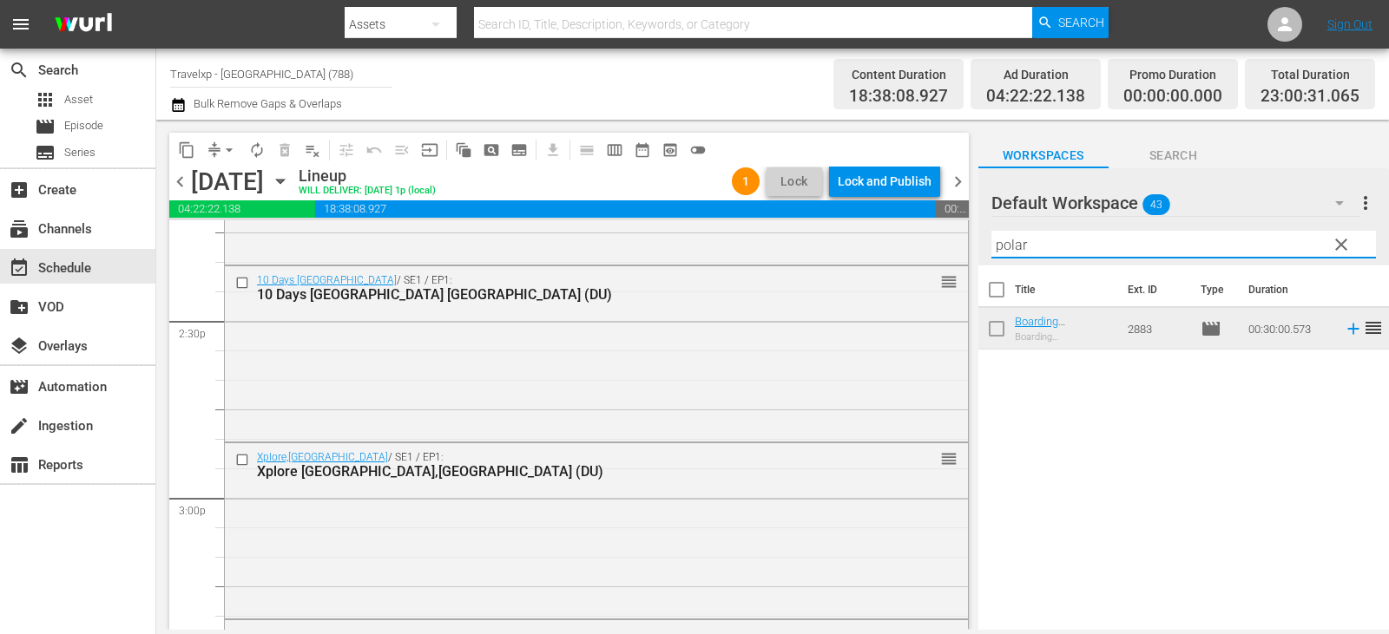
type input "polar"
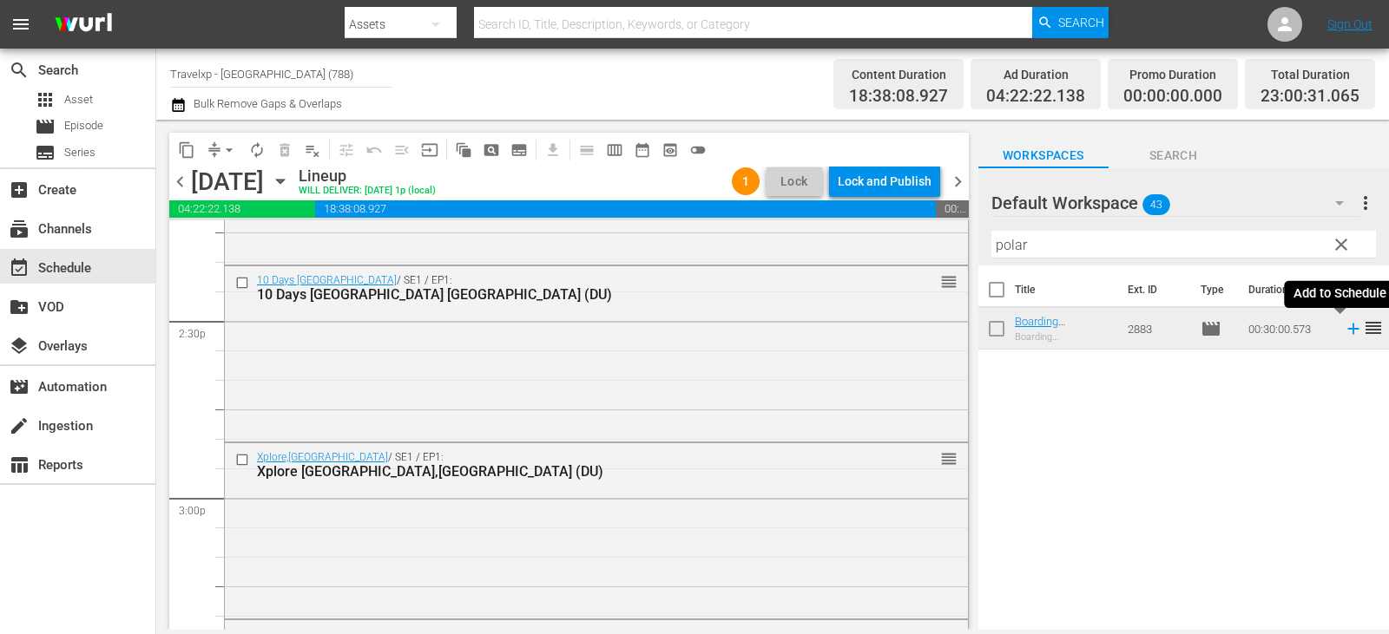
click at [1347, 330] on icon at bounding box center [1352, 329] width 11 height 11
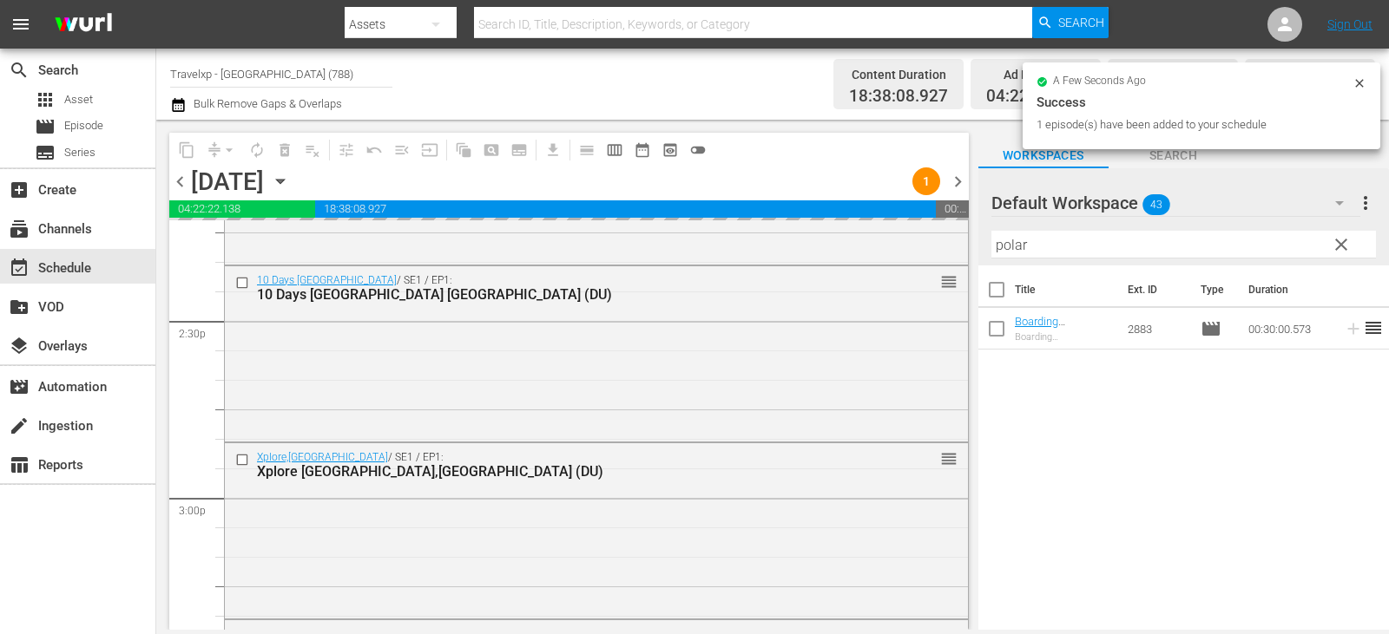
click at [1341, 240] on span "clear" at bounding box center [1340, 244] width 21 height 21
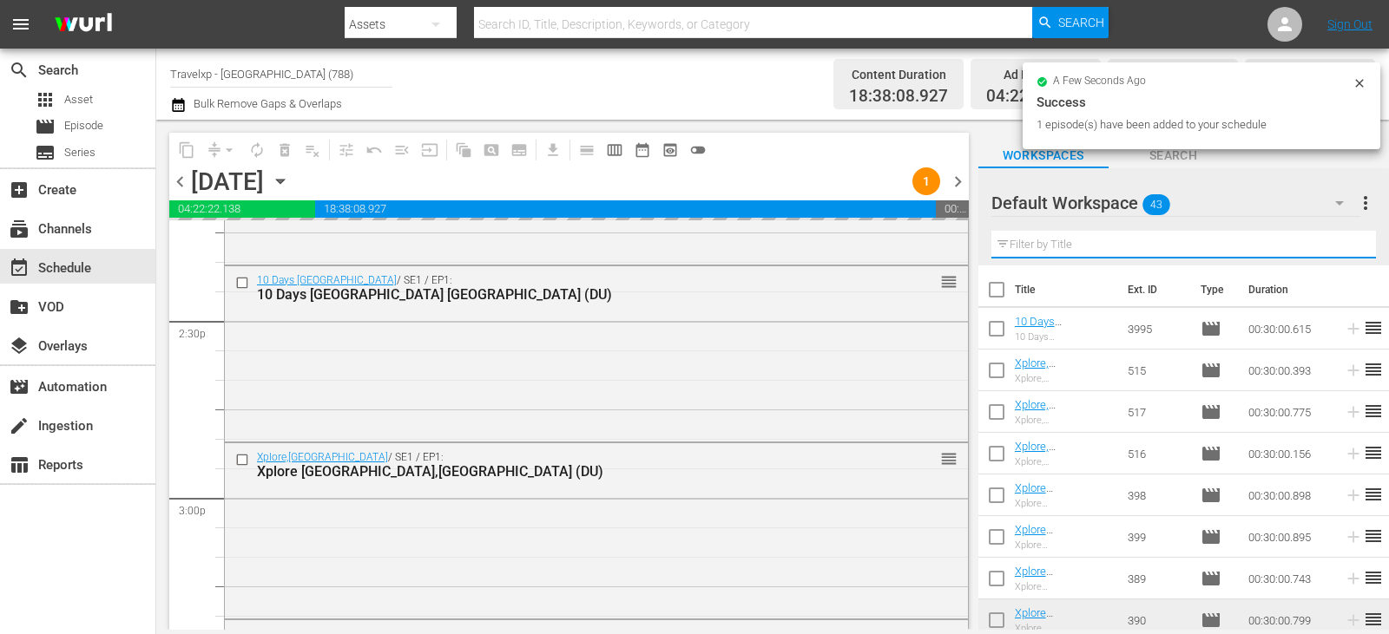
click at [1341, 240] on input "text" at bounding box center [1183, 245] width 384 height 28
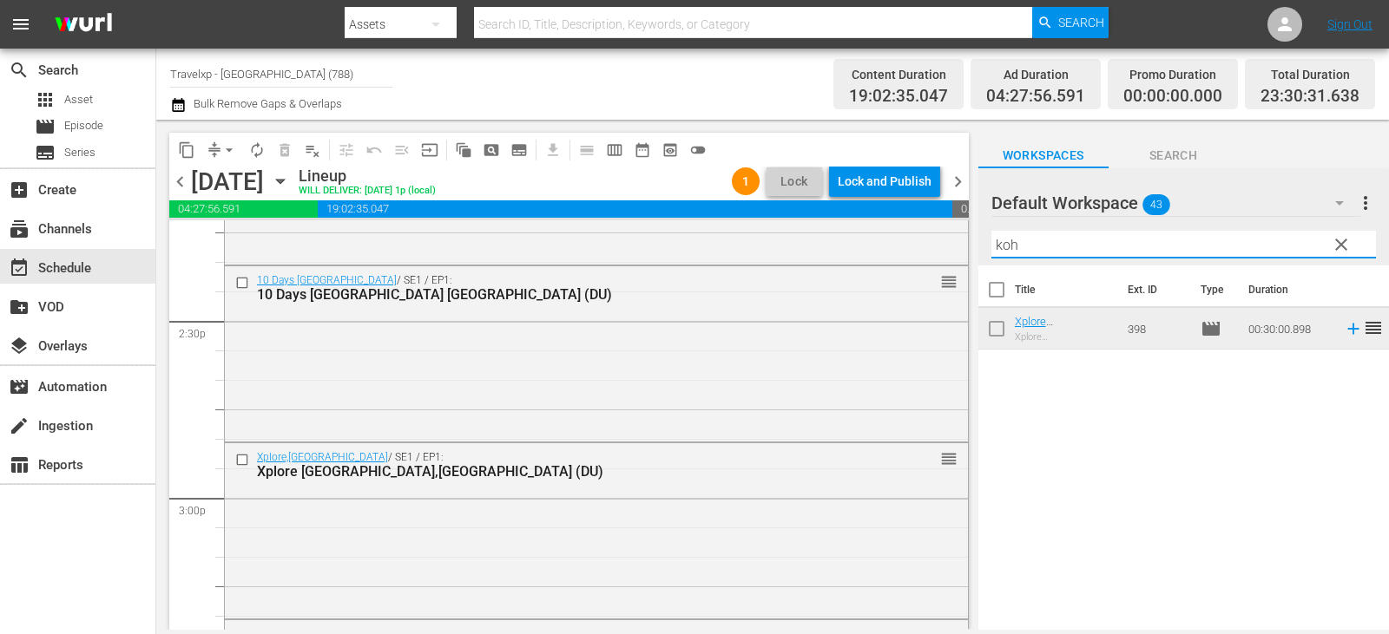
type input "koh"
click at [1343, 331] on icon at bounding box center [1352, 328] width 19 height 19
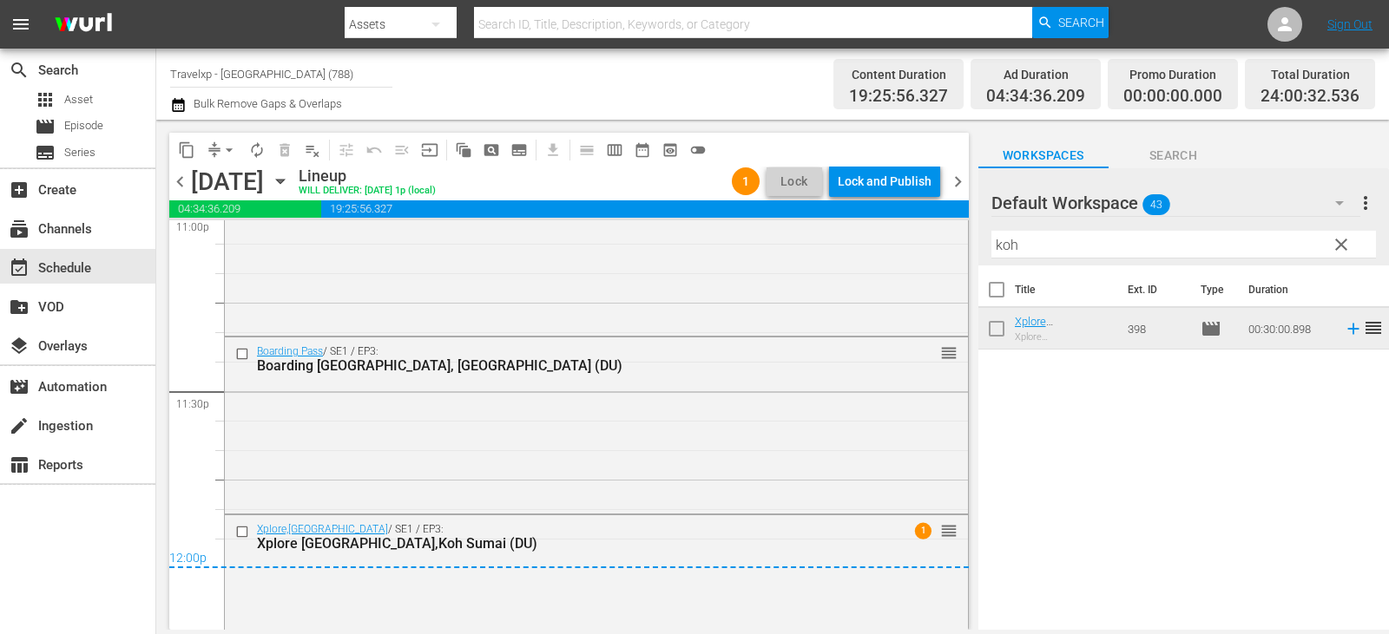
scroll to position [8211, 0]
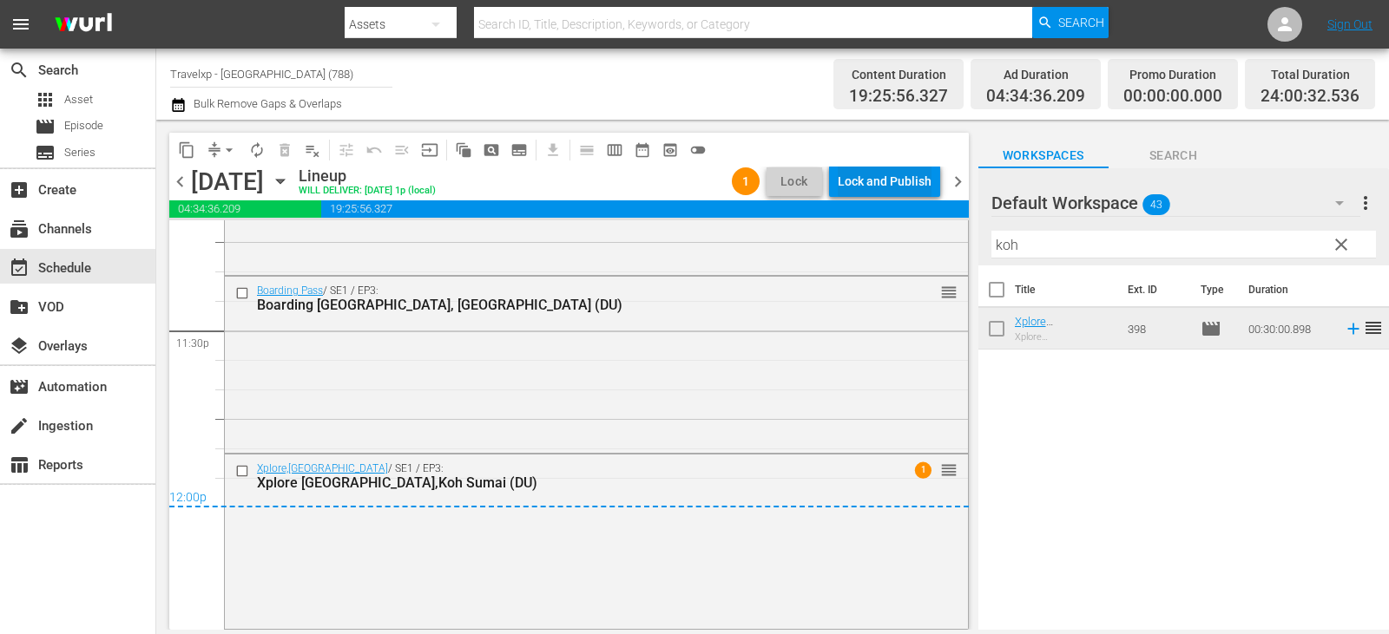
click at [886, 182] on div "Lock and Publish" at bounding box center [884, 181] width 94 height 31
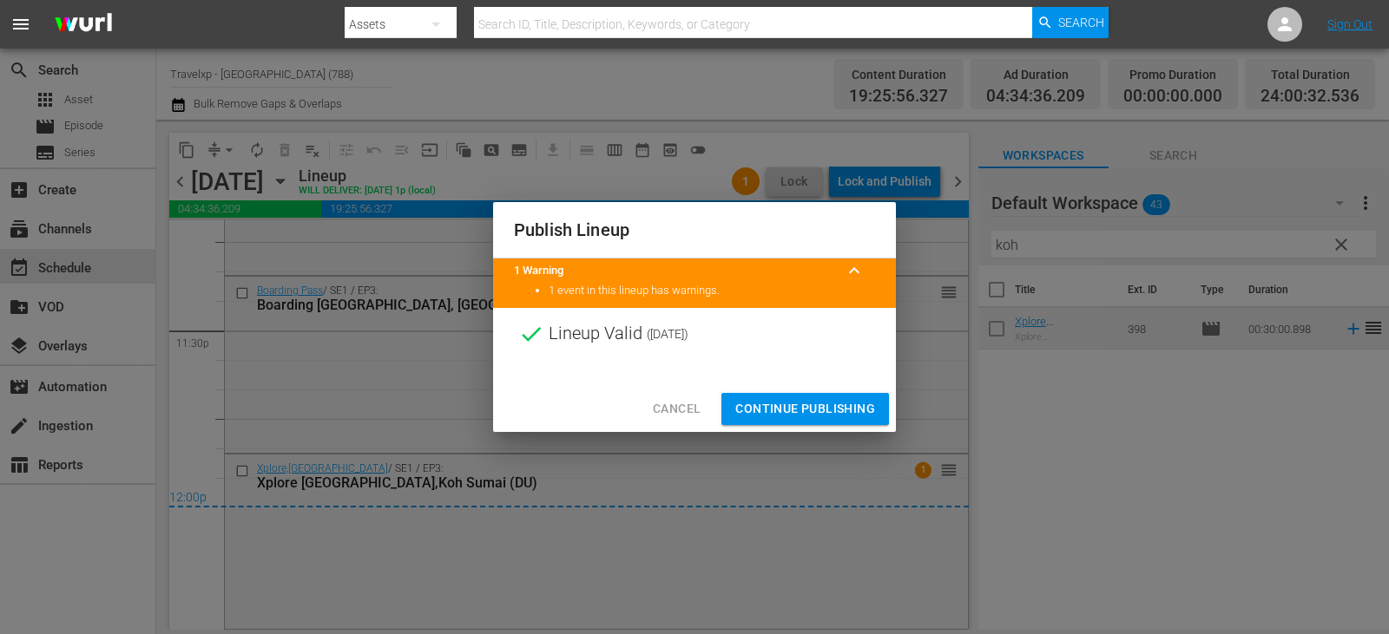
click at [804, 410] on span "Continue Publishing" at bounding box center [805, 409] width 140 height 22
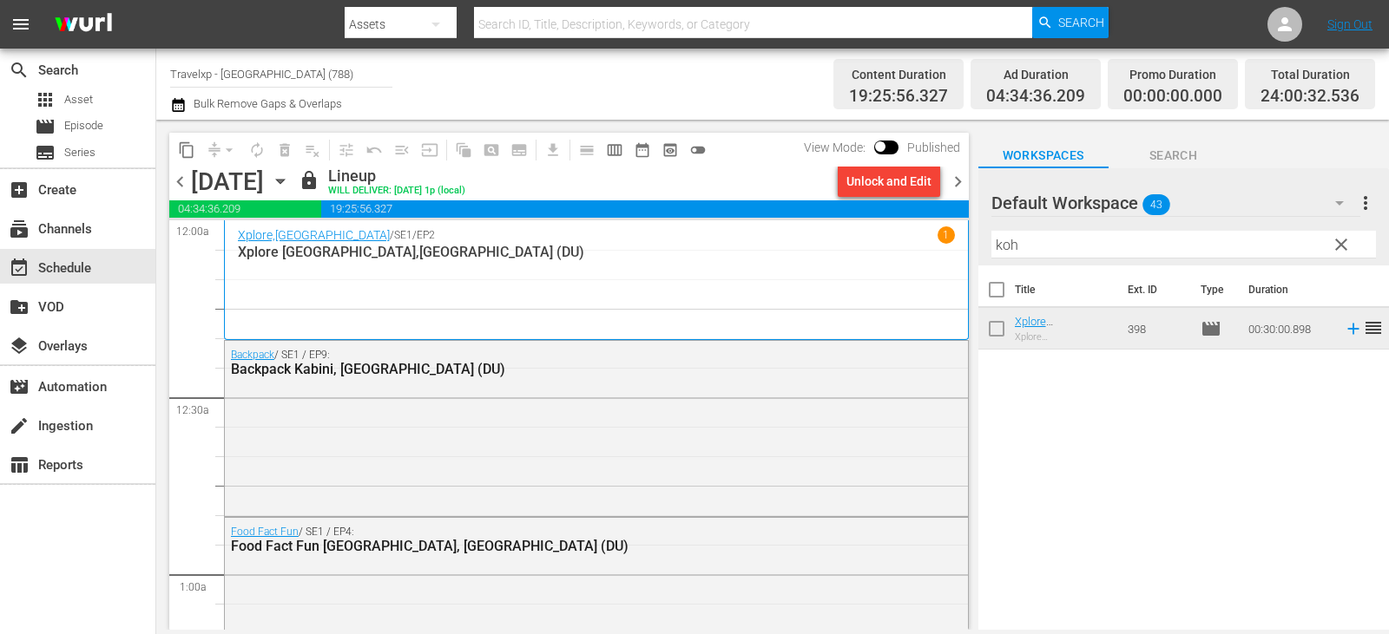
scroll to position [8211, 0]
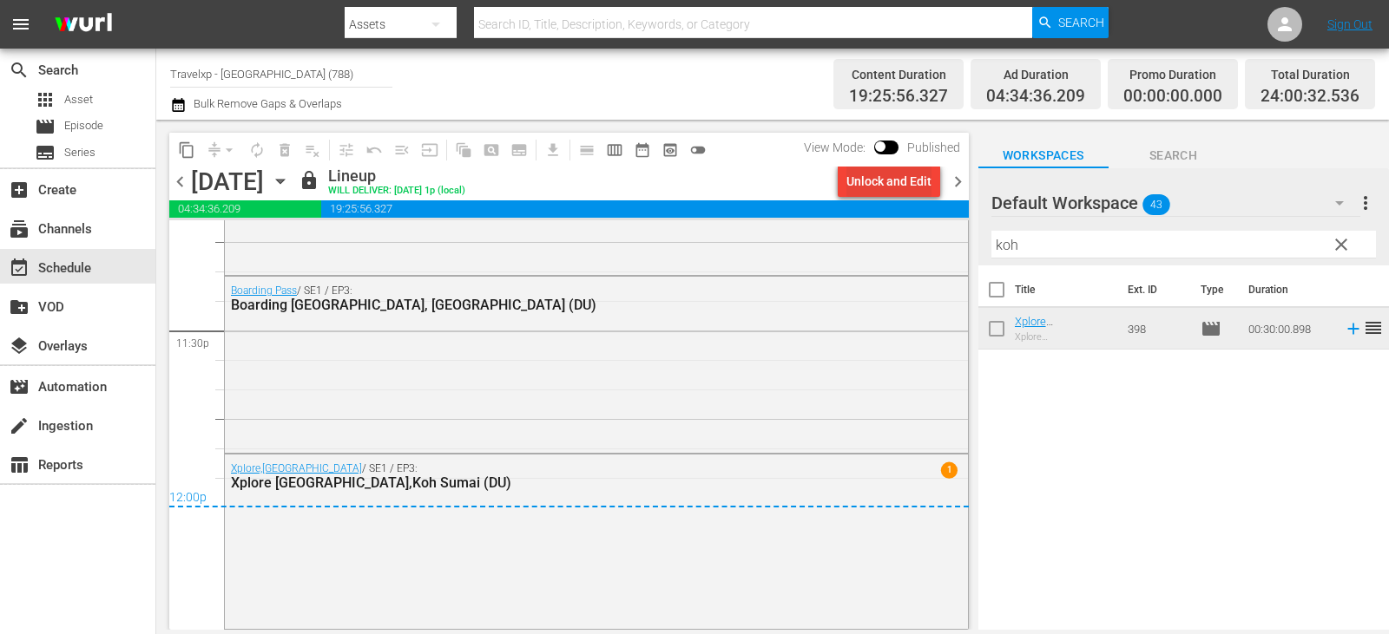
click at [895, 174] on div "Unlock and Edit" at bounding box center [888, 181] width 85 height 31
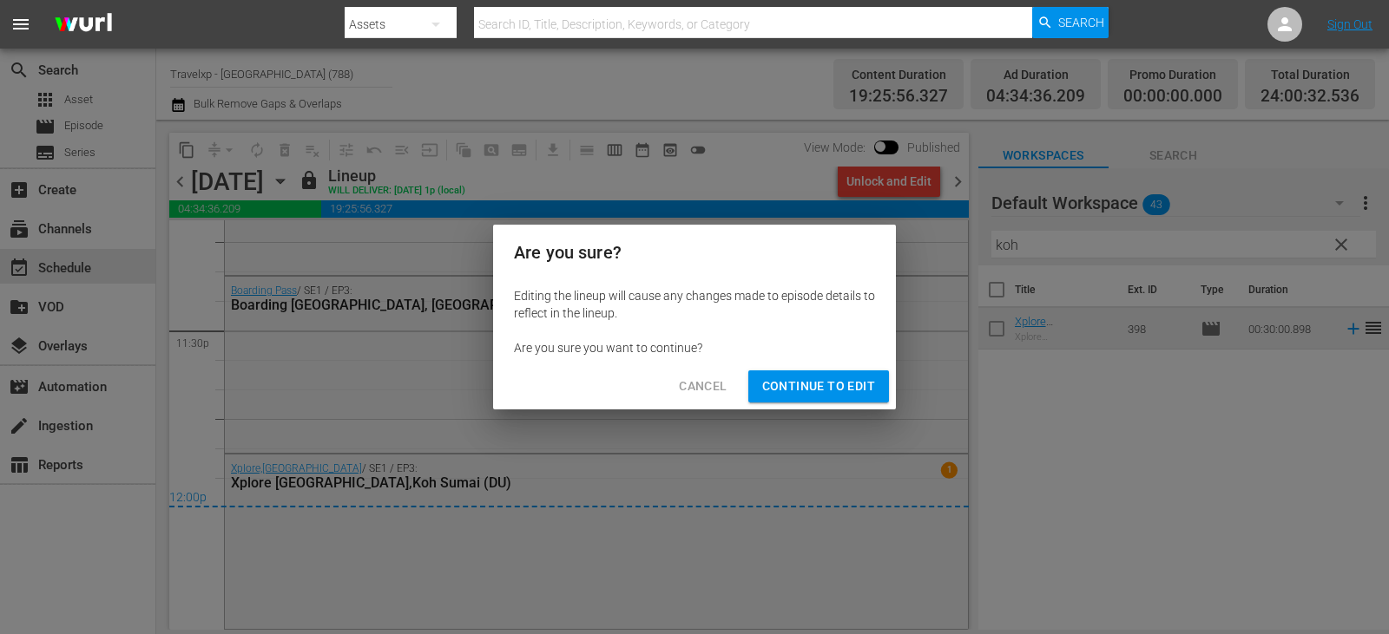
click at [811, 382] on span "Continue to Edit" at bounding box center [818, 387] width 113 height 22
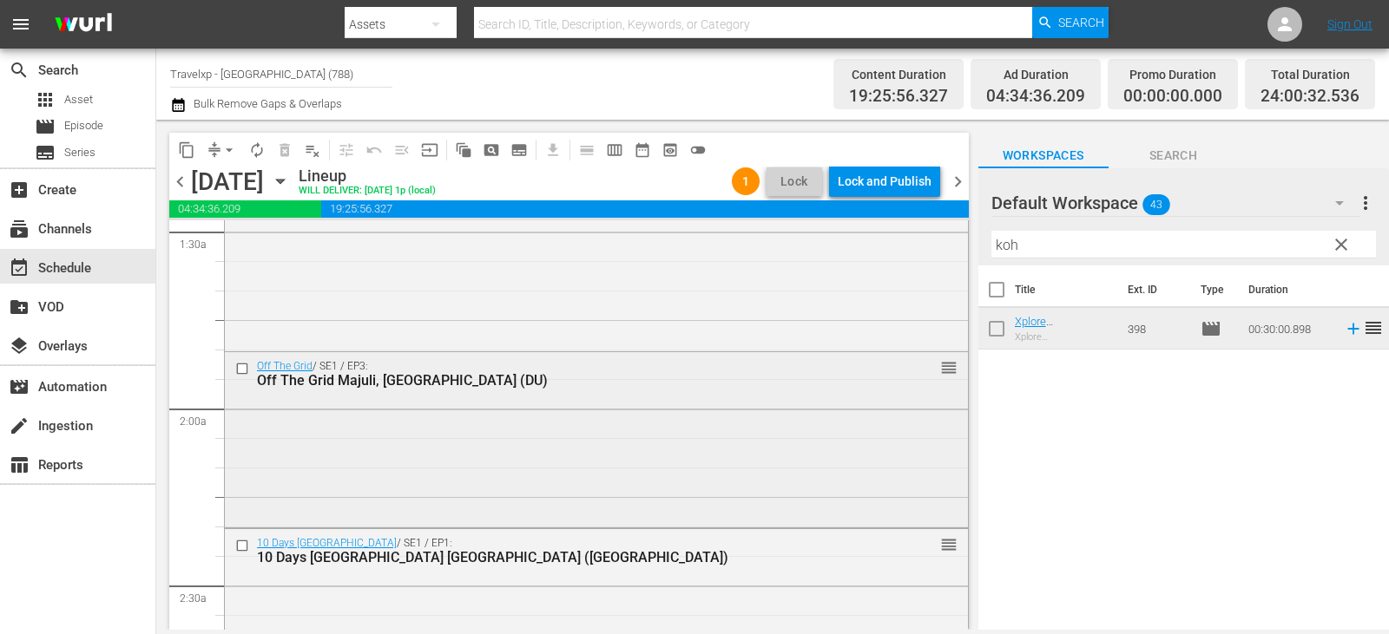
scroll to position [521, 0]
click at [1327, 240] on button "clear" at bounding box center [1340, 244] width 28 height 28
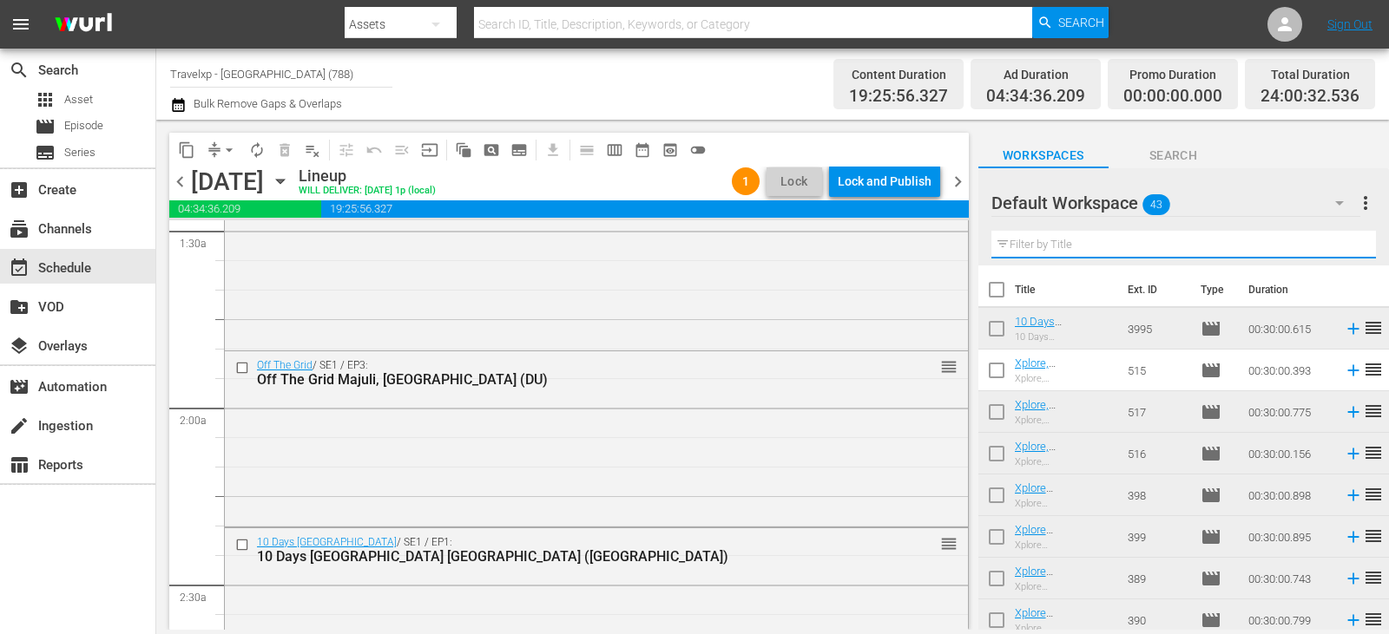
click at [1331, 243] on input "text" at bounding box center [1183, 245] width 384 height 28
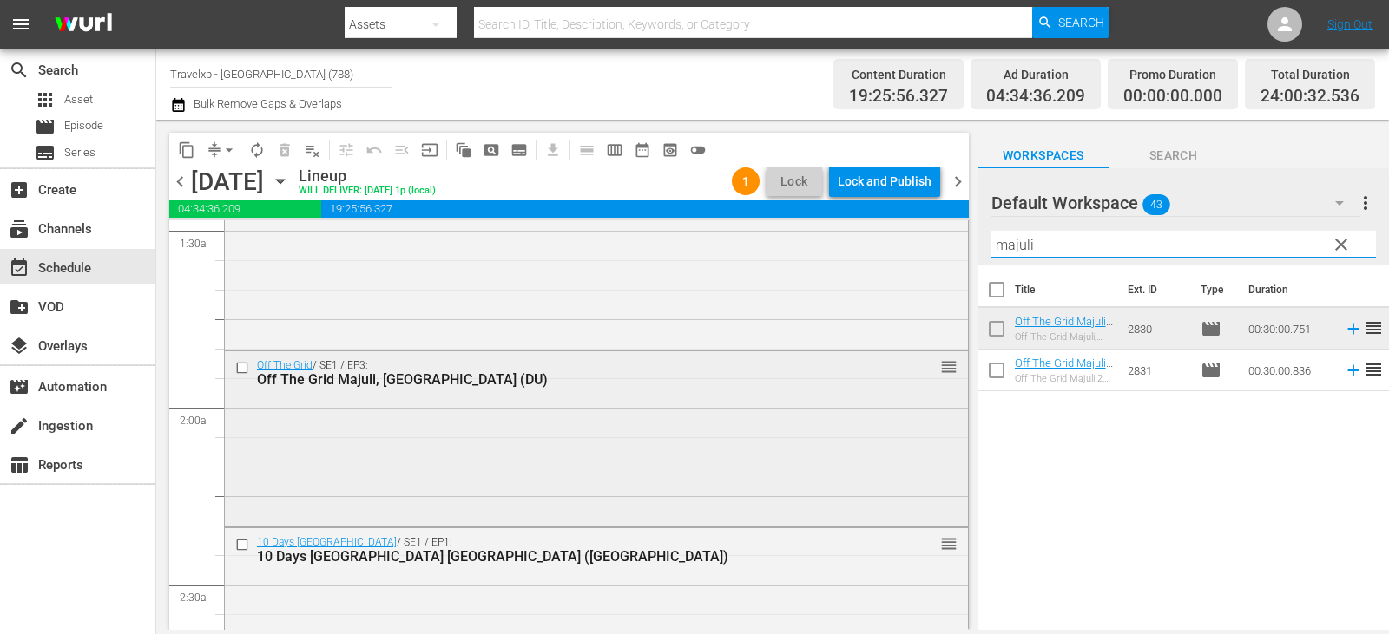
type input "majuli"
click at [237, 370] on input "checkbox" at bounding box center [244, 368] width 18 height 15
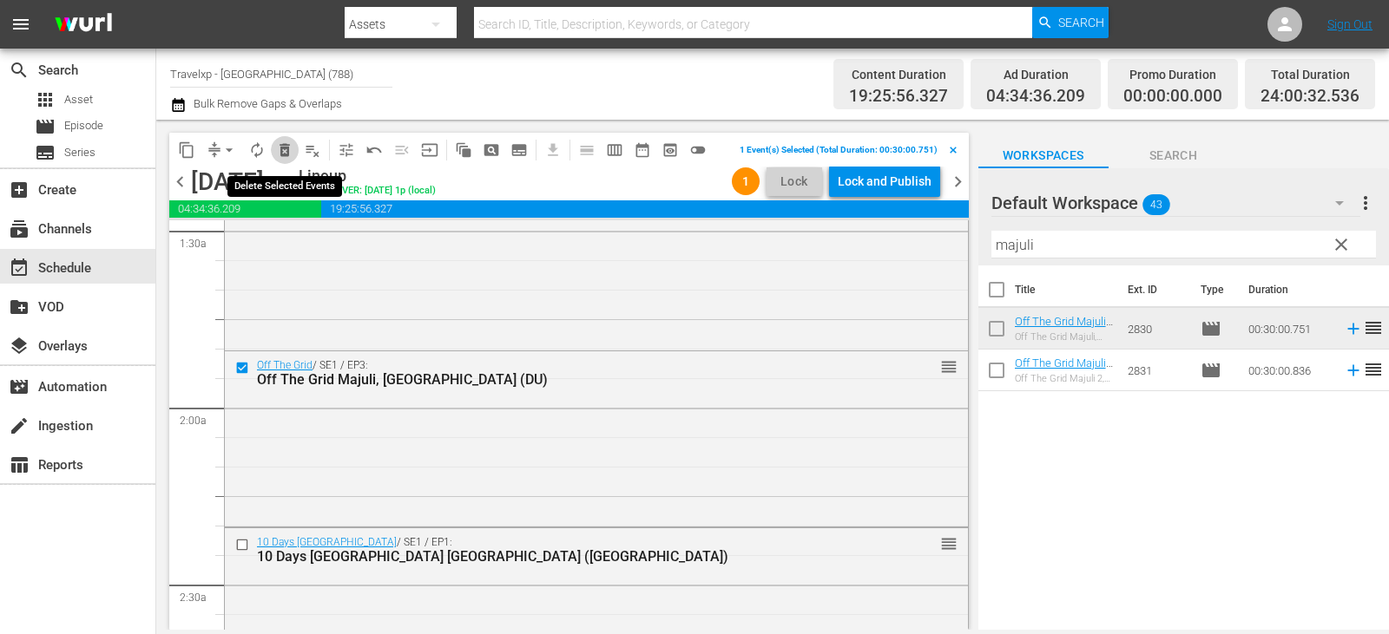
click at [288, 148] on span "delete_forever_outlined" at bounding box center [284, 149] width 17 height 17
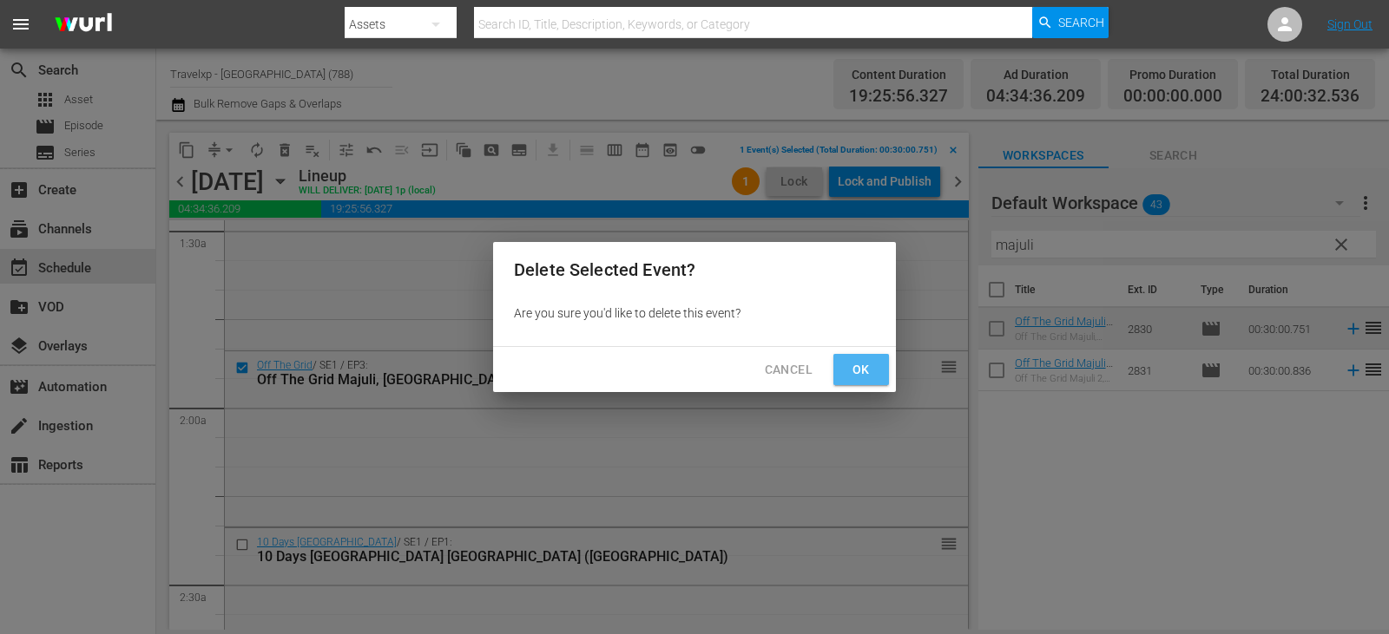
click at [857, 364] on span "Ok" at bounding box center [861, 370] width 28 height 22
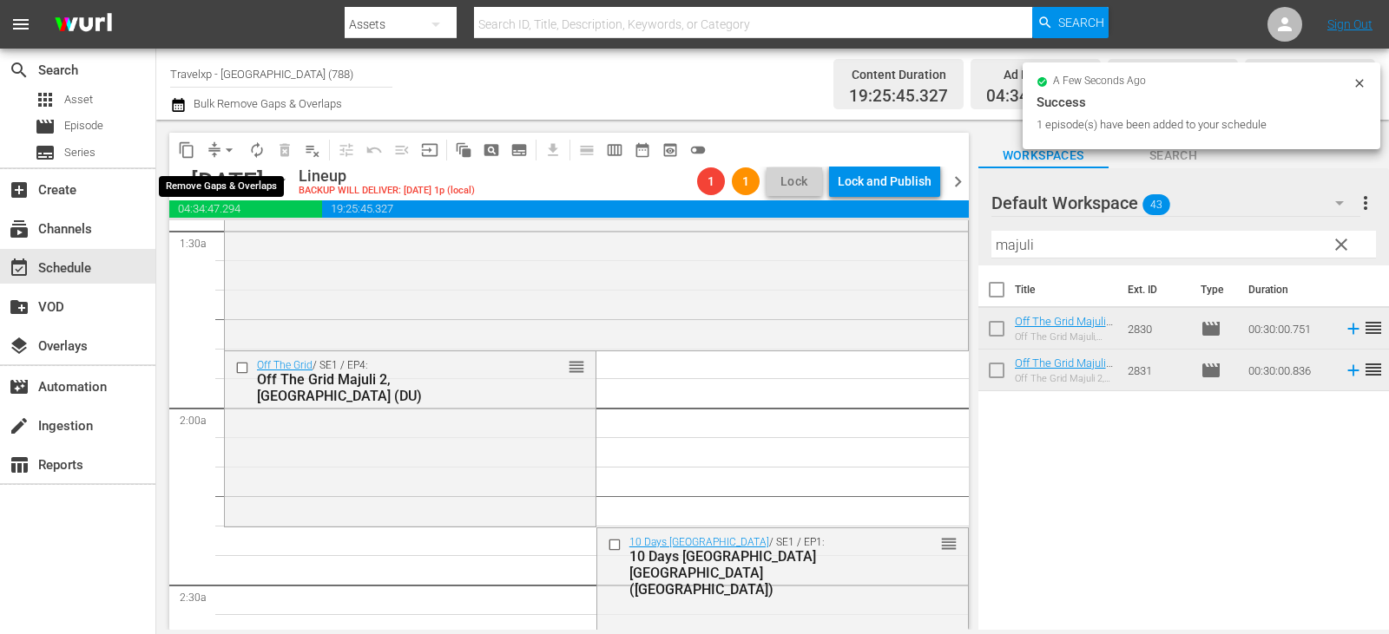
click at [231, 151] on span "arrow_drop_down" at bounding box center [228, 149] width 17 height 17
click at [254, 244] on li "Align to End of Previous Day" at bounding box center [230, 242] width 182 height 29
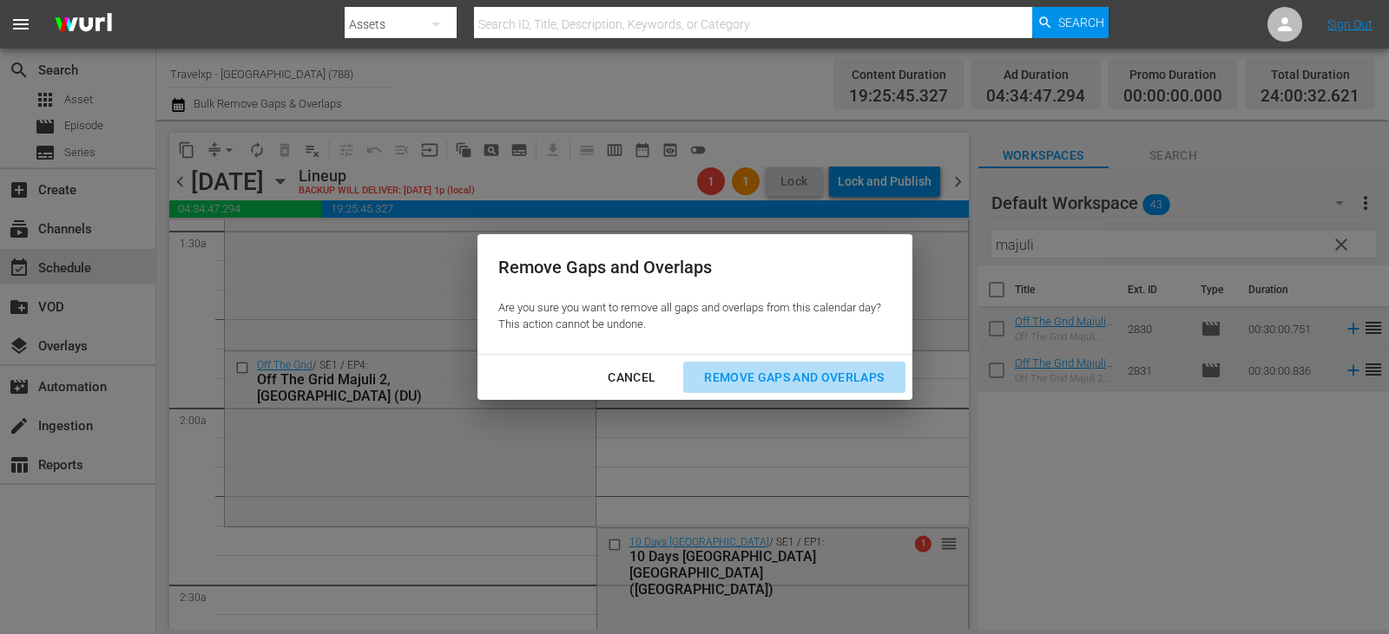
click at [730, 378] on div "Remove Gaps and Overlaps" at bounding box center [793, 378] width 207 height 22
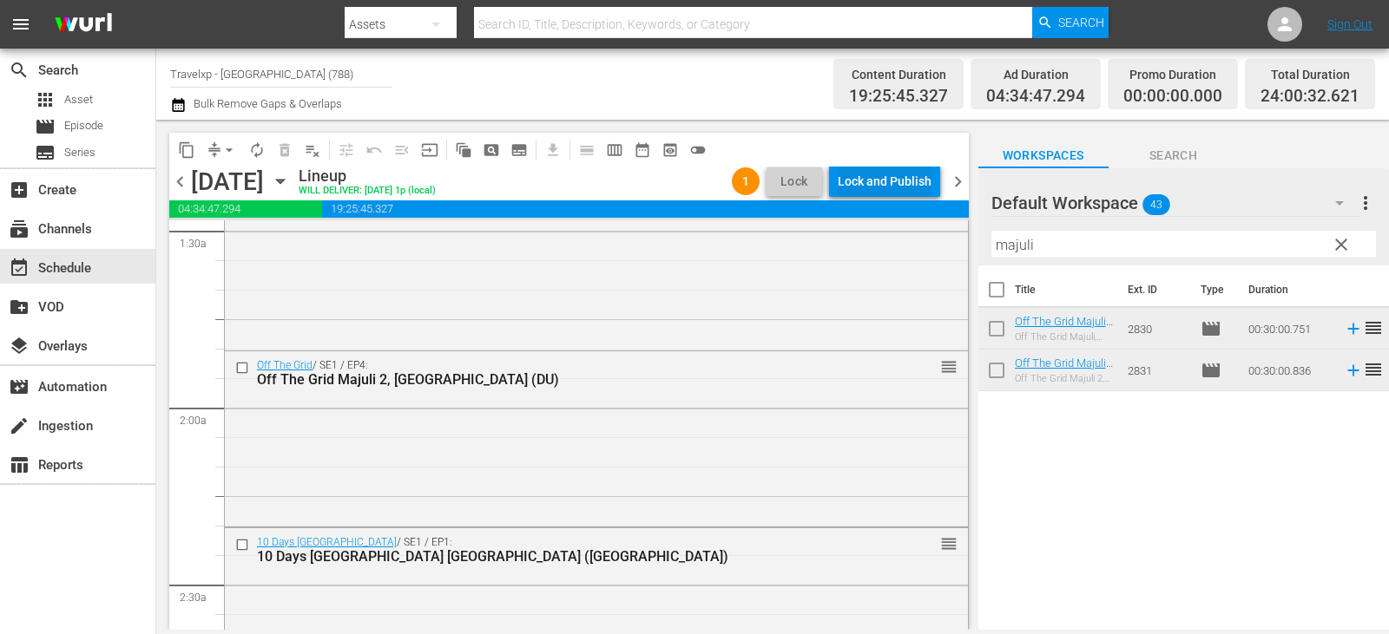
click at [891, 178] on div "Lock and Publish" at bounding box center [884, 181] width 94 height 31
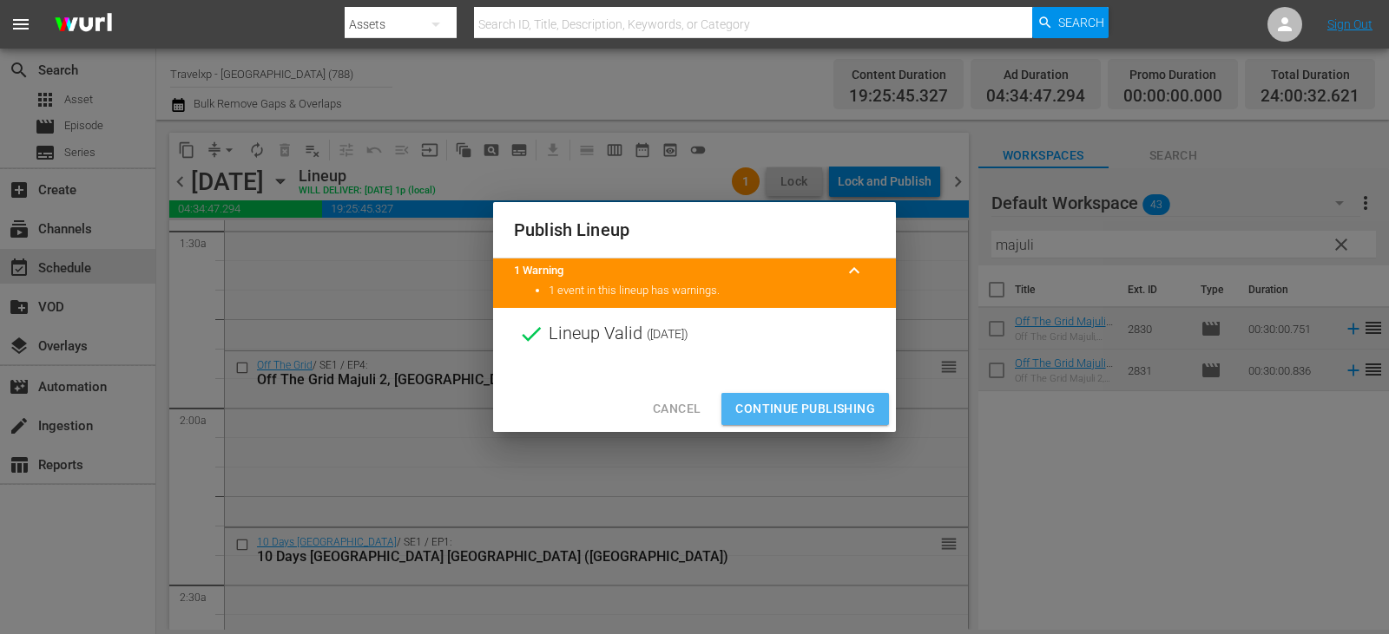
click at [829, 409] on span "Continue Publishing" at bounding box center [805, 409] width 140 height 22
